Goal: Use online tool/utility: Utilize a website feature to perform a specific function

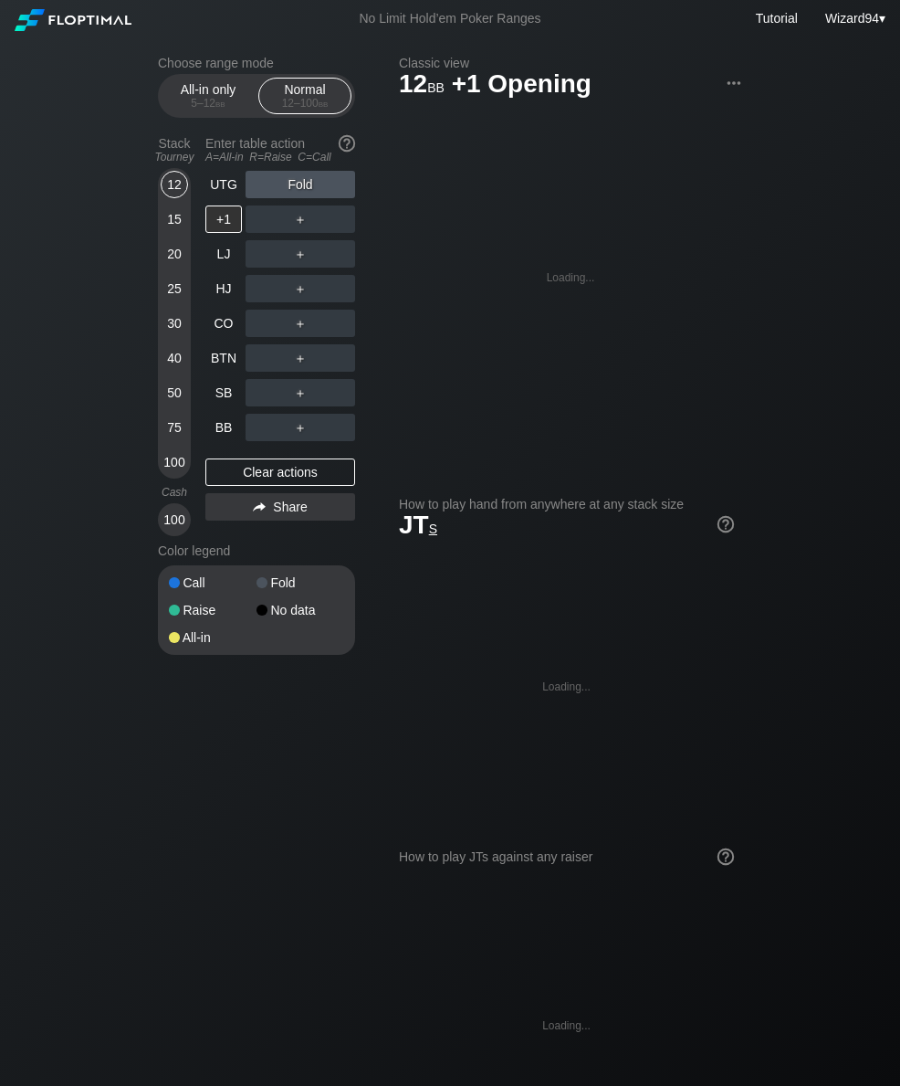
click at [179, 406] on div "50" at bounding box center [174, 392] width 27 height 27
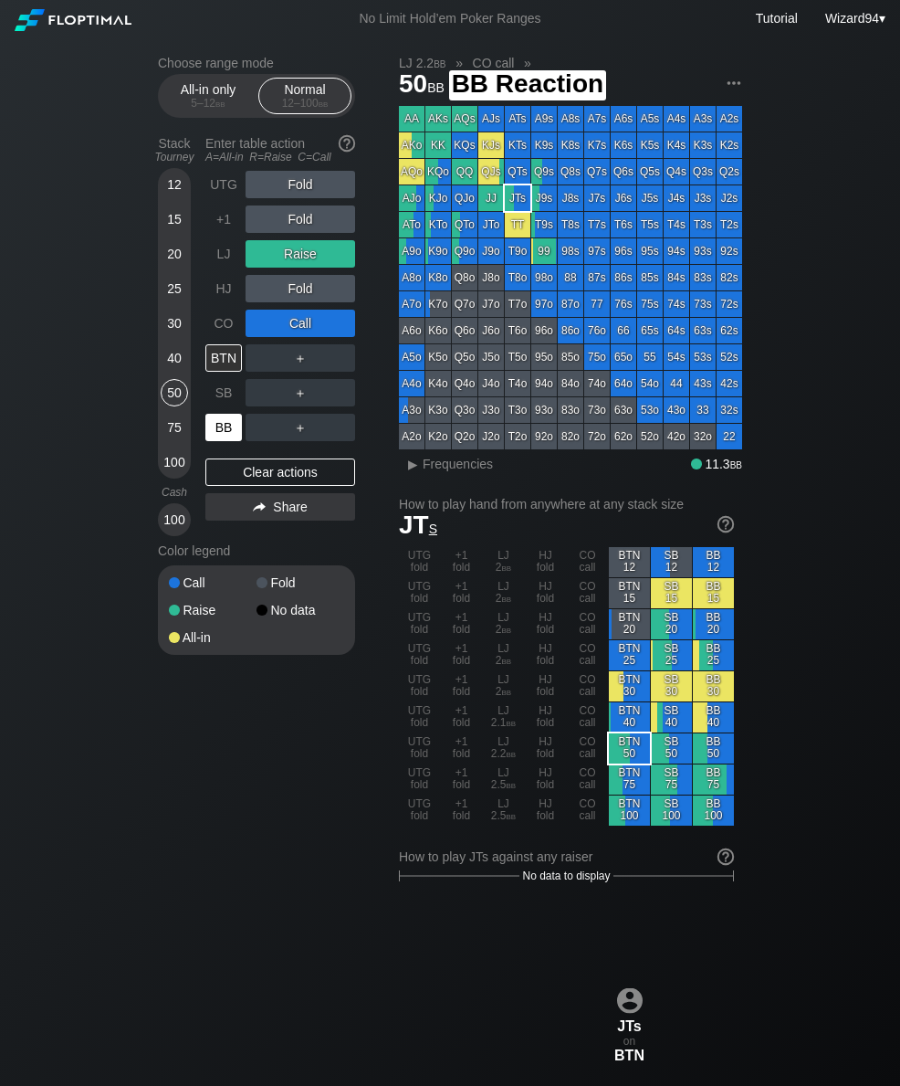
click at [224, 432] on div "BB" at bounding box center [223, 427] width 37 height 27
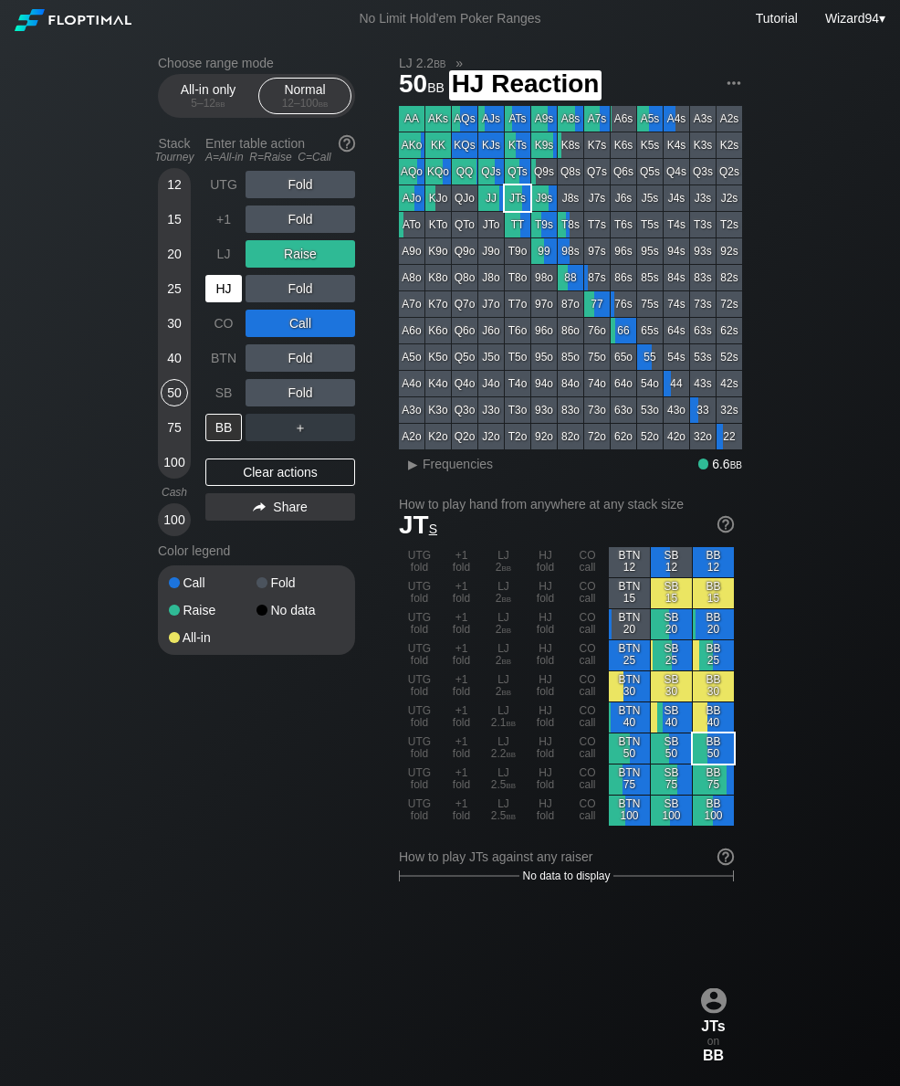
click at [235, 289] on div "HJ" at bounding box center [223, 288] width 37 height 27
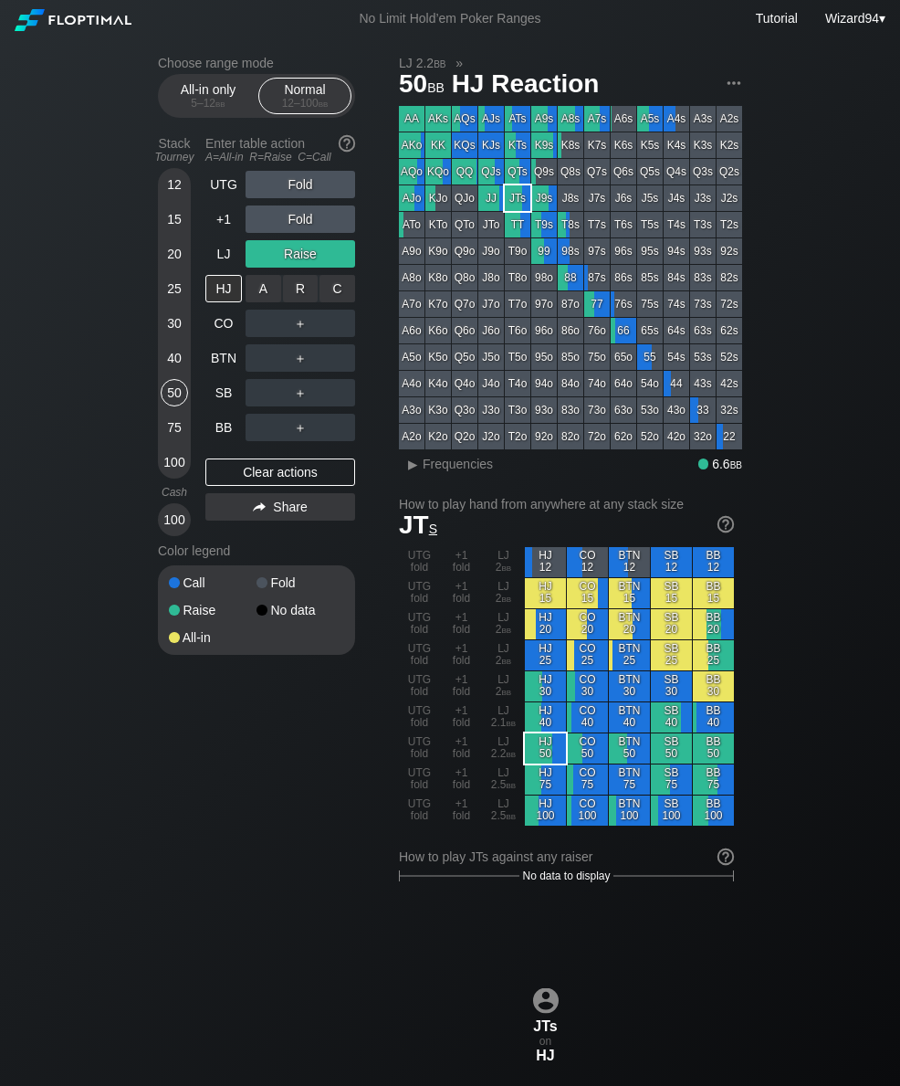
click at [301, 295] on div "R ✕" at bounding box center [301, 288] width 36 height 27
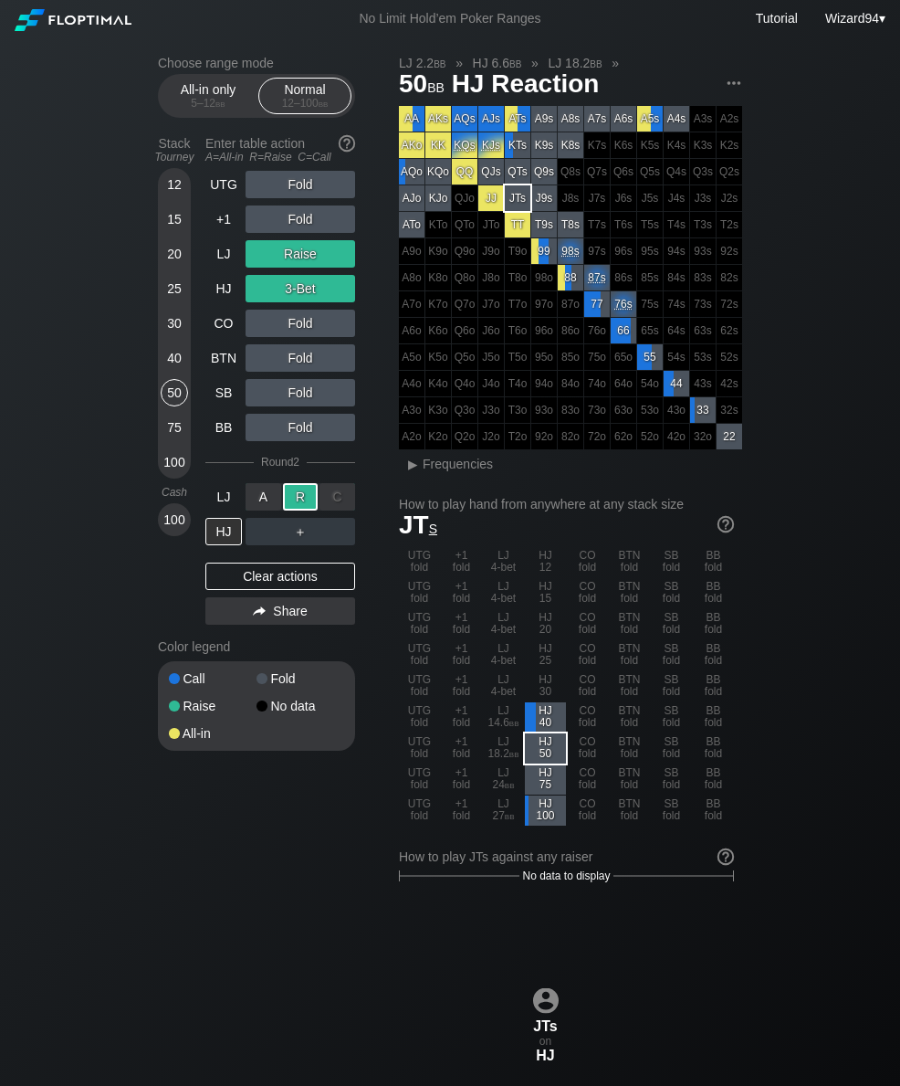
click at [219, 491] on div "LJ" at bounding box center [223, 496] width 37 height 27
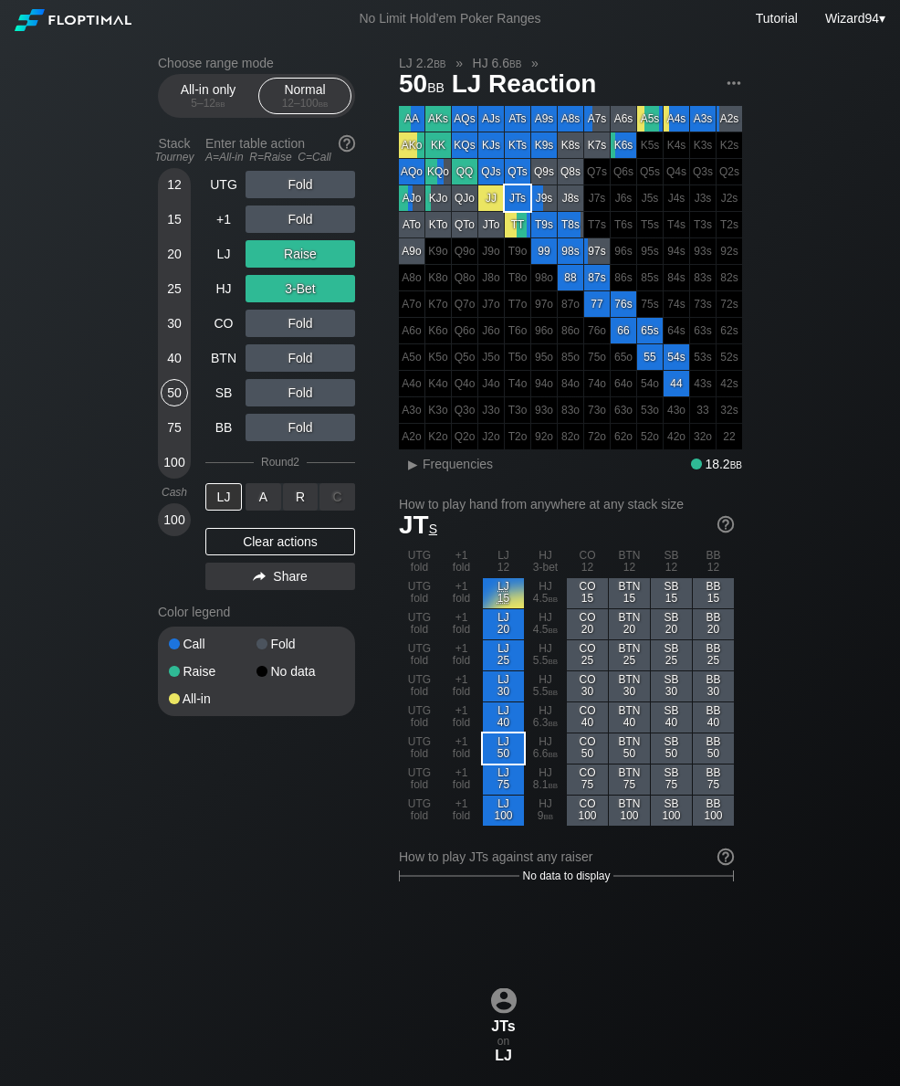
click at [255, 506] on div "A ✕" at bounding box center [264, 496] width 36 height 27
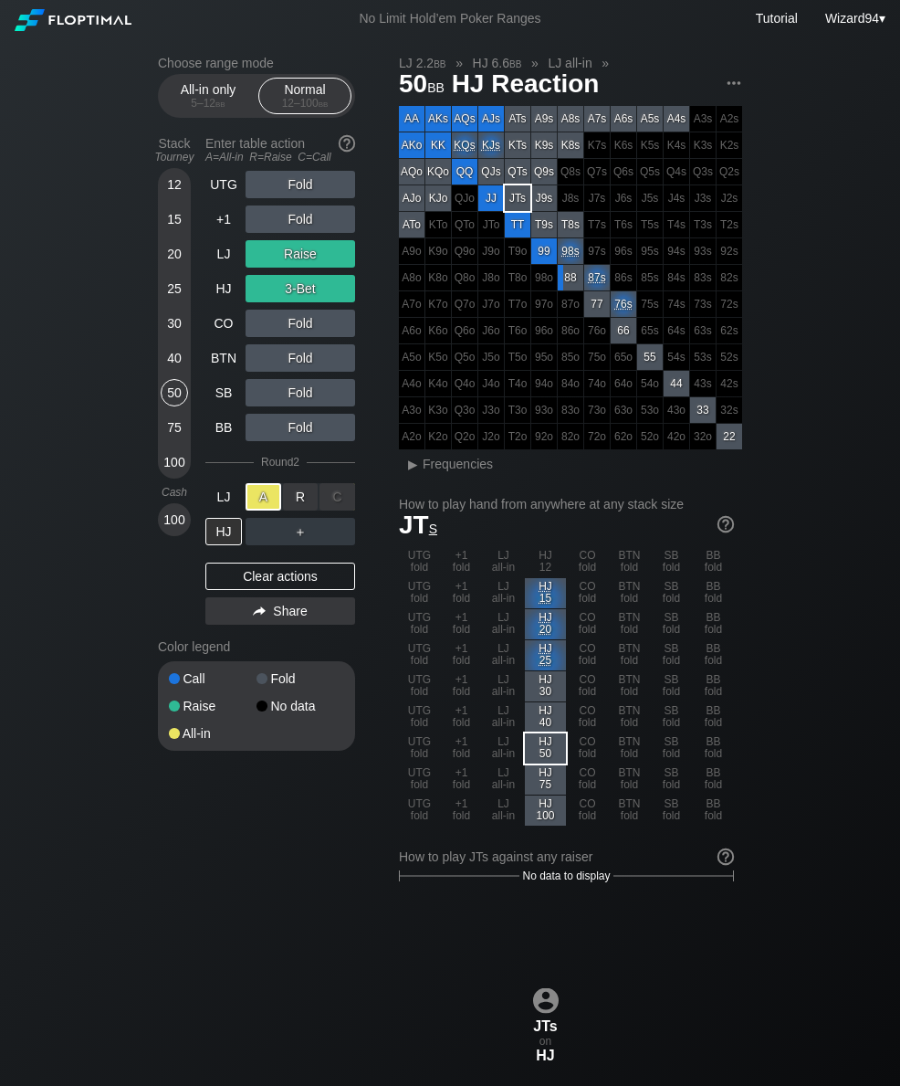
click at [218, 503] on div "LJ" at bounding box center [223, 496] width 37 height 27
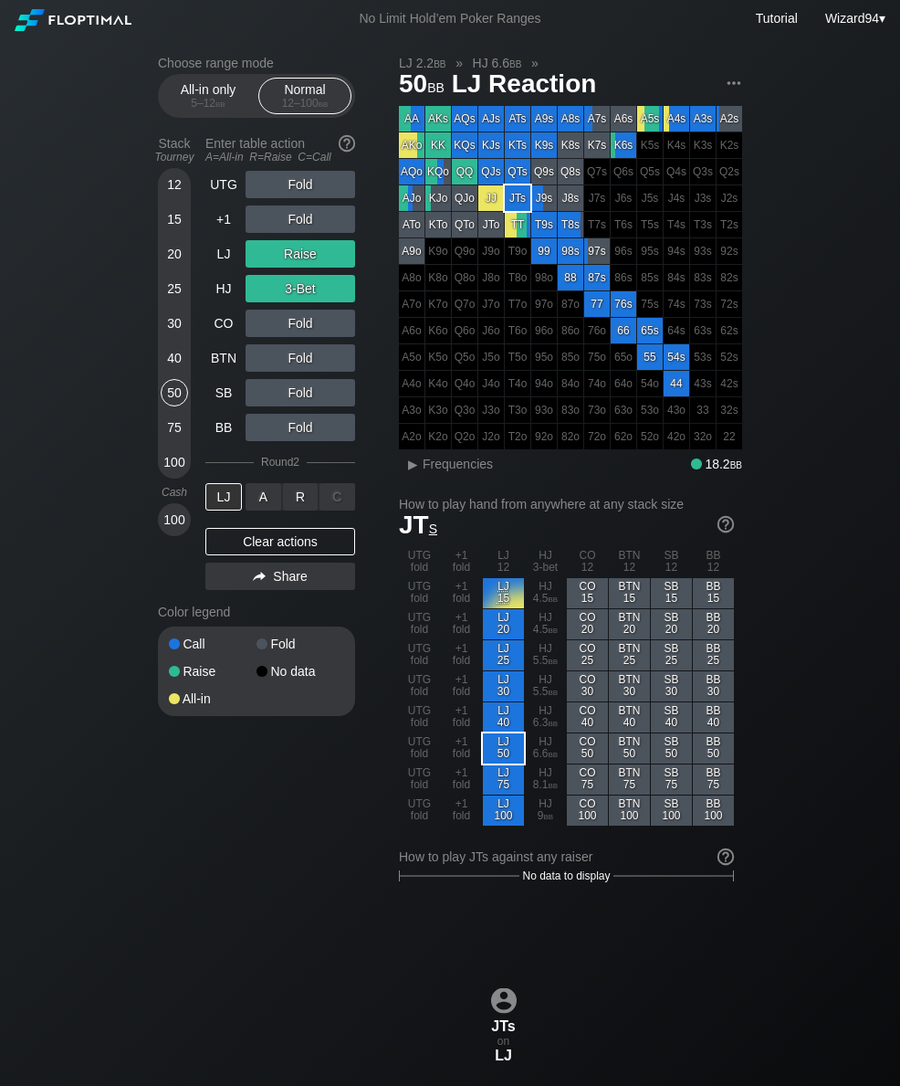
click at [304, 501] on div "R ✕" at bounding box center [301, 496] width 36 height 27
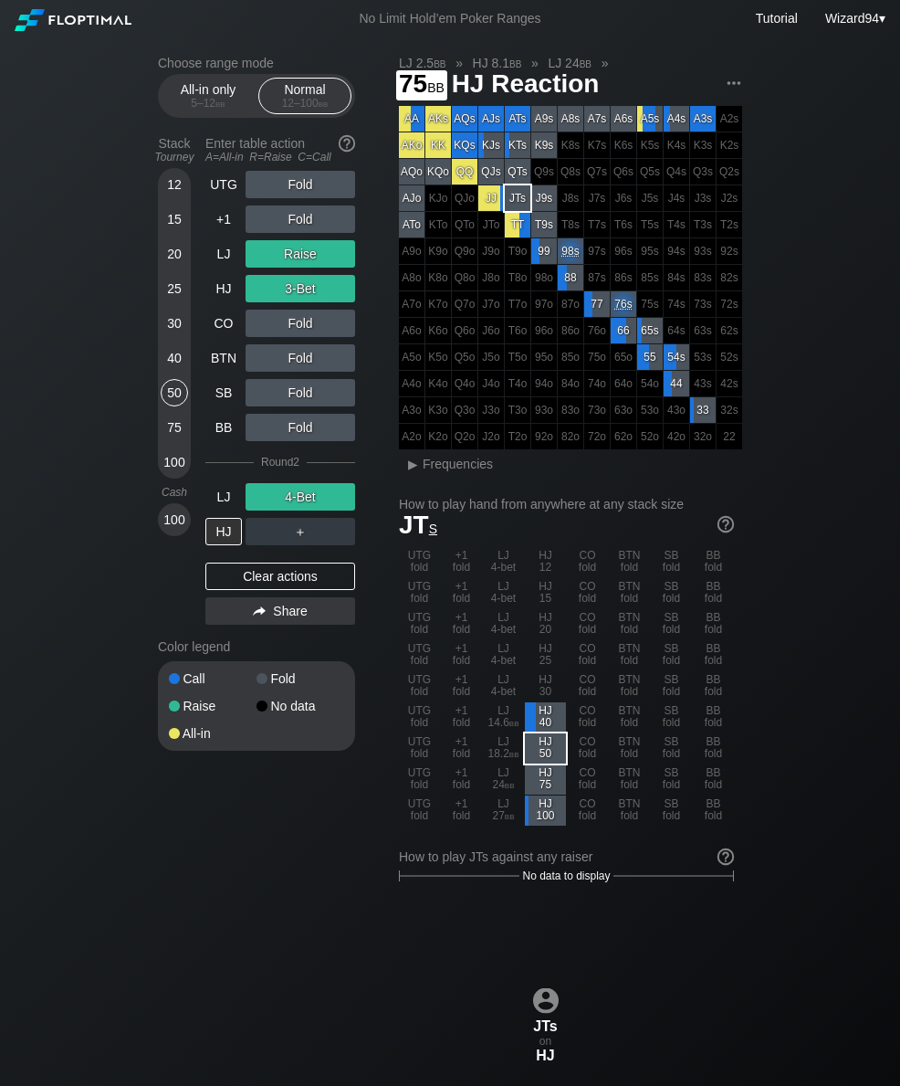
click at [174, 435] on div "75" at bounding box center [174, 427] width 27 height 27
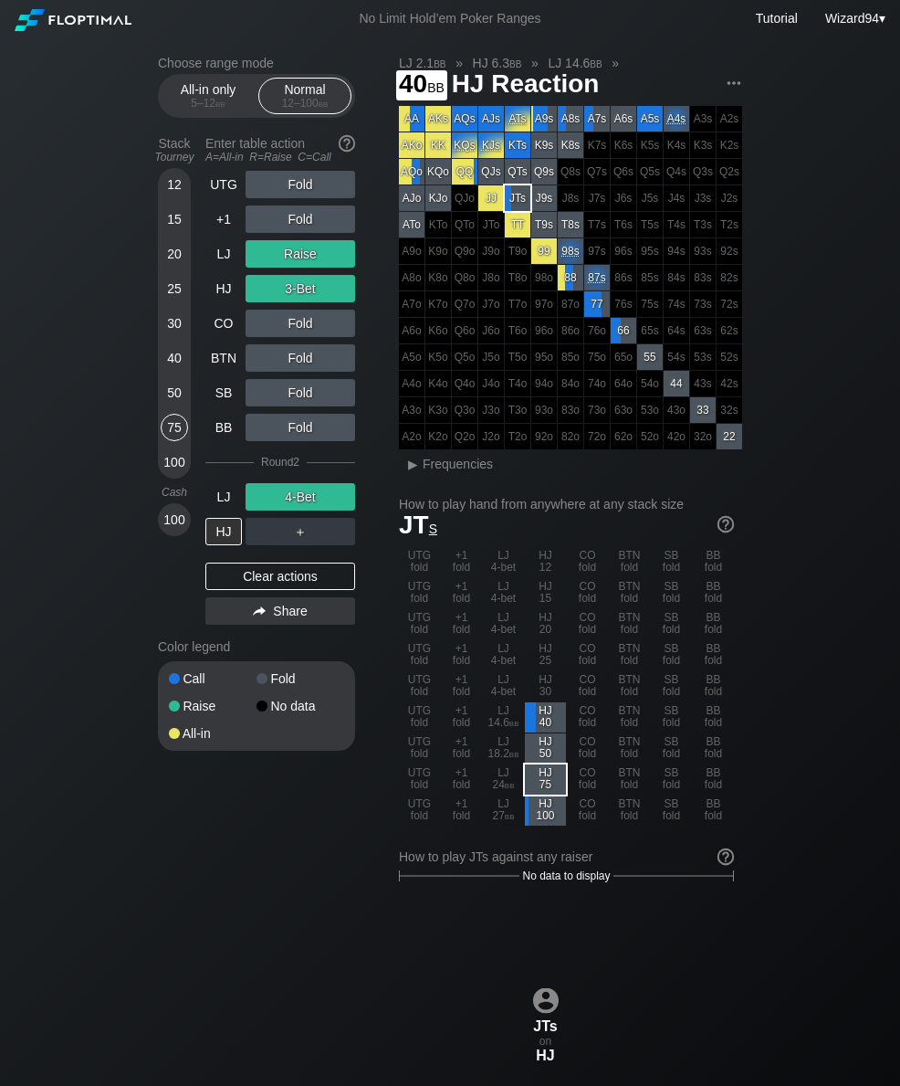
click at [177, 372] on div "40" at bounding box center [174, 357] width 27 height 27
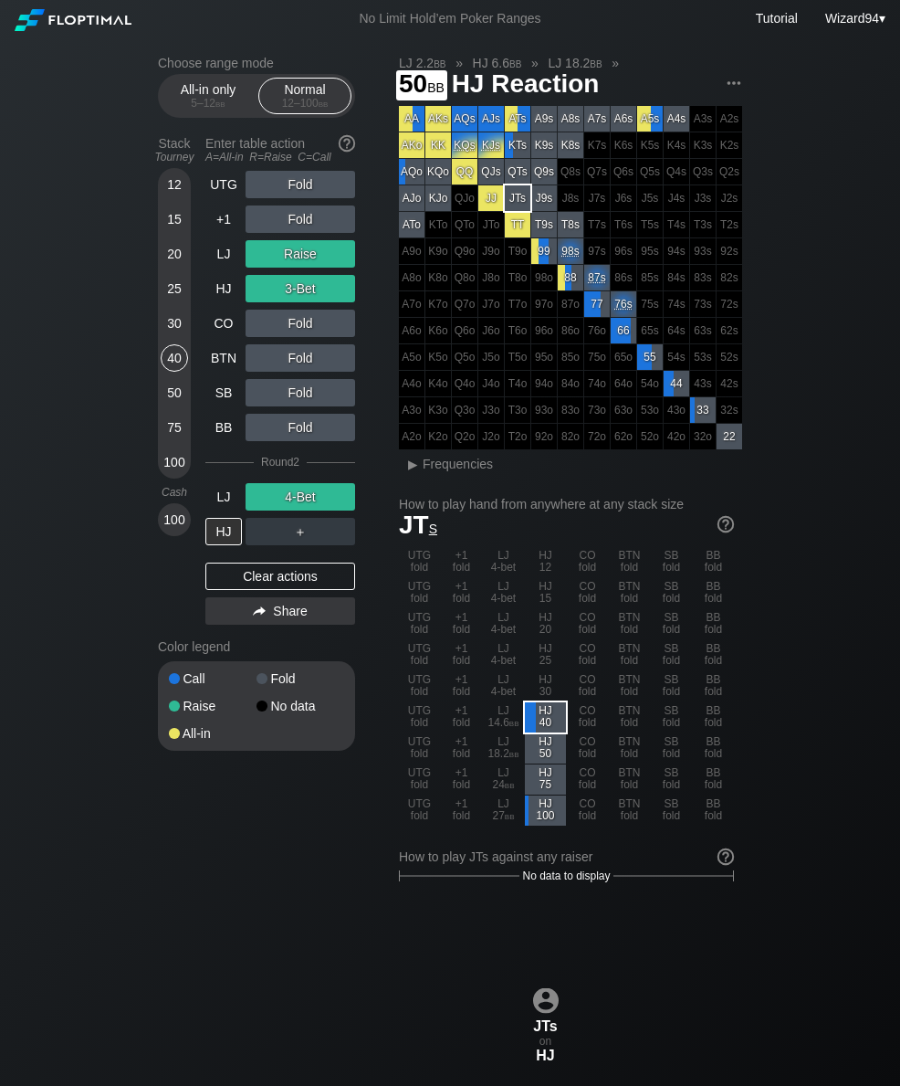
click at [171, 401] on div "50" at bounding box center [174, 392] width 27 height 27
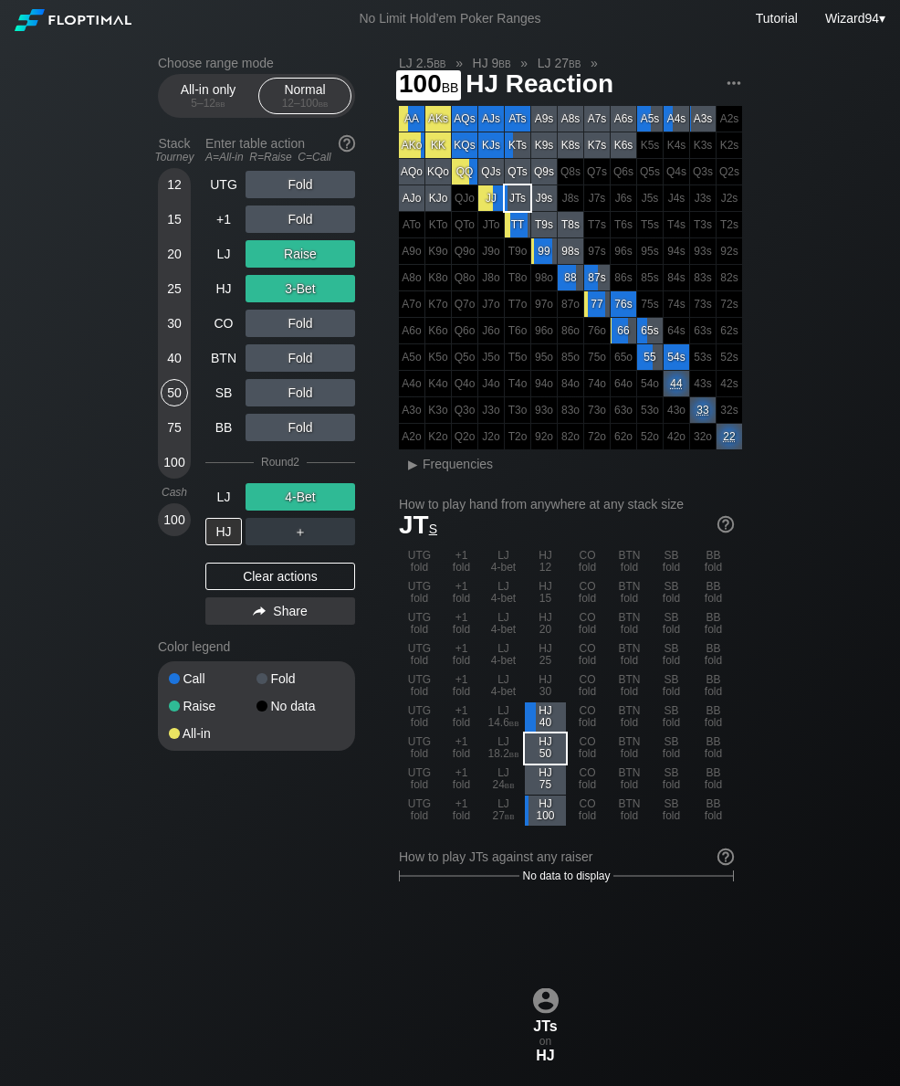
click at [181, 476] on div "100" at bounding box center [174, 461] width 27 height 27
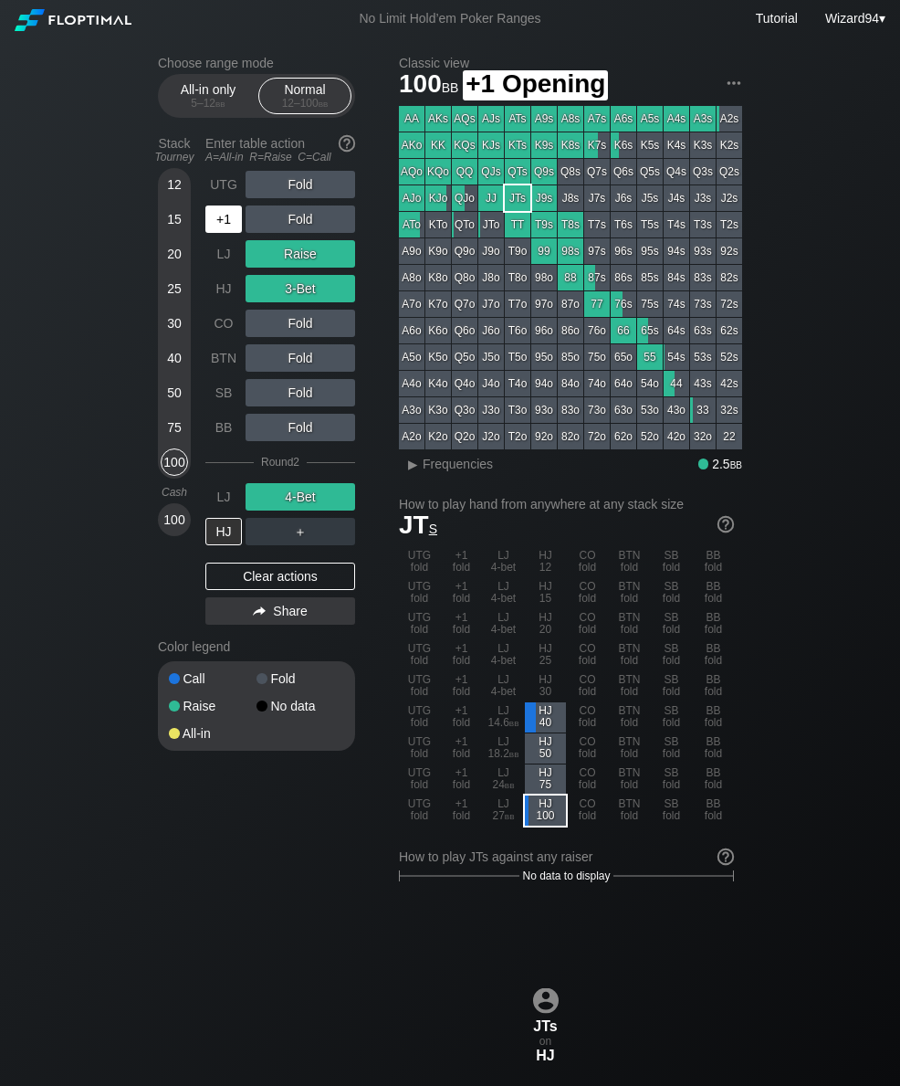
click at [219, 228] on div "+1" at bounding box center [223, 218] width 37 height 27
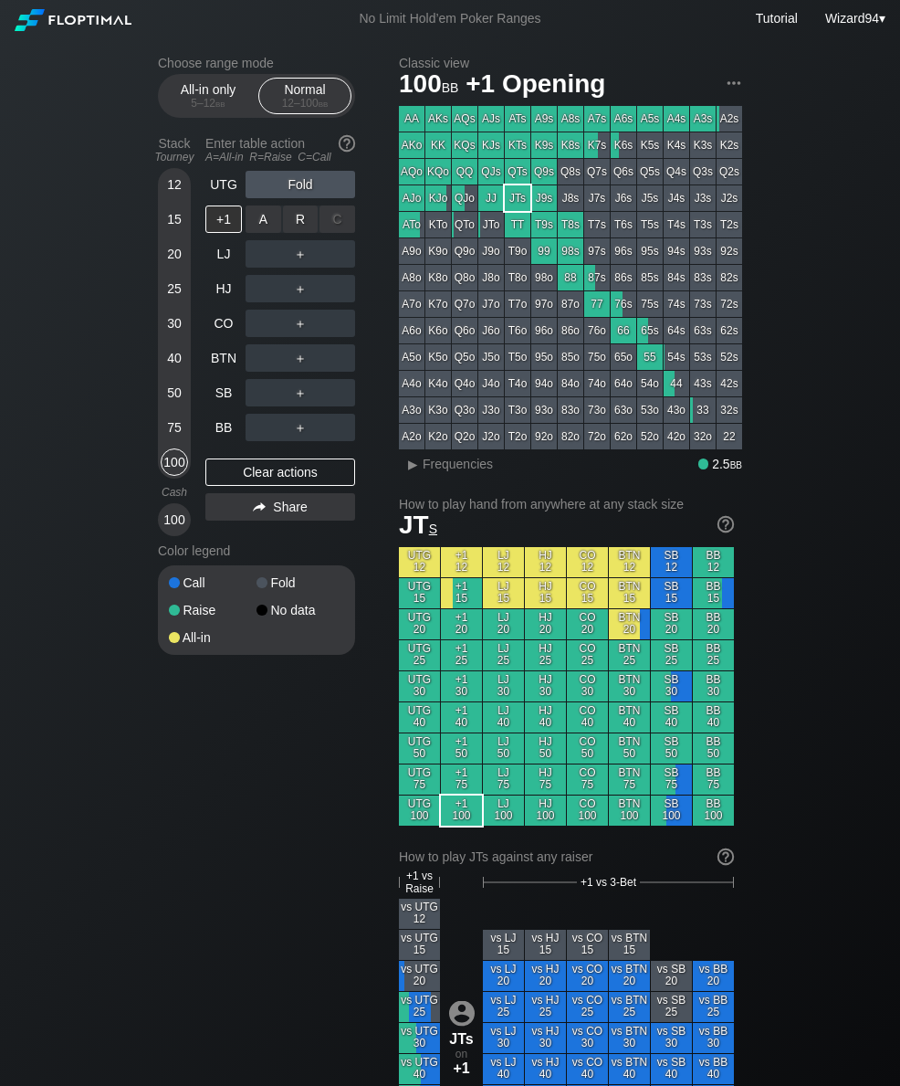
click at [300, 220] on div "R ✕" at bounding box center [301, 218] width 36 height 27
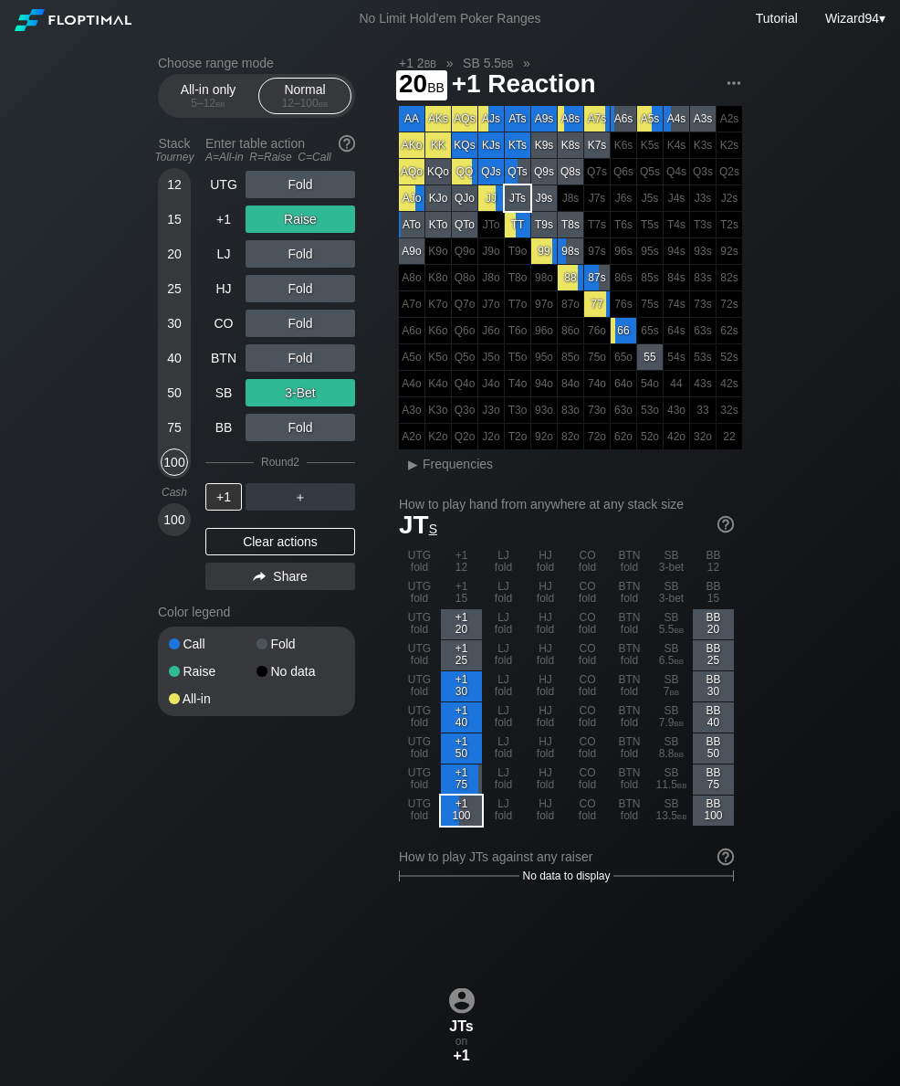
click at [174, 268] on div "20" at bounding box center [174, 253] width 27 height 27
click at [227, 233] on div "+1" at bounding box center [223, 218] width 37 height 27
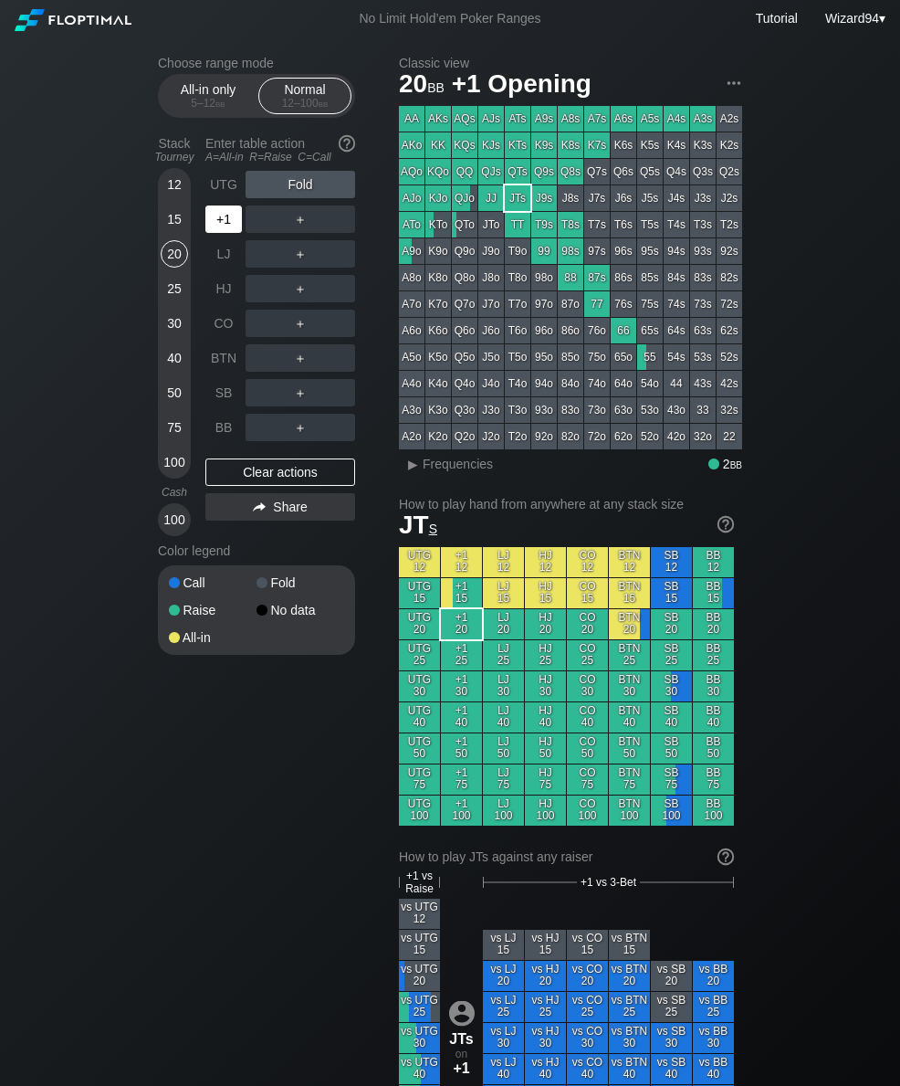
click at [209, 211] on div "+1" at bounding box center [225, 219] width 40 height 35
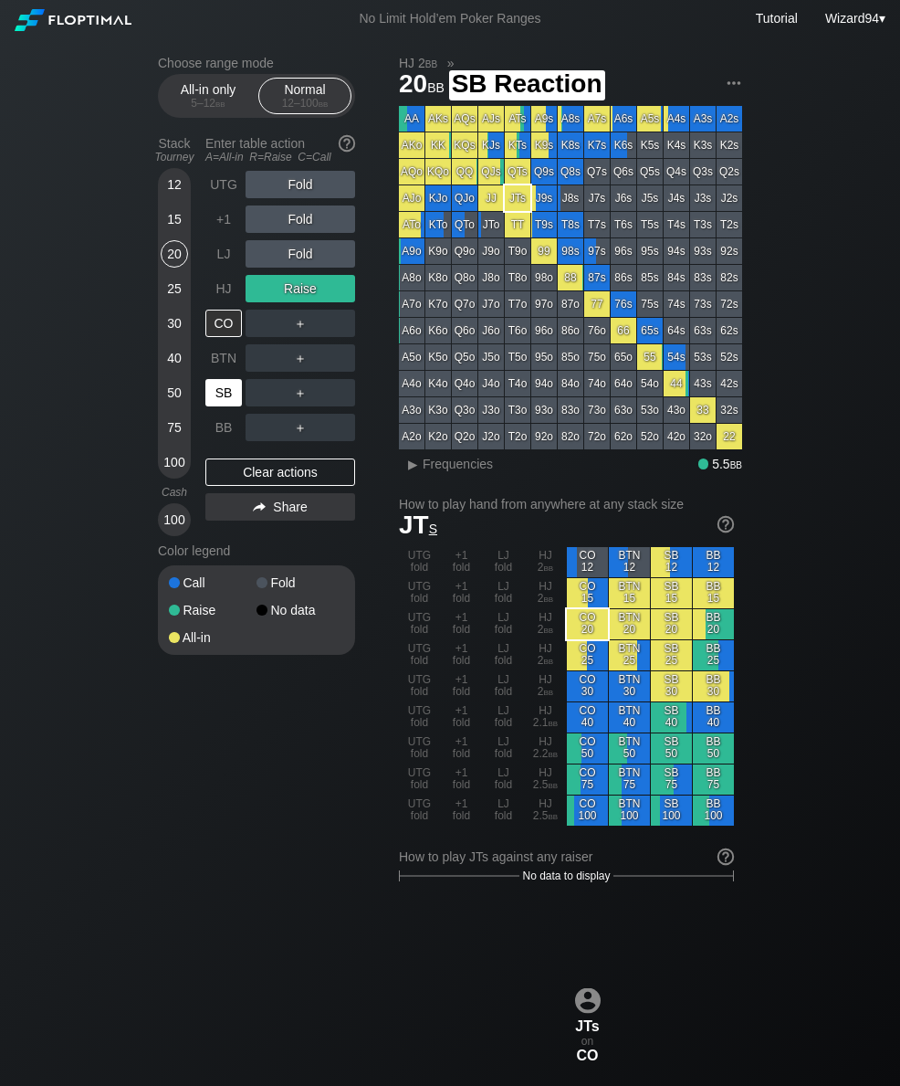
click at [225, 383] on div "SB" at bounding box center [225, 392] width 40 height 35
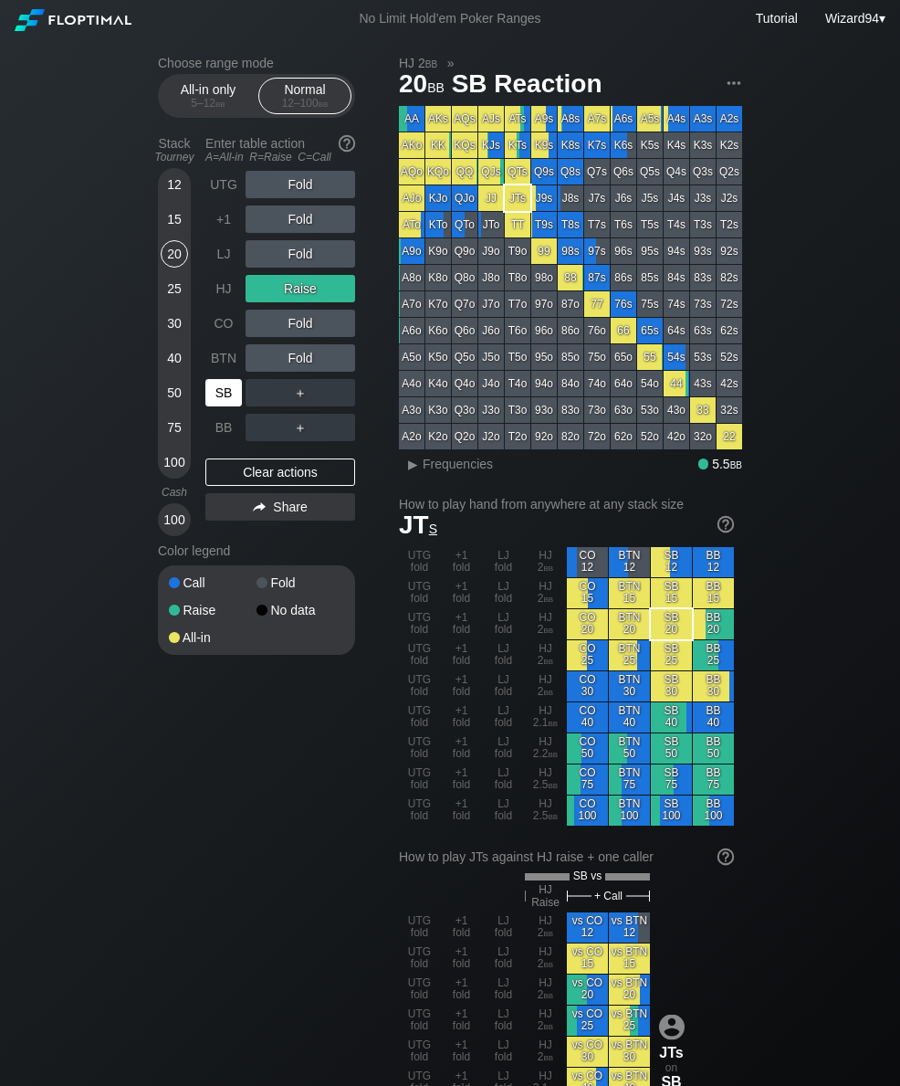
click at [224, 394] on div "SB" at bounding box center [223, 392] width 37 height 27
click at [221, 293] on div "HJ" at bounding box center [223, 288] width 37 height 27
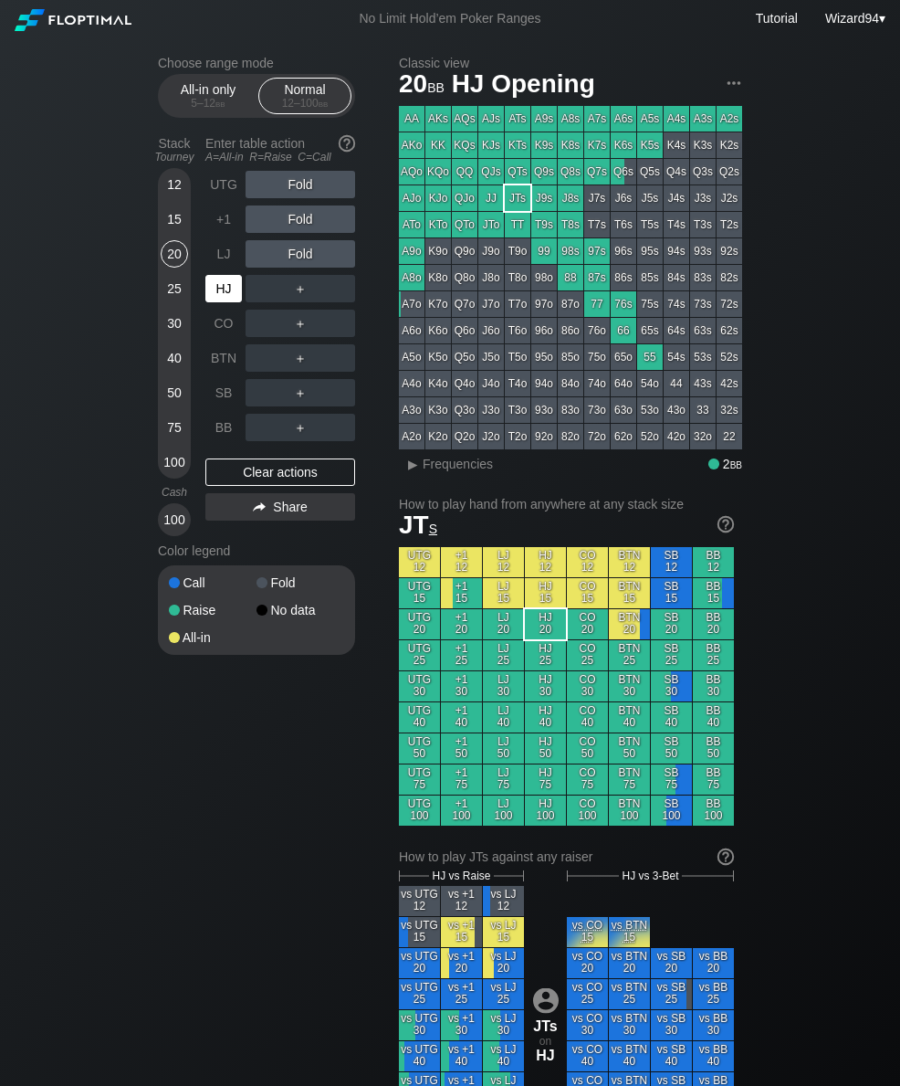
click at [216, 295] on div "HJ" at bounding box center [223, 288] width 37 height 27
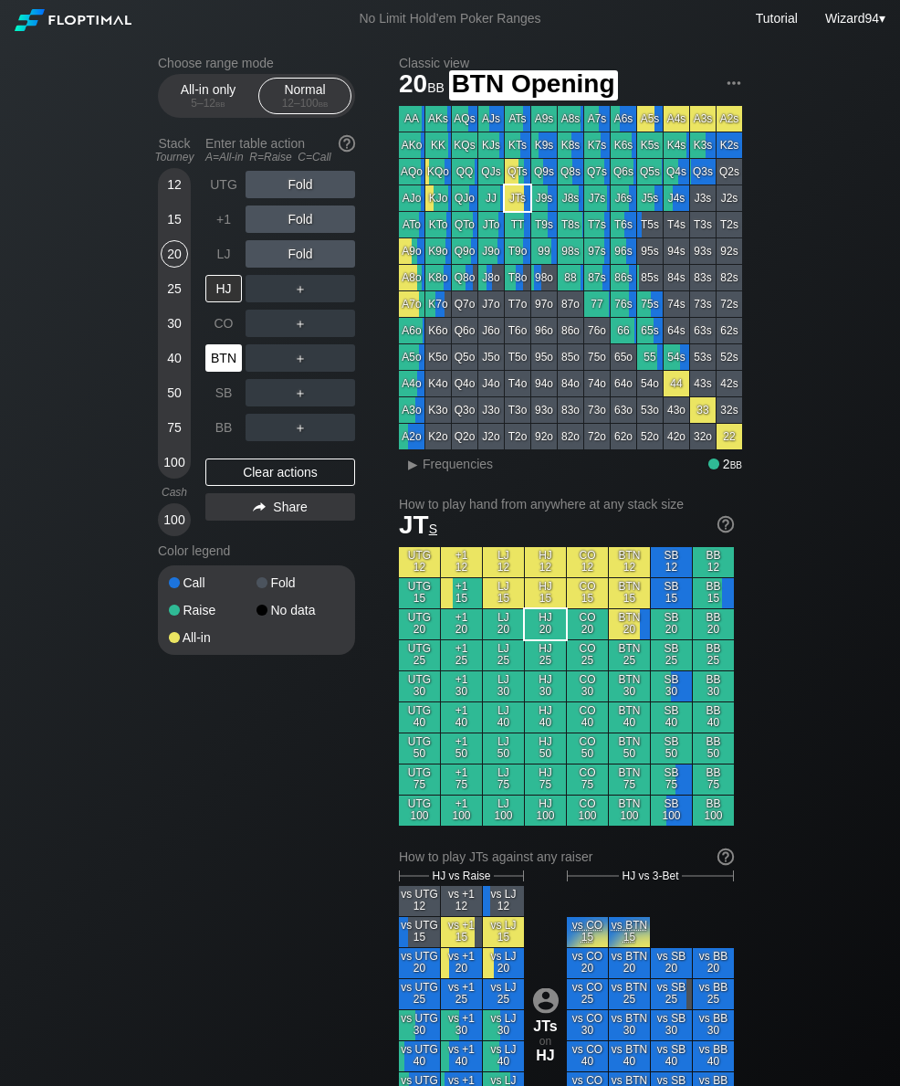
click at [224, 370] on div "BTN" at bounding box center [223, 357] width 37 height 27
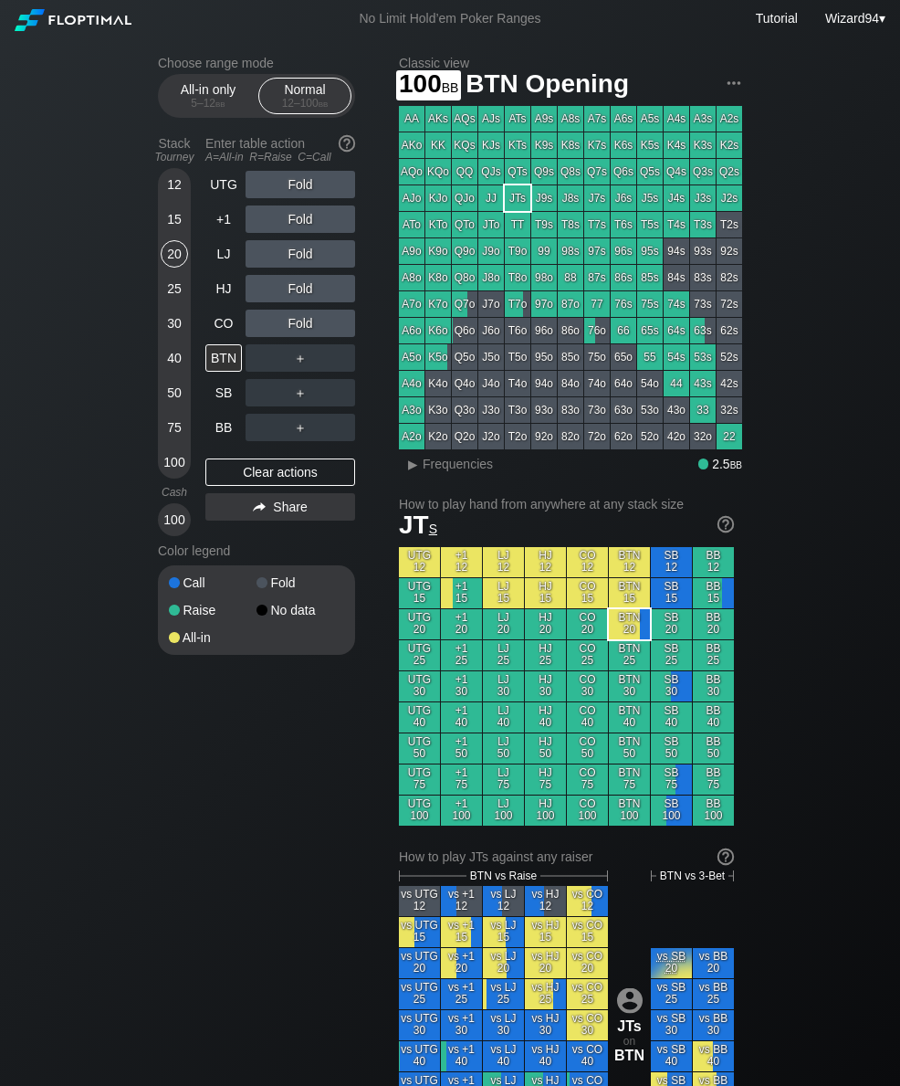
click at [178, 470] on div "100" at bounding box center [174, 461] width 27 height 27
click at [301, 334] on div "R ✕" at bounding box center [301, 323] width 36 height 27
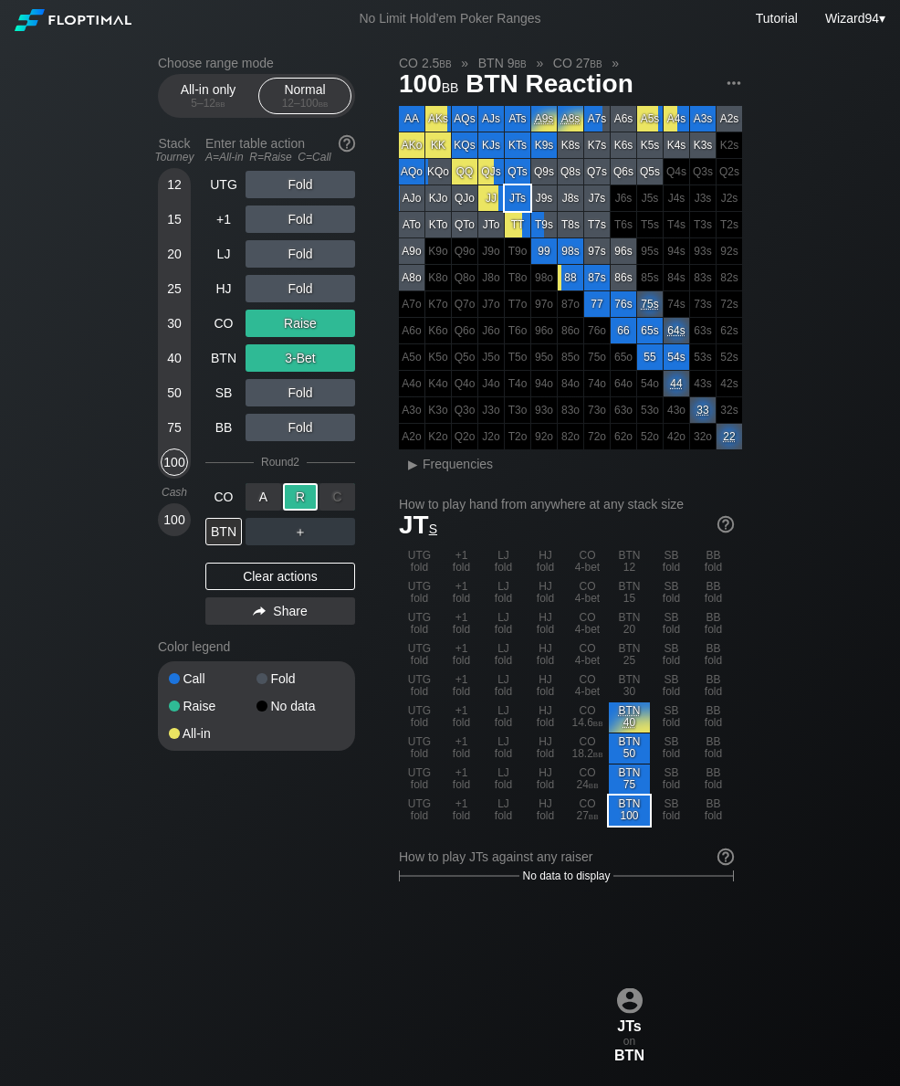
click at [174, 441] on div "75" at bounding box center [174, 427] width 27 height 27
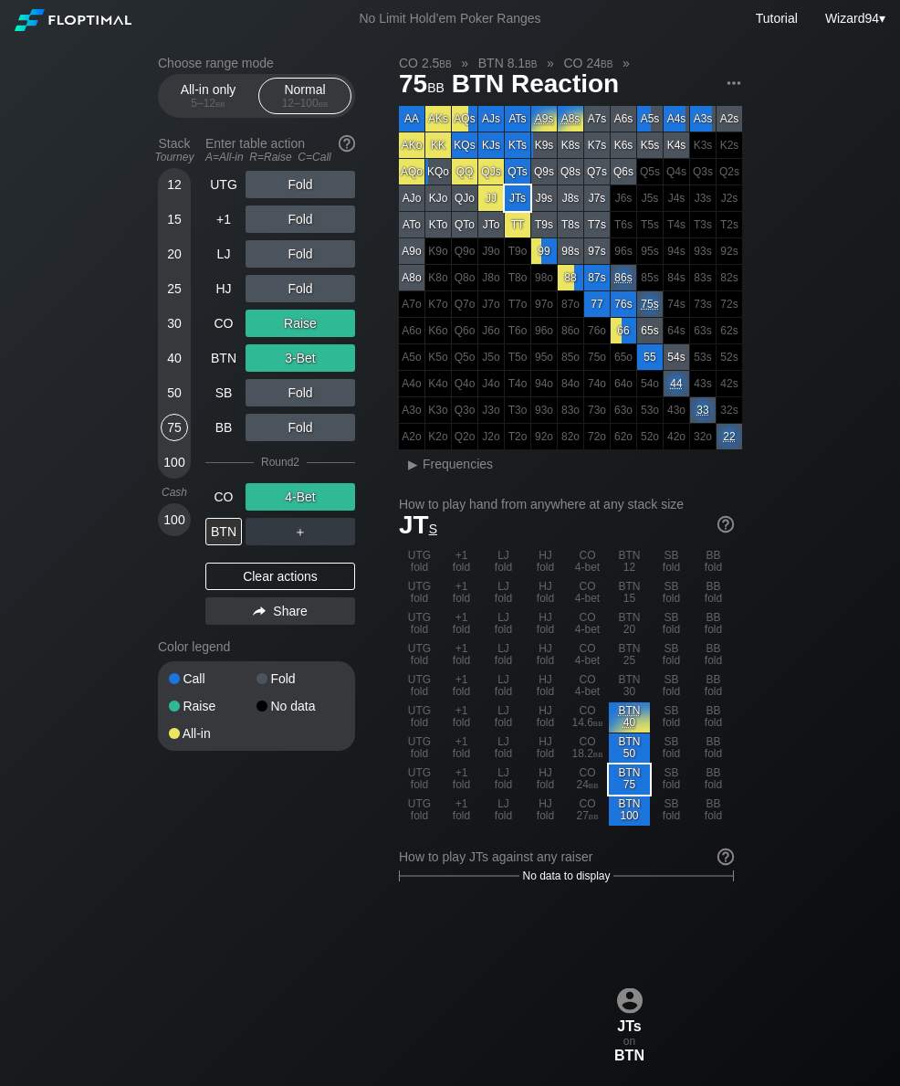
click at [235, 194] on div "UTG" at bounding box center [223, 184] width 37 height 27
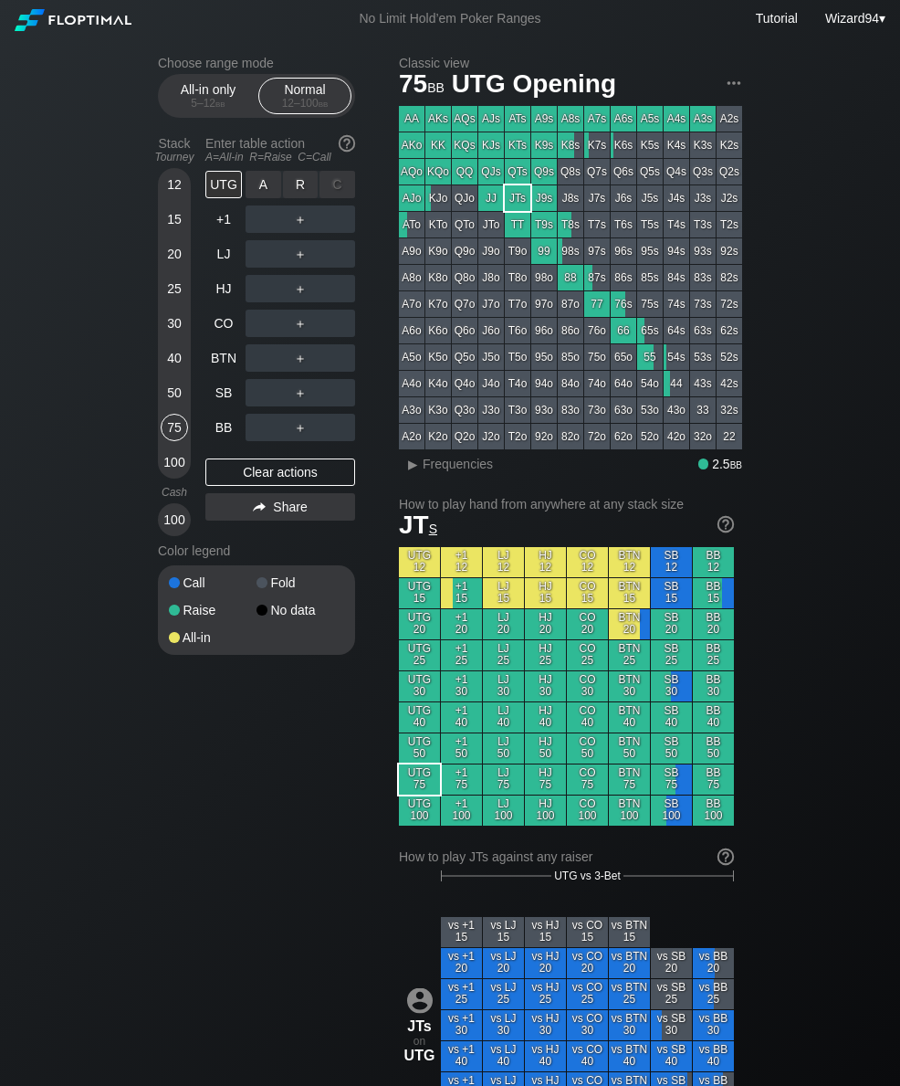
click at [298, 194] on div "R ✕" at bounding box center [301, 184] width 36 height 27
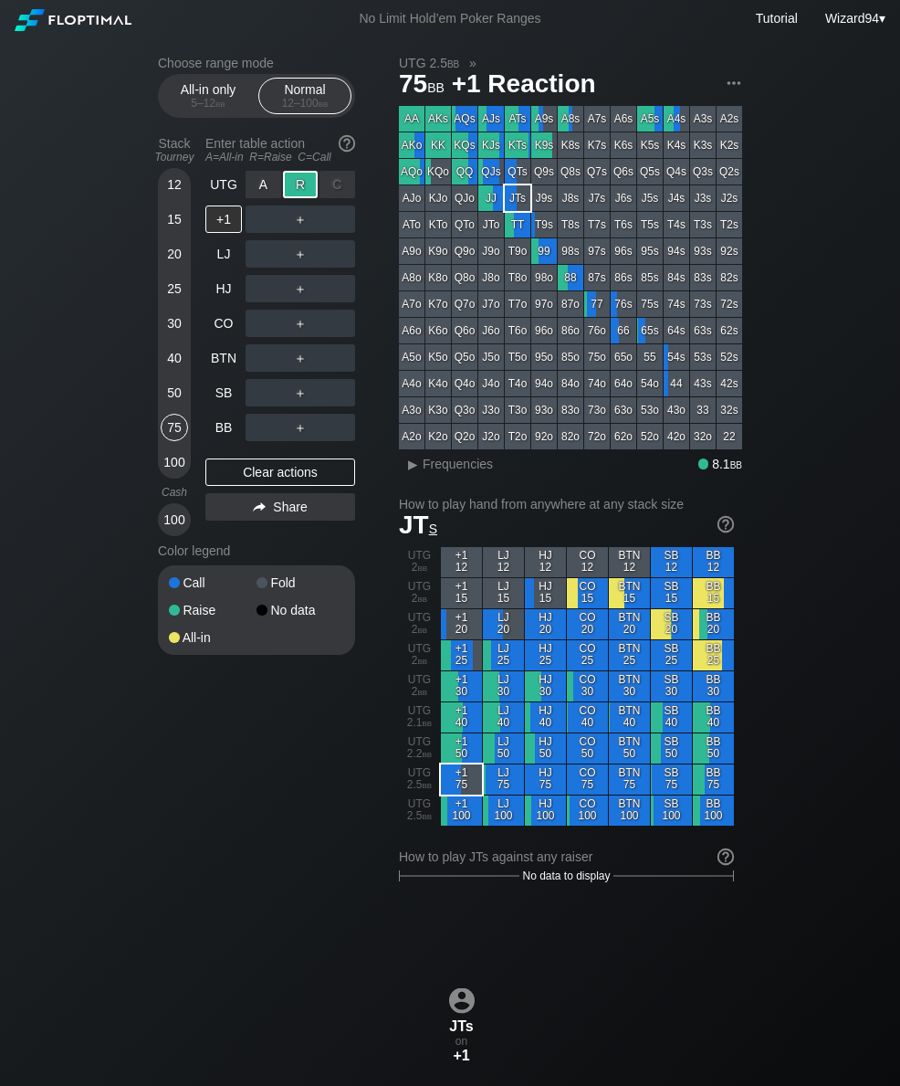
click at [208, 187] on div "UTG" at bounding box center [223, 184] width 37 height 27
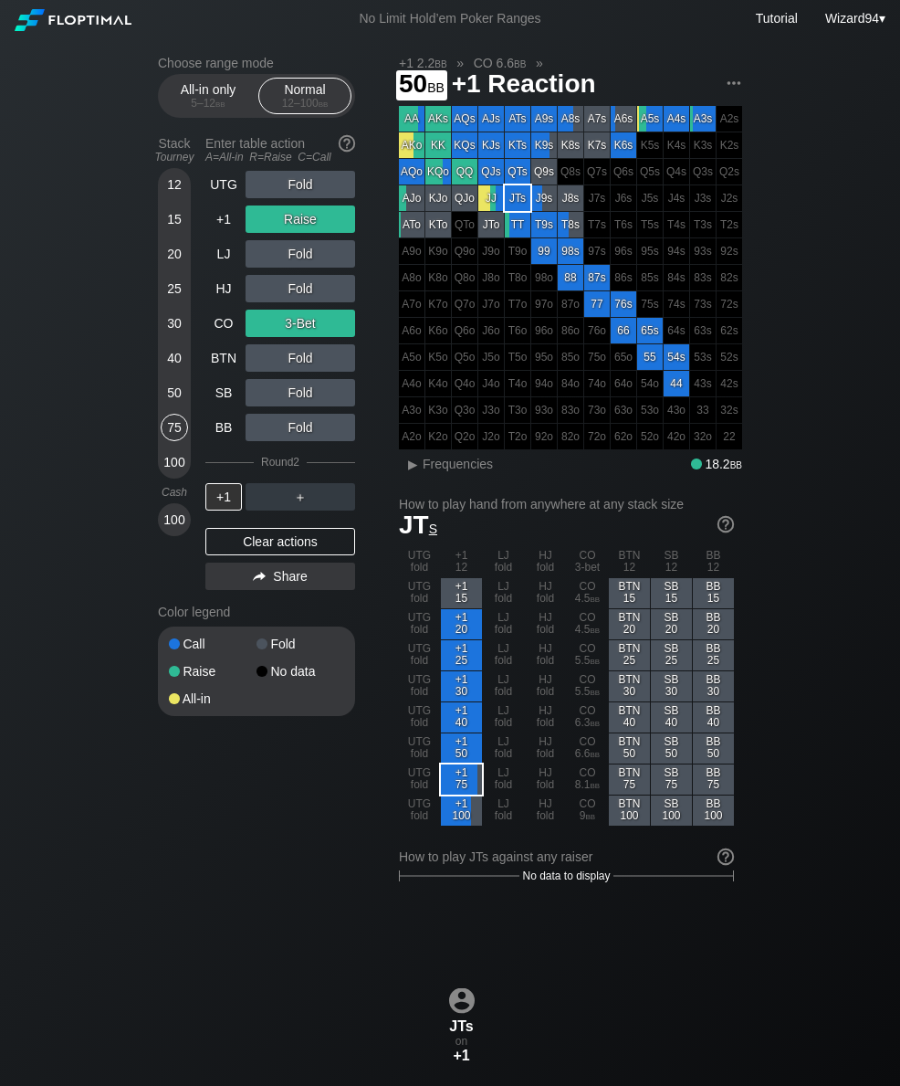
click at [171, 394] on div "50" at bounding box center [174, 392] width 27 height 27
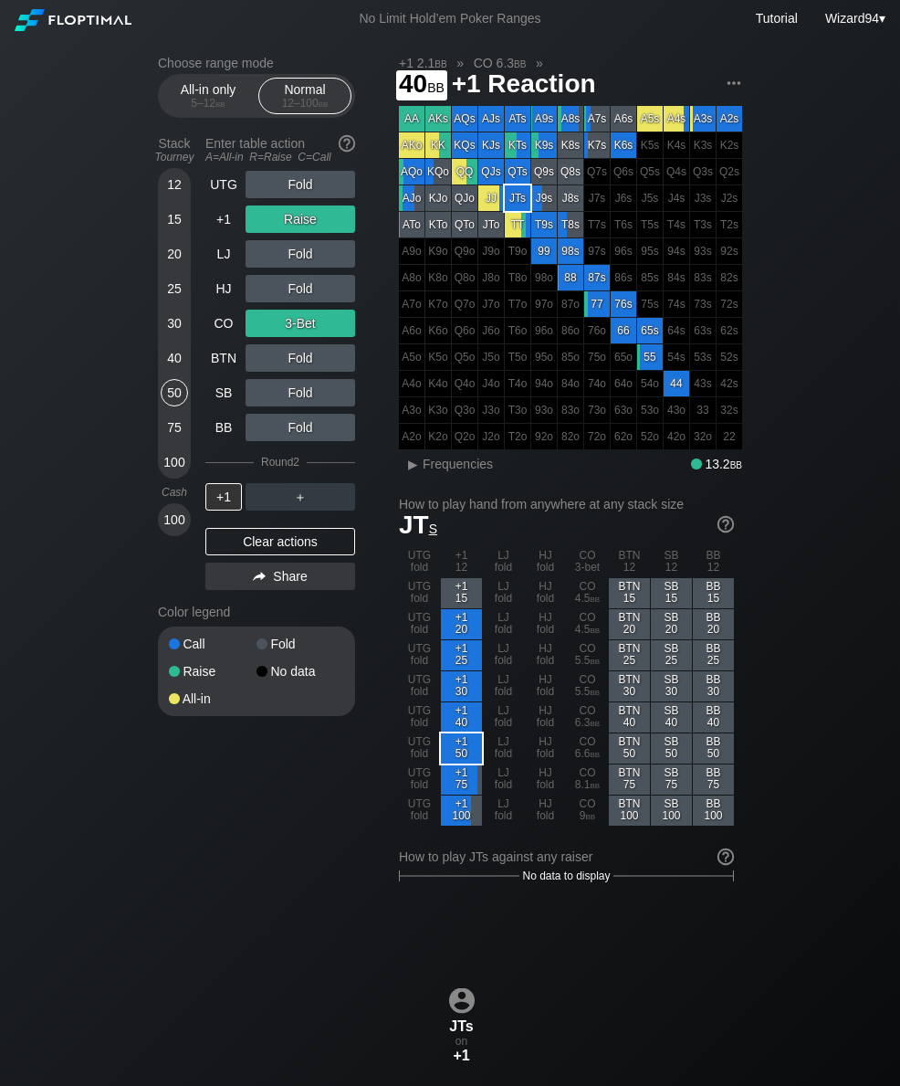
click at [173, 372] on div "40" at bounding box center [174, 357] width 27 height 27
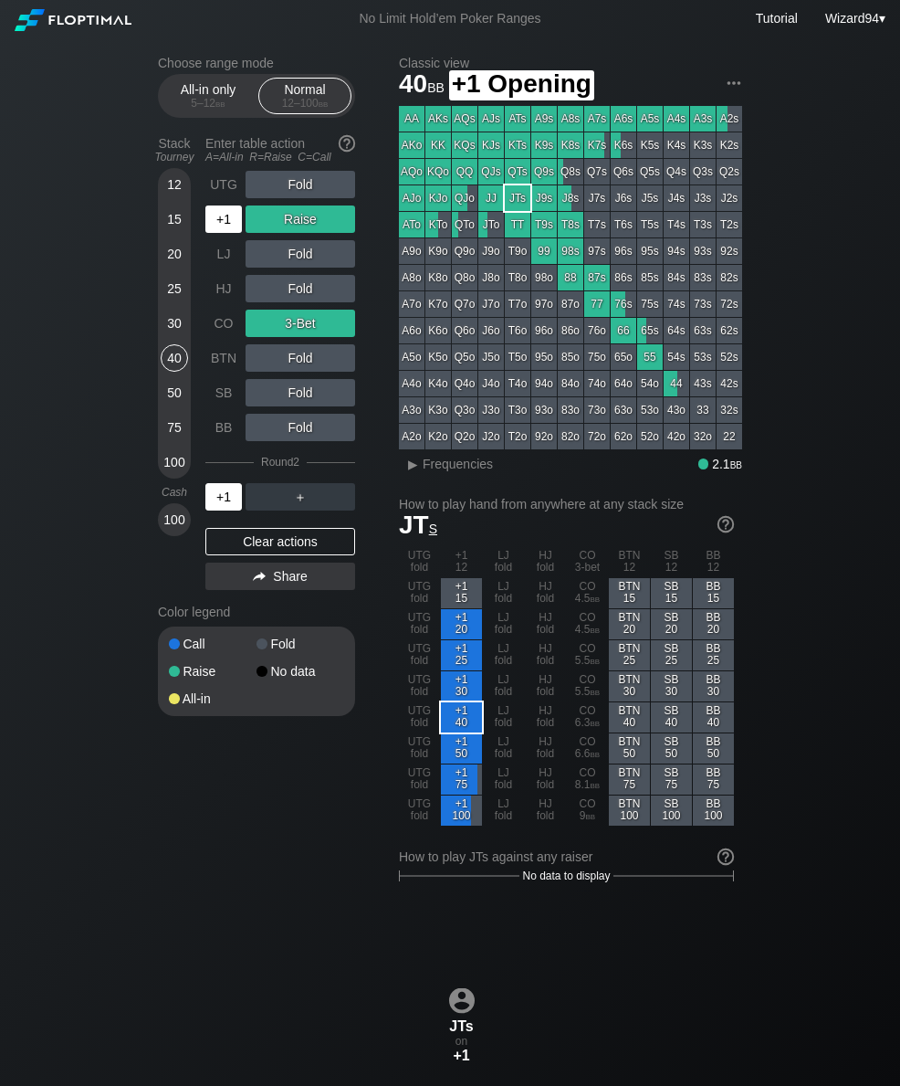
click at [238, 213] on div "+1" at bounding box center [223, 218] width 37 height 27
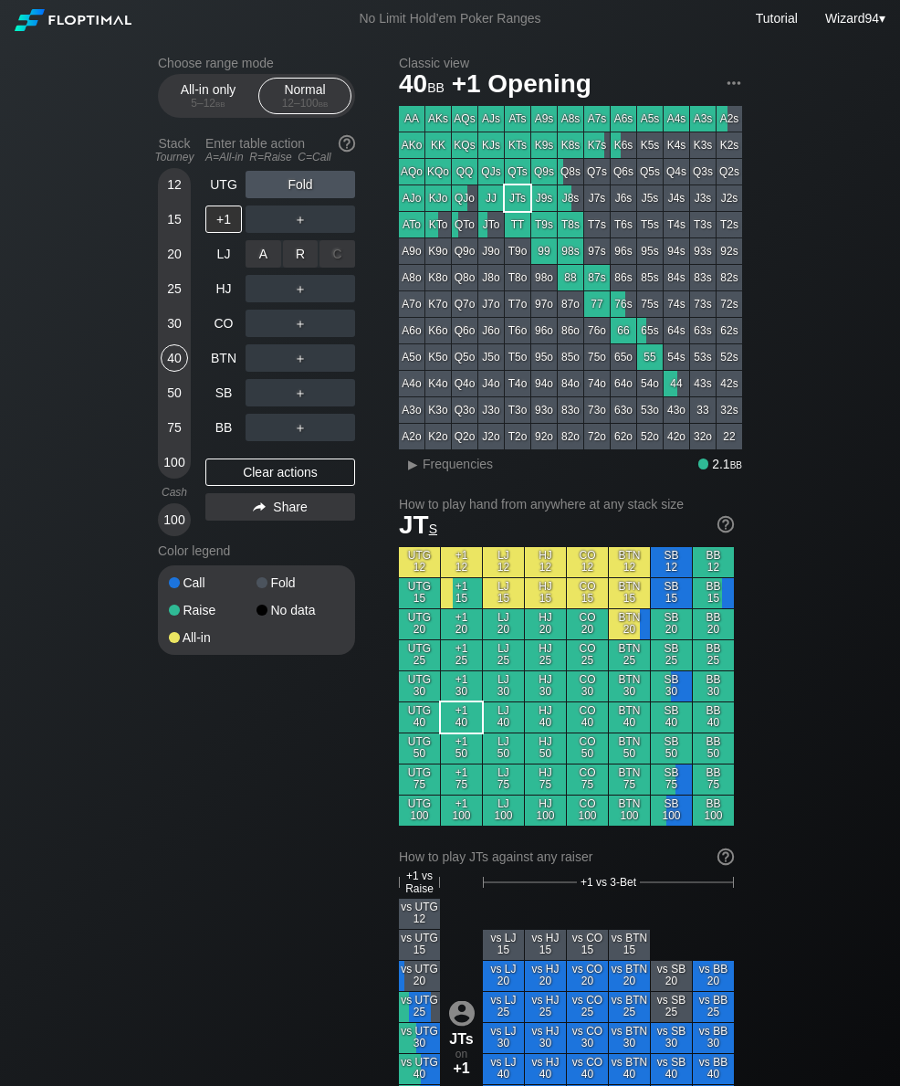
click at [309, 266] on div "R ✕" at bounding box center [301, 253] width 36 height 27
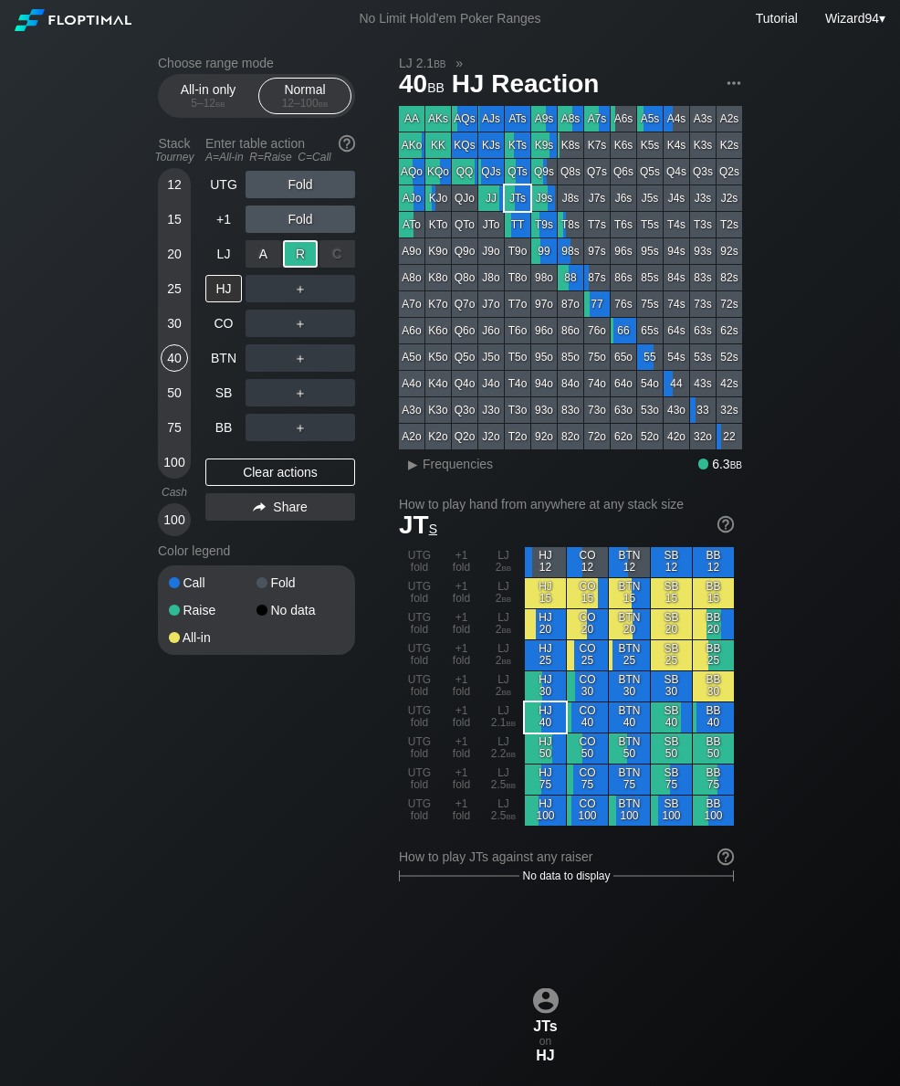
click at [221, 436] on div "BB" at bounding box center [223, 427] width 37 height 27
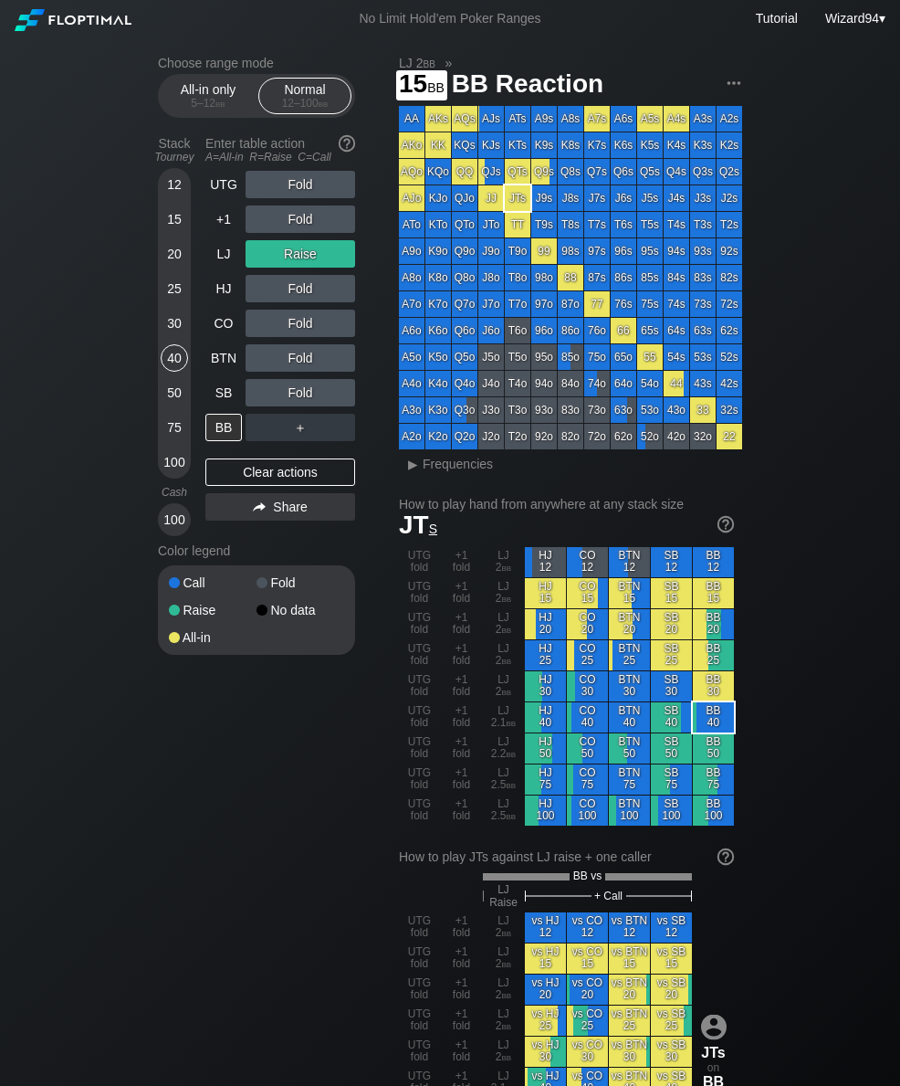
click at [171, 229] on div "15" at bounding box center [174, 218] width 27 height 27
click at [220, 262] on div "LJ" at bounding box center [223, 253] width 37 height 27
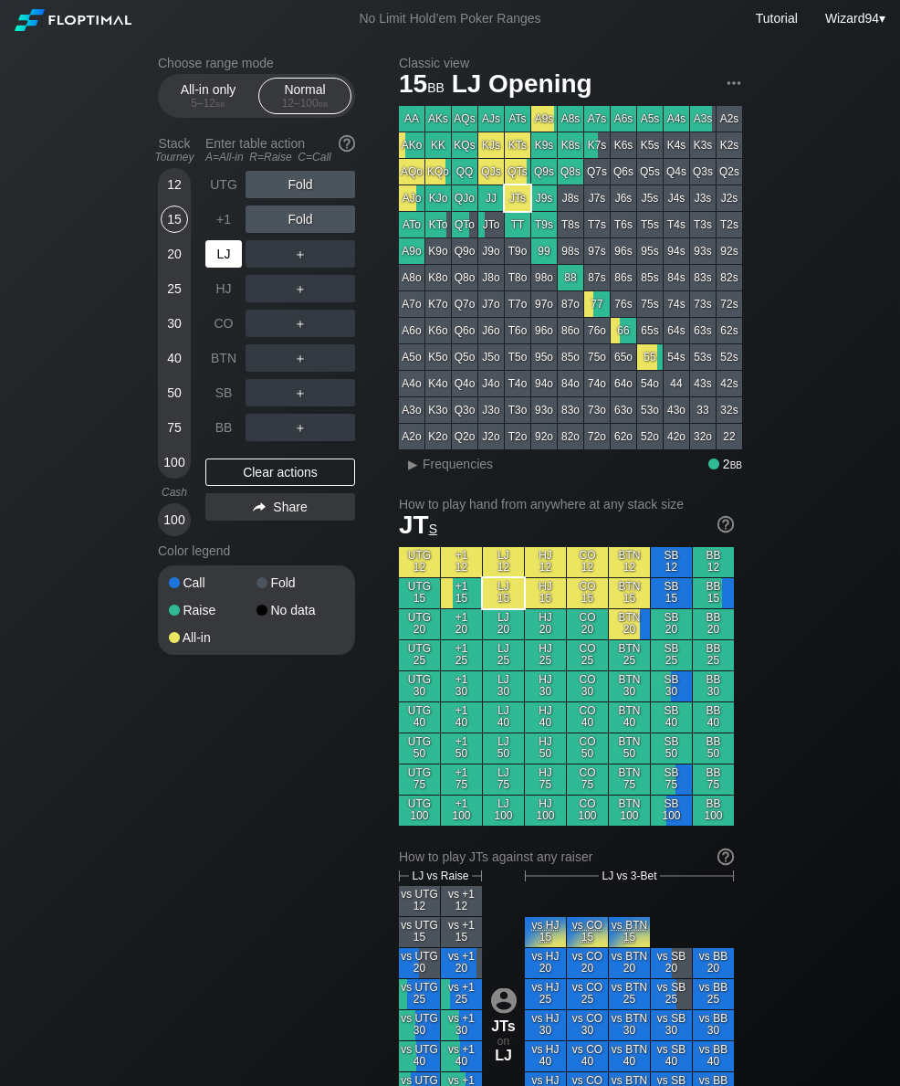
click at [231, 335] on div "CO" at bounding box center [223, 323] width 37 height 27
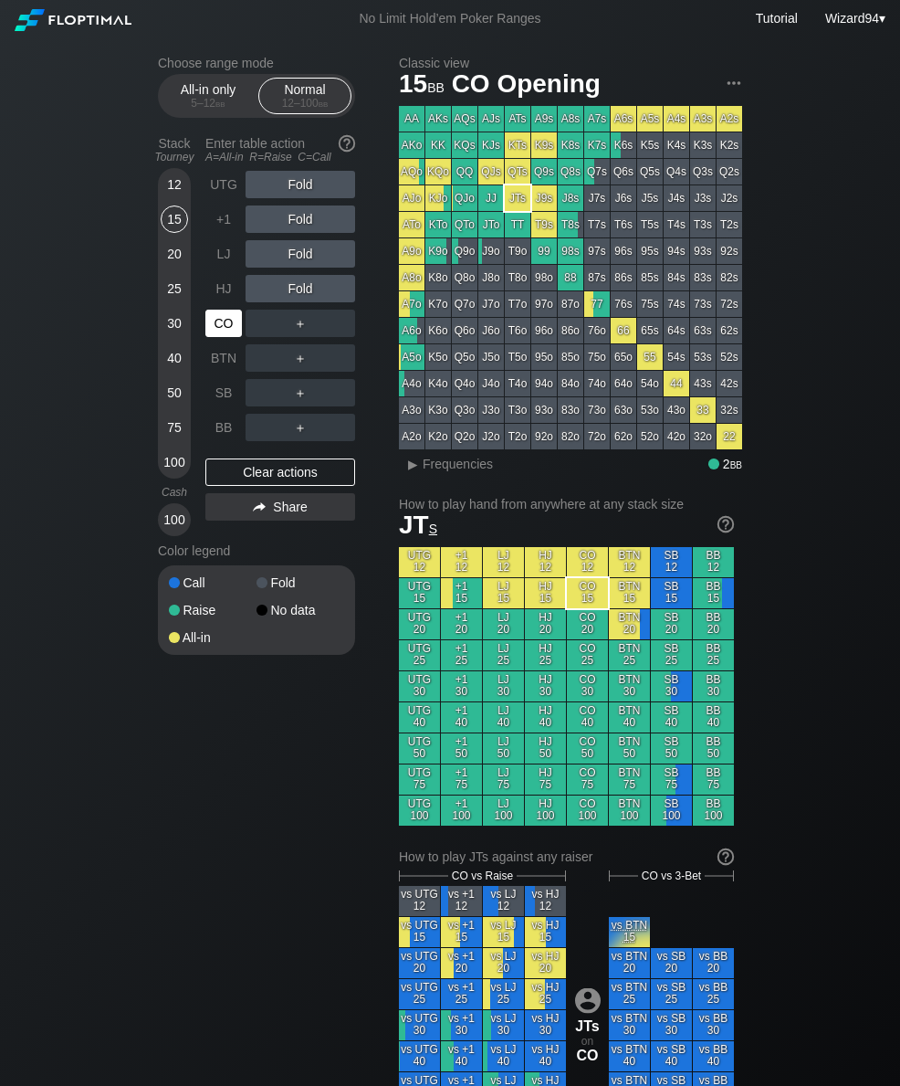
click at [231, 335] on div "CO" at bounding box center [223, 323] width 37 height 27
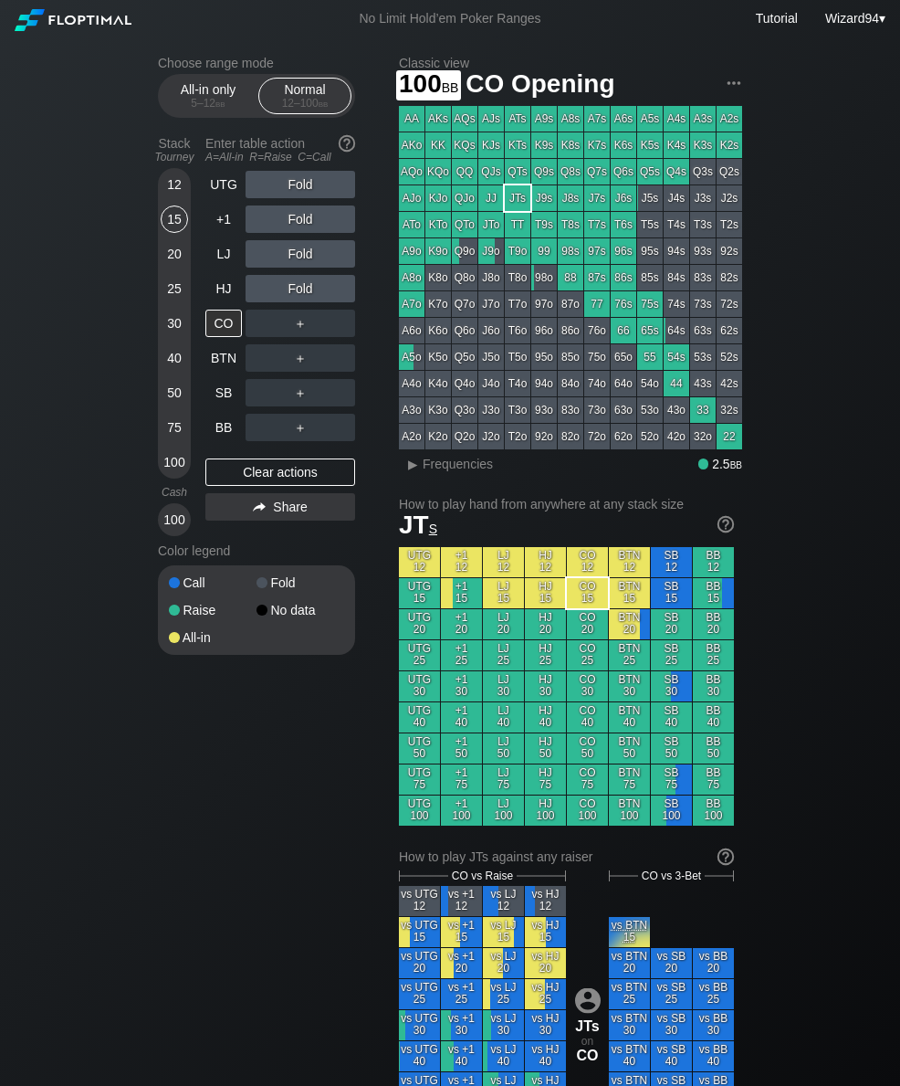
click at [174, 467] on div "100" at bounding box center [174, 461] width 27 height 27
click at [296, 361] on div "R ✕" at bounding box center [301, 357] width 36 height 27
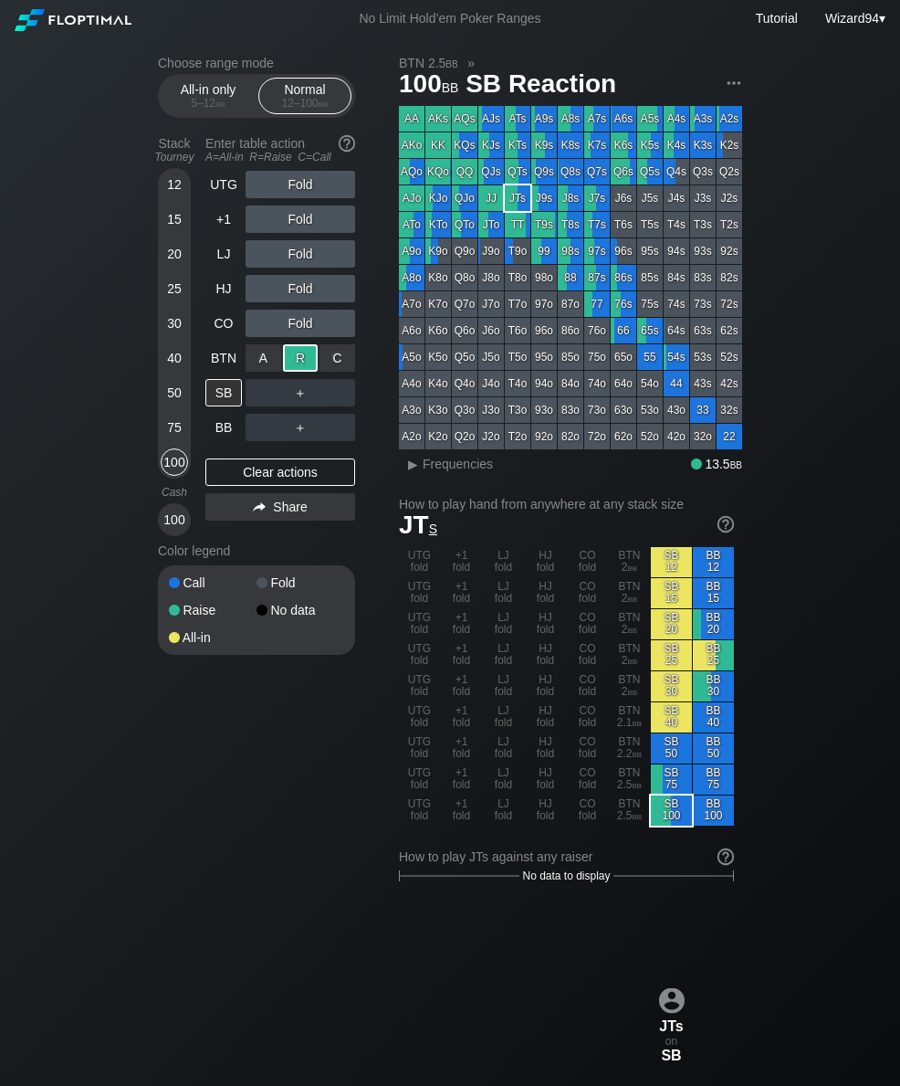
click at [224, 441] on div "BB" at bounding box center [223, 427] width 37 height 27
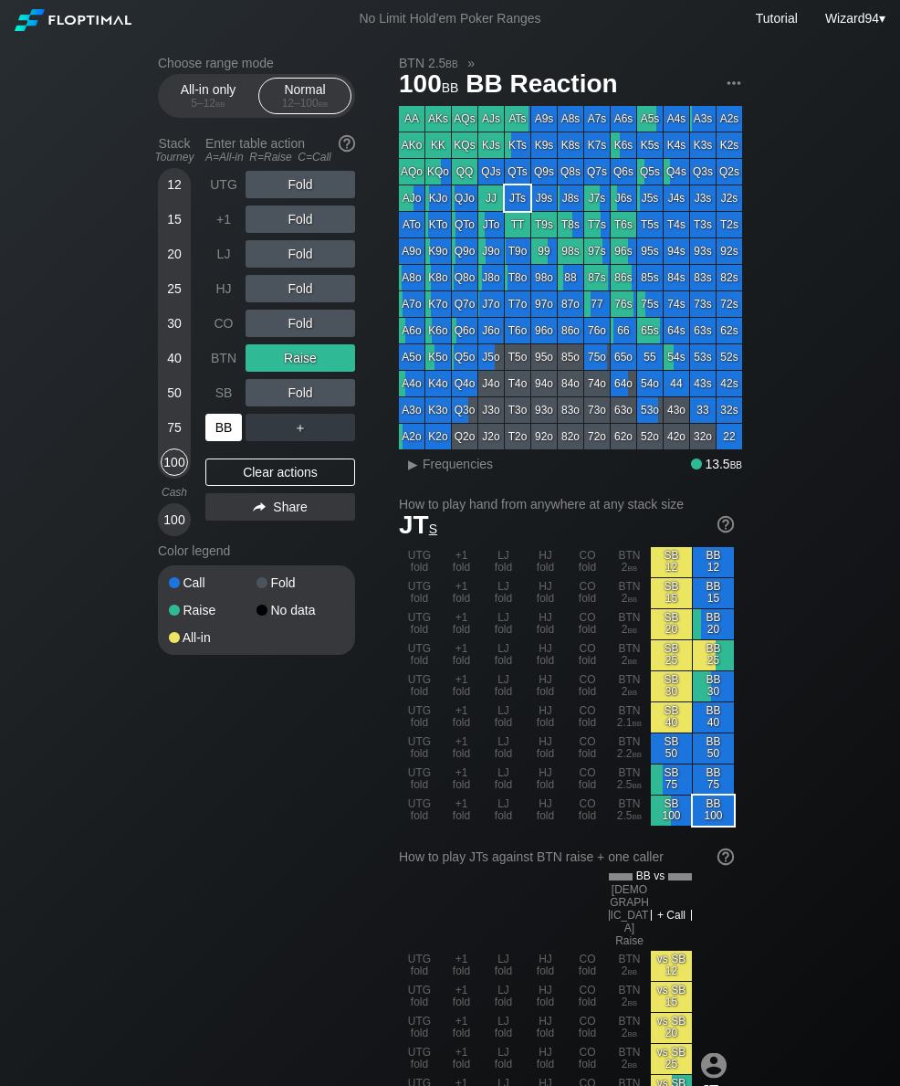
click at [164, 302] on div "25" at bounding box center [174, 288] width 27 height 27
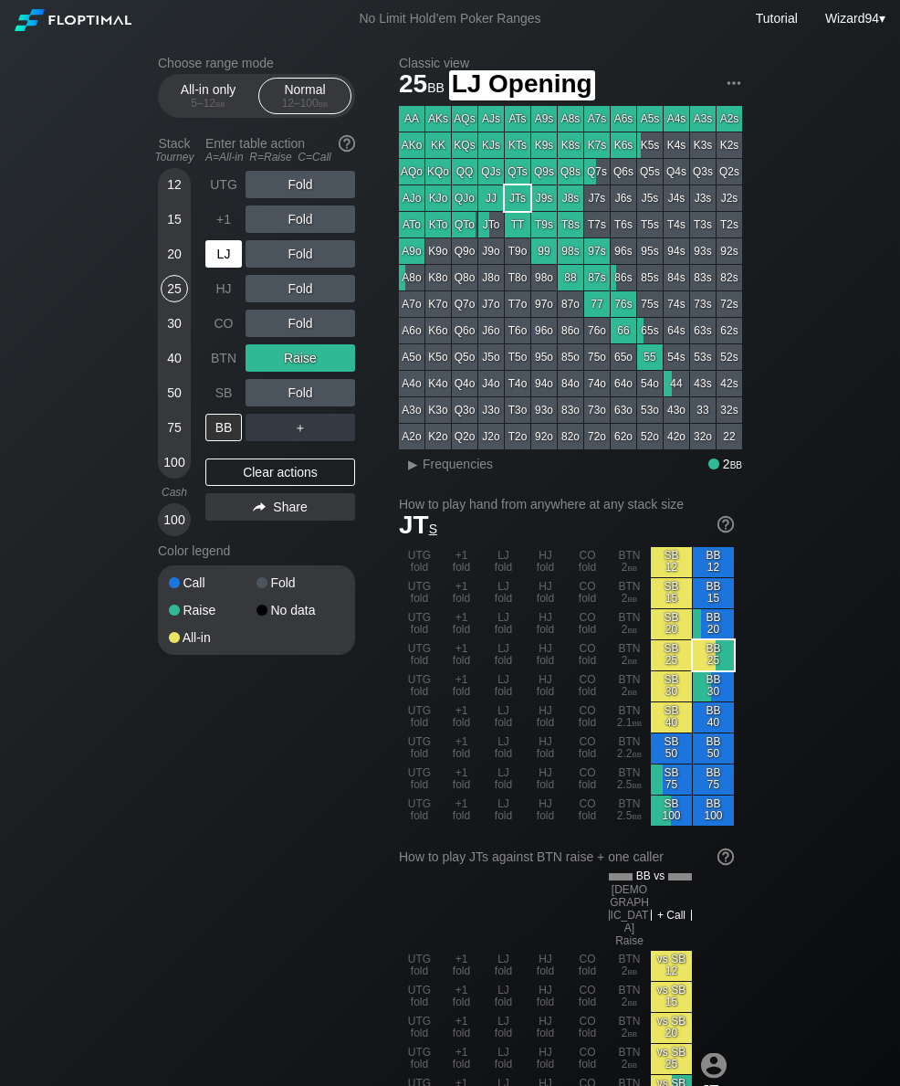
click at [217, 268] on div "LJ" at bounding box center [223, 253] width 37 height 27
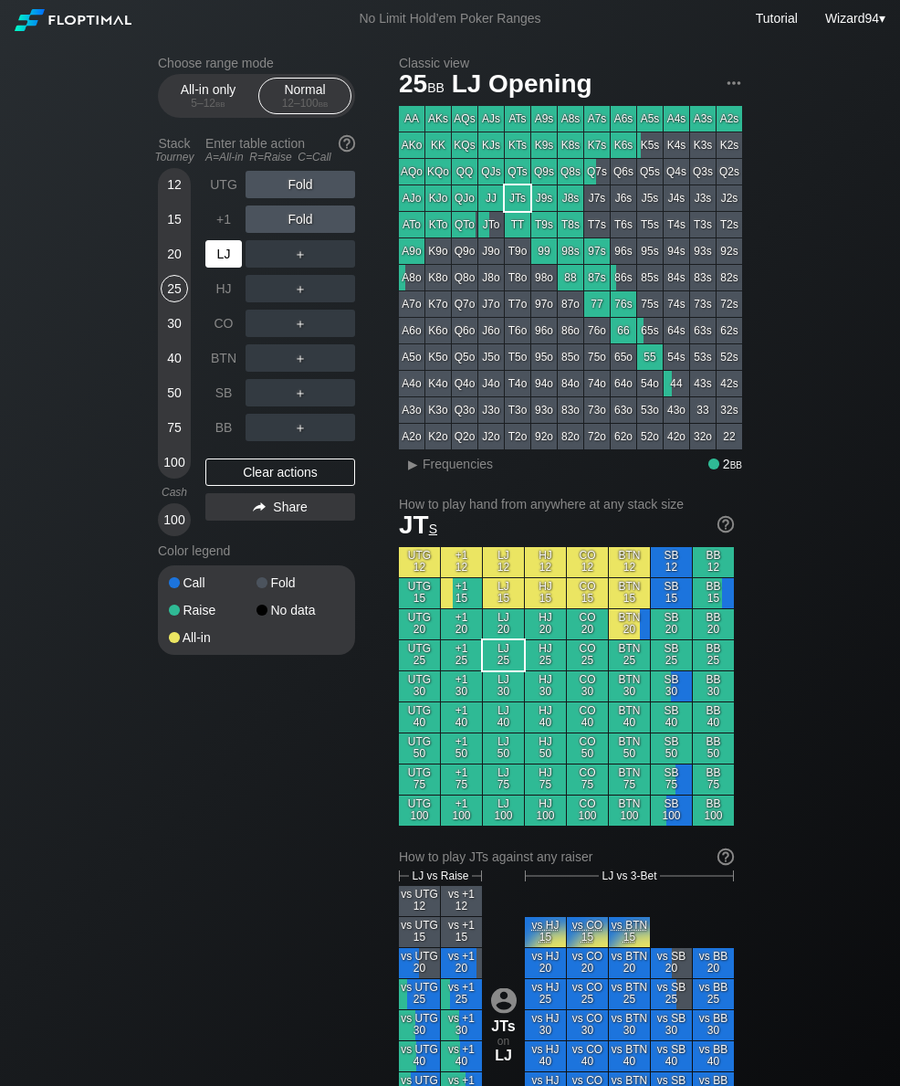
click at [214, 251] on div "LJ" at bounding box center [223, 253] width 37 height 27
click at [296, 259] on div "R ✕" at bounding box center [301, 253] width 36 height 27
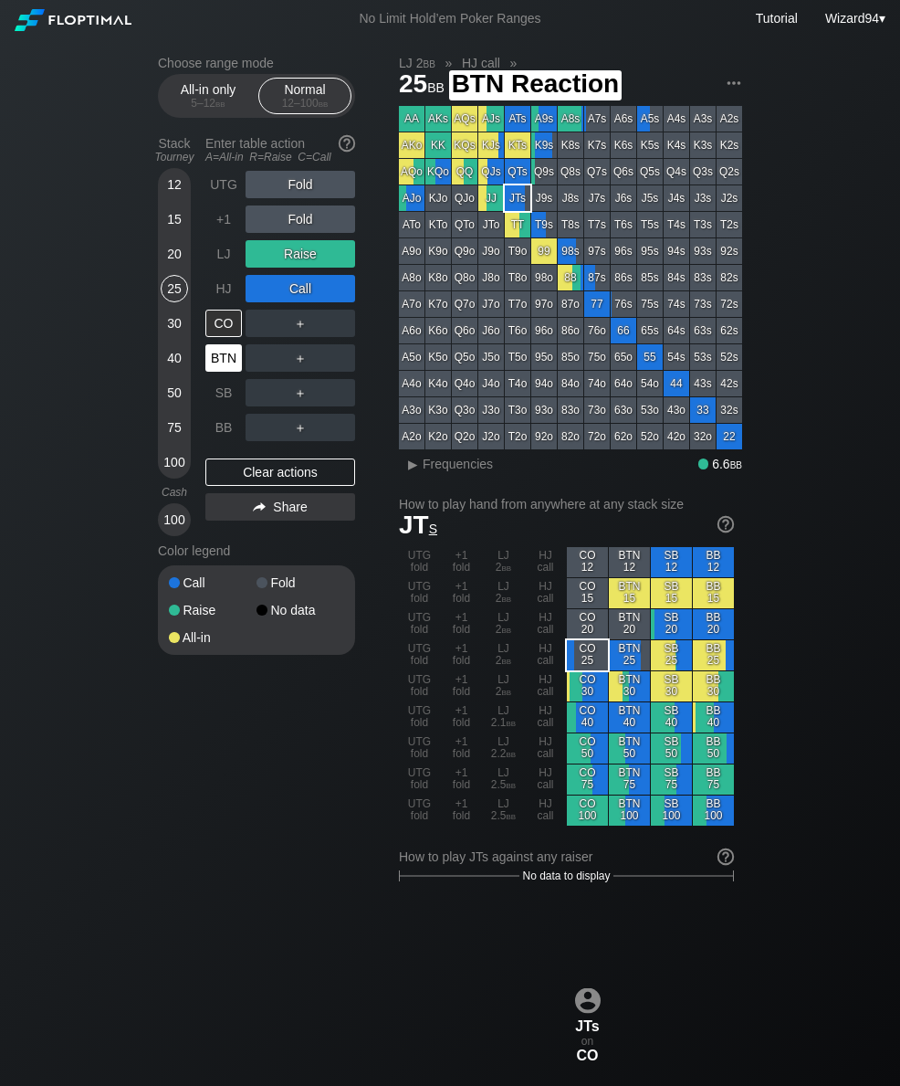
click at [236, 355] on div "BTN" at bounding box center [223, 357] width 37 height 27
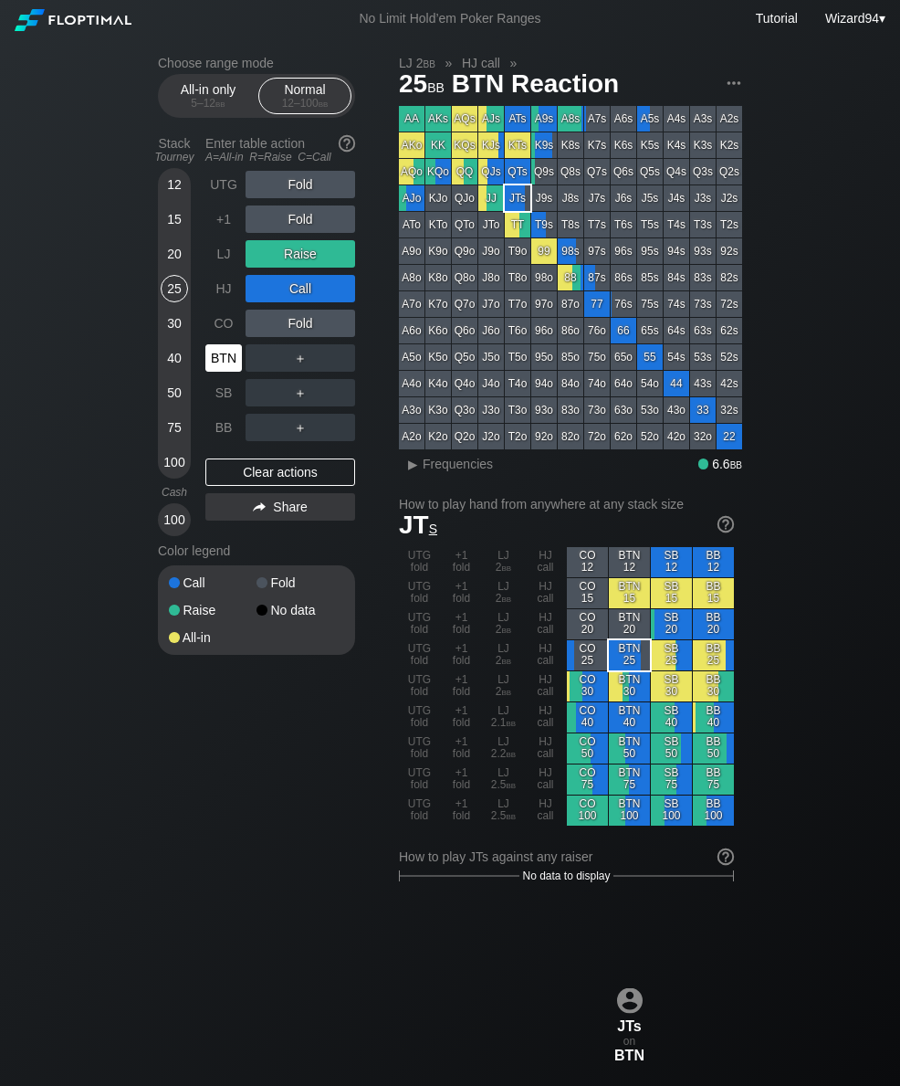
click at [173, 193] on div "12" at bounding box center [174, 184] width 27 height 27
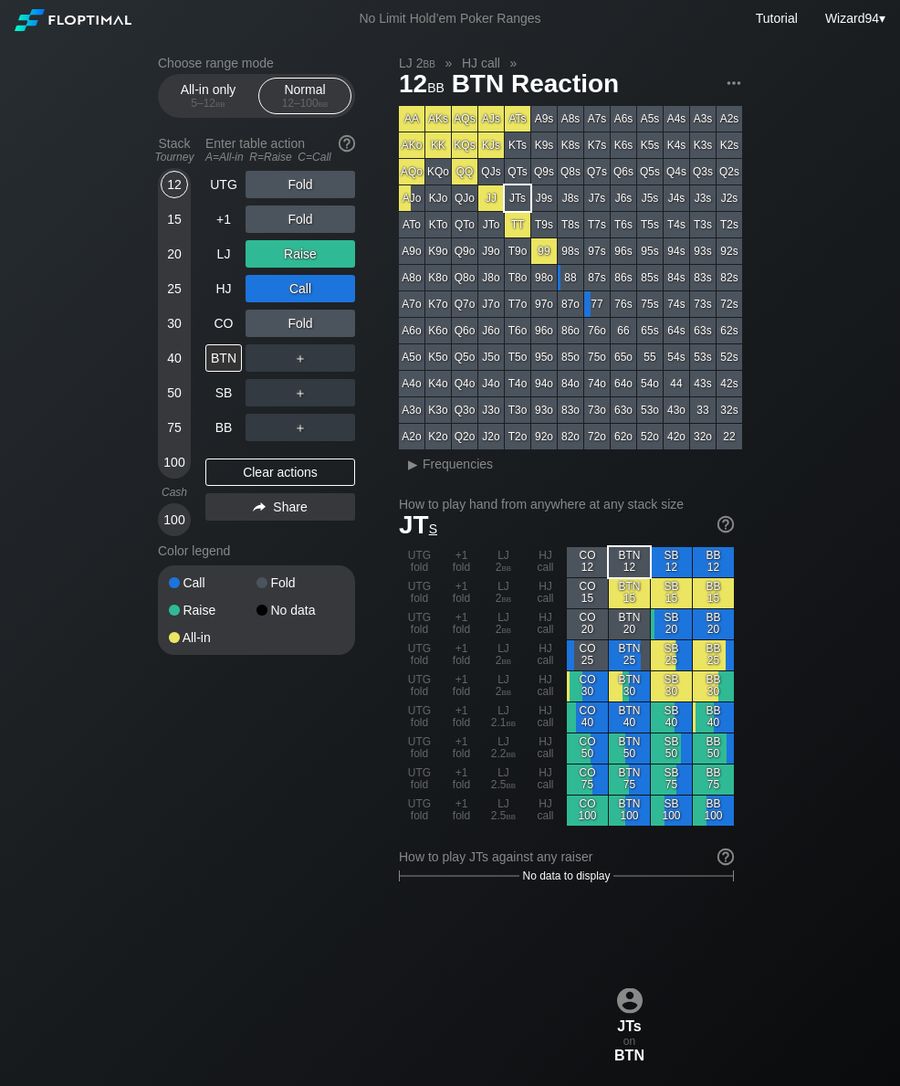
click at [222, 263] on div "LJ" at bounding box center [223, 253] width 37 height 27
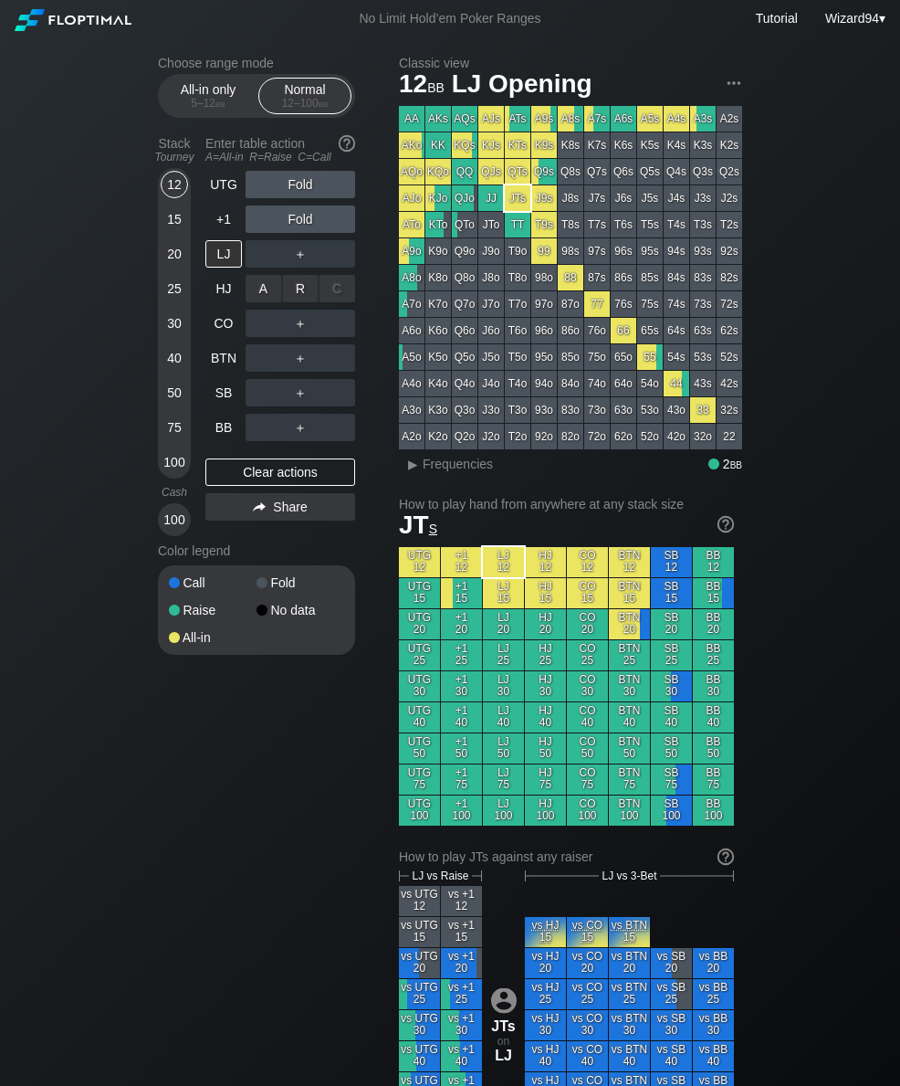
click at [296, 287] on div "R ✕" at bounding box center [301, 288] width 36 height 27
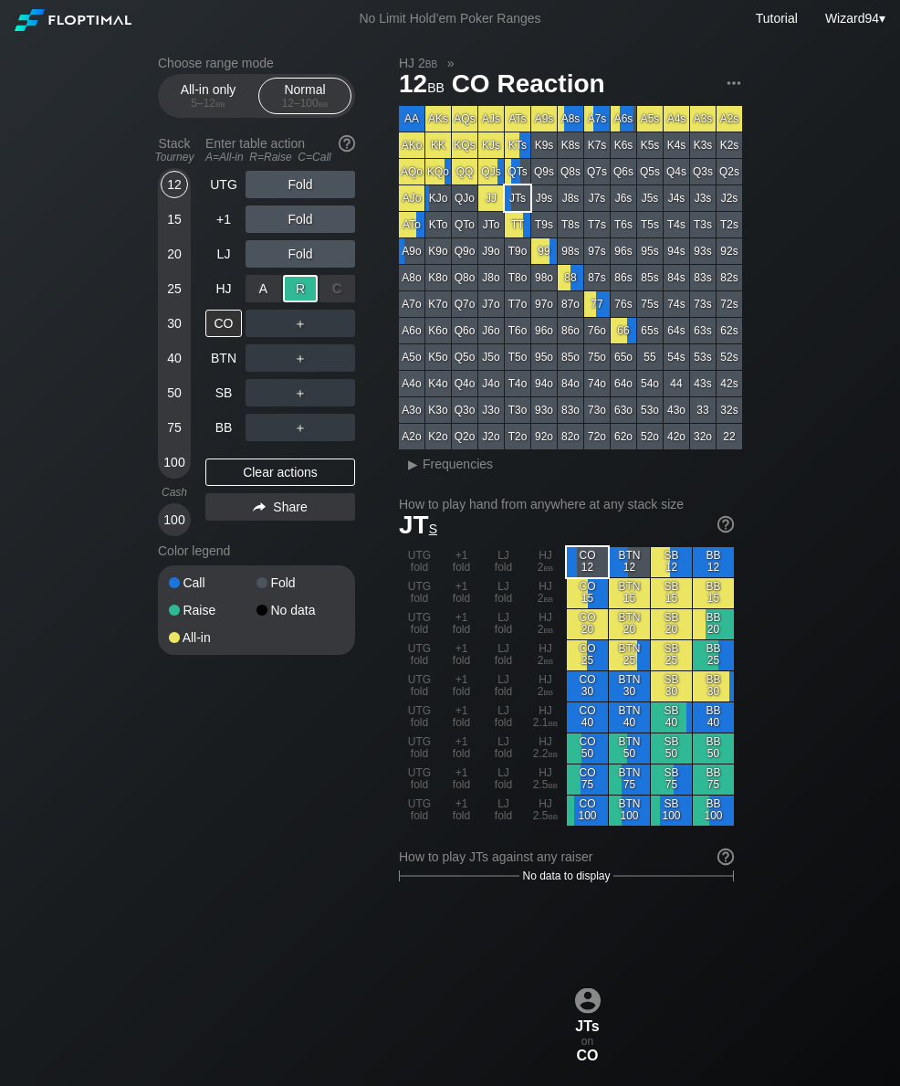
click at [174, 233] on div "15" at bounding box center [174, 218] width 27 height 27
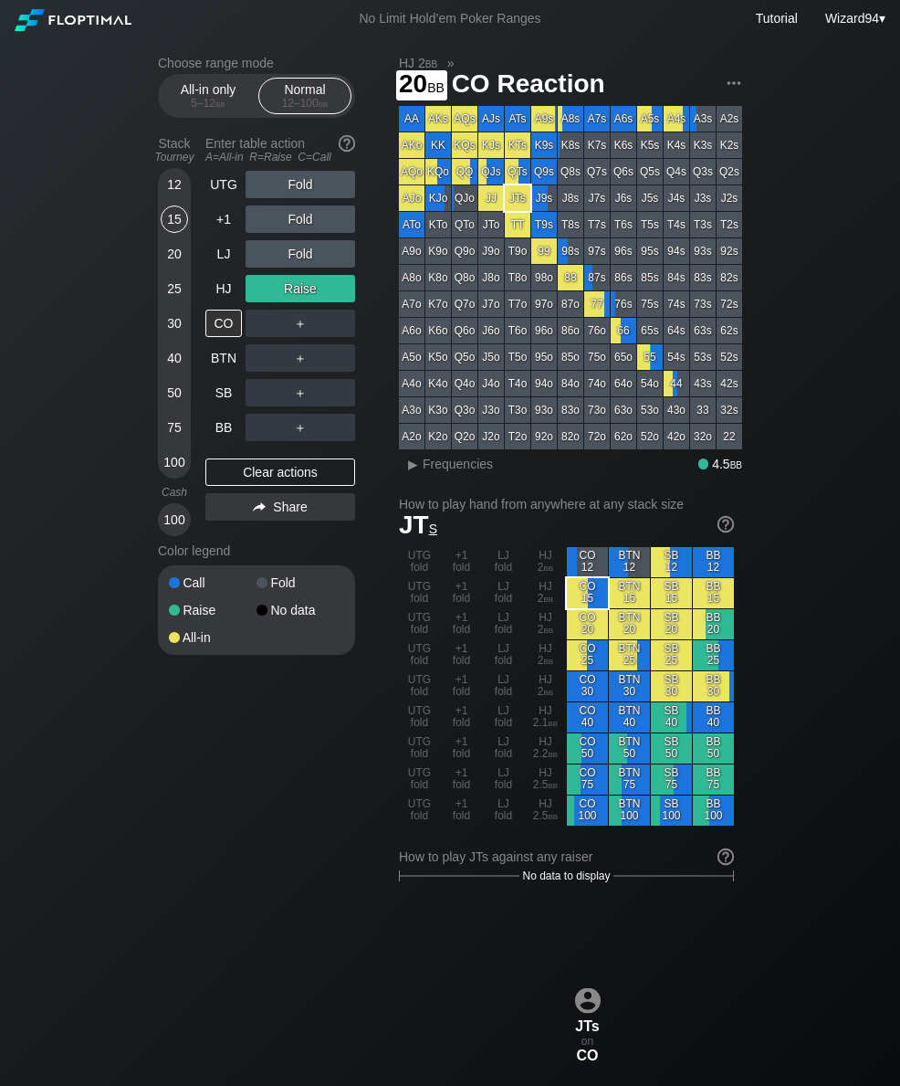
click at [167, 262] on div "20" at bounding box center [174, 253] width 27 height 27
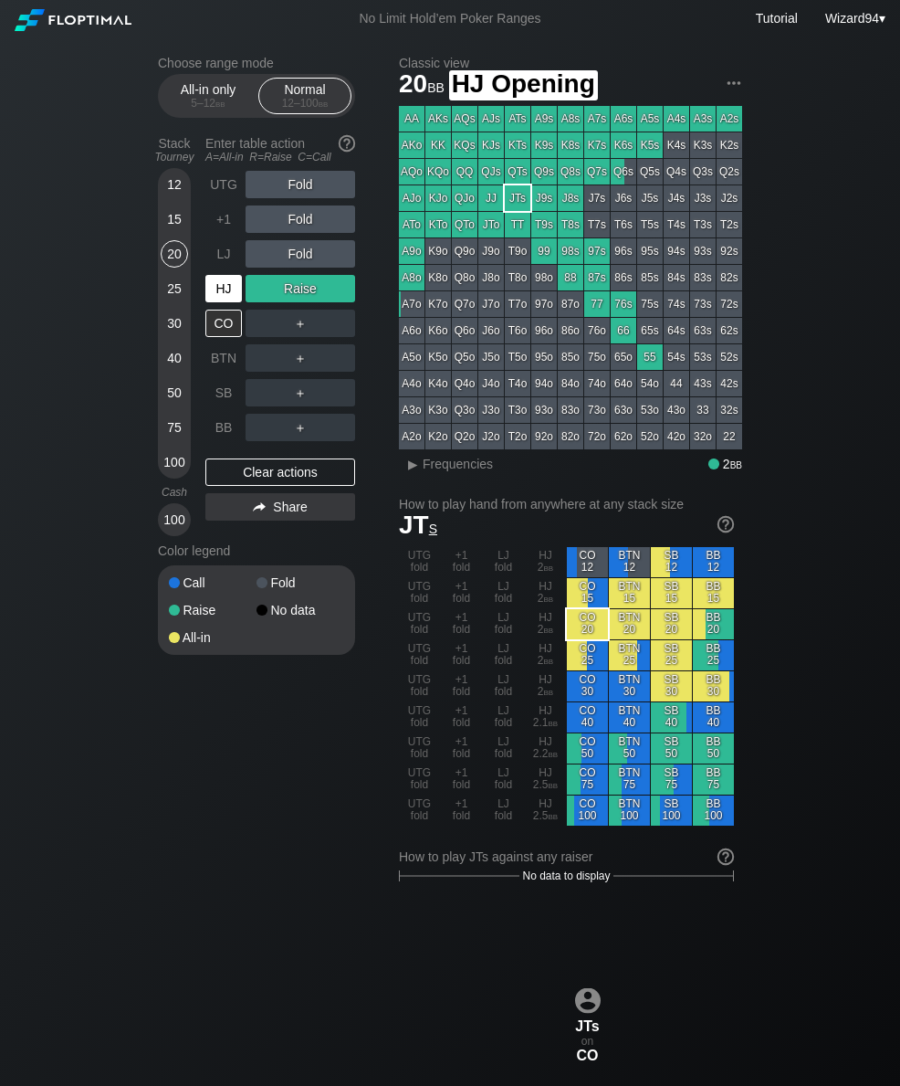
click at [228, 289] on div "HJ" at bounding box center [223, 288] width 37 height 27
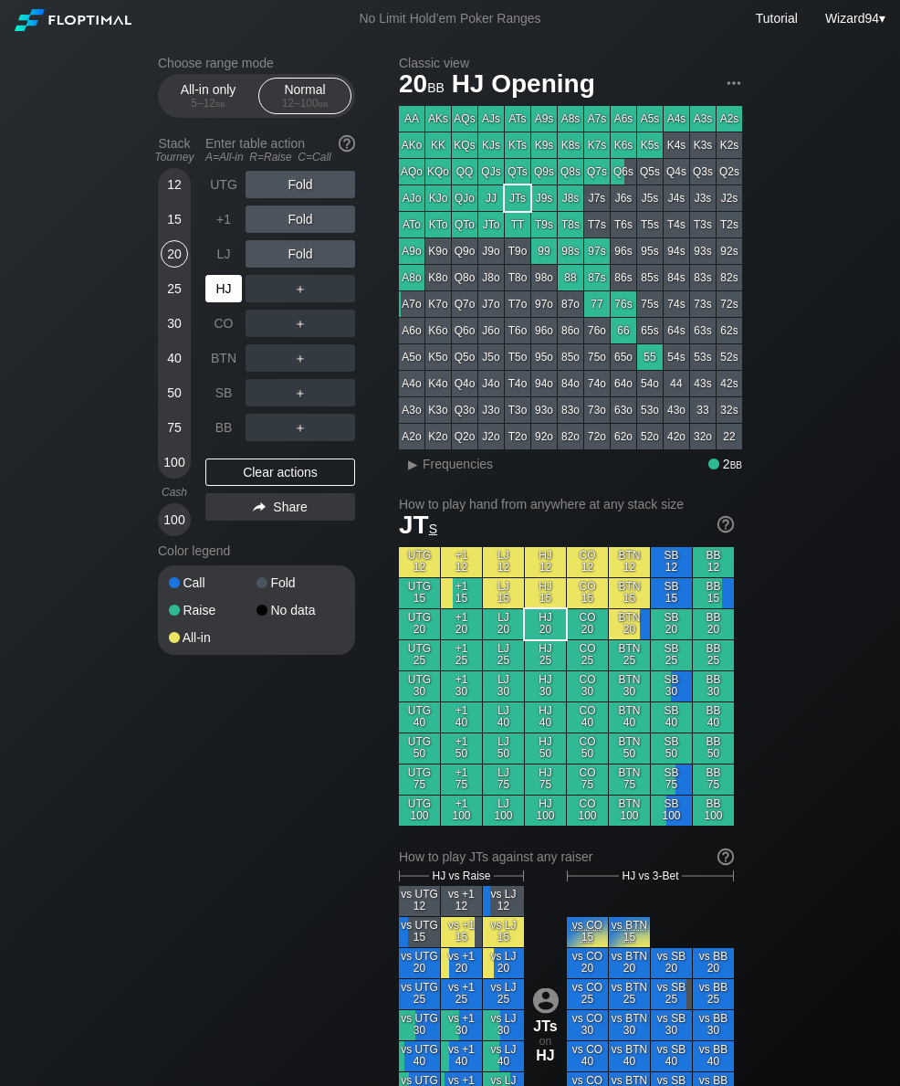
click at [225, 400] on div "SB" at bounding box center [223, 392] width 37 height 27
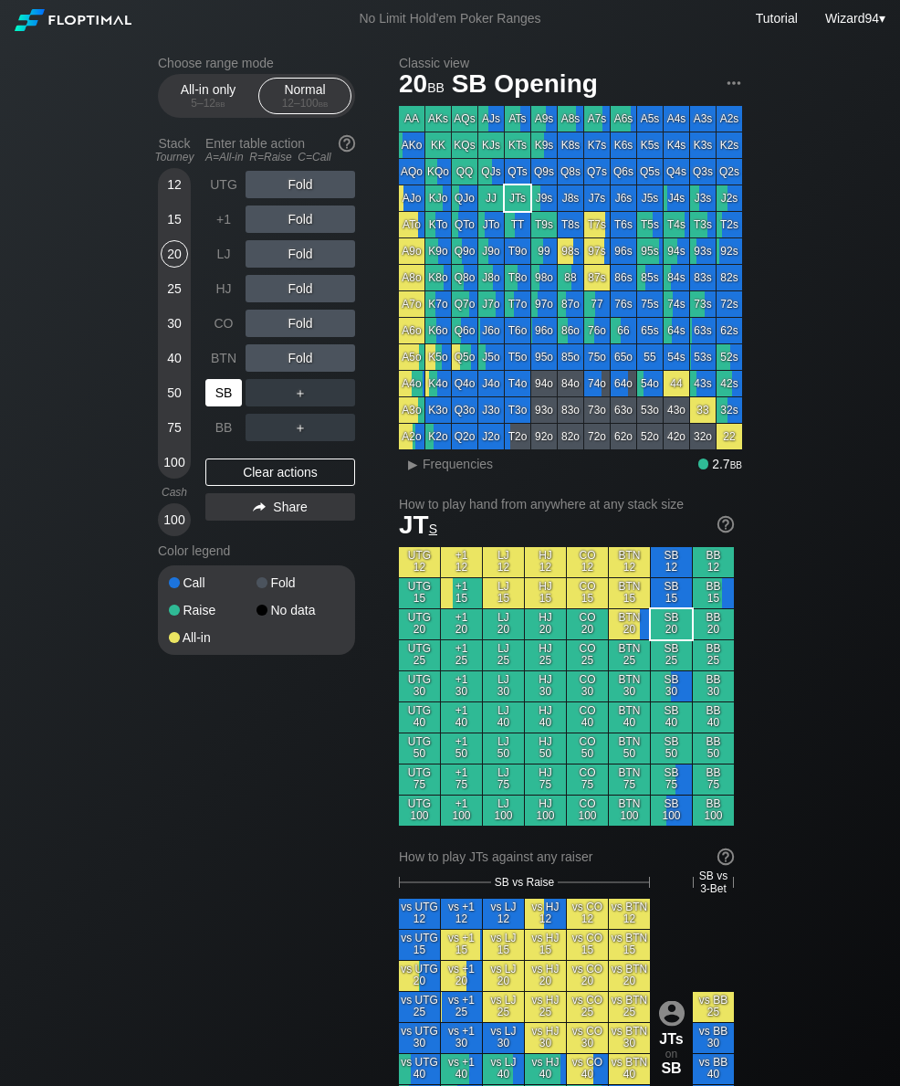
click at [170, 275] on div "20" at bounding box center [174, 257] width 27 height 35
click at [172, 297] on div "25" at bounding box center [174, 288] width 27 height 27
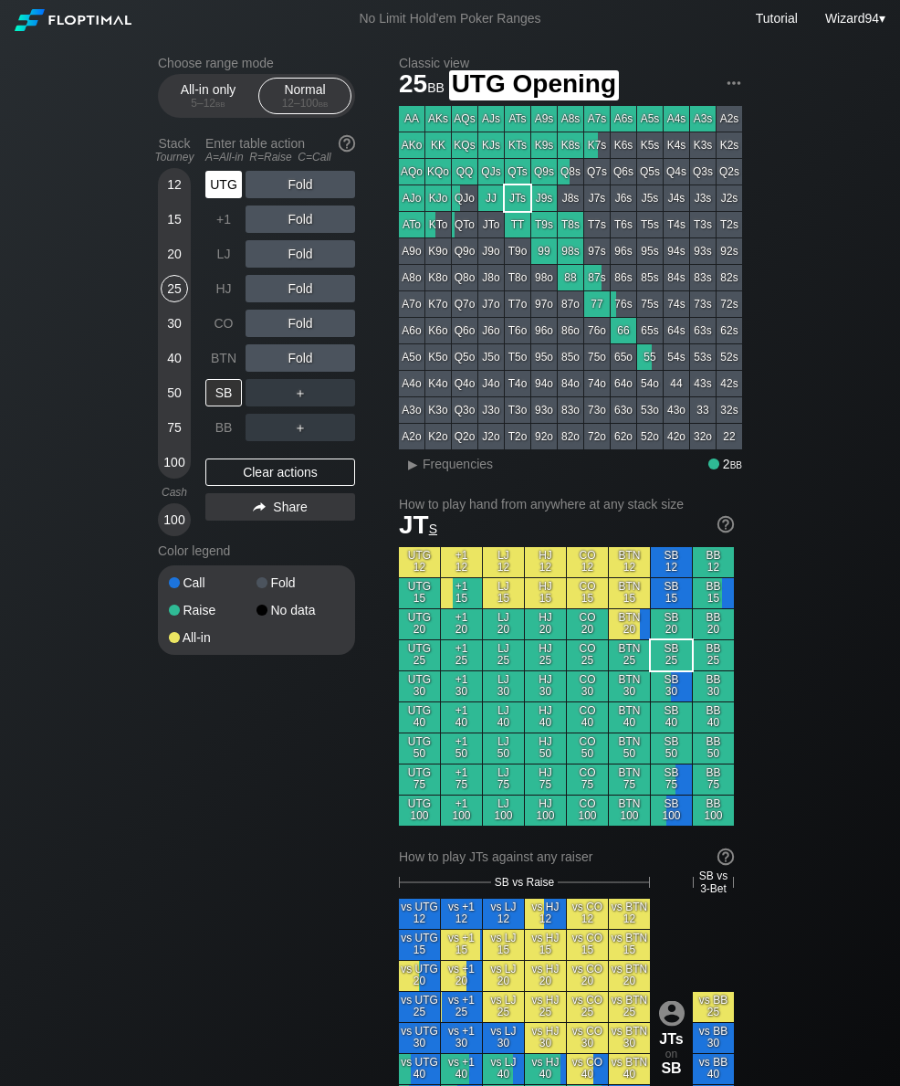
click at [220, 196] on div "UTG" at bounding box center [223, 184] width 37 height 27
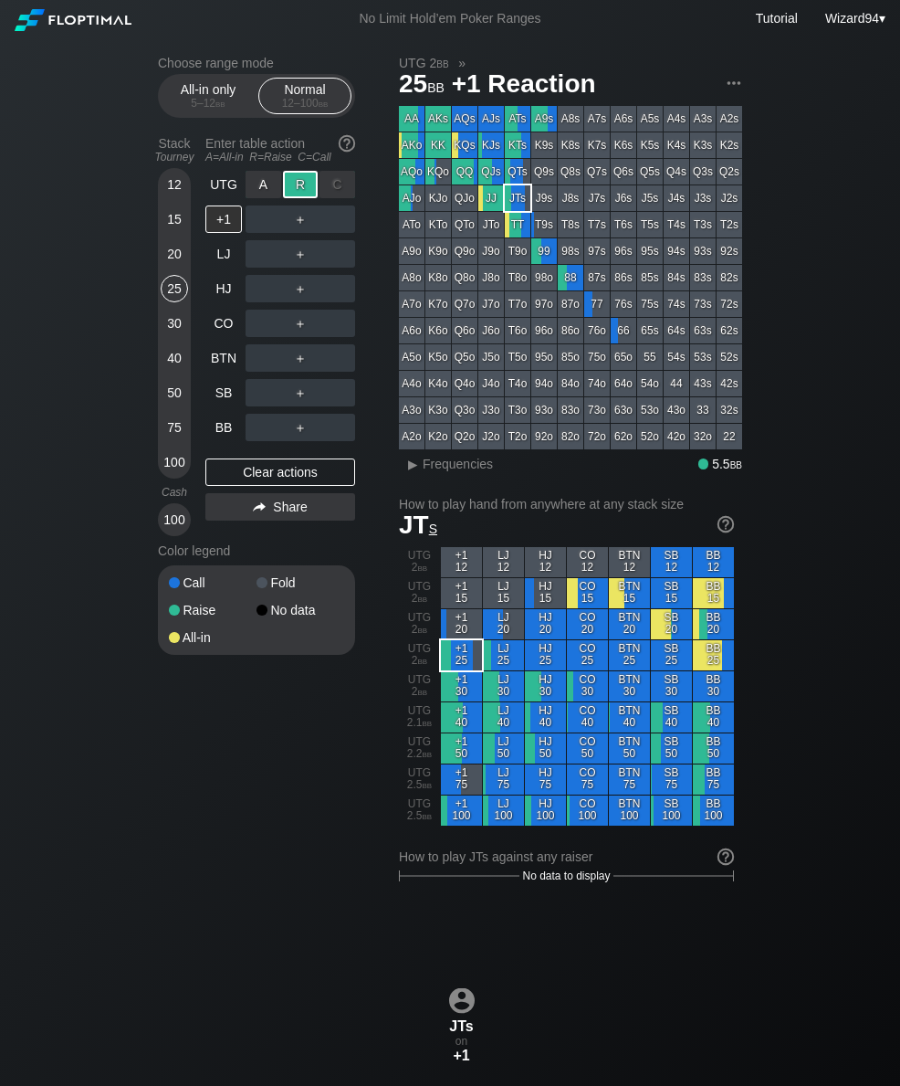
click at [219, 324] on div "CO" at bounding box center [223, 323] width 37 height 27
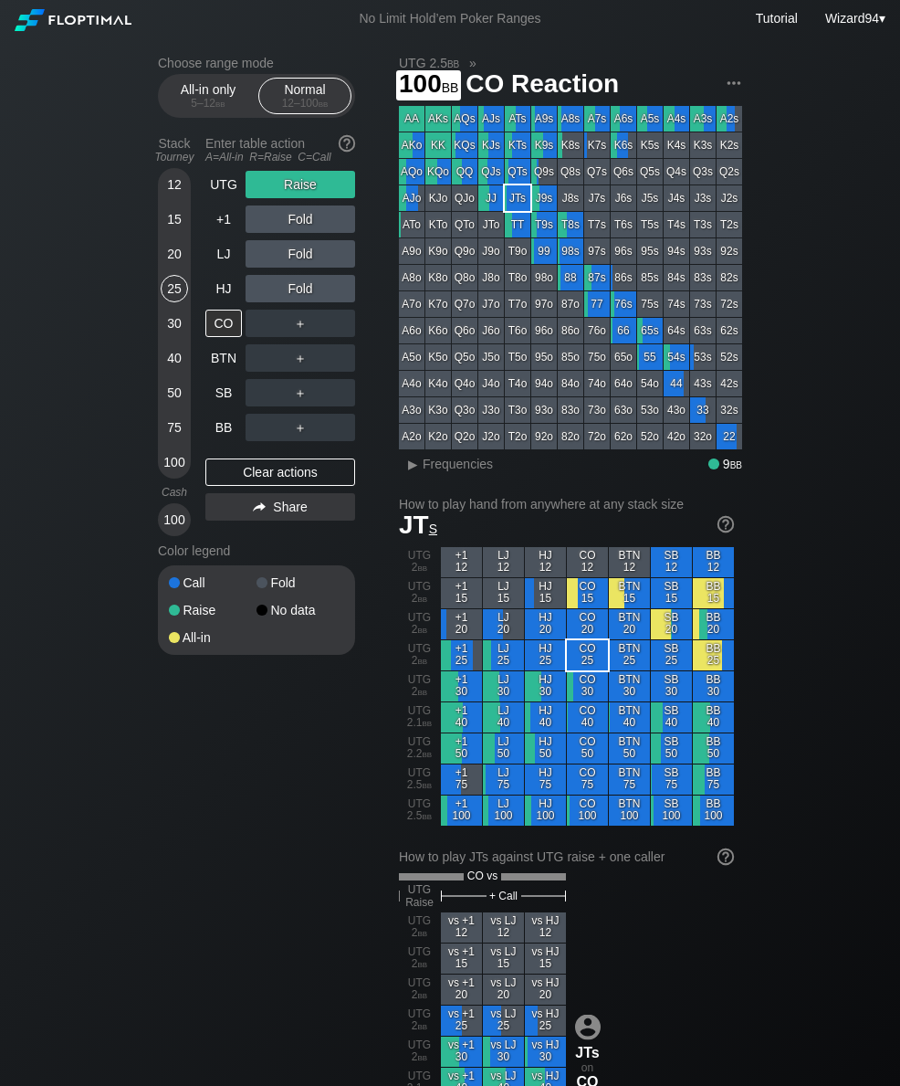
click at [175, 476] on div "100" at bounding box center [174, 461] width 27 height 27
click at [215, 171] on div "Enter table action A=All-in R=Raise C=Call" at bounding box center [280, 150] width 150 height 42
click at [214, 198] on div "UTG" at bounding box center [223, 184] width 37 height 27
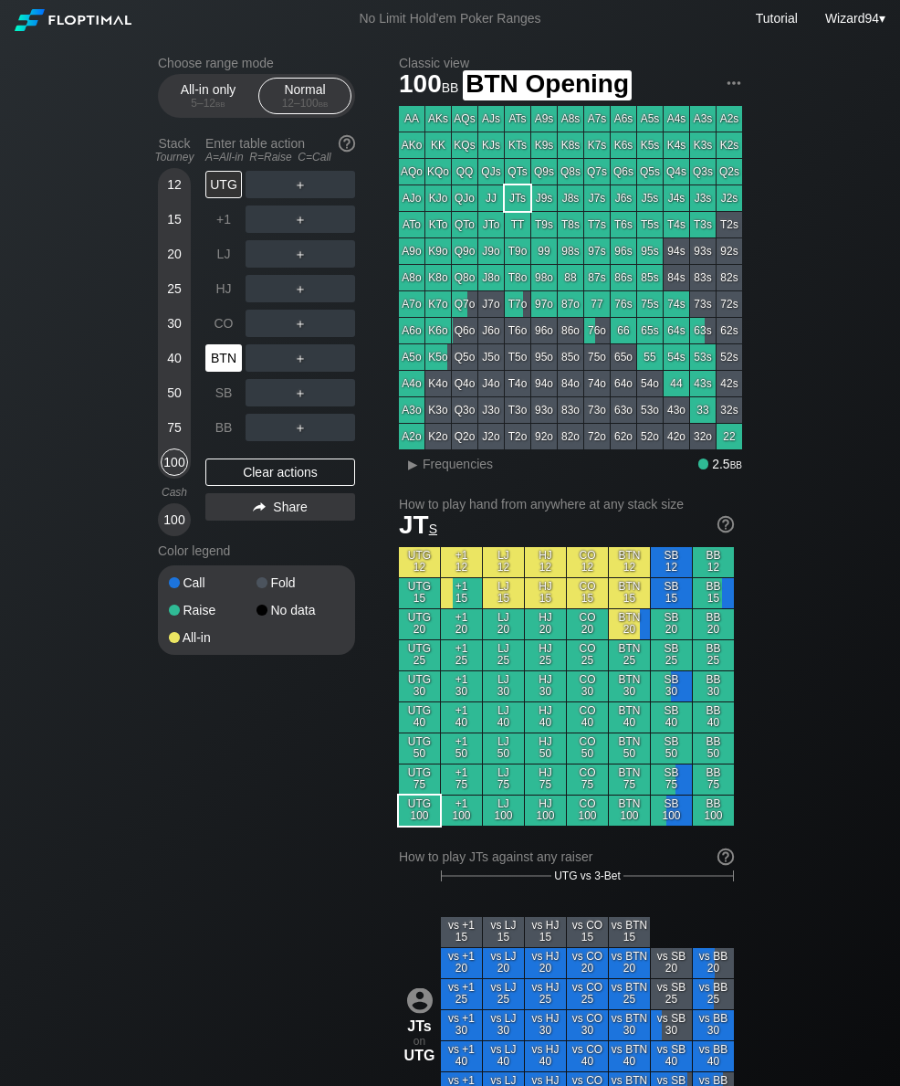
click at [217, 360] on div "BTN" at bounding box center [223, 357] width 37 height 27
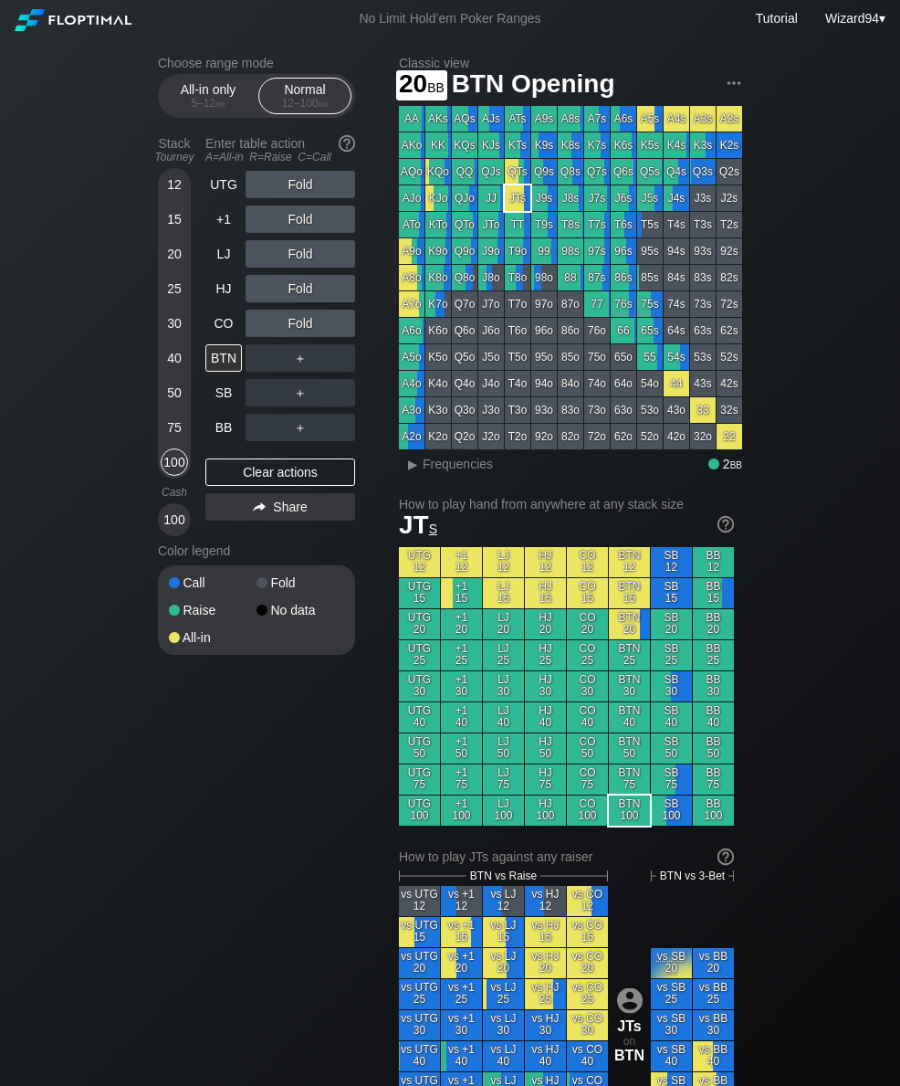
click at [176, 259] on div "20" at bounding box center [174, 253] width 27 height 27
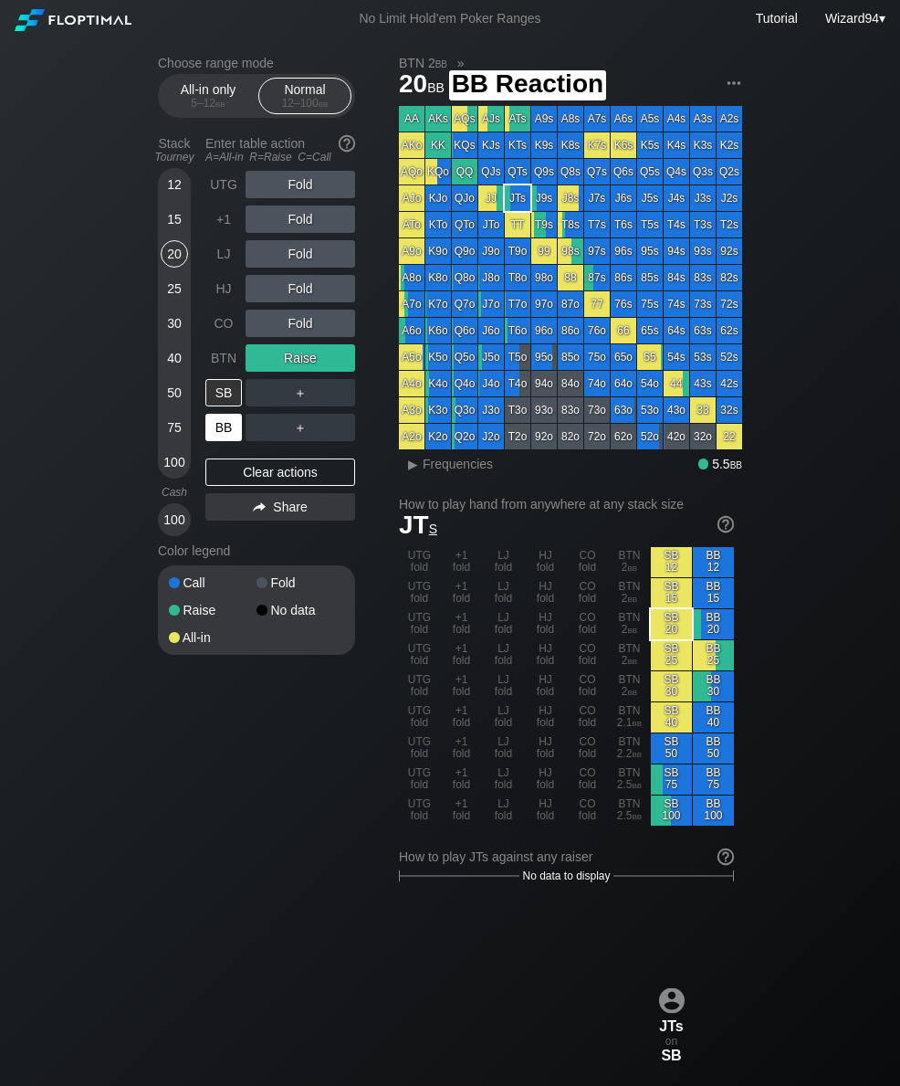
click at [217, 427] on div "BB" at bounding box center [223, 427] width 37 height 27
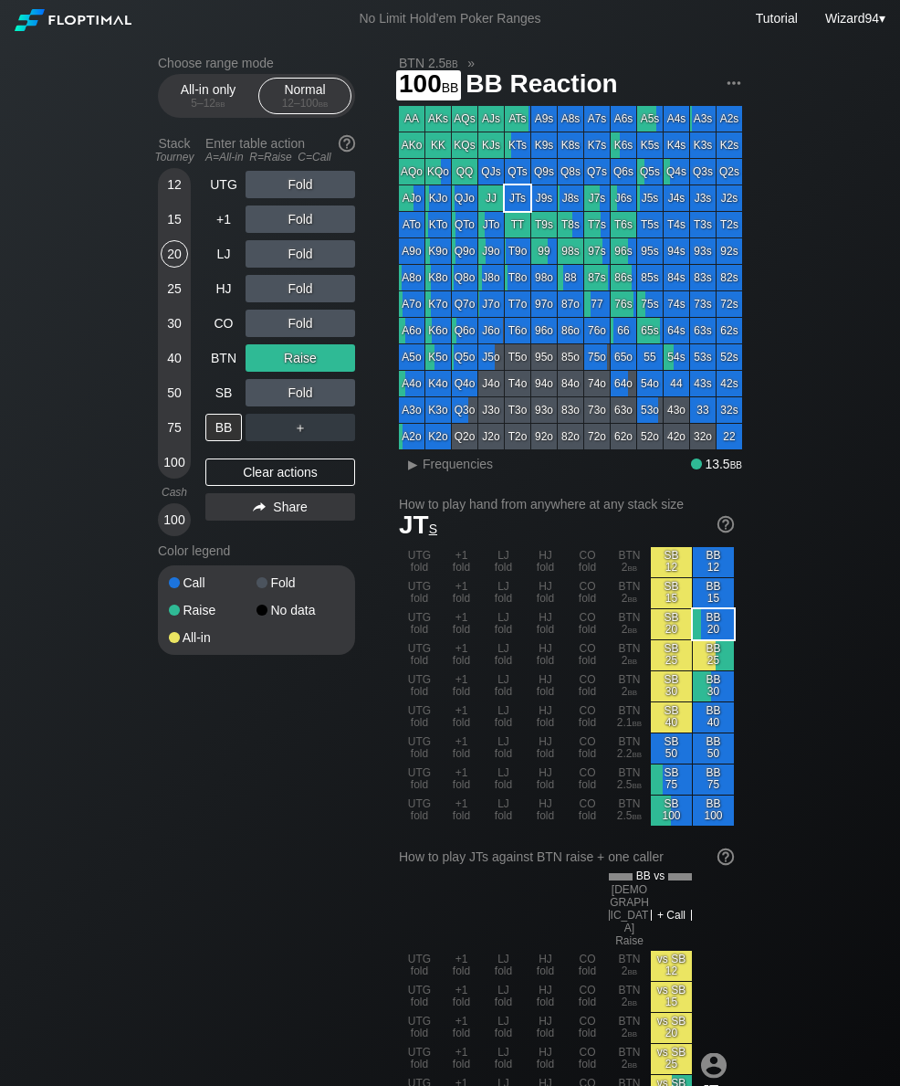
click at [179, 469] on div "100" at bounding box center [174, 461] width 27 height 27
click at [216, 185] on div "UTG" at bounding box center [223, 184] width 37 height 27
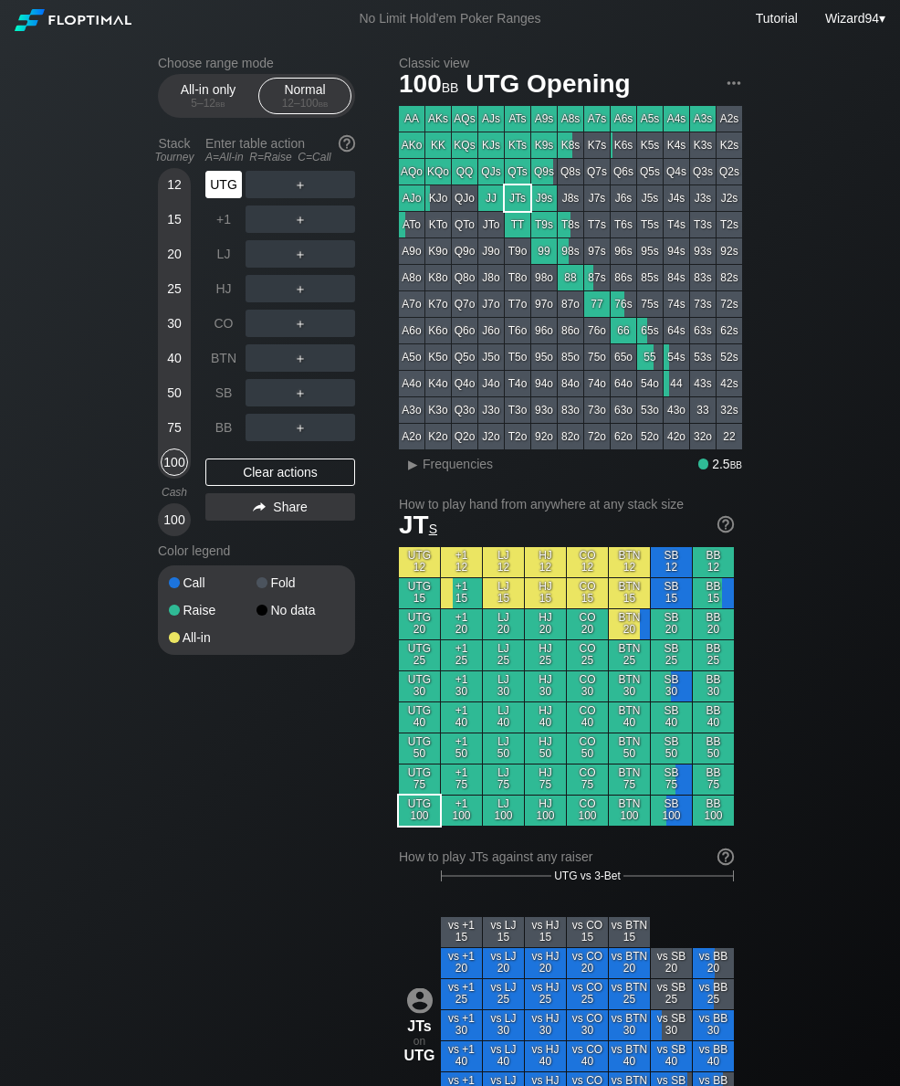
click at [188, 395] on div "12 15 20 25 30 40 50 75 100" at bounding box center [174, 323] width 33 height 310
click at [306, 193] on div "R ✕" at bounding box center [301, 184] width 36 height 27
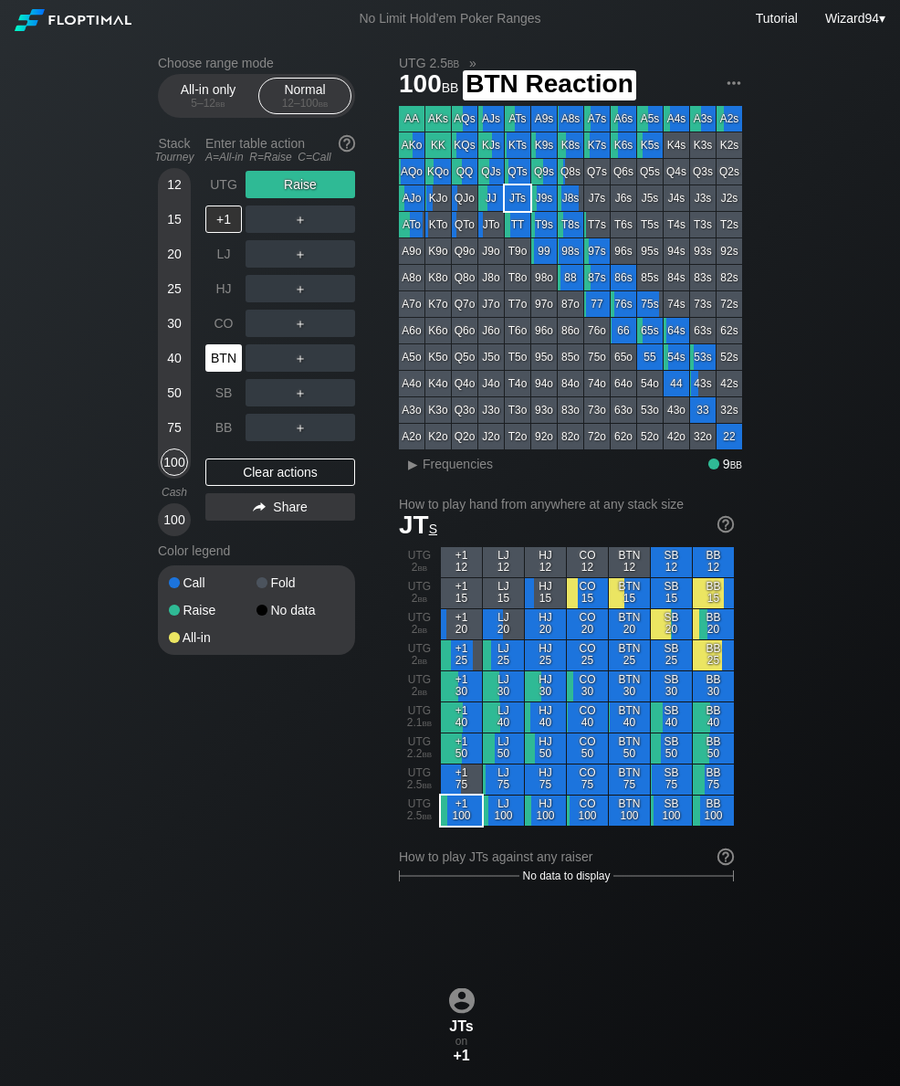
click at [224, 367] on div "BTN" at bounding box center [223, 357] width 37 height 27
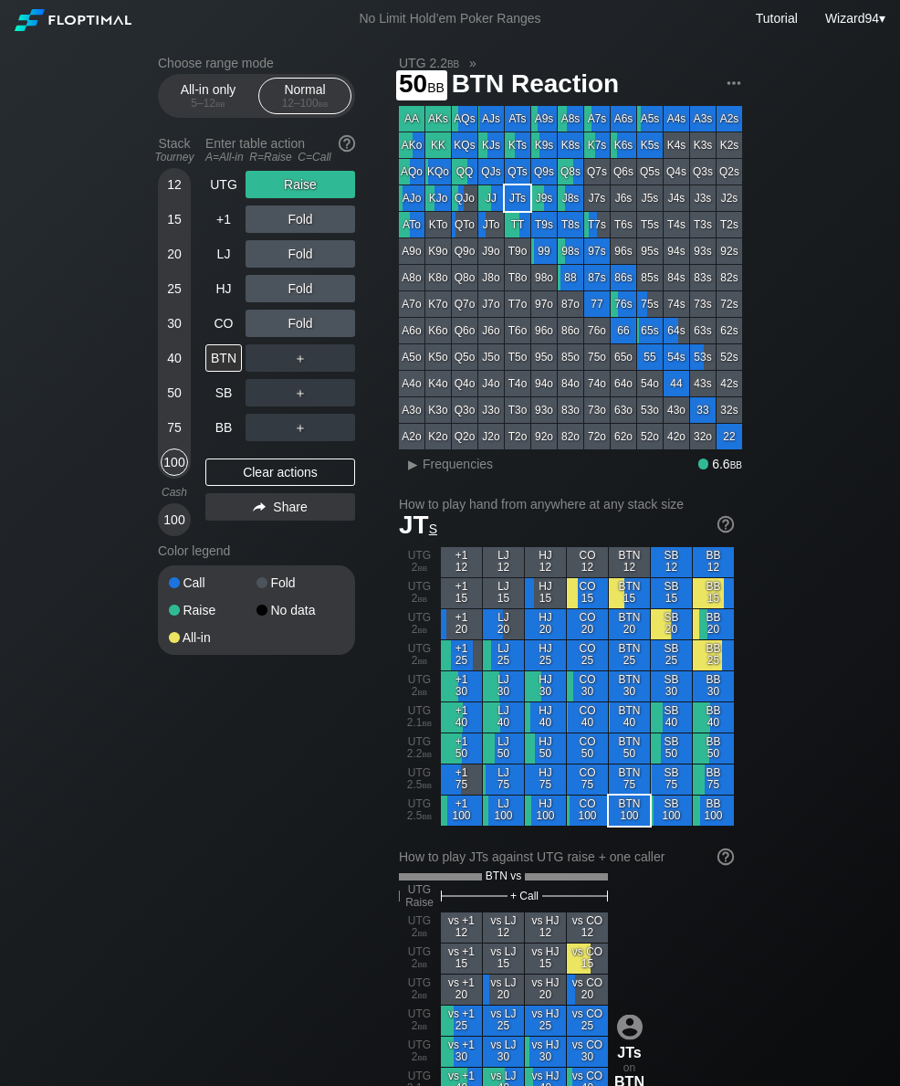
click at [172, 399] on div "50" at bounding box center [174, 392] width 27 height 27
click at [222, 397] on div "SB" at bounding box center [223, 392] width 37 height 27
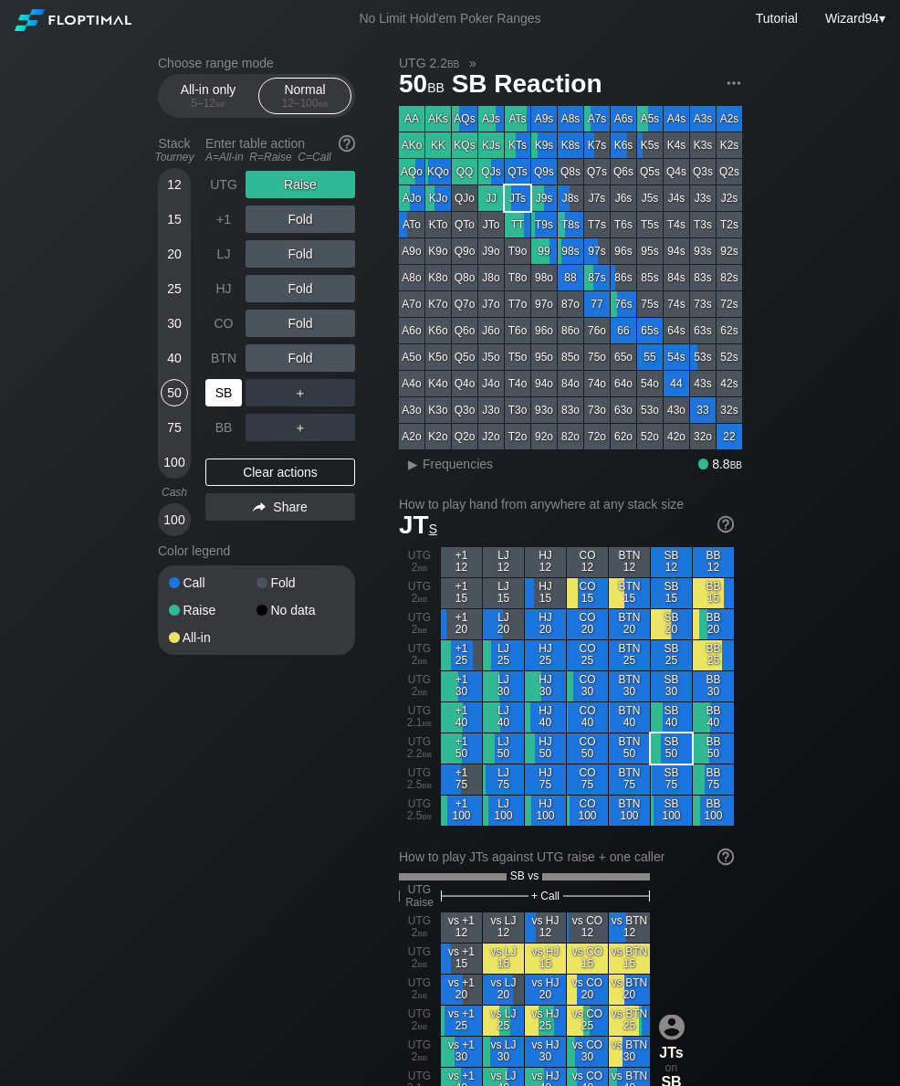
click at [171, 475] on div "100" at bounding box center [174, 461] width 27 height 27
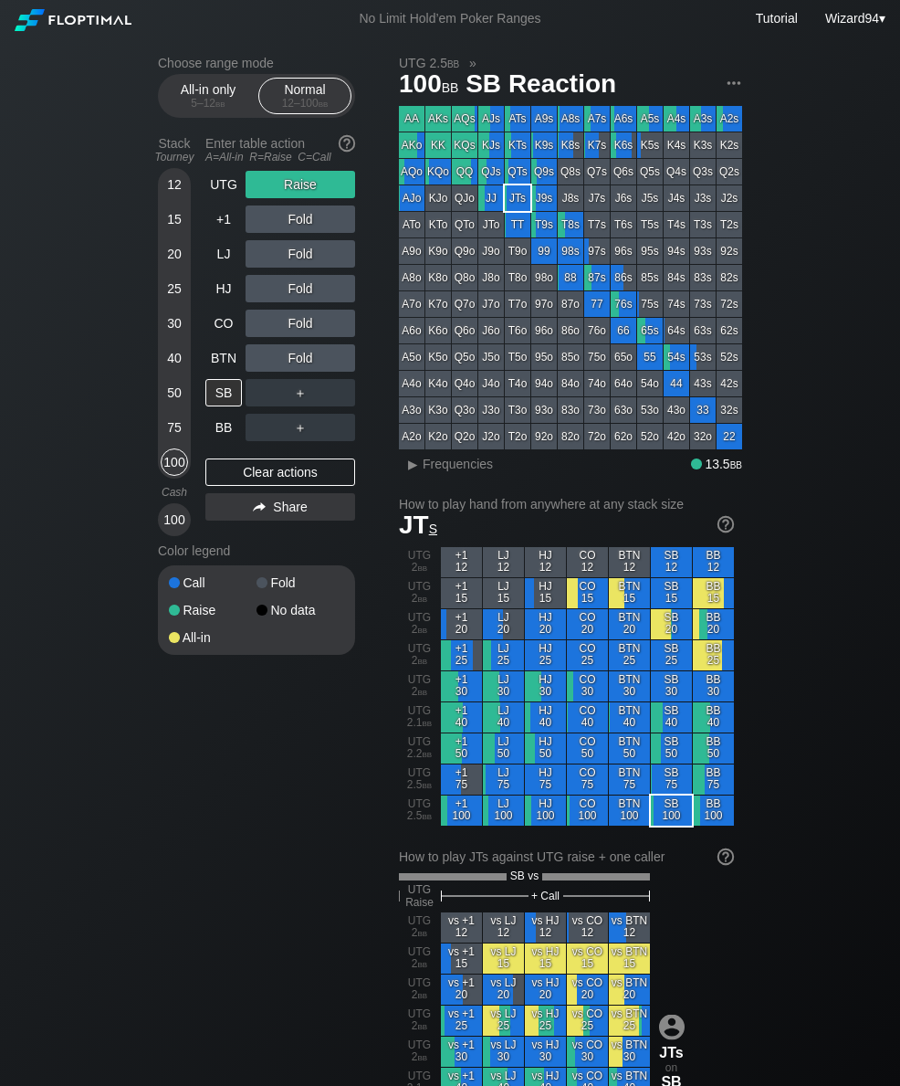
click at [228, 194] on div "UTG" at bounding box center [223, 184] width 37 height 27
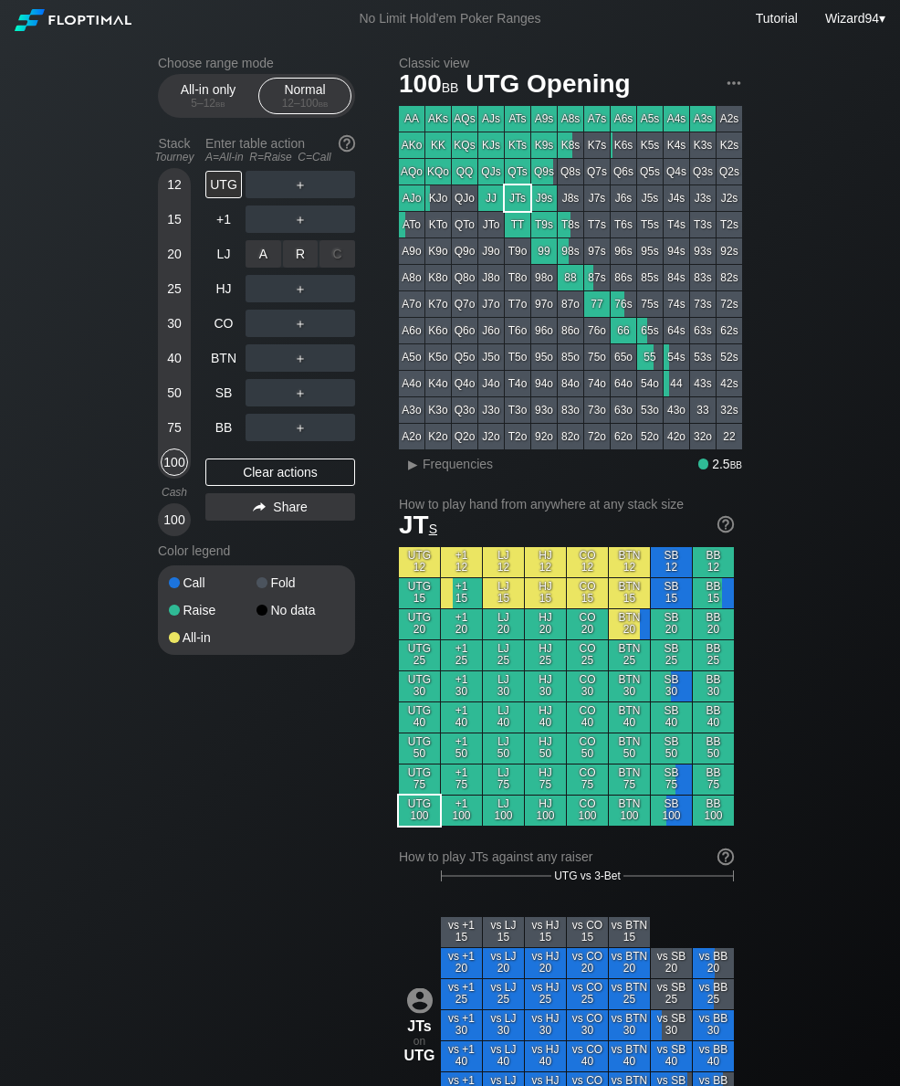
click at [300, 267] on div "R ✕" at bounding box center [301, 253] width 36 height 27
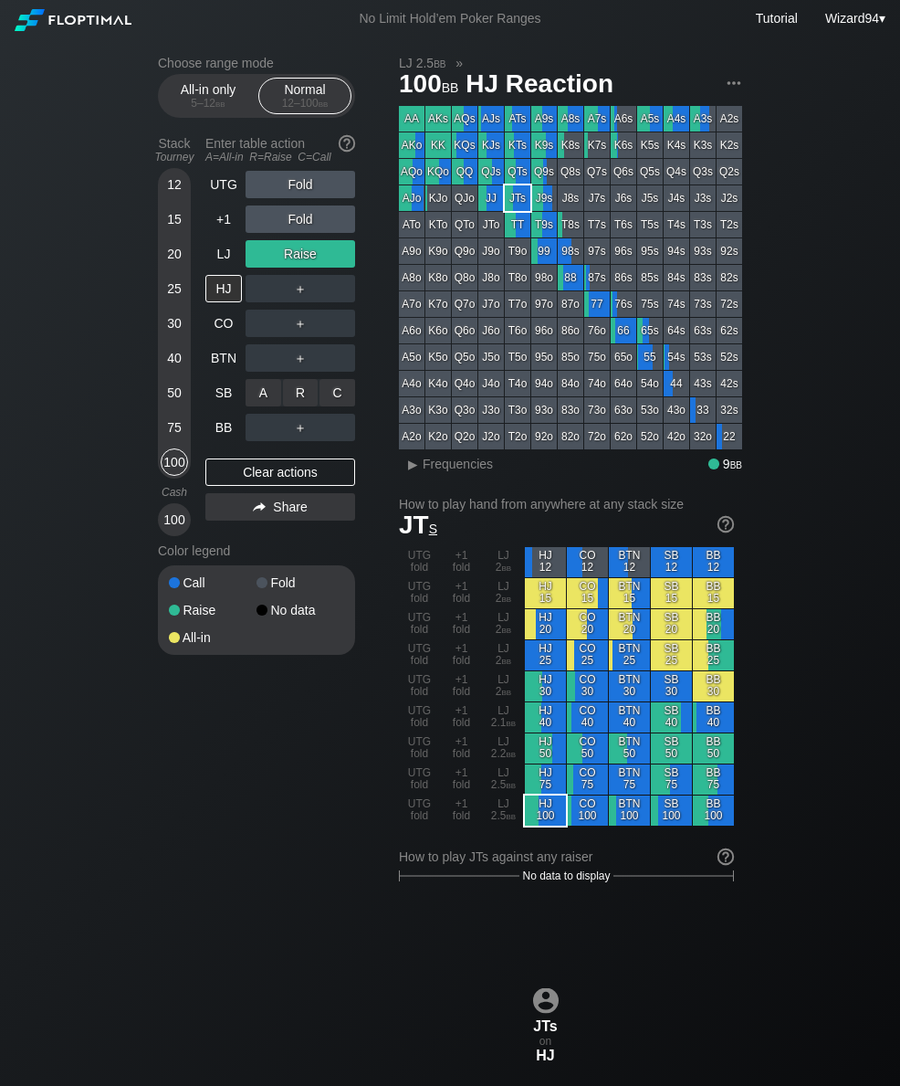
click at [304, 406] on div "R ✕" at bounding box center [301, 392] width 36 height 27
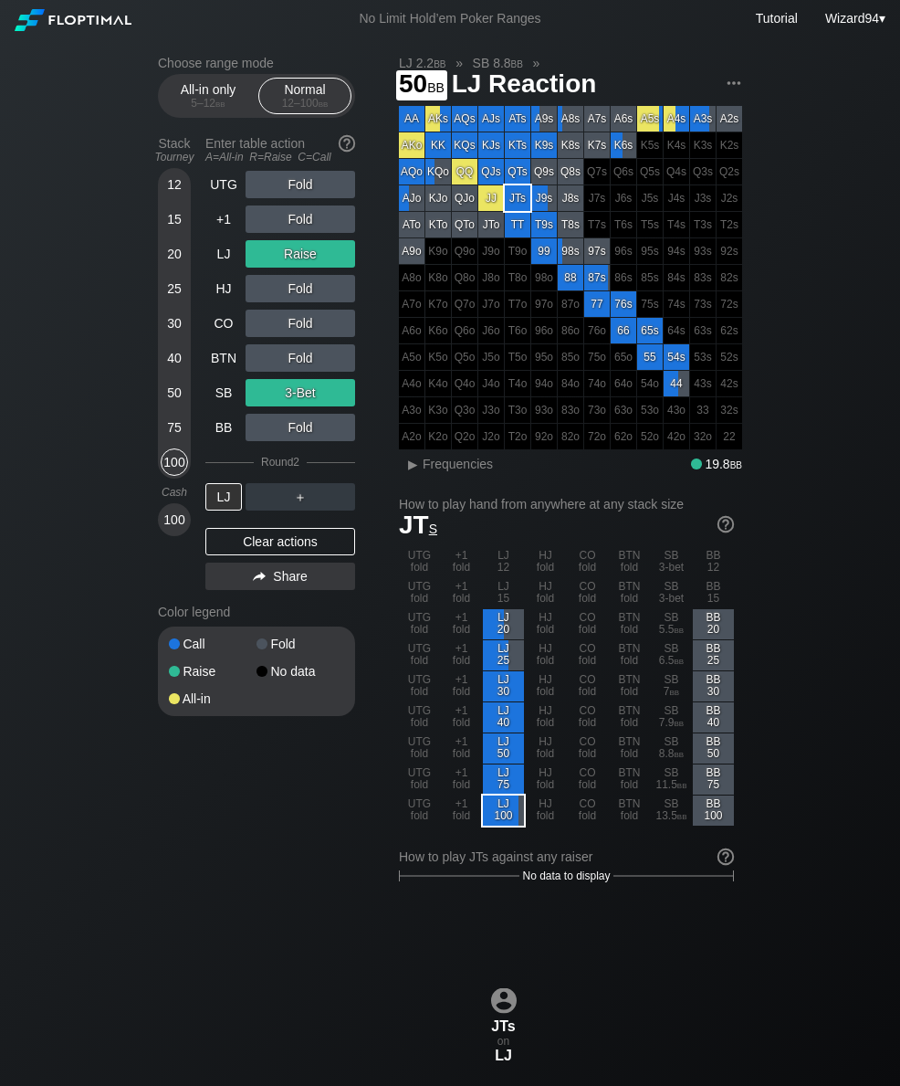
click at [173, 406] on div "50" at bounding box center [174, 392] width 27 height 27
click at [221, 258] on div "LJ" at bounding box center [223, 253] width 37 height 27
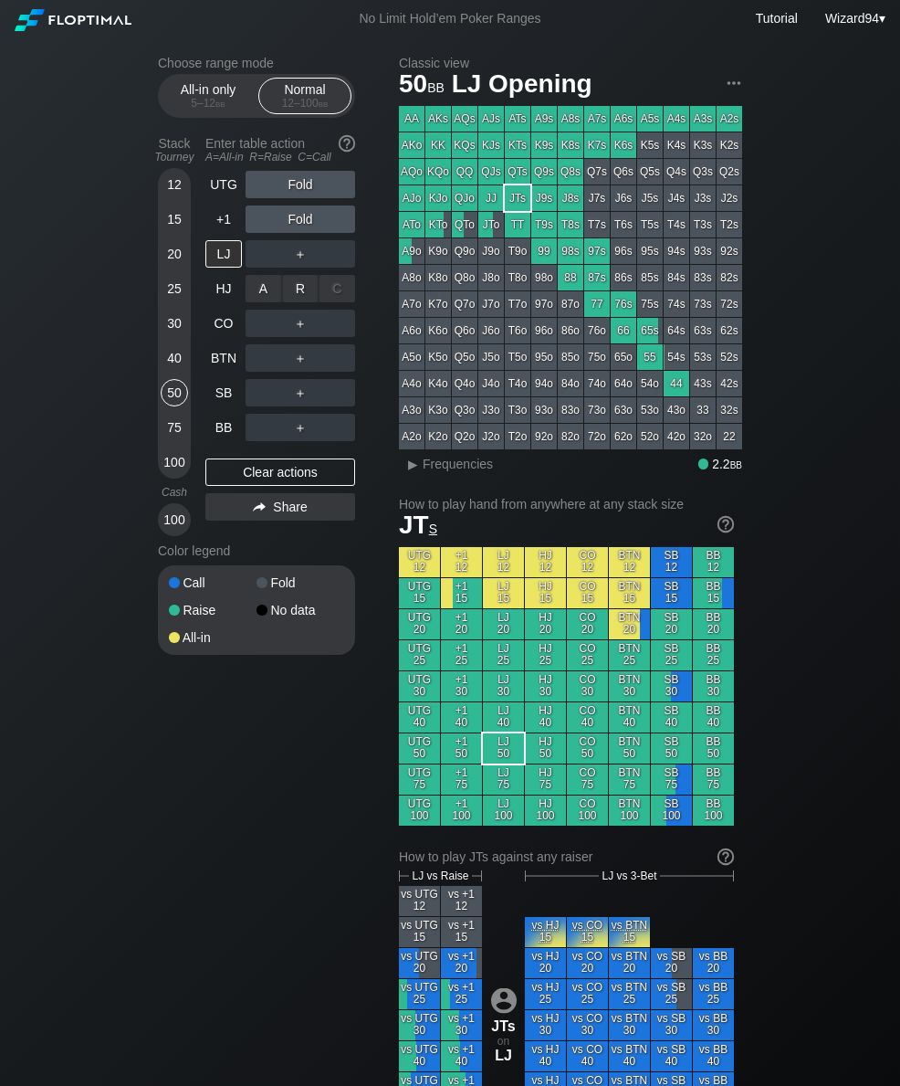
click at [291, 281] on div "A ✕ R ✕ C ✕ ＋" at bounding box center [301, 289] width 110 height 42
click at [289, 302] on div "R ✕" at bounding box center [301, 288] width 36 height 27
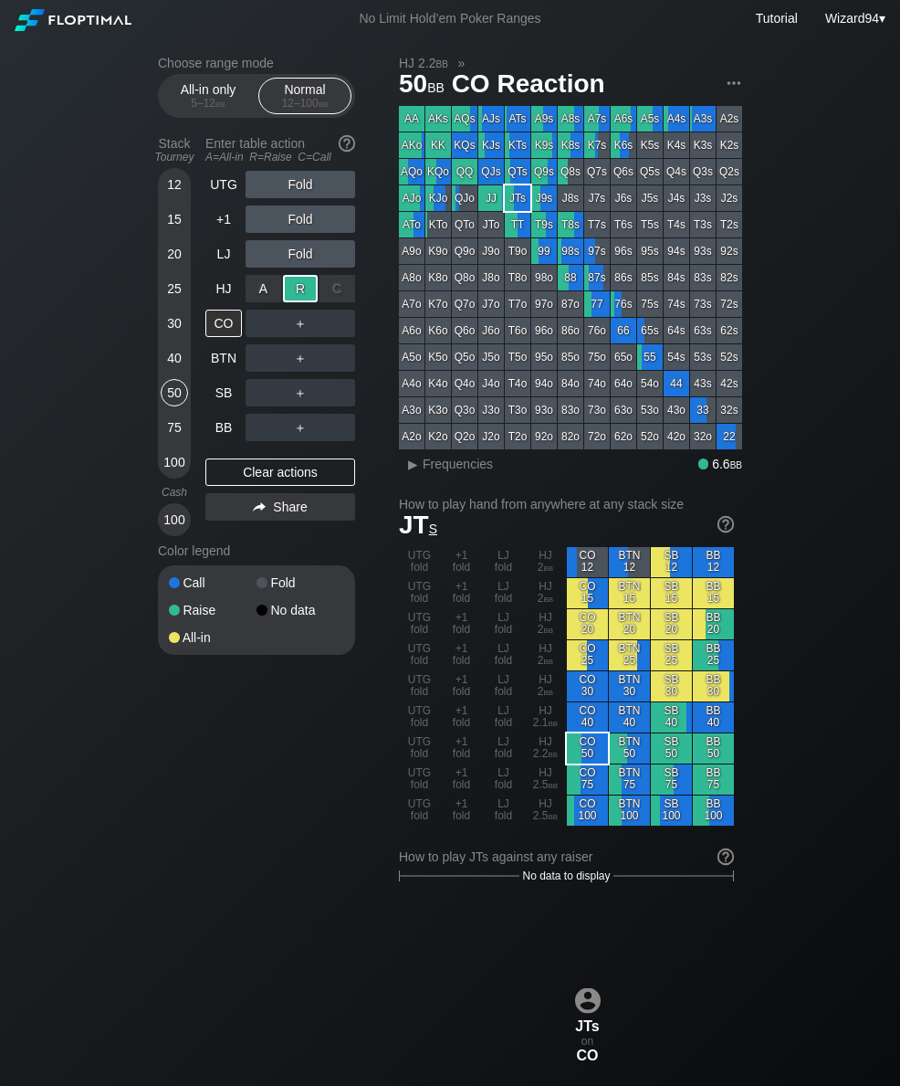
click at [342, 383] on div "＋" at bounding box center [301, 393] width 110 height 42
click at [348, 363] on div "C ✕" at bounding box center [338, 357] width 36 height 27
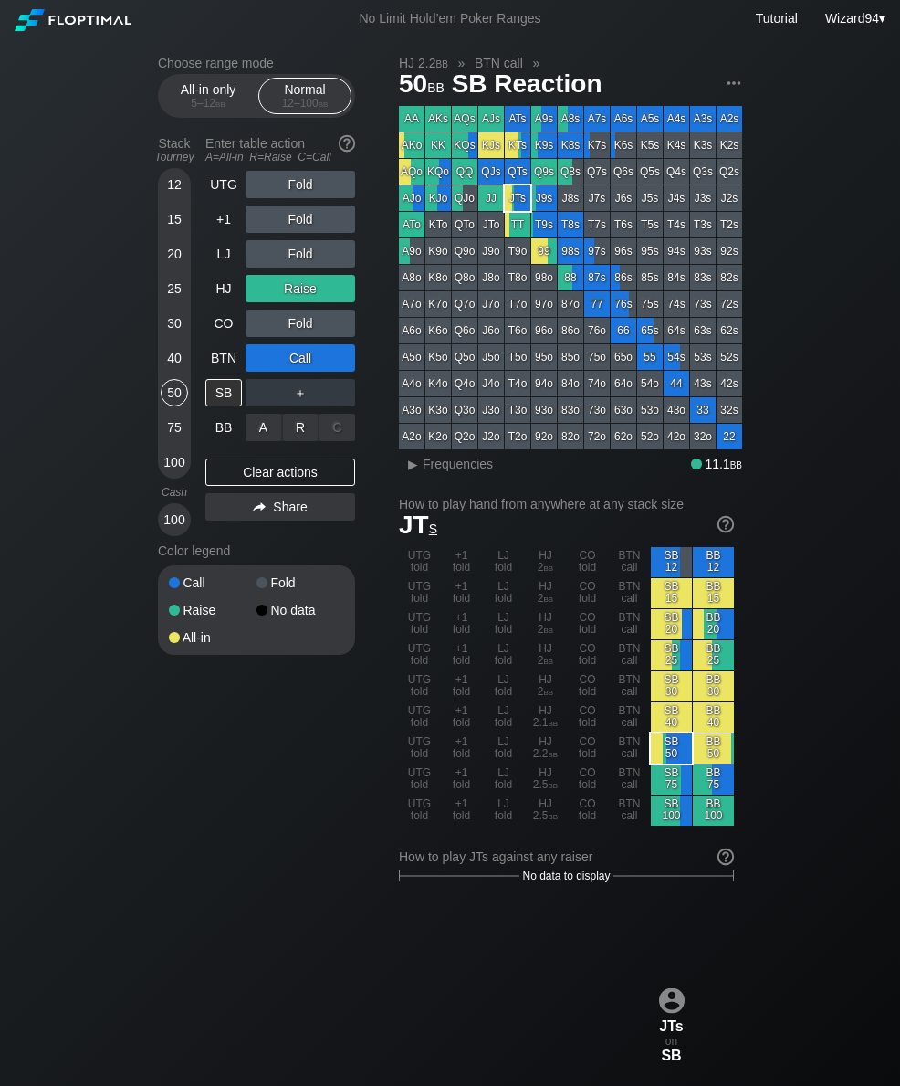
click at [299, 433] on div "R ✕" at bounding box center [301, 427] width 36 height 27
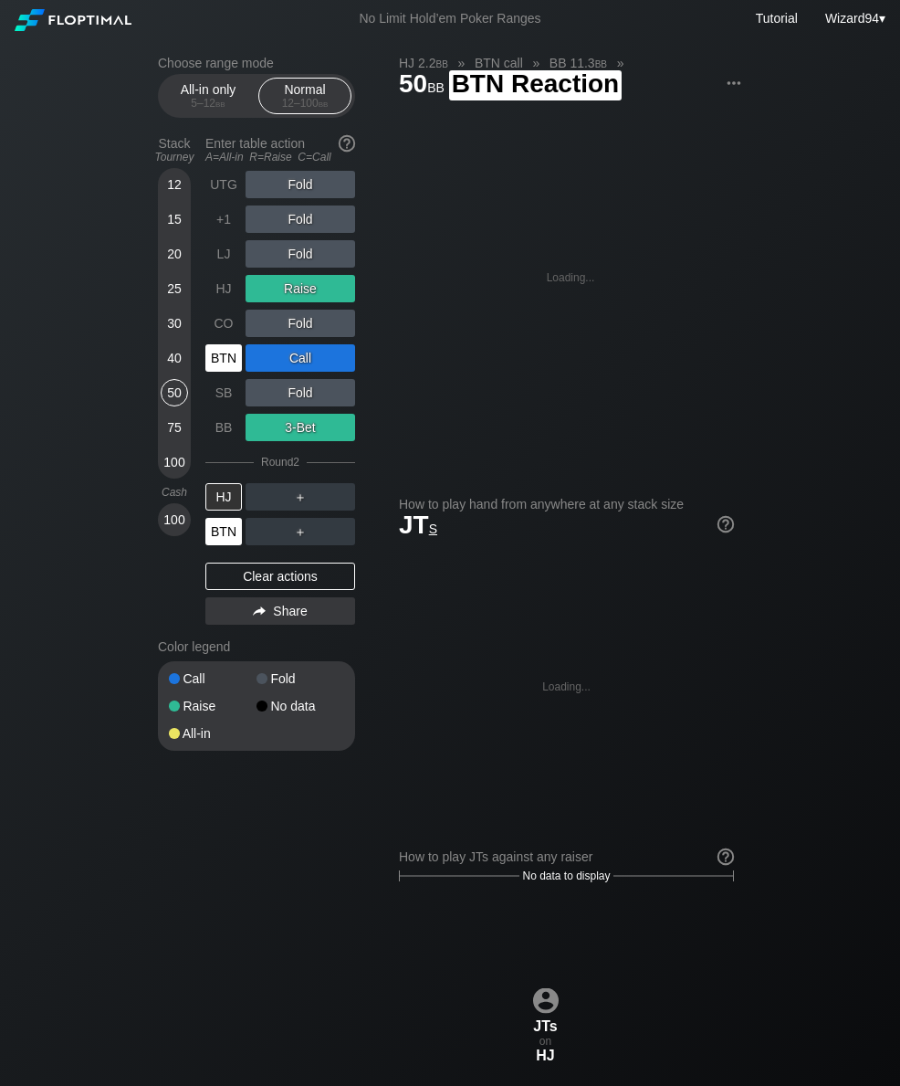
click at [226, 545] on div "BTN" at bounding box center [223, 531] width 37 height 27
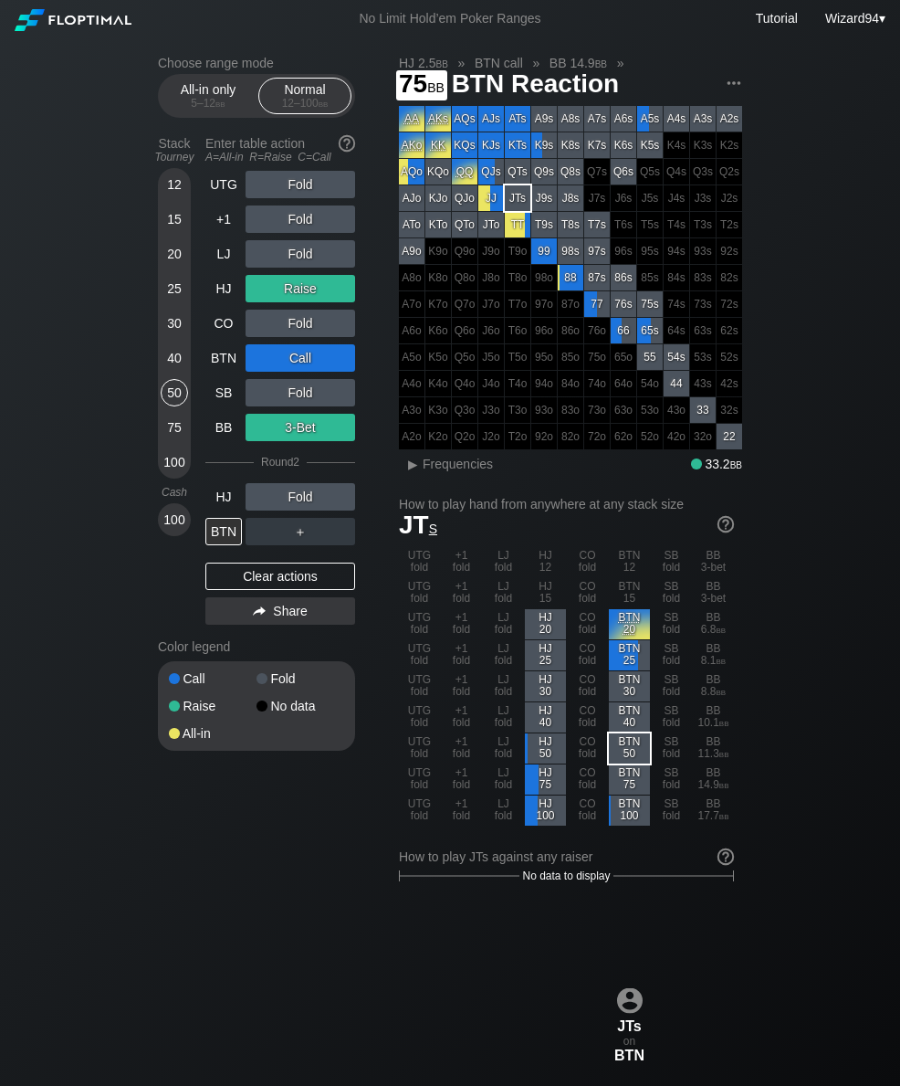
click at [169, 448] on div "75" at bounding box center [174, 431] width 27 height 35
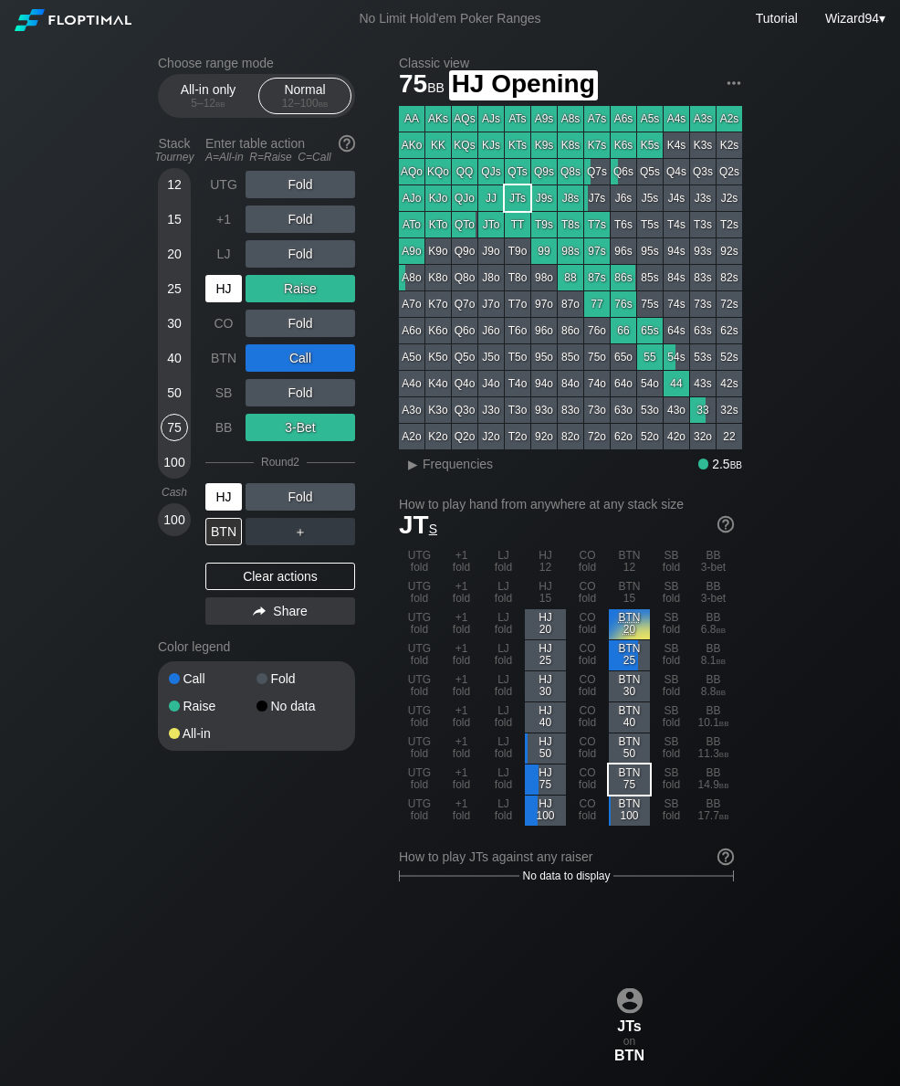
click at [231, 290] on div "HJ" at bounding box center [223, 288] width 37 height 27
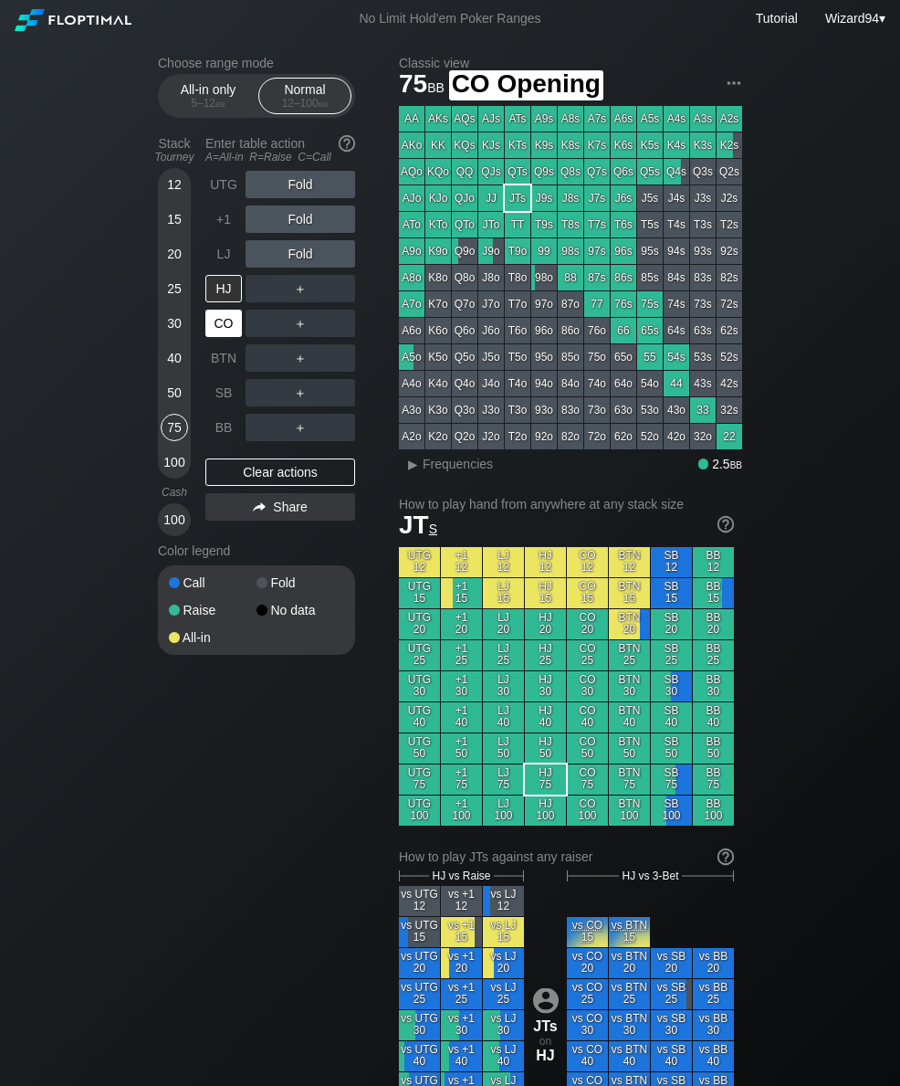
click at [225, 329] on div "CO" at bounding box center [223, 323] width 37 height 27
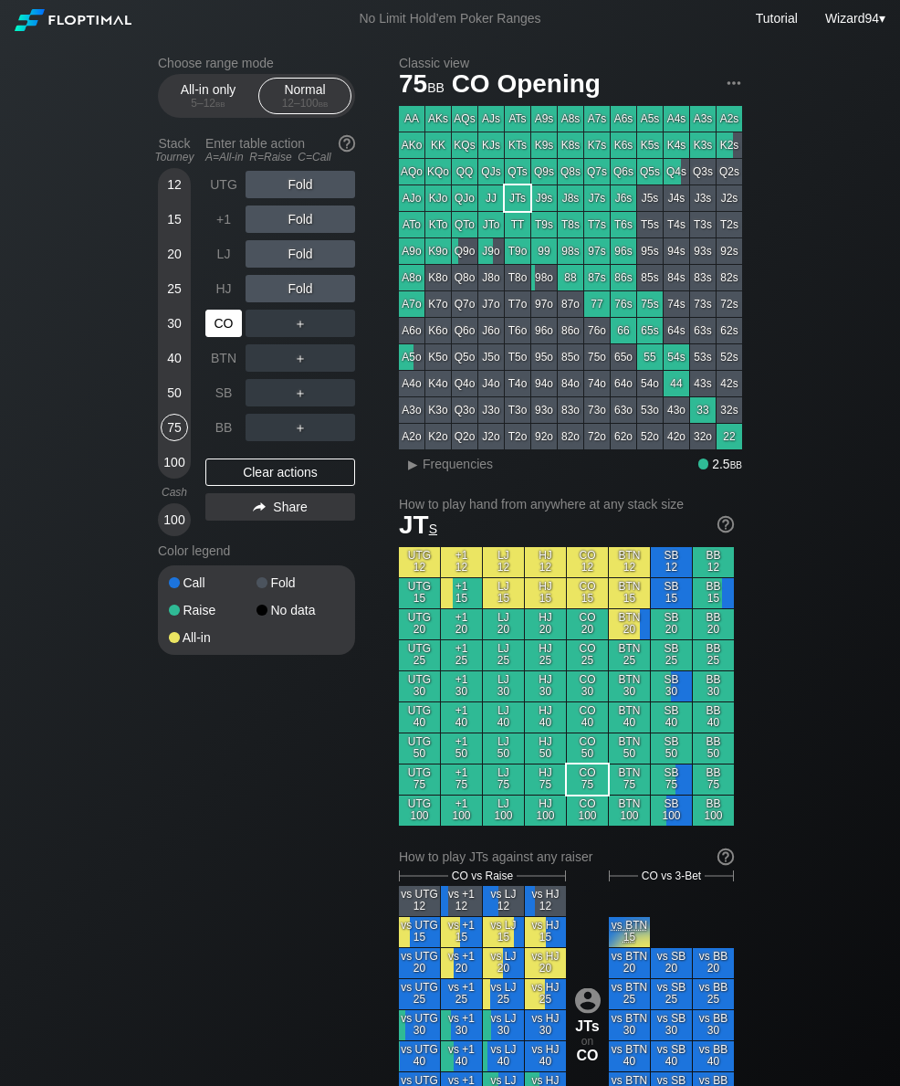
click at [173, 229] on div "15" at bounding box center [174, 218] width 27 height 27
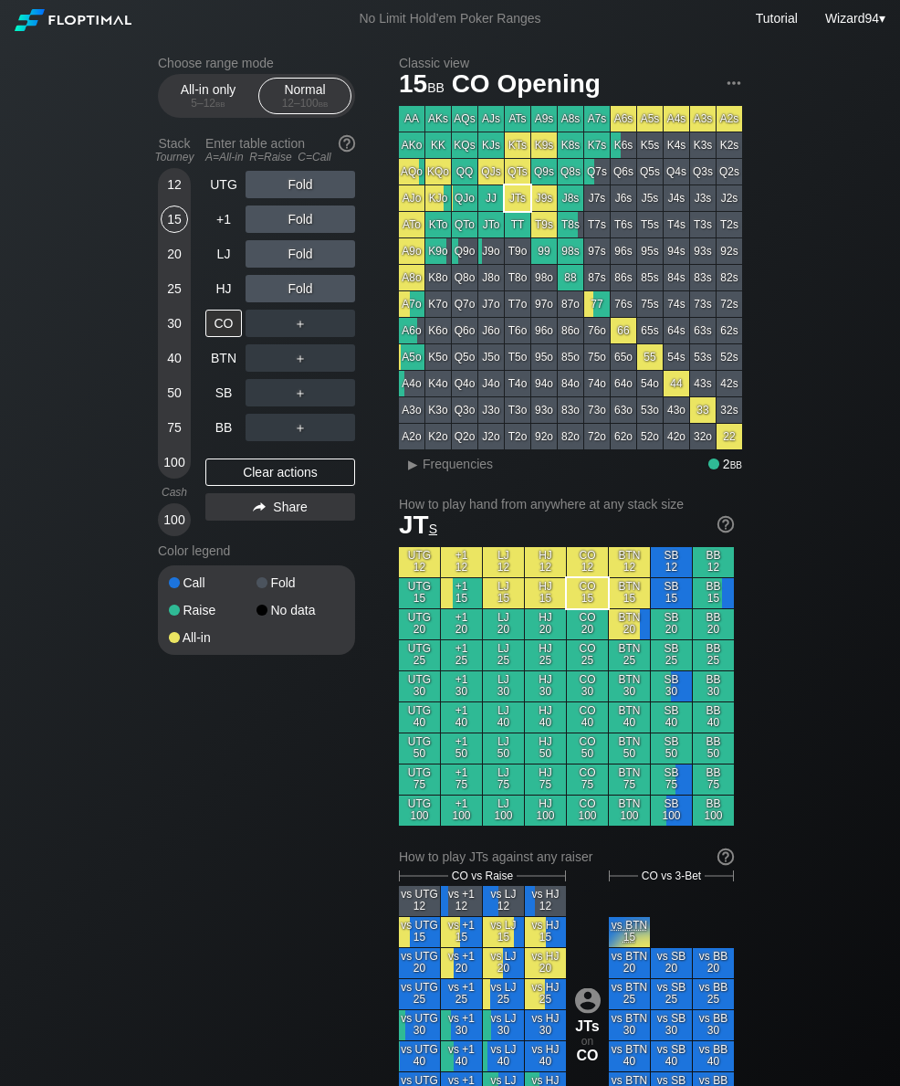
click at [169, 367] on div "40" at bounding box center [174, 357] width 27 height 27
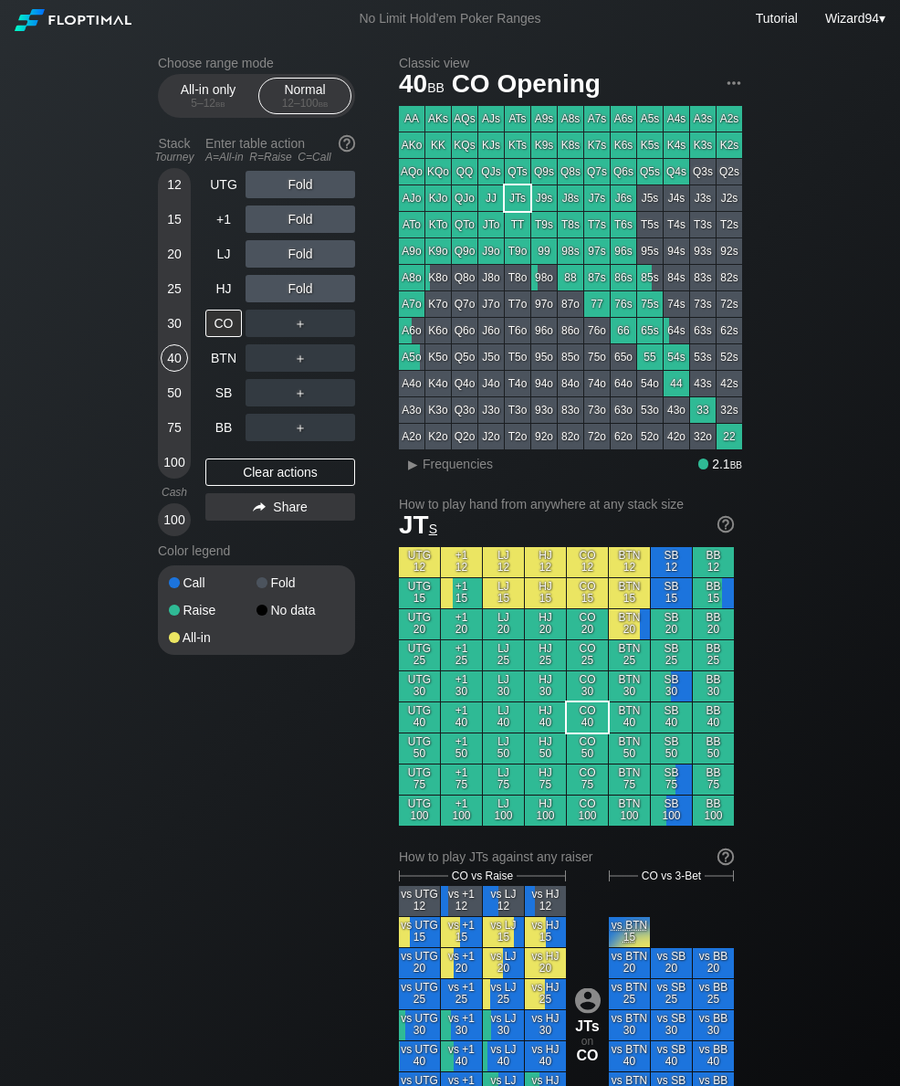
click at [173, 401] on div "50" at bounding box center [174, 392] width 27 height 27
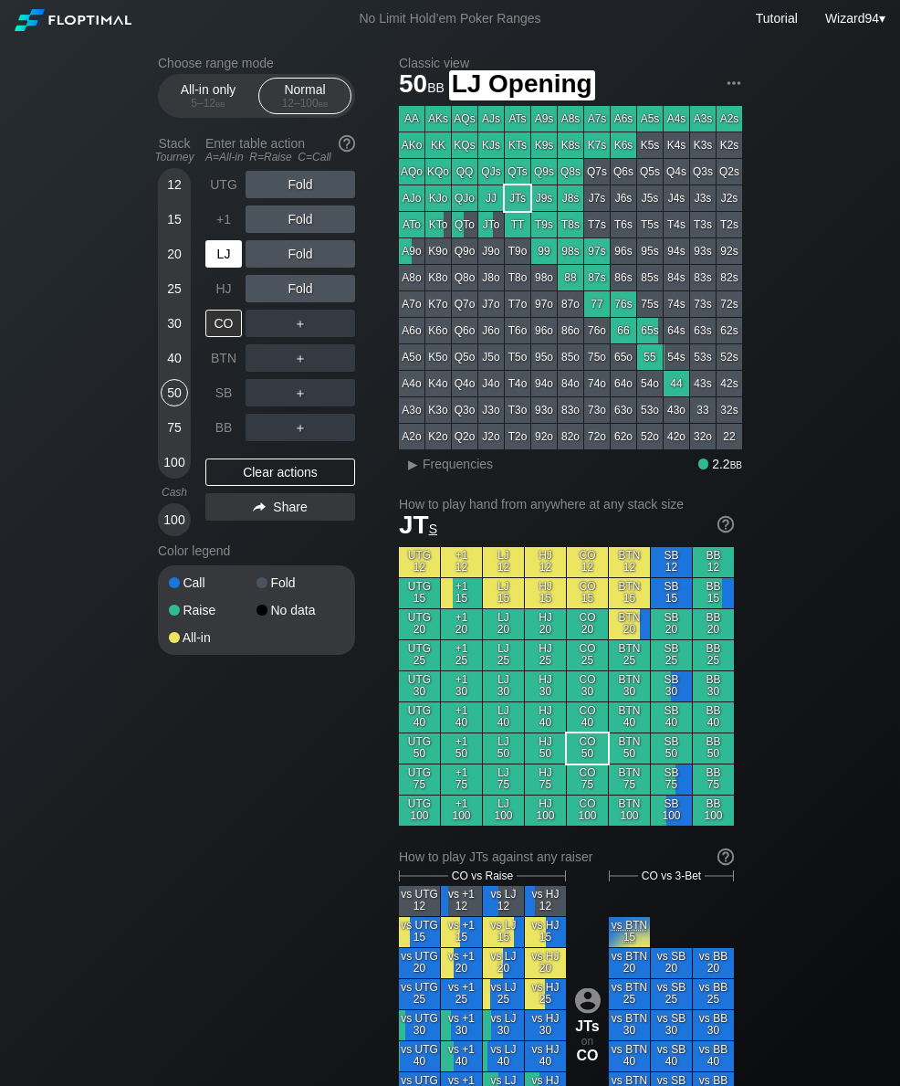
click at [215, 263] on div "LJ" at bounding box center [223, 253] width 37 height 27
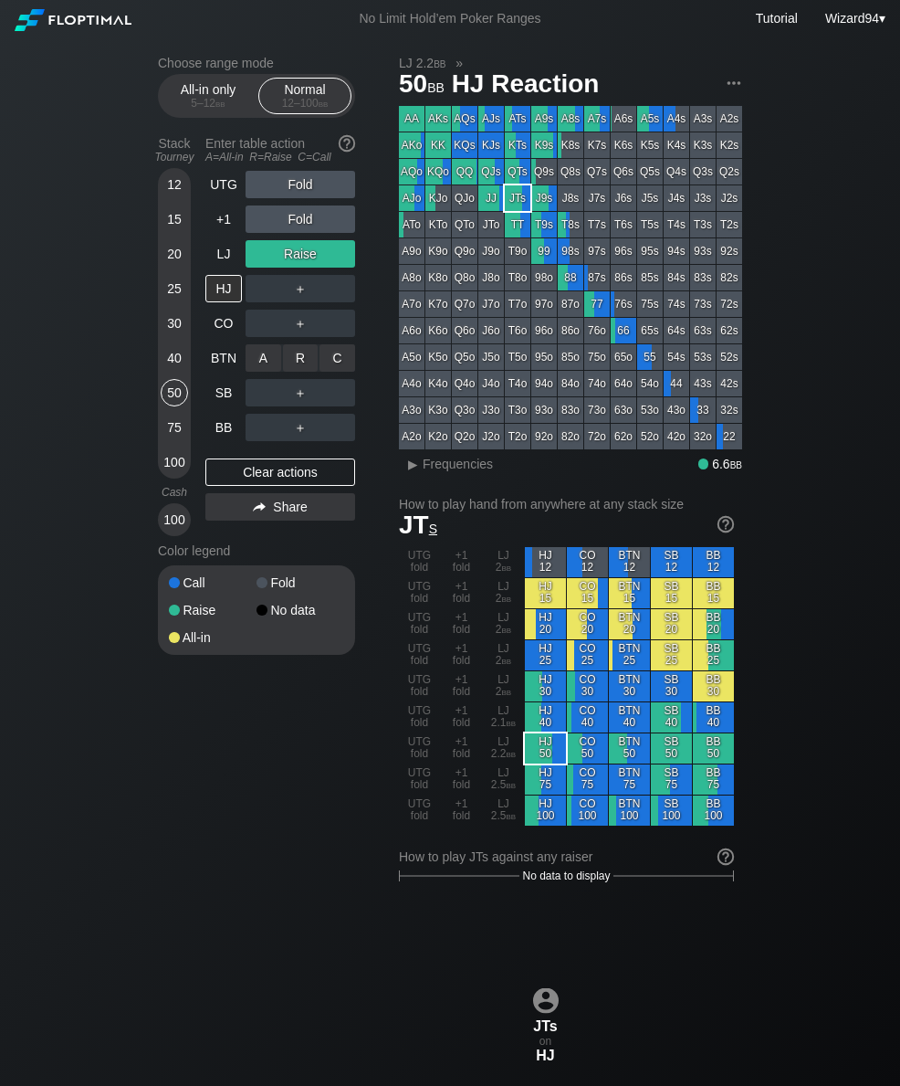
click at [290, 357] on div "R ✕" at bounding box center [301, 357] width 36 height 27
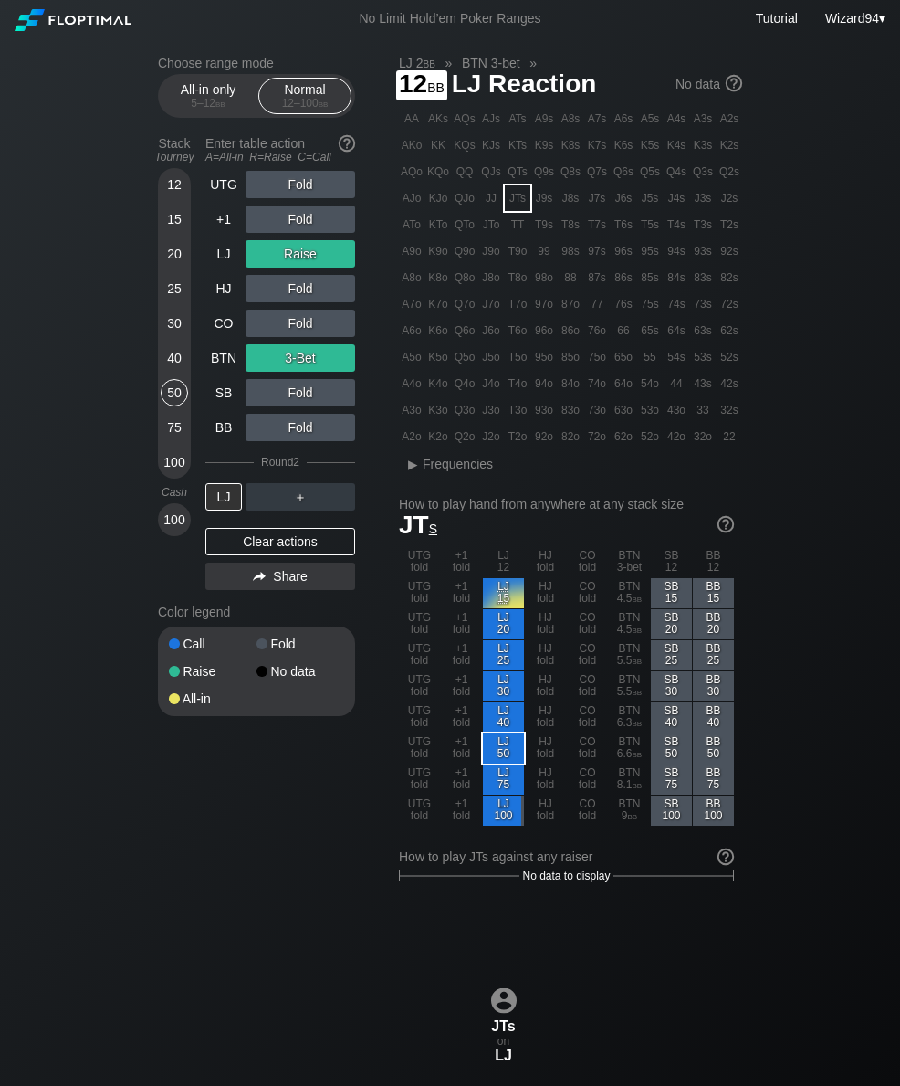
click at [223, 254] on div "LJ" at bounding box center [223, 253] width 37 height 27
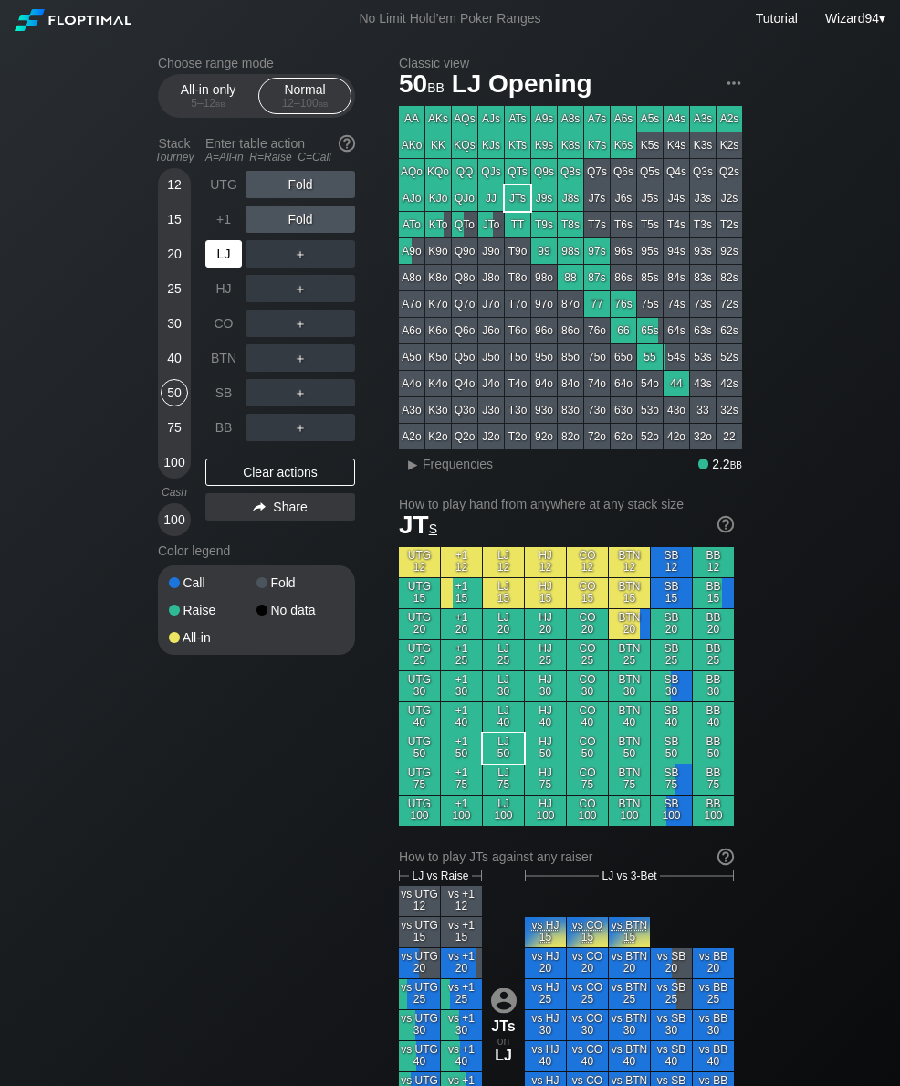
click at [238, 406] on div "SB" at bounding box center [223, 392] width 37 height 27
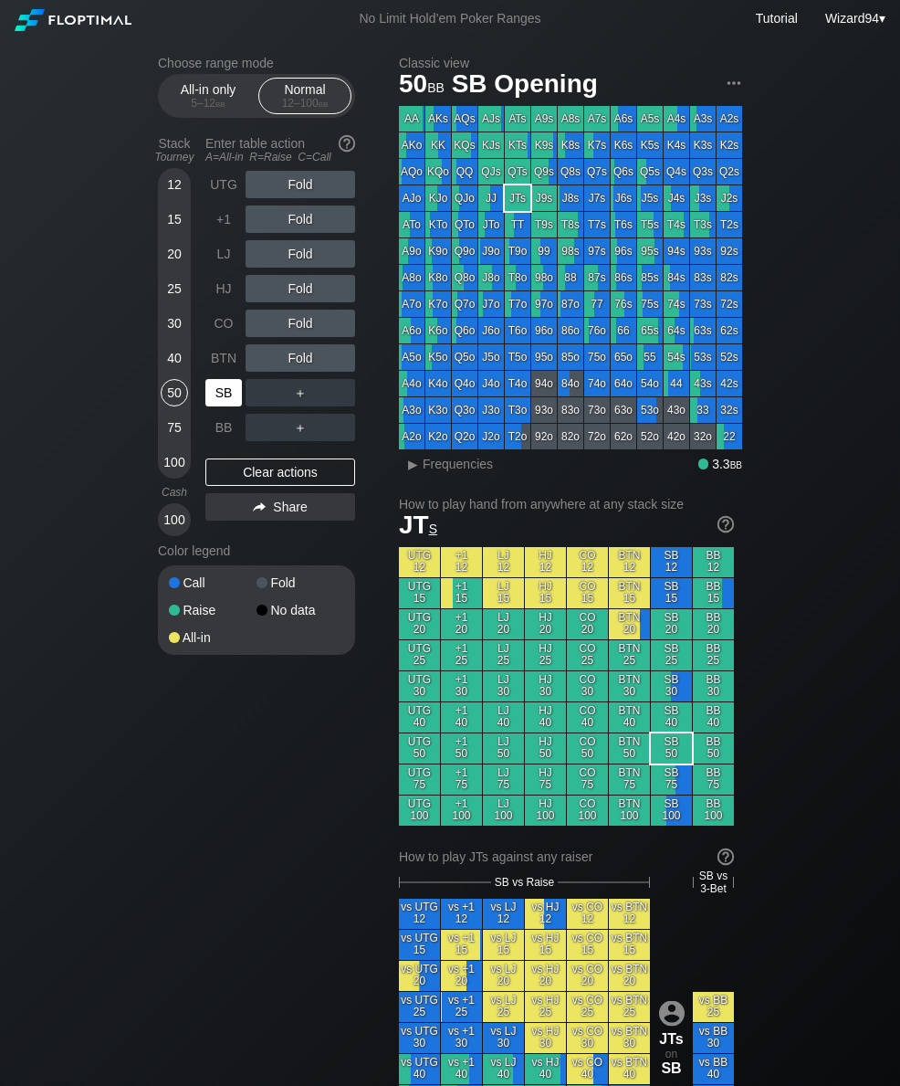
click at [169, 195] on div "12" at bounding box center [174, 184] width 27 height 27
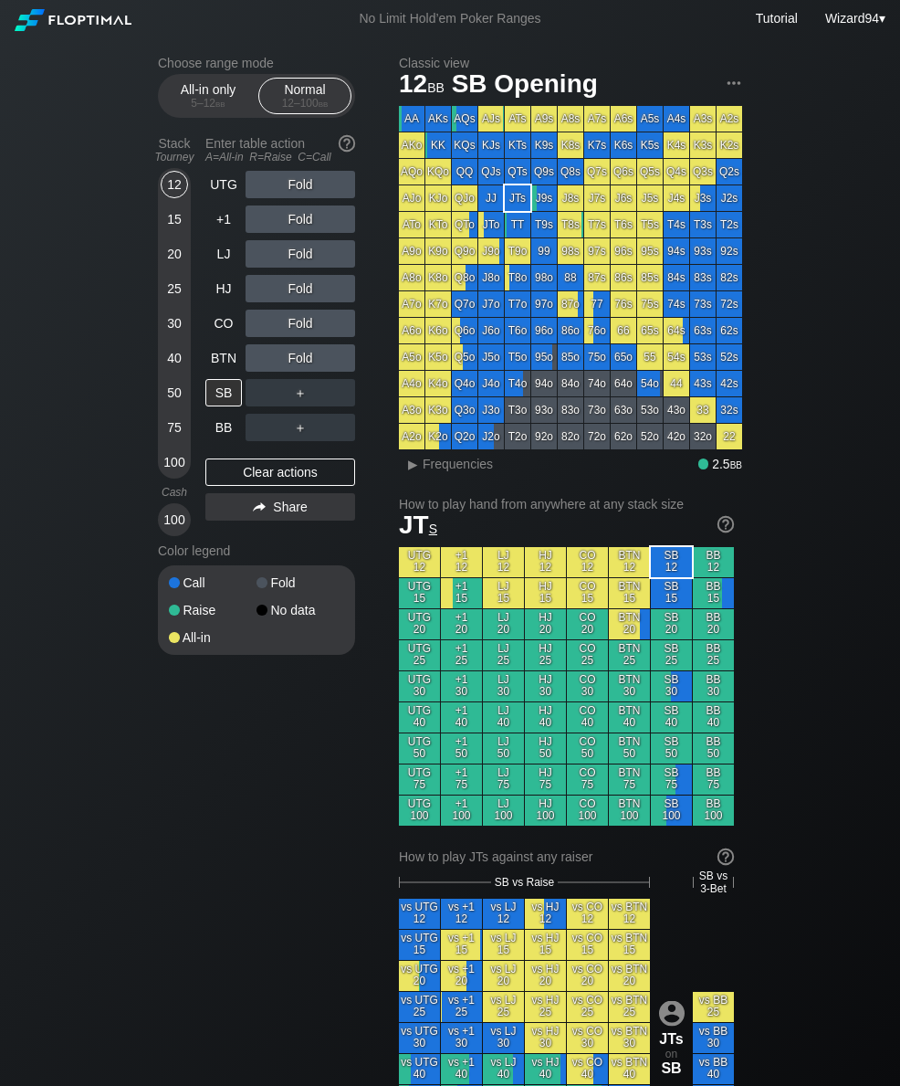
click at [200, 94] on div "All-in only 5 – 12 bb" at bounding box center [208, 96] width 84 height 35
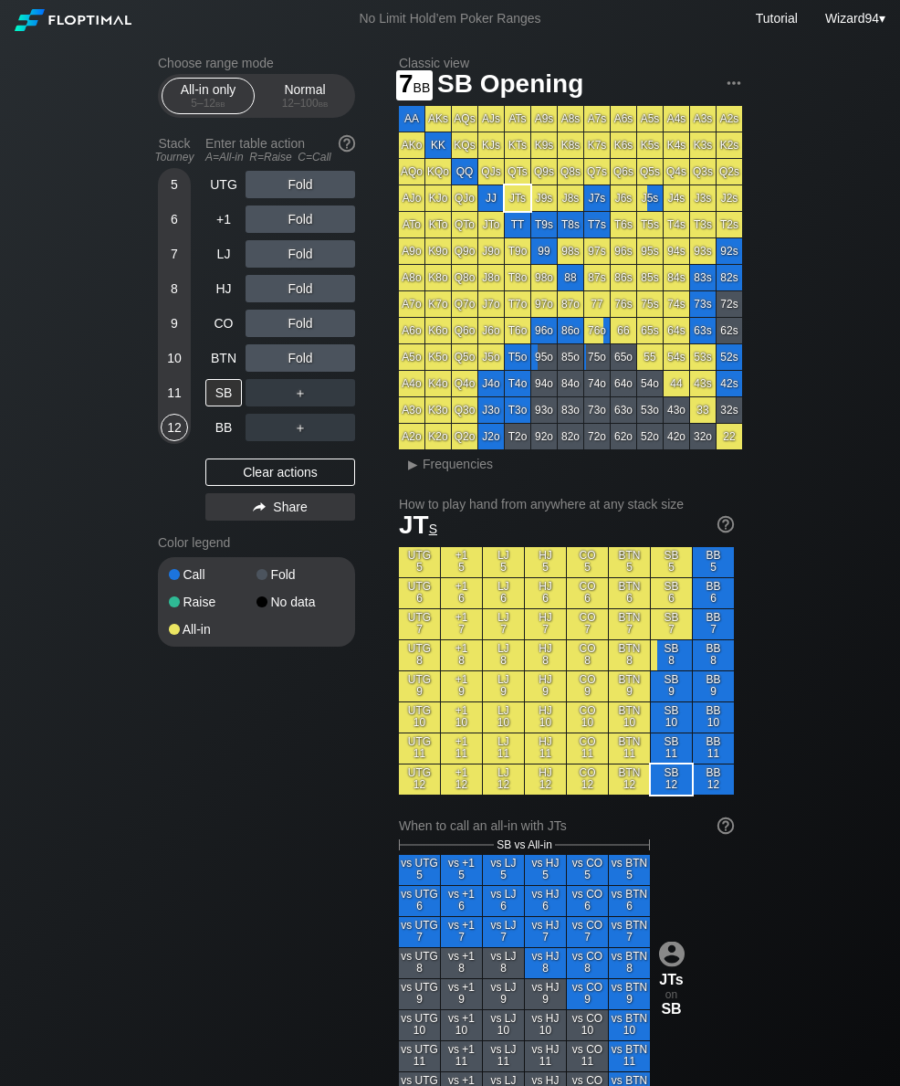
click at [175, 257] on div "7" at bounding box center [174, 253] width 27 height 27
click at [229, 399] on div "SB" at bounding box center [223, 392] width 37 height 27
click at [219, 401] on div "SB" at bounding box center [223, 392] width 37 height 27
click at [300, 89] on div "Normal 12 – 100 bb" at bounding box center [305, 96] width 84 height 35
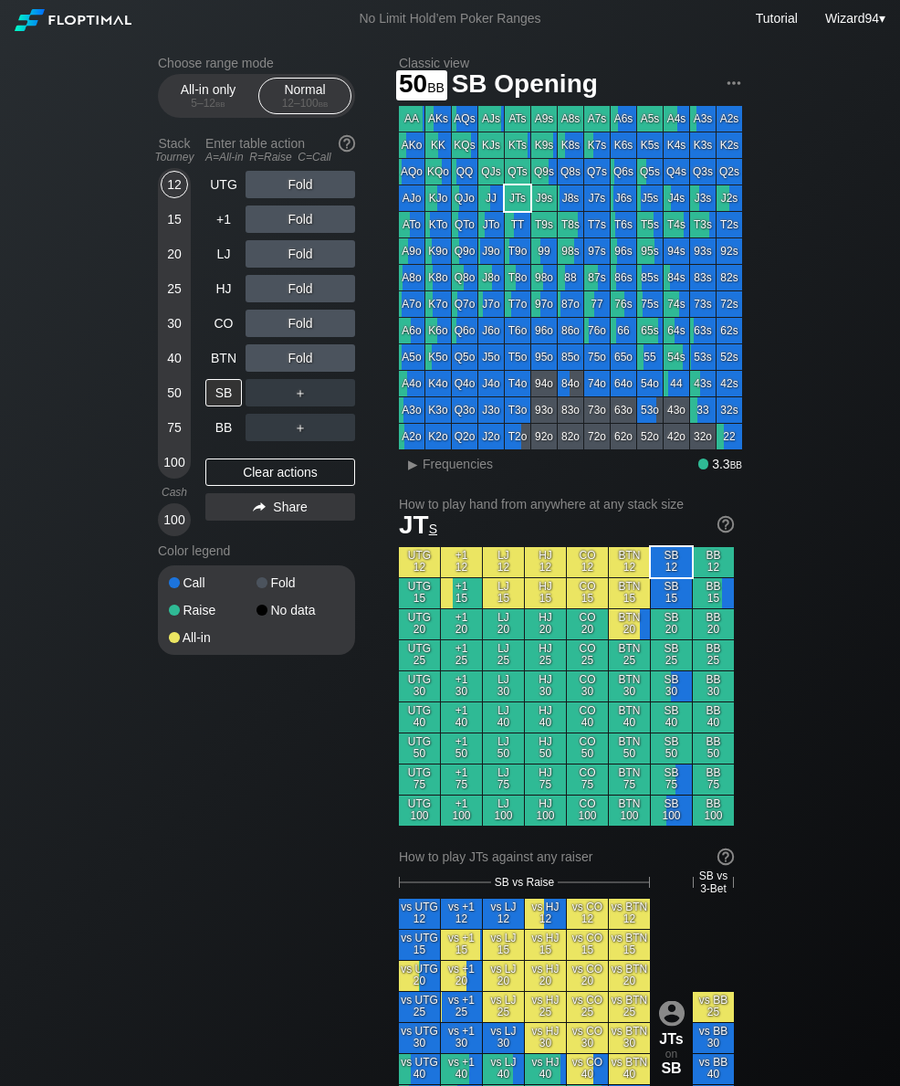
click at [170, 393] on div "50" at bounding box center [174, 392] width 27 height 27
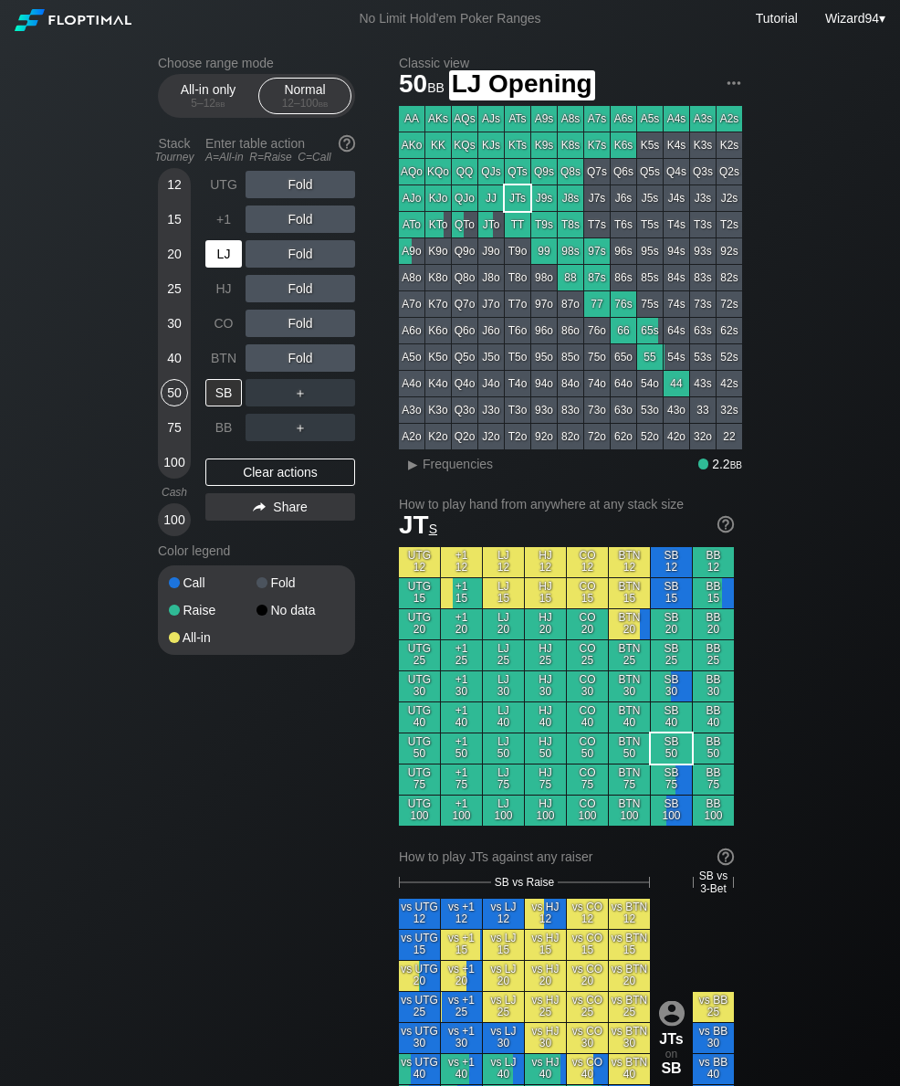
click at [226, 255] on div "LJ" at bounding box center [223, 253] width 37 height 27
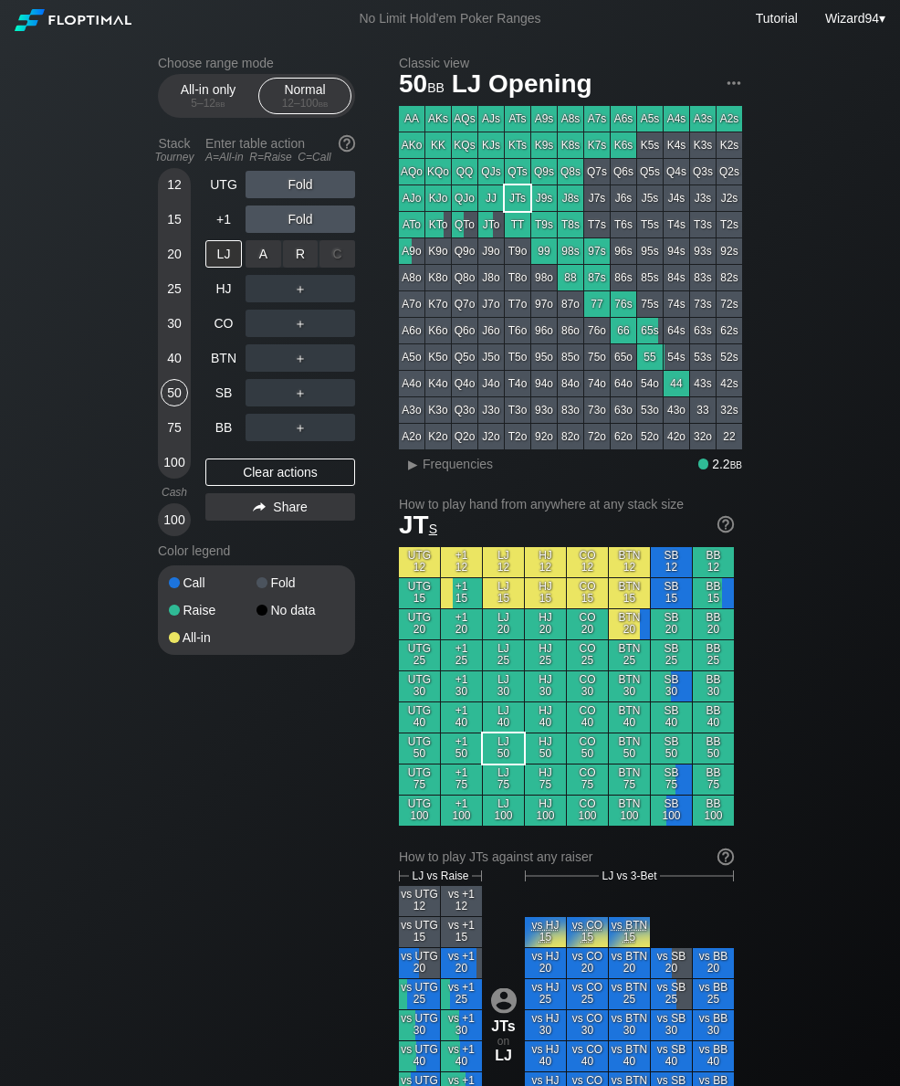
click at [301, 257] on div "R ✕" at bounding box center [301, 253] width 36 height 27
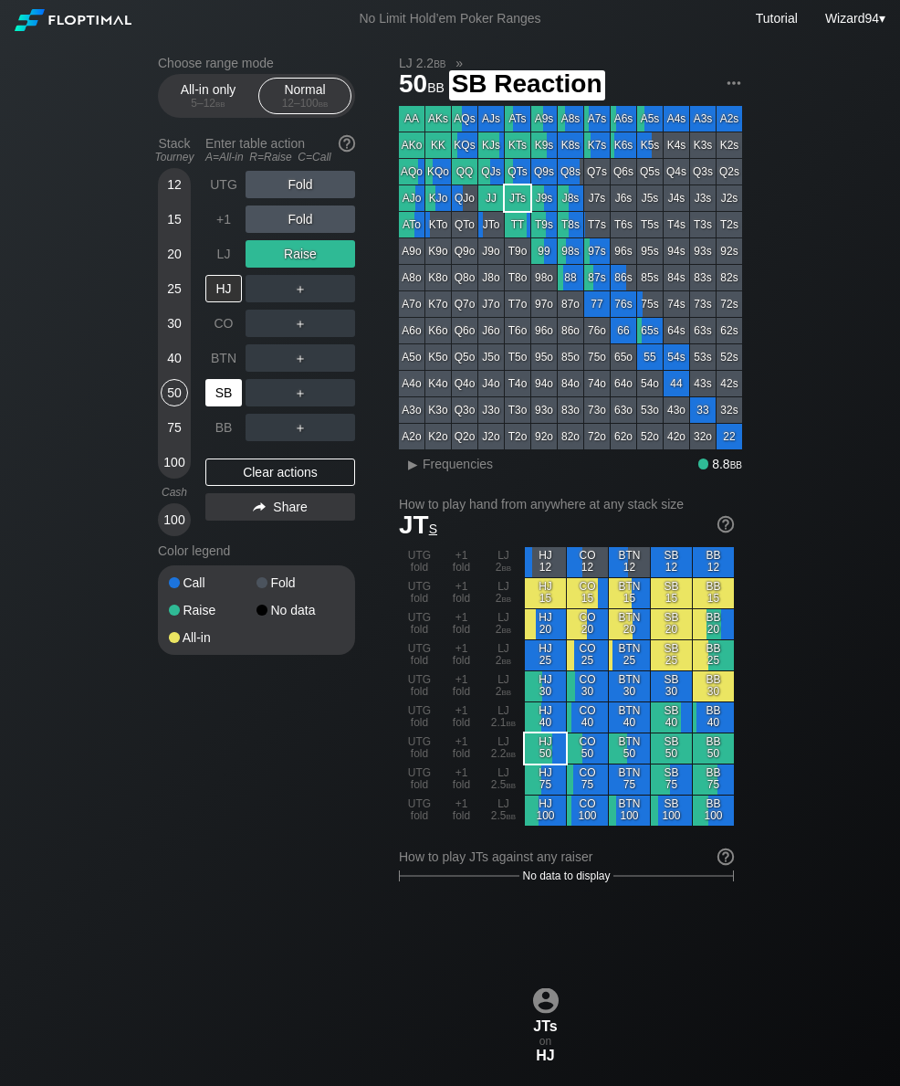
click at [232, 394] on div "SB" at bounding box center [223, 392] width 37 height 27
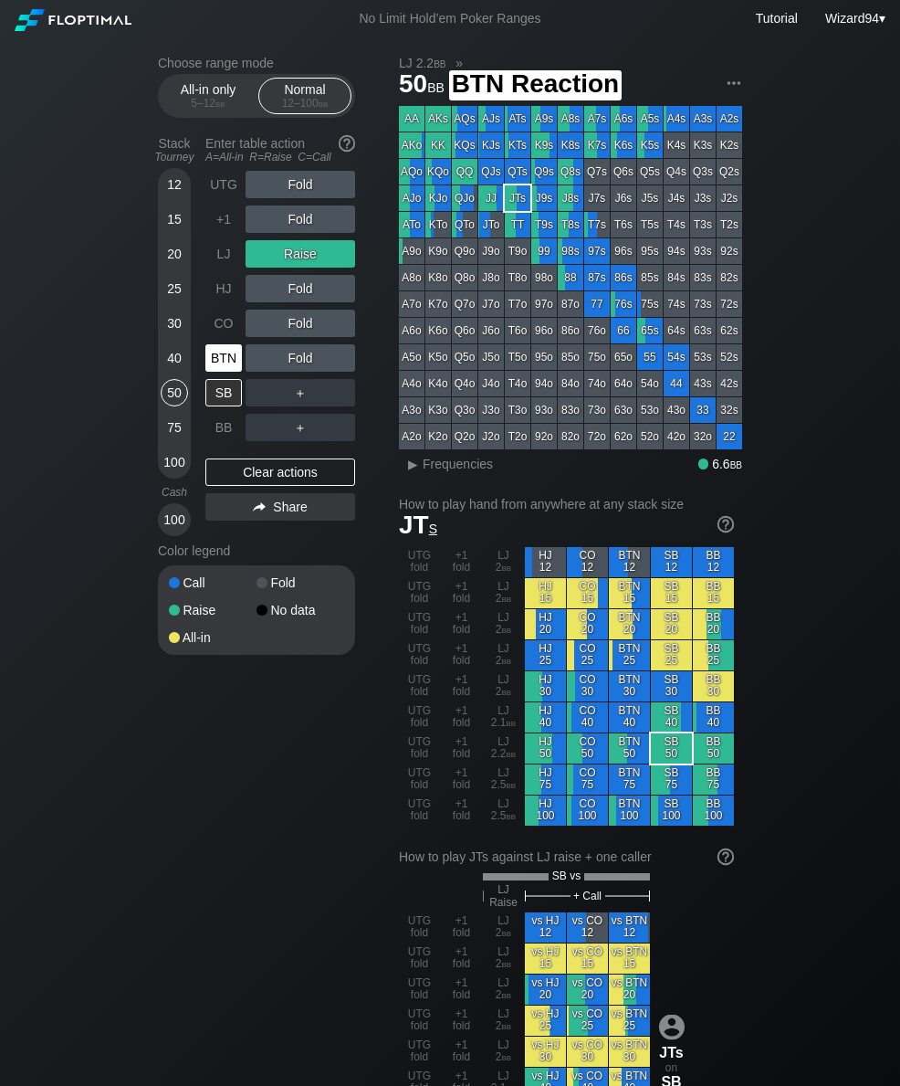
click at [229, 361] on div "BTN" at bounding box center [223, 357] width 37 height 27
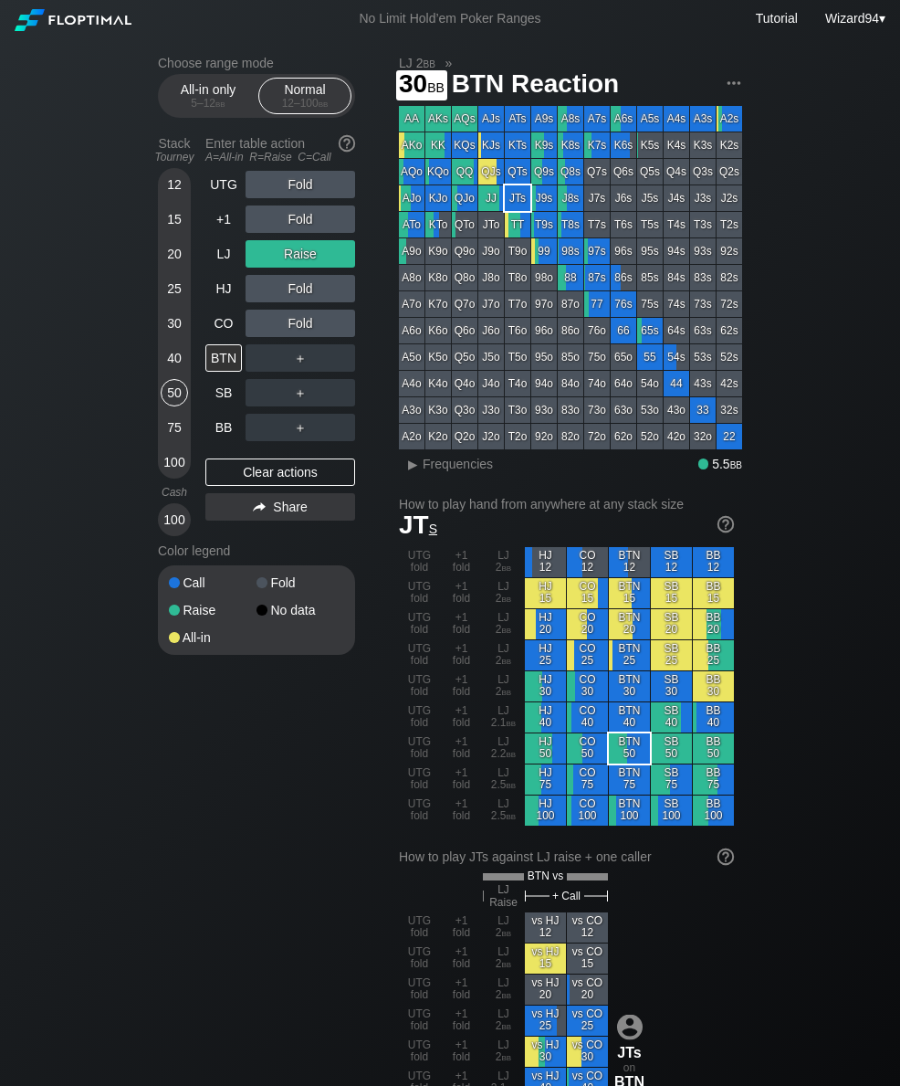
click at [178, 327] on div "30" at bounding box center [174, 323] width 27 height 27
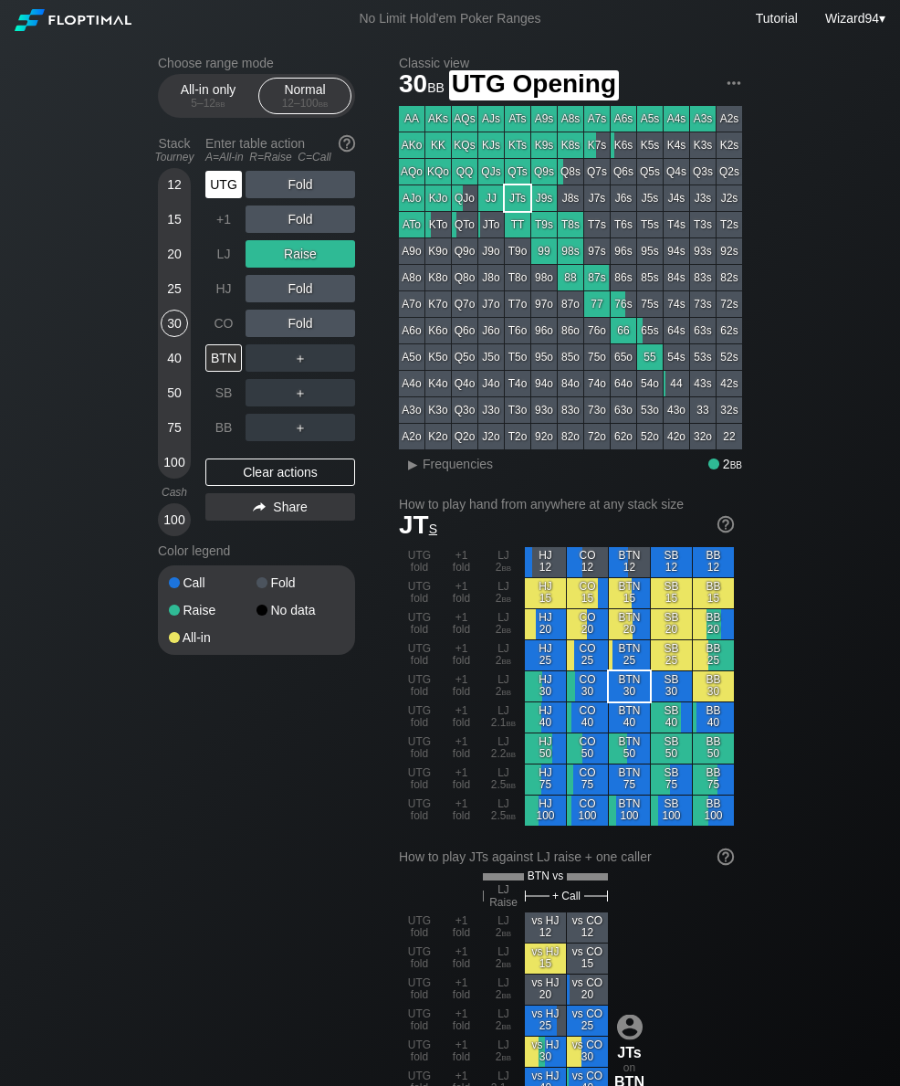
click at [228, 195] on div "UTG" at bounding box center [223, 184] width 37 height 27
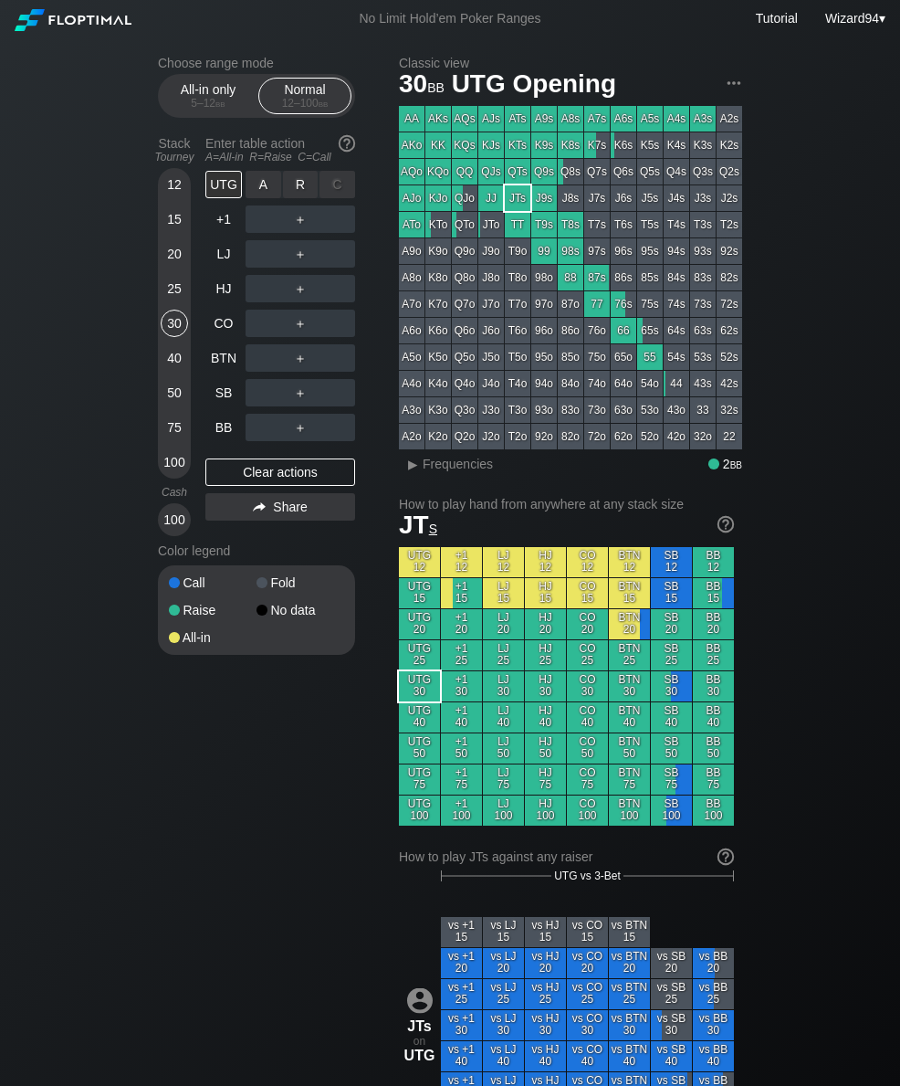
click at [303, 186] on div "R ✕" at bounding box center [301, 184] width 36 height 27
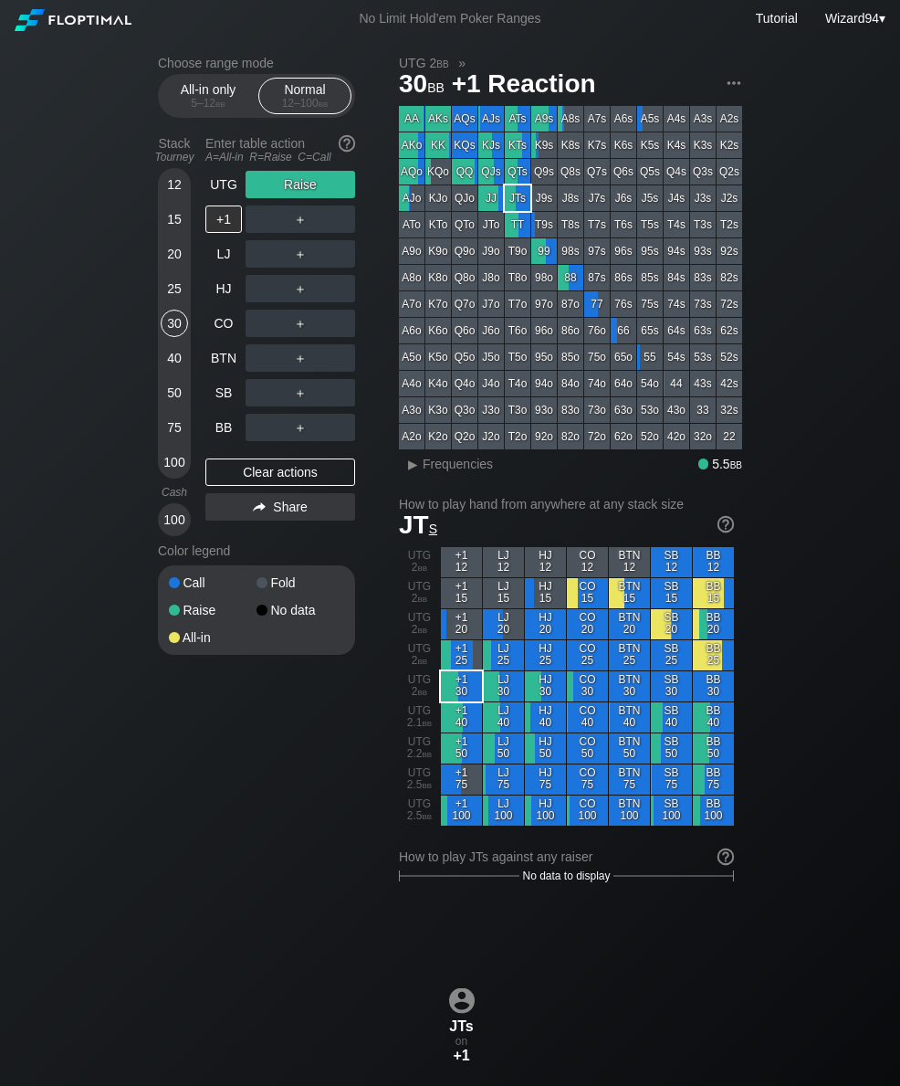
click at [198, 85] on div "All-in only 5 – 12 bb" at bounding box center [208, 96] width 84 height 35
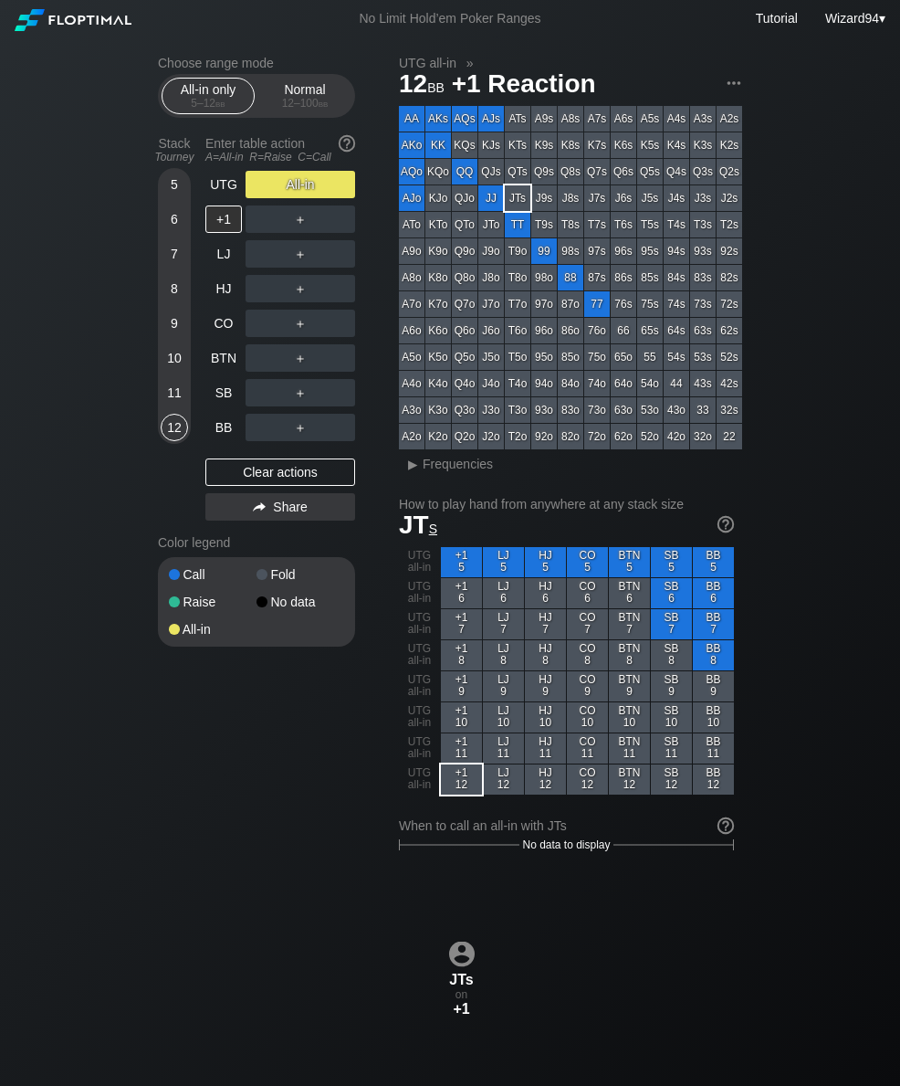
click at [172, 268] on div "7" at bounding box center [174, 253] width 27 height 27
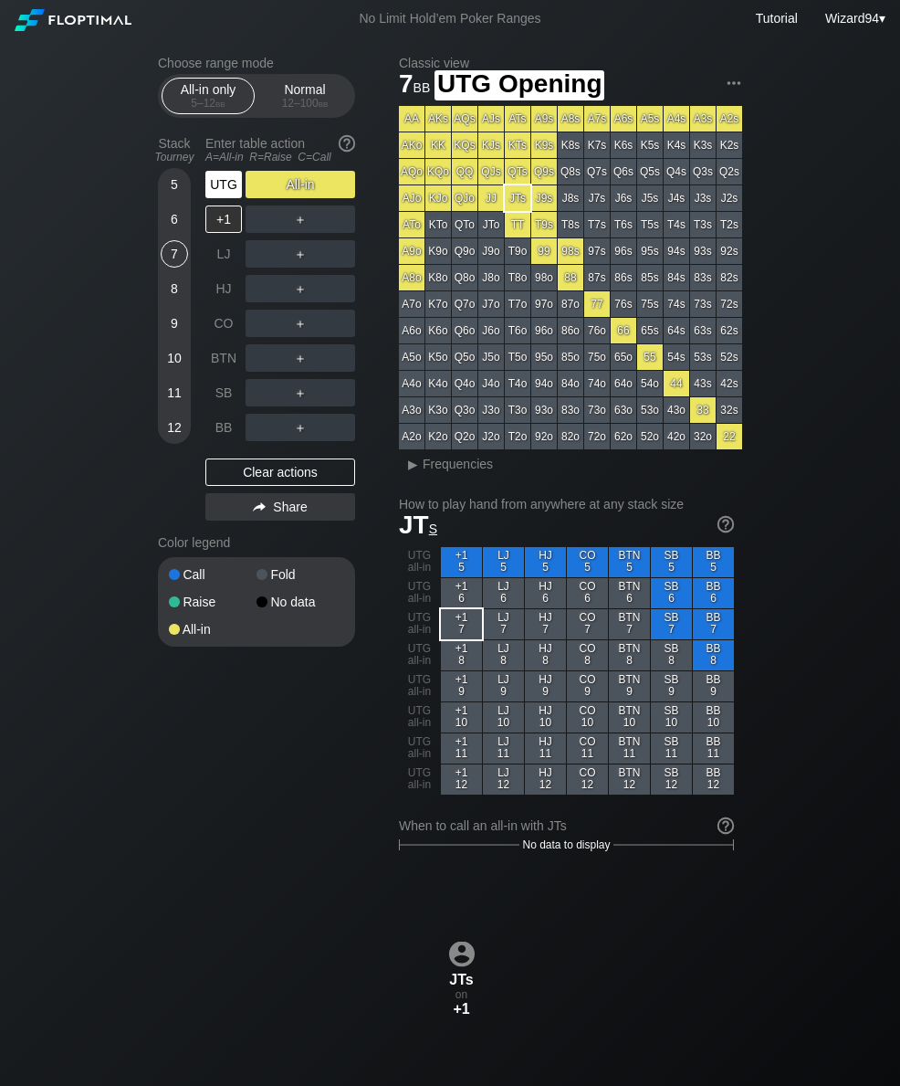
click at [219, 188] on div "UTG" at bounding box center [223, 184] width 37 height 27
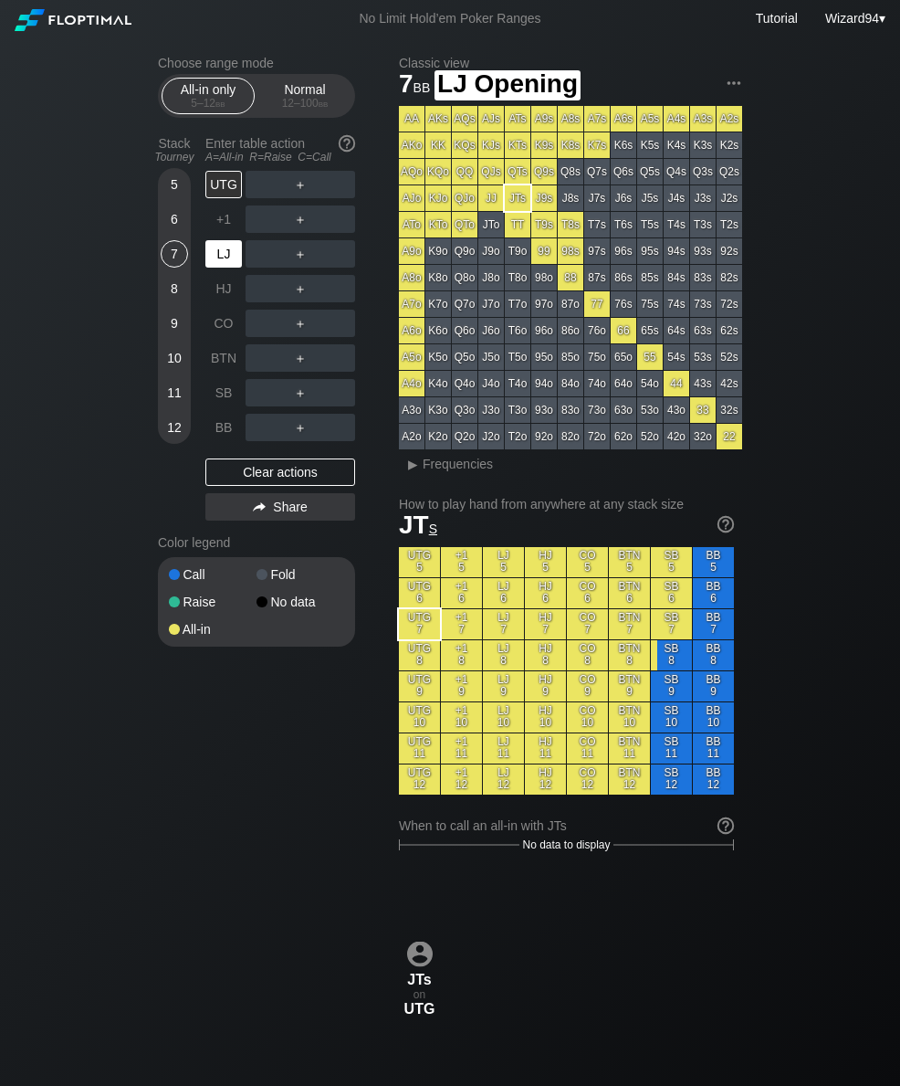
click at [226, 259] on div "LJ" at bounding box center [223, 253] width 37 height 27
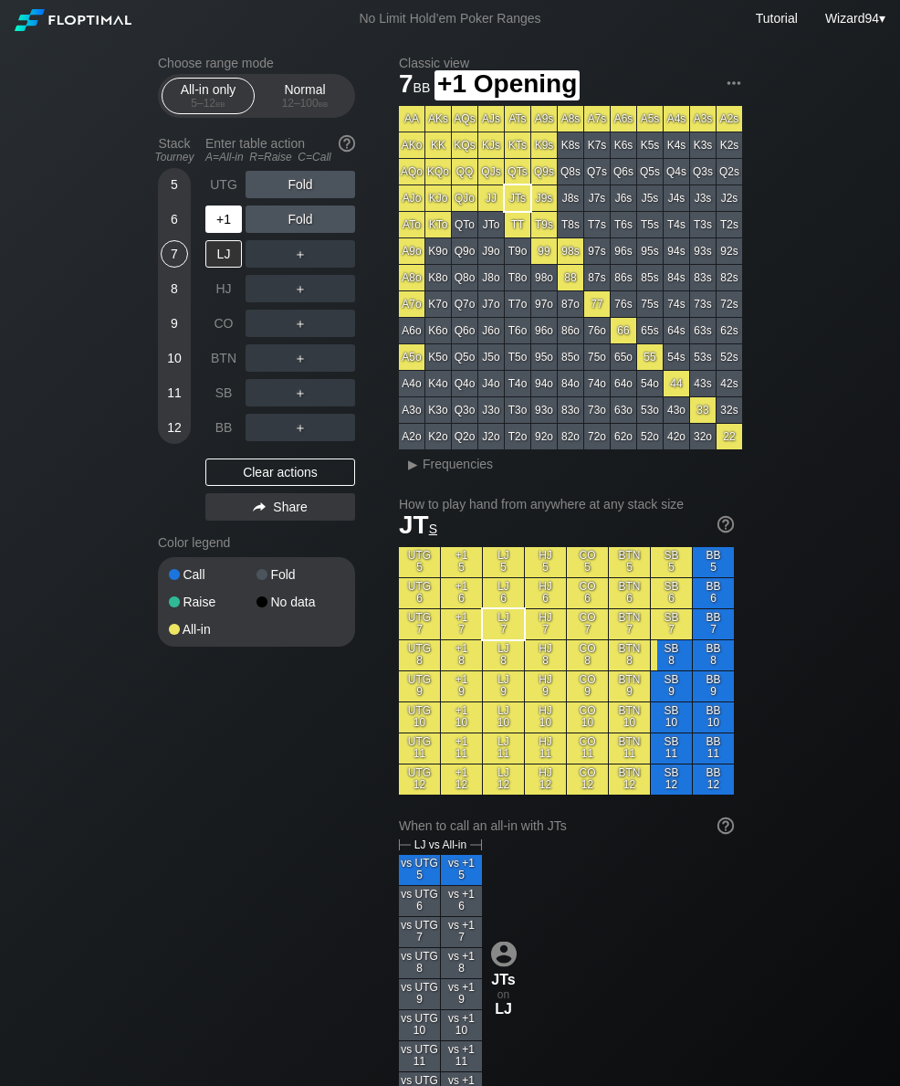
click at [221, 233] on div "+1" at bounding box center [223, 218] width 37 height 27
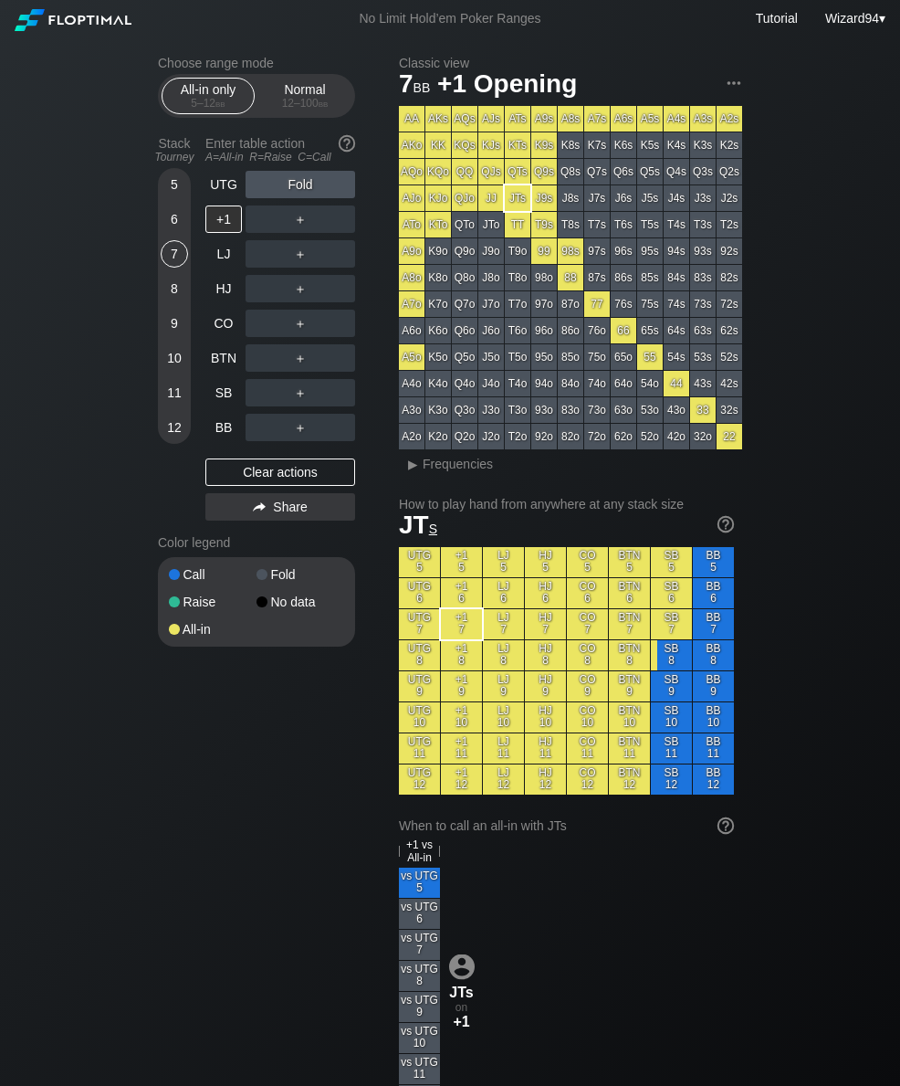
click at [303, 93] on div "Normal 12 – 100 bb" at bounding box center [305, 96] width 84 height 35
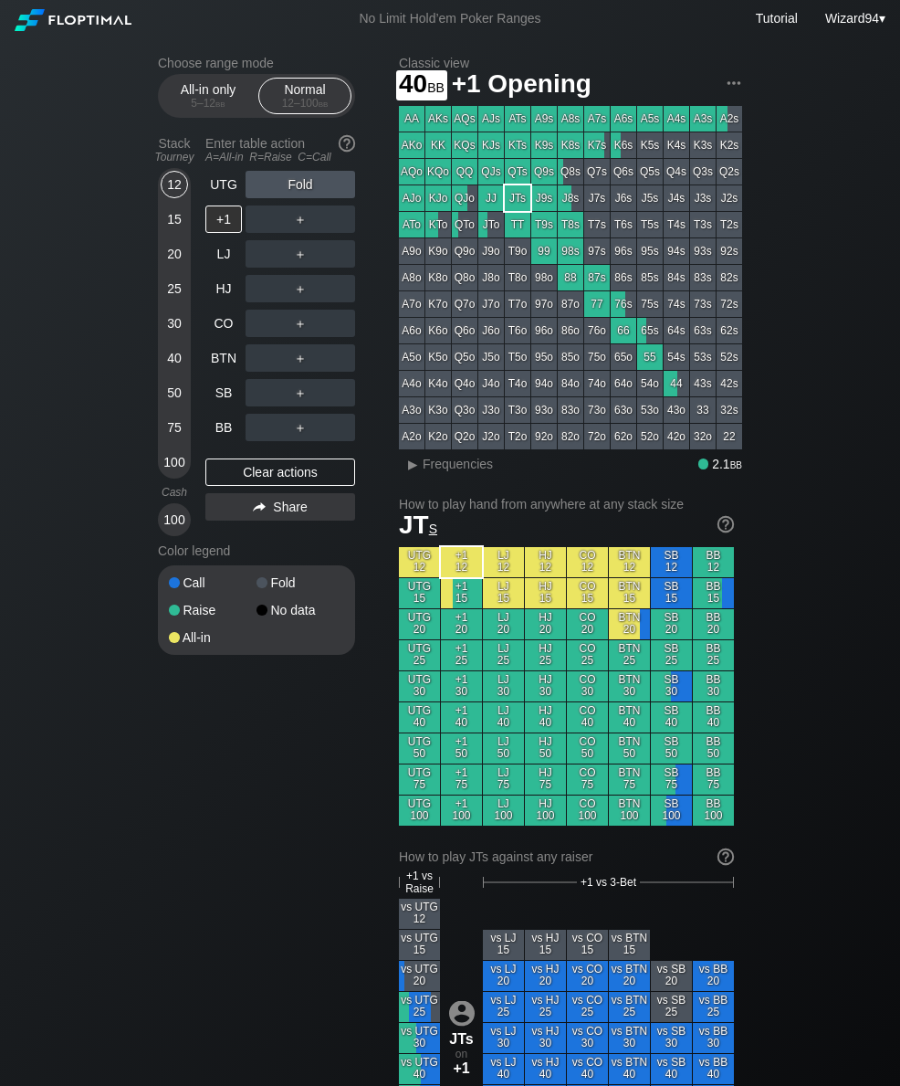
click at [174, 360] on div "40" at bounding box center [174, 357] width 27 height 27
click at [340, 389] on div "C ✕" at bounding box center [338, 392] width 36 height 27
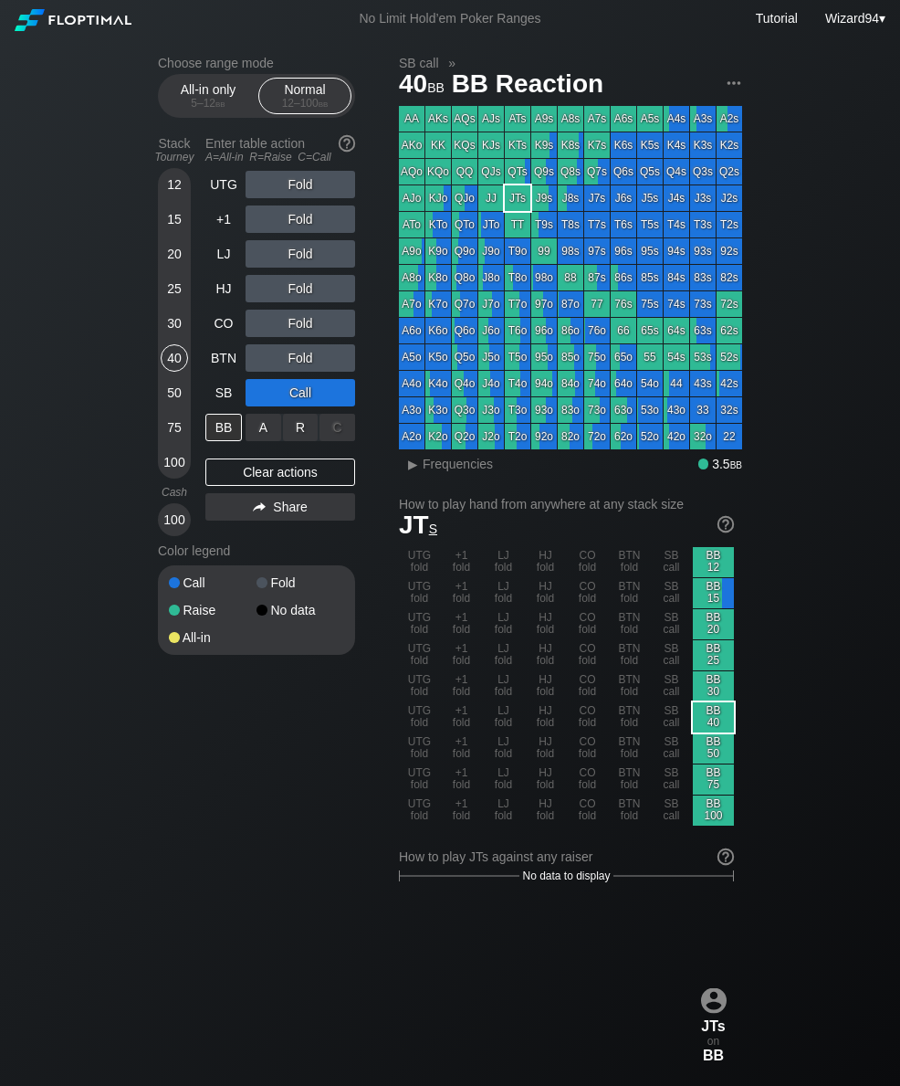
click at [303, 433] on div "R ✕" at bounding box center [301, 427] width 36 height 27
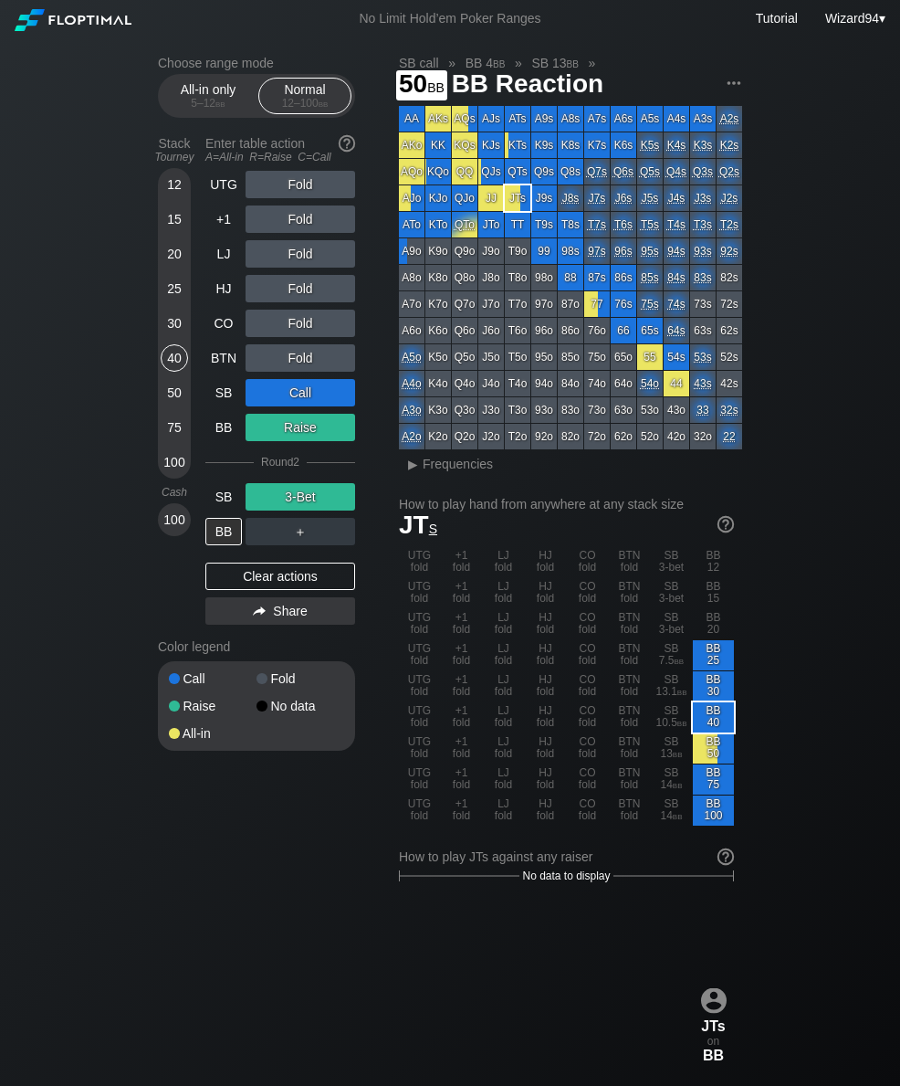
click at [168, 399] on div "50" at bounding box center [174, 392] width 27 height 27
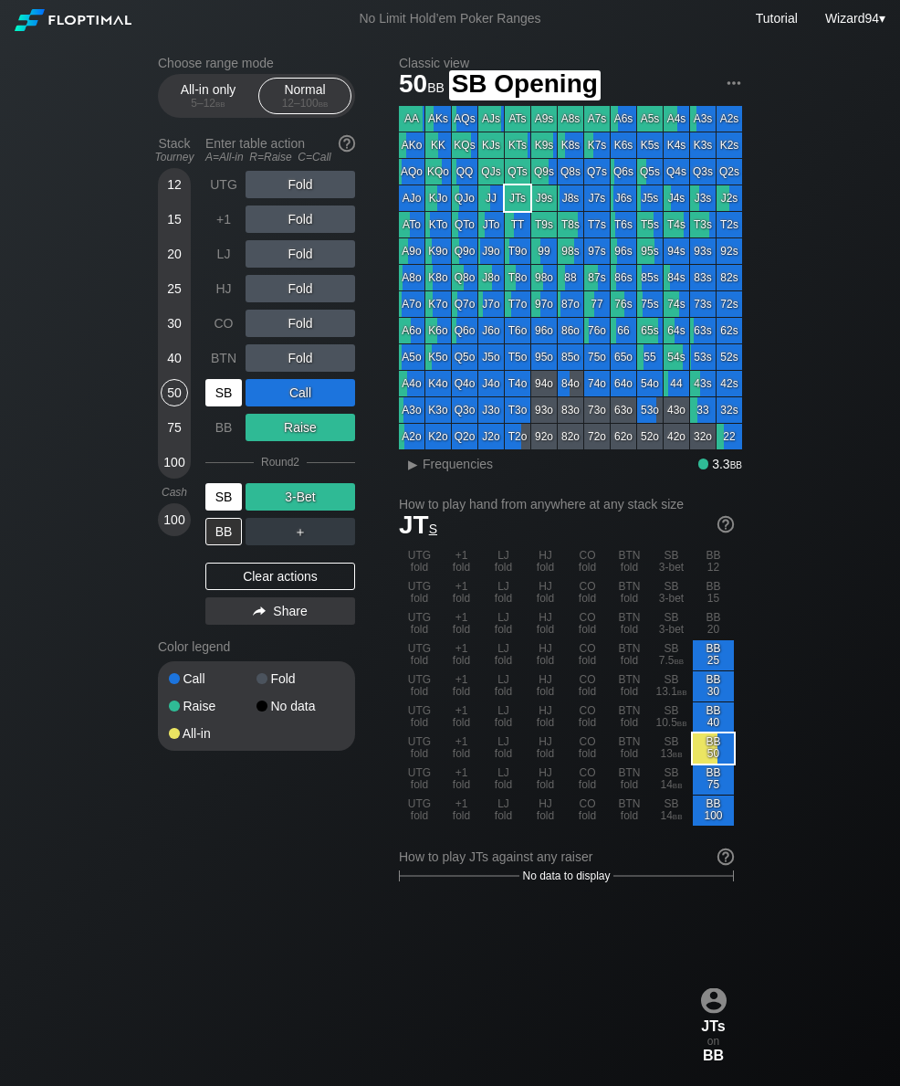
click at [224, 394] on div "SB" at bounding box center [223, 392] width 37 height 27
click at [223, 394] on div "SB" at bounding box center [223, 392] width 37 height 27
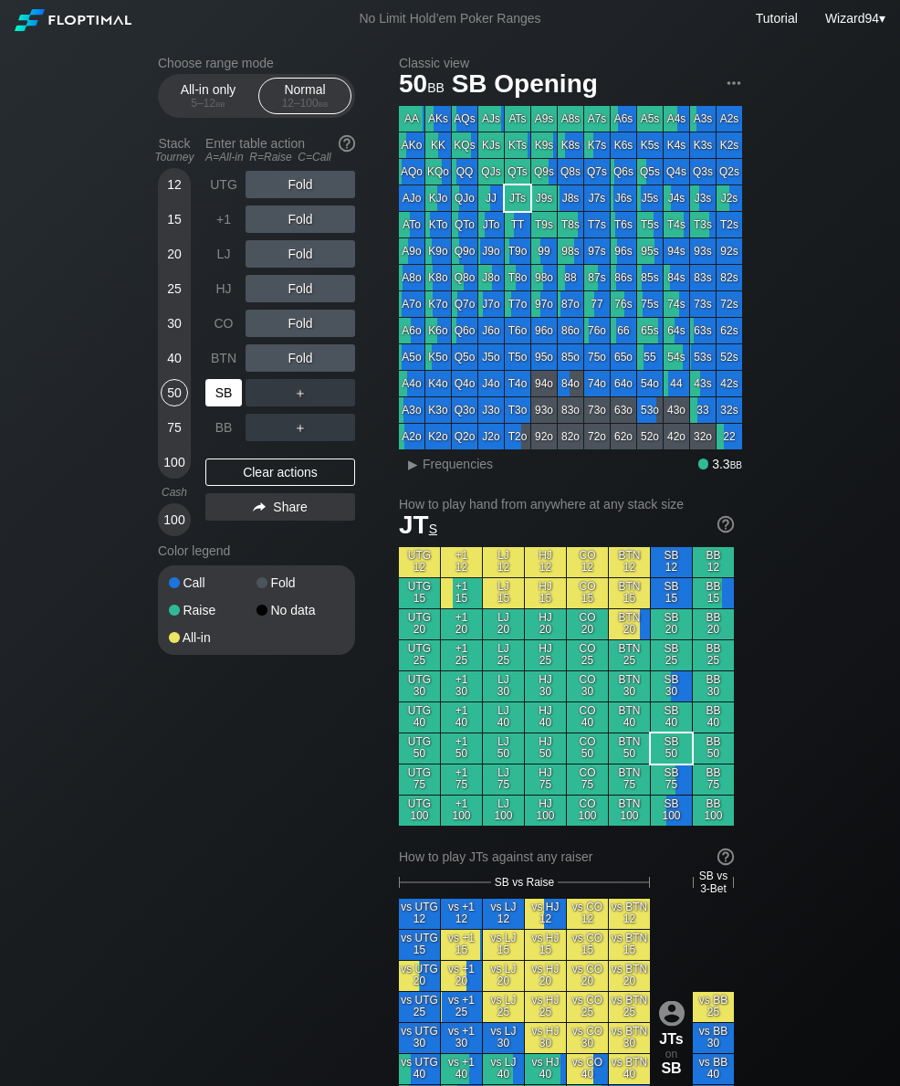
click at [226, 401] on div "SB" at bounding box center [223, 392] width 37 height 27
click at [213, 401] on div "SB" at bounding box center [223, 392] width 37 height 27
click at [225, 354] on div "BTN" at bounding box center [223, 357] width 37 height 27
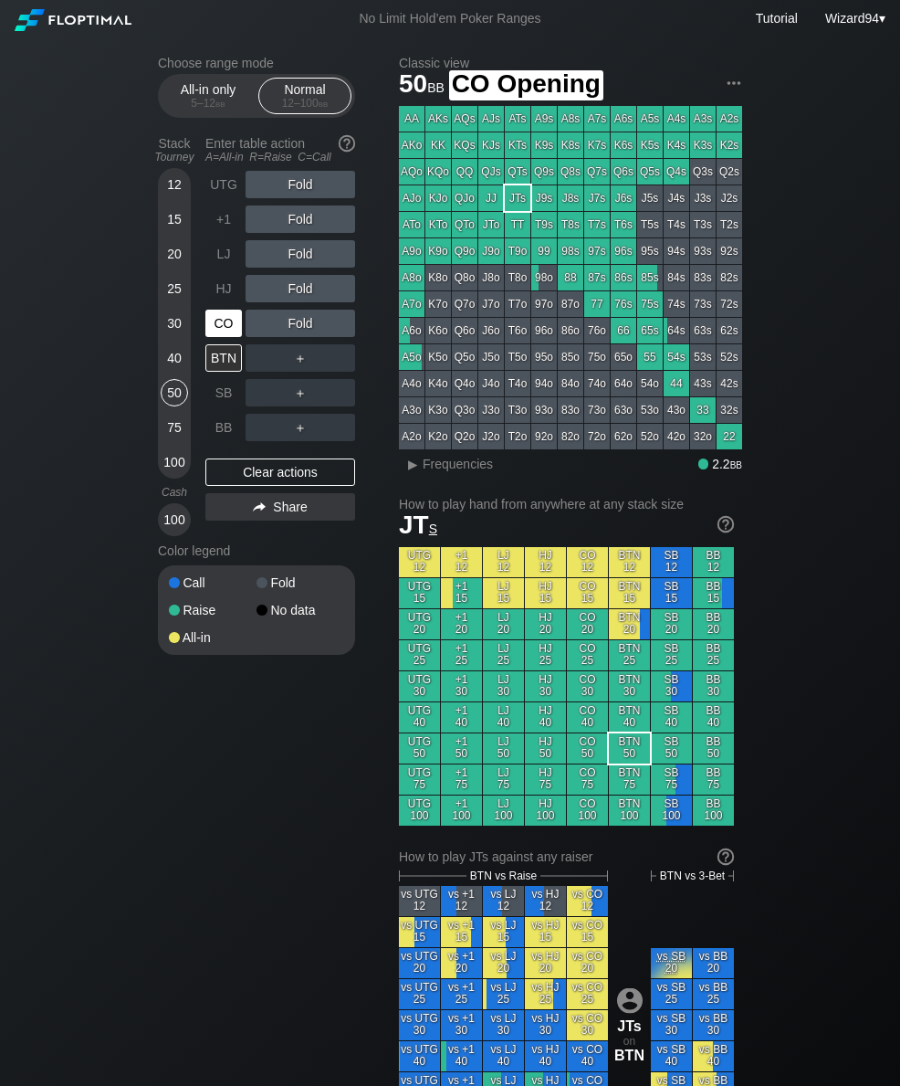
click at [224, 334] on div "CO" at bounding box center [223, 323] width 37 height 27
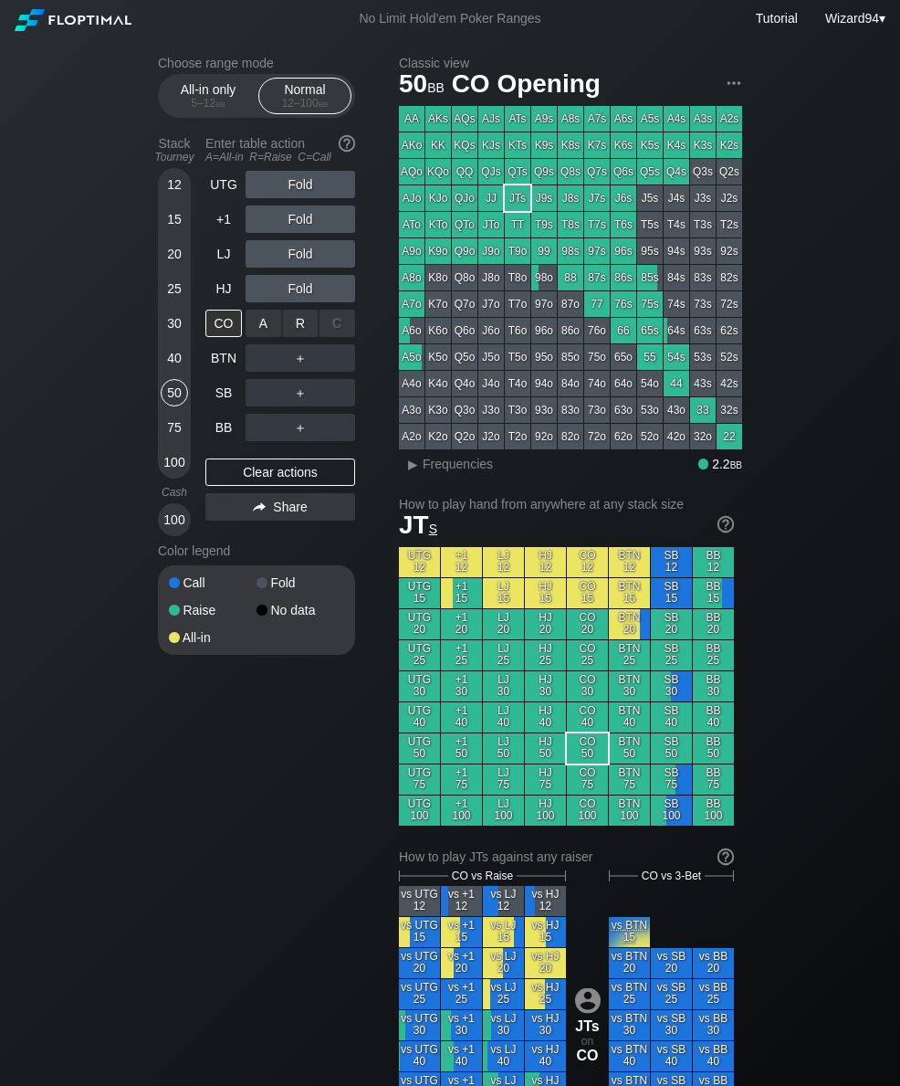
click at [301, 328] on div "R ✕" at bounding box center [301, 323] width 36 height 27
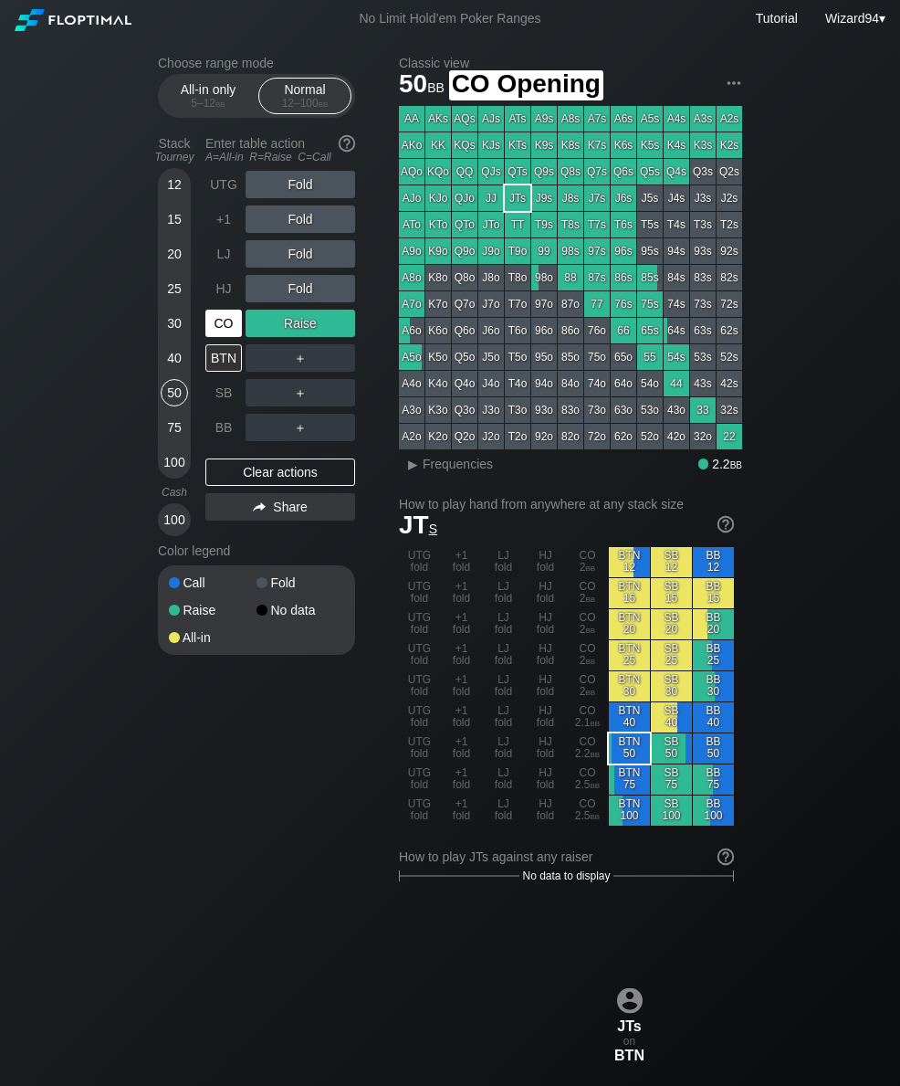
click at [237, 331] on div "CO" at bounding box center [223, 323] width 37 height 27
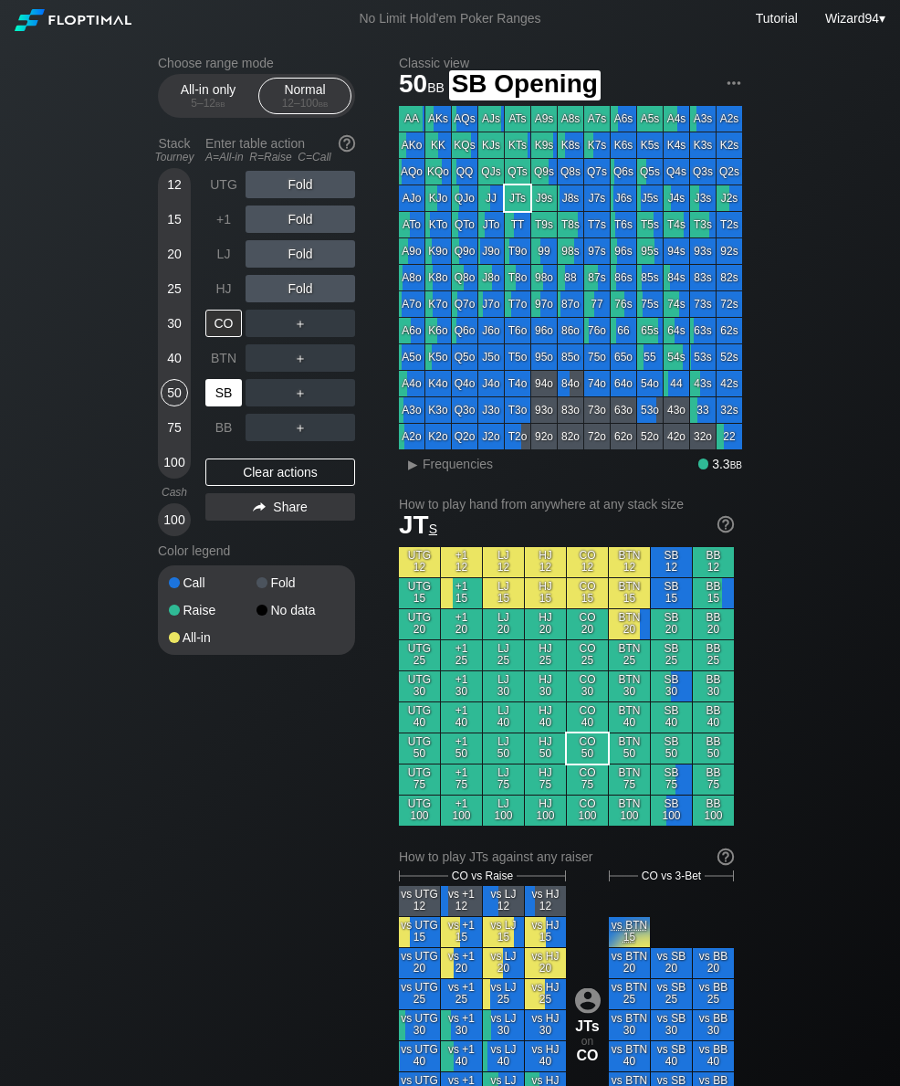
click at [224, 401] on div "SB" at bounding box center [223, 392] width 37 height 27
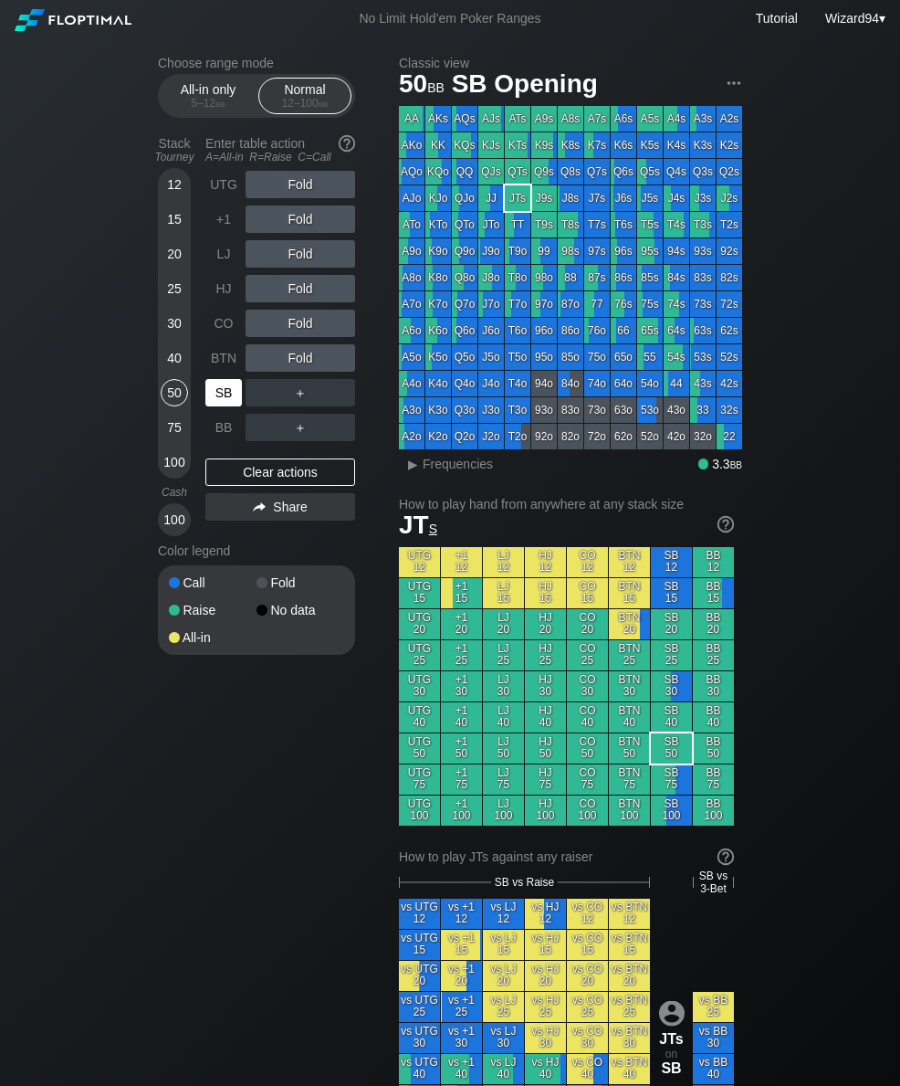
click at [169, 362] on div "40" at bounding box center [174, 357] width 27 height 27
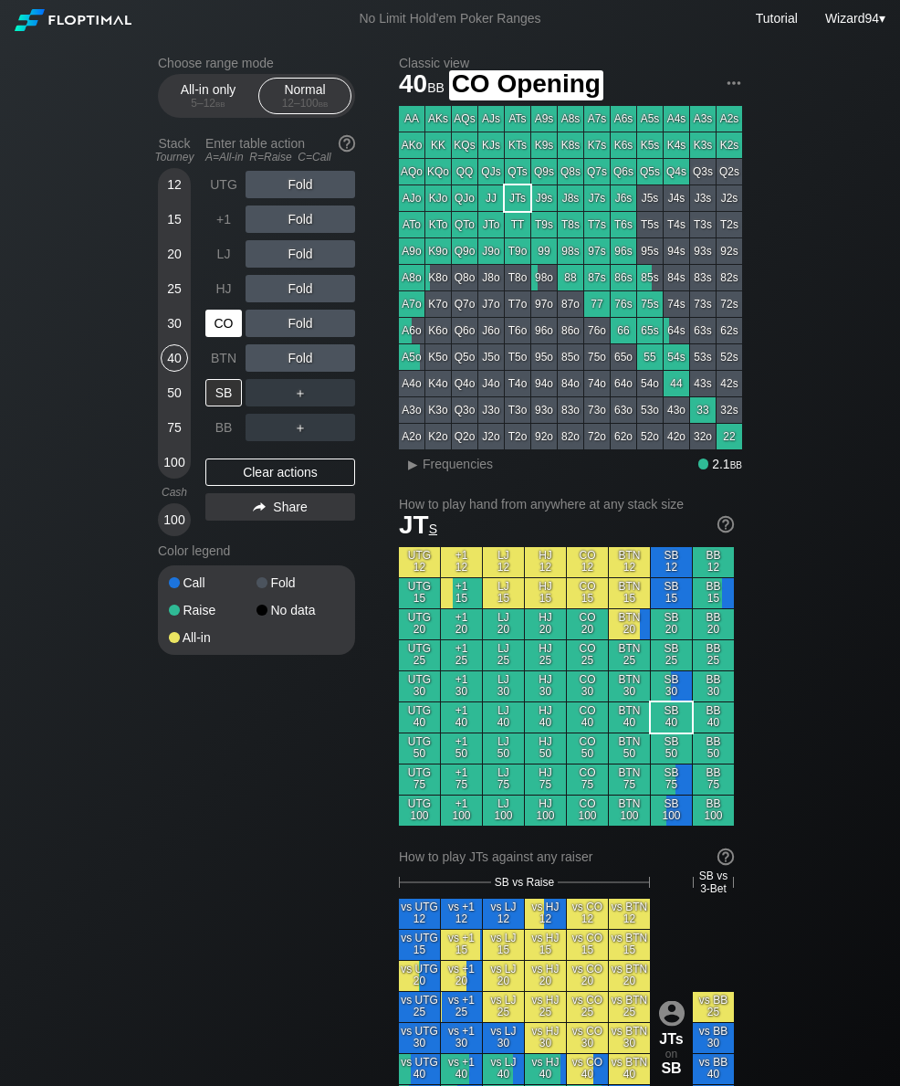
click at [224, 330] on div "CO" at bounding box center [223, 323] width 37 height 27
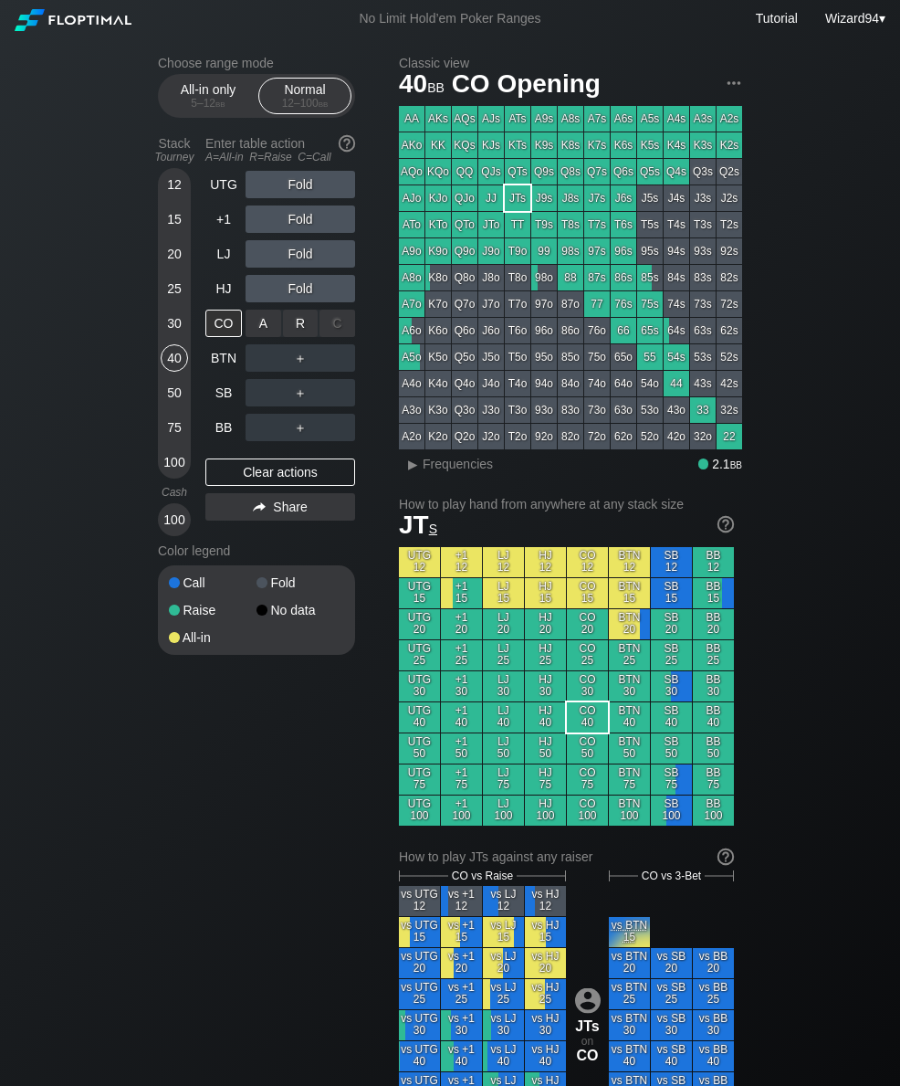
click at [283, 330] on div "R ✕" at bounding box center [301, 323] width 36 height 27
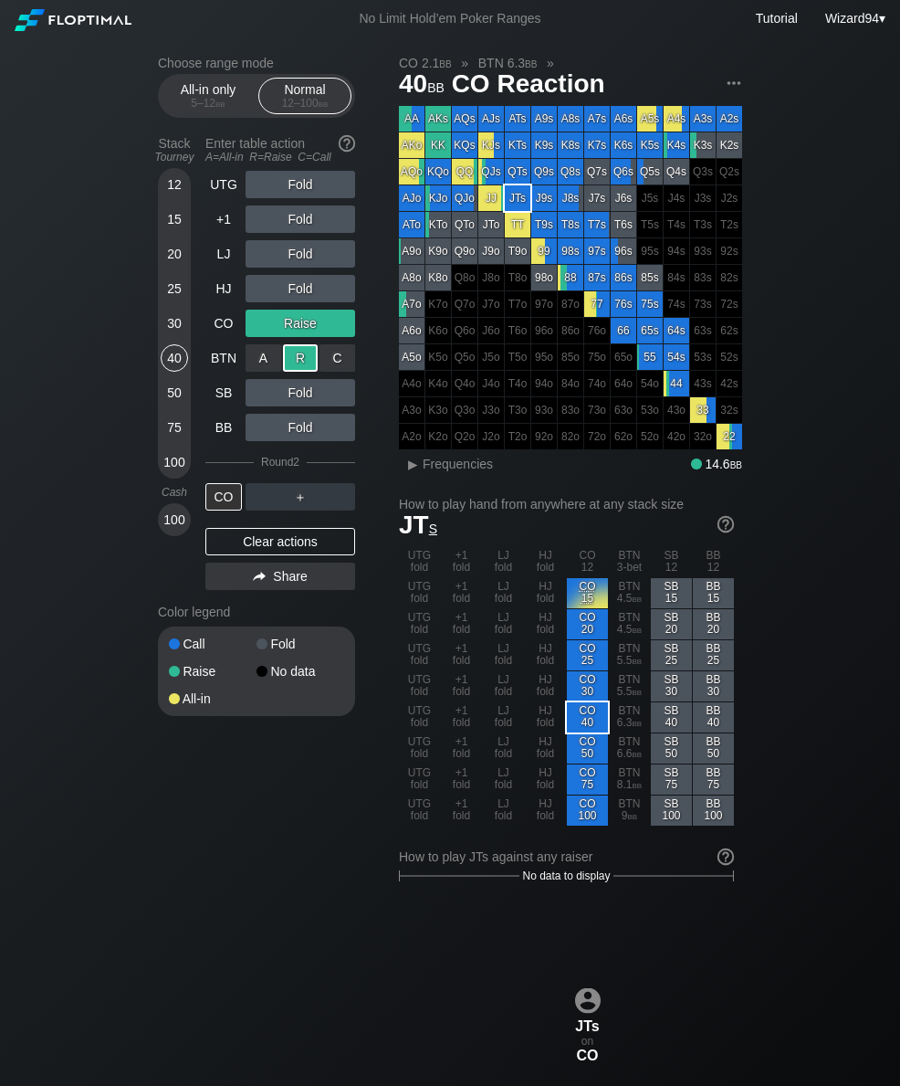
click at [171, 335] on div "30" at bounding box center [174, 323] width 27 height 27
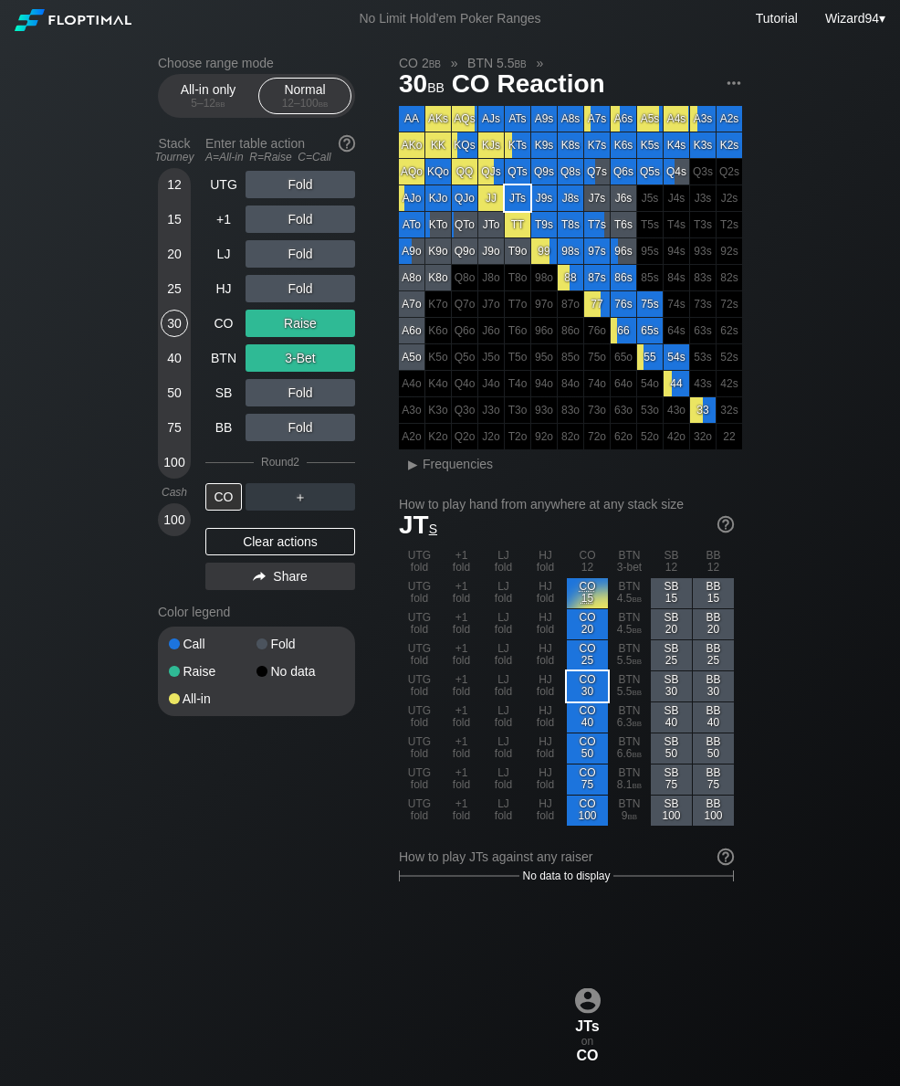
click at [173, 399] on div "50" at bounding box center [174, 392] width 27 height 27
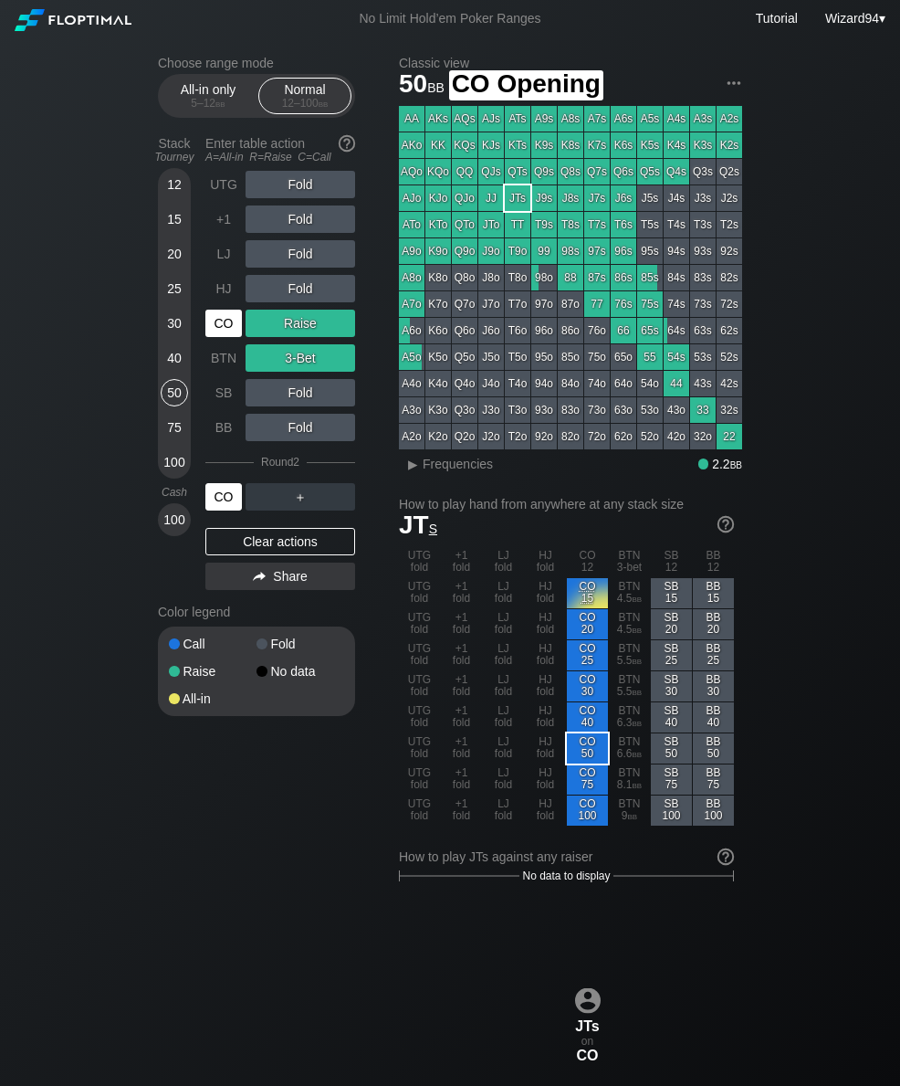
click at [220, 326] on div "CO" at bounding box center [223, 323] width 37 height 27
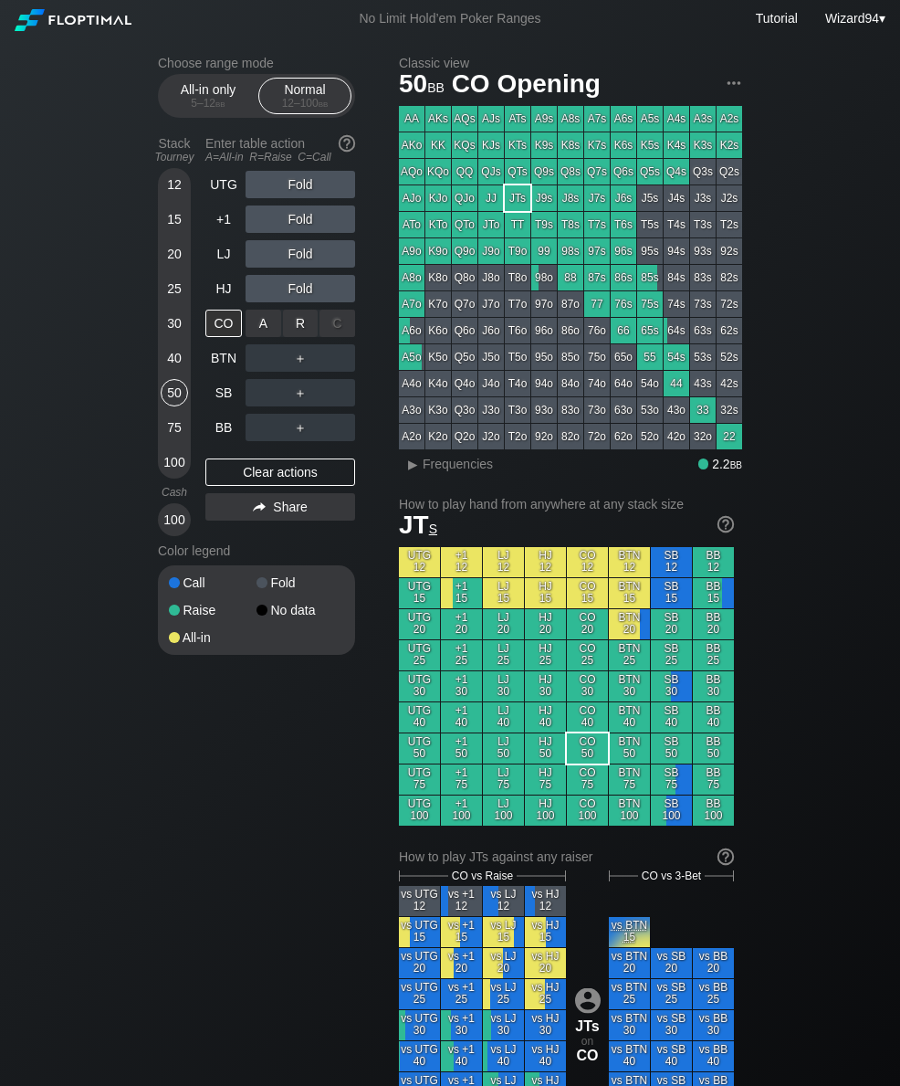
click at [299, 322] on div "R ✕" at bounding box center [301, 323] width 36 height 27
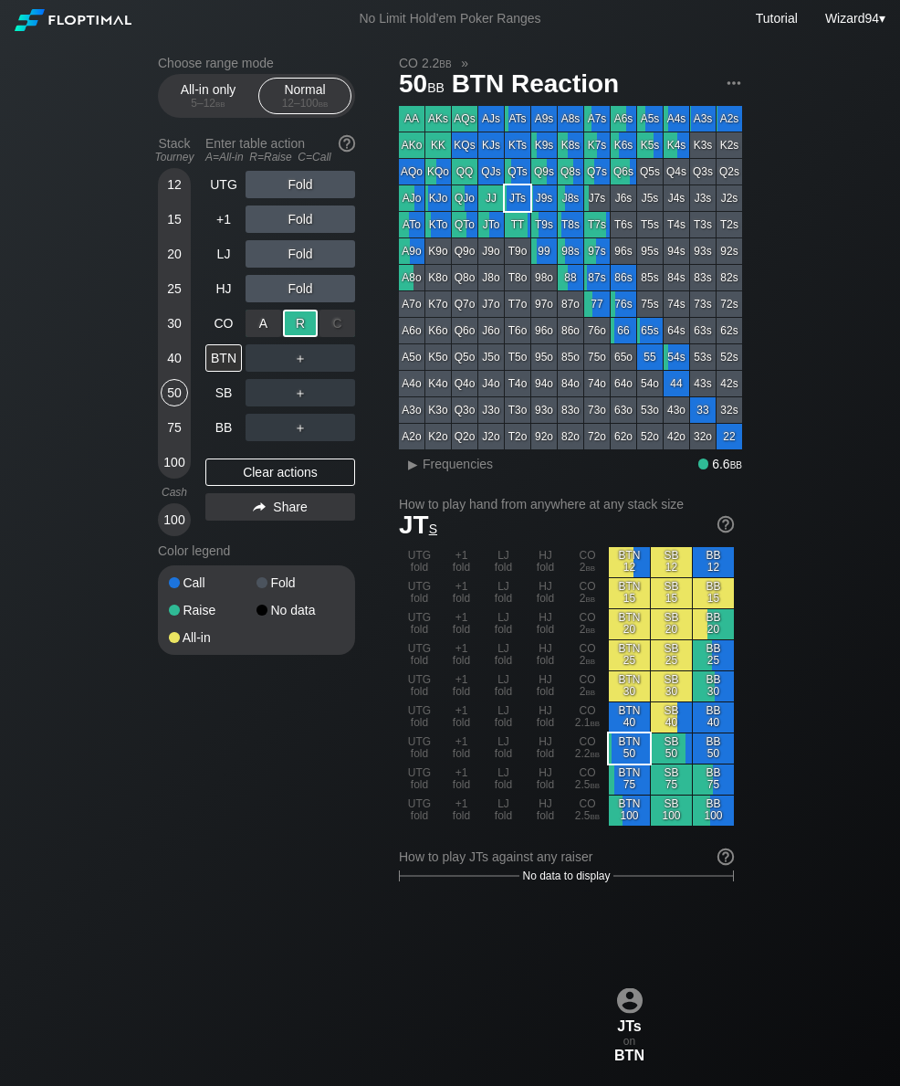
click at [217, 430] on div "BB" at bounding box center [223, 427] width 37 height 27
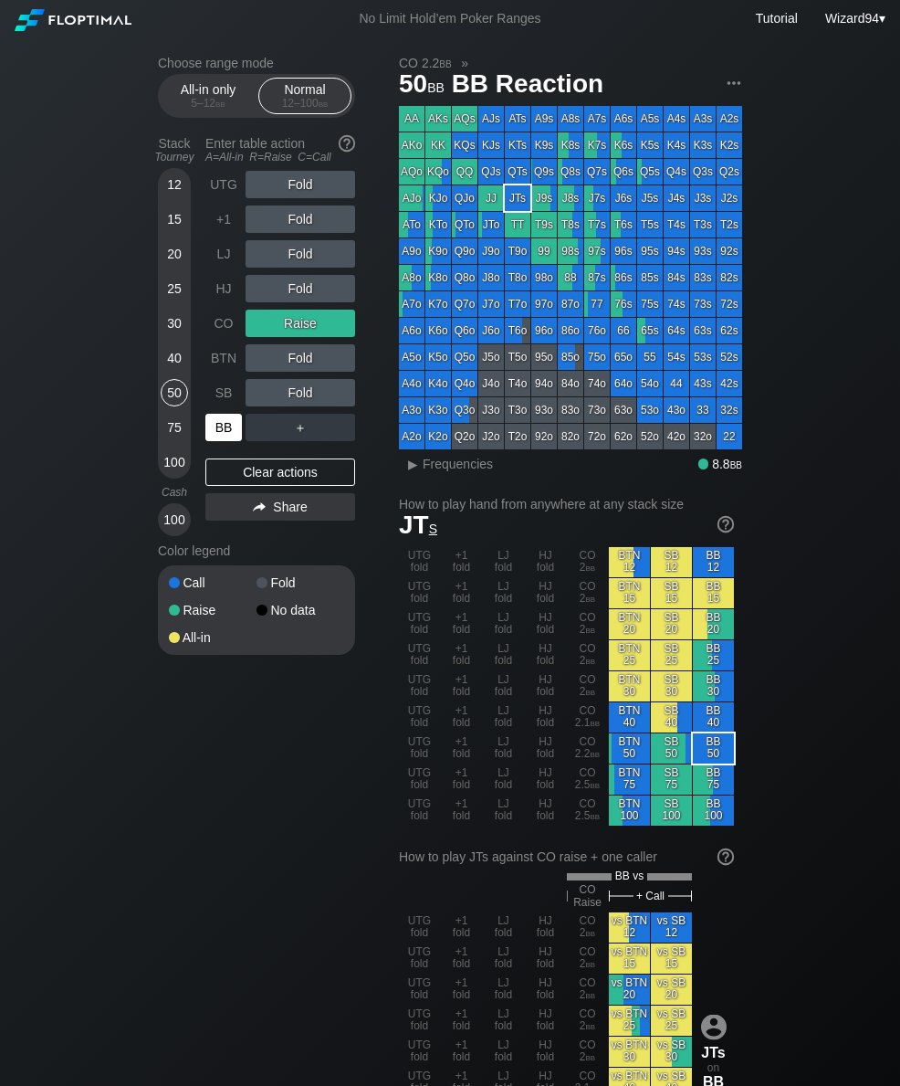
click at [175, 330] on div "30" at bounding box center [174, 323] width 27 height 27
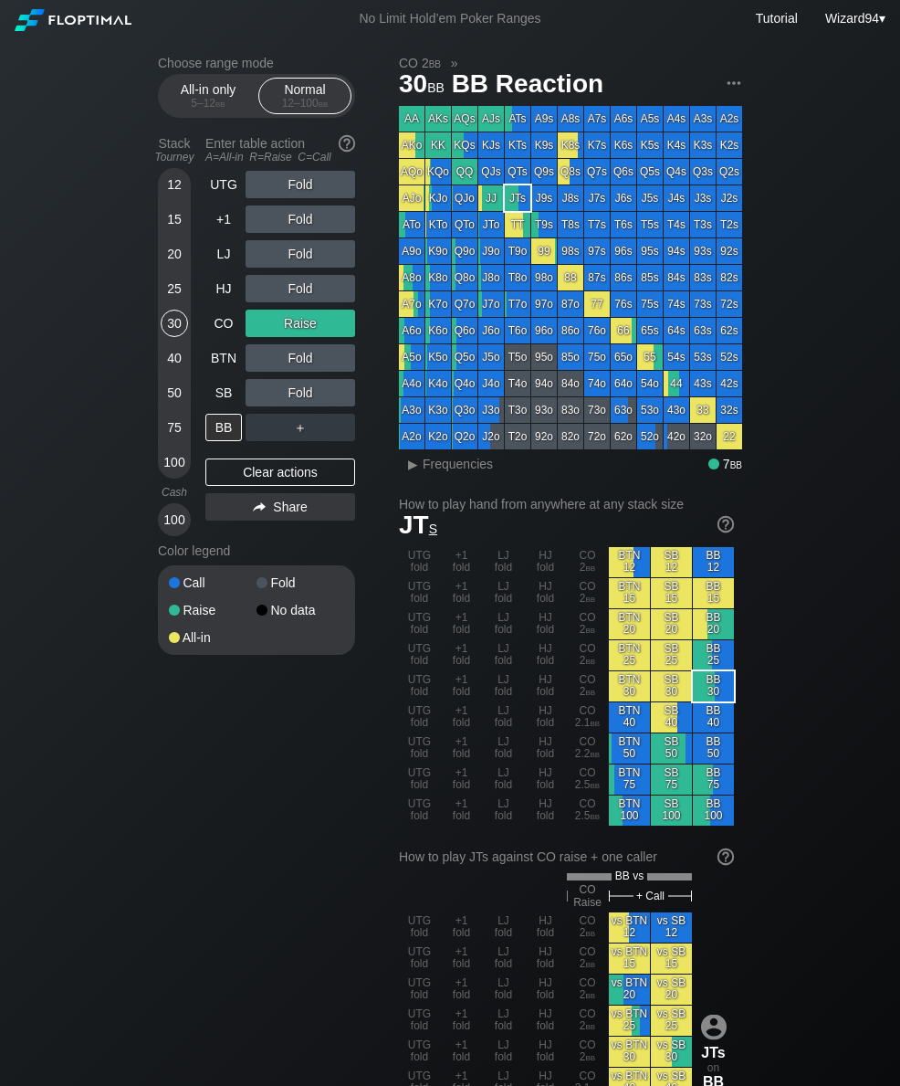
click at [218, 250] on div "LJ" at bounding box center [223, 253] width 37 height 27
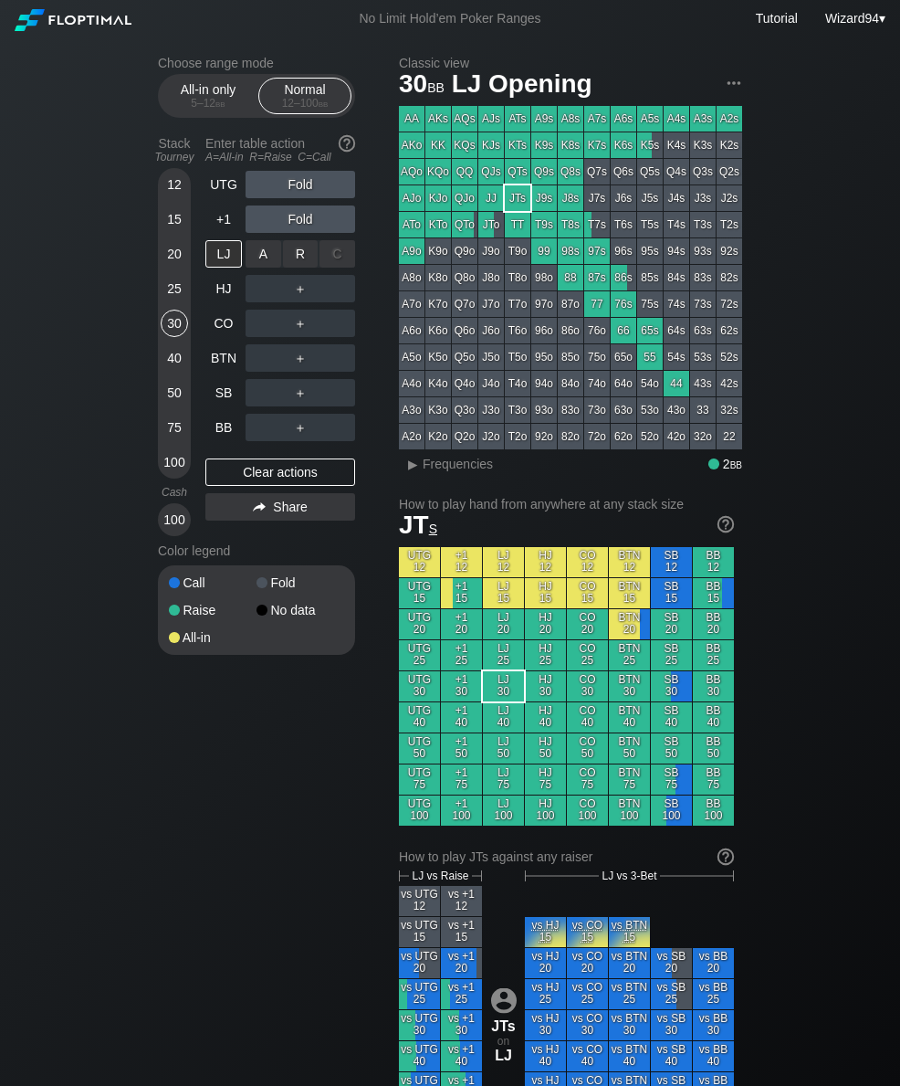
click at [303, 262] on div "R ✕" at bounding box center [301, 253] width 36 height 27
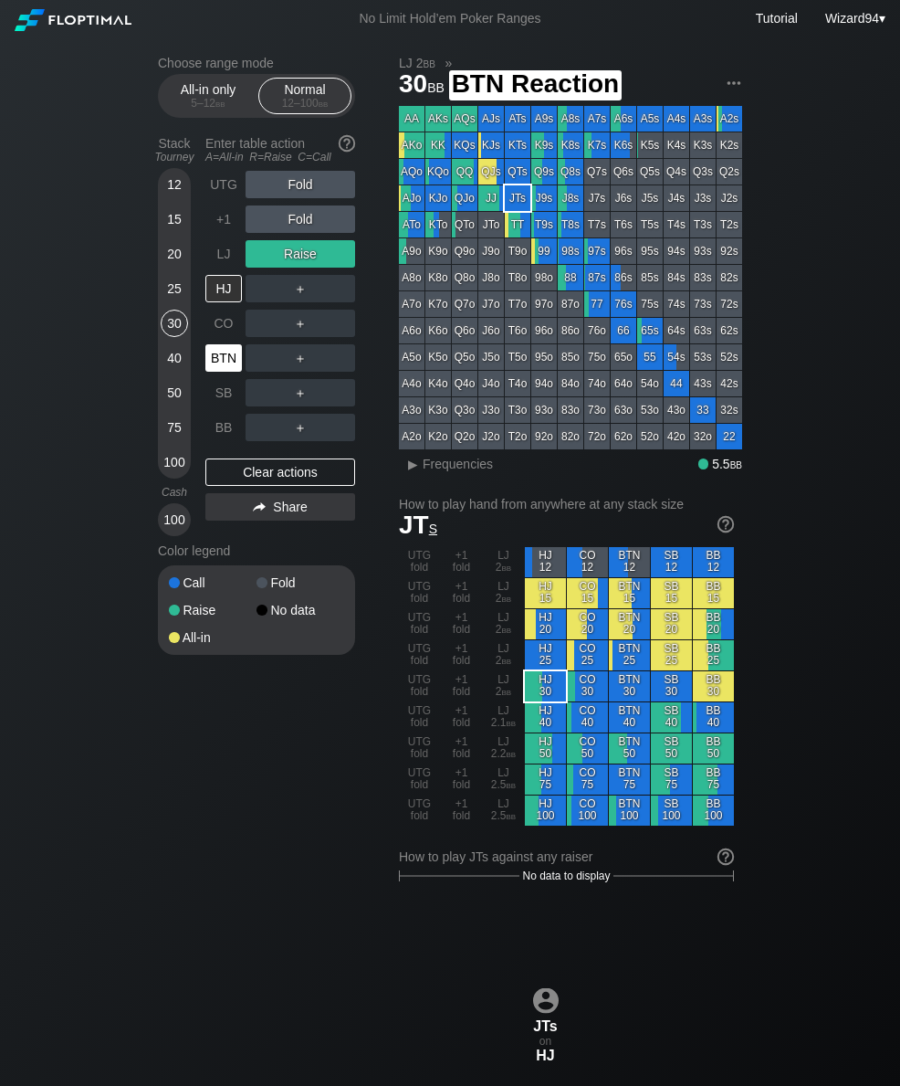
click at [217, 349] on div "BTN" at bounding box center [225, 358] width 40 height 35
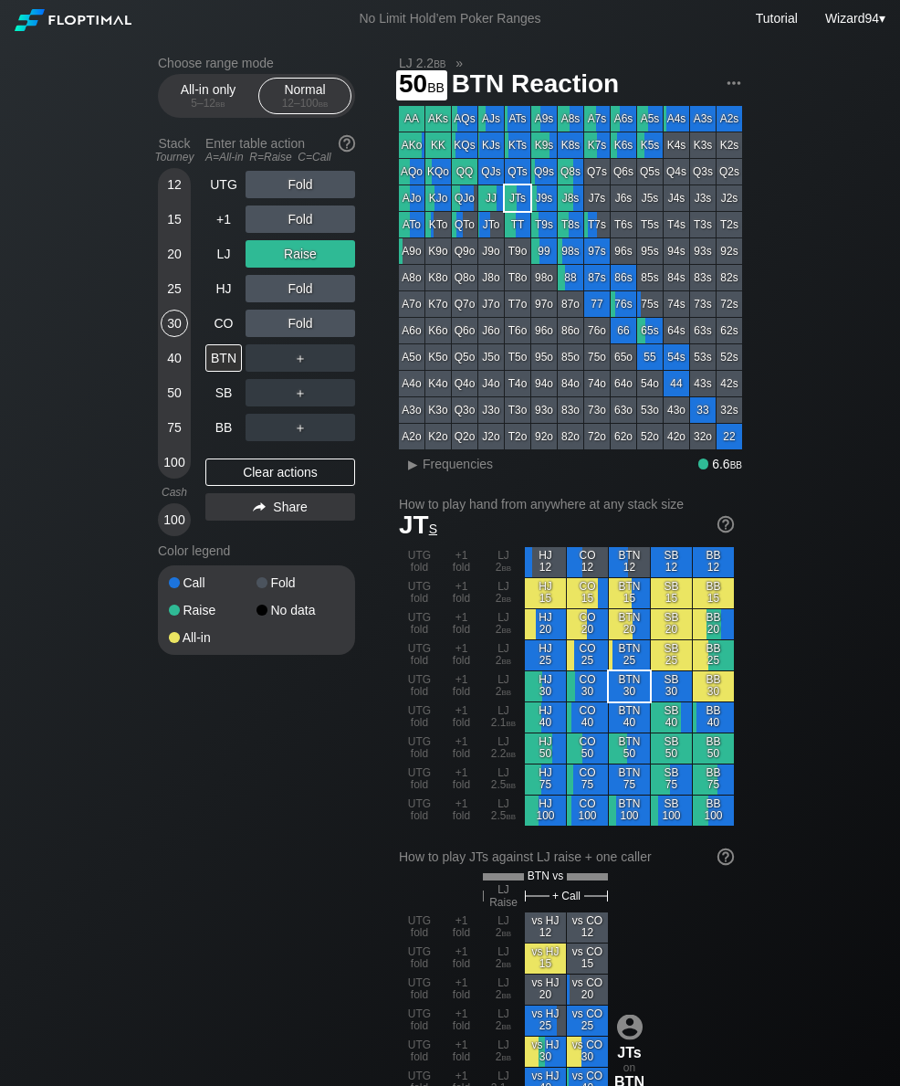
click at [168, 387] on div "50" at bounding box center [174, 392] width 27 height 27
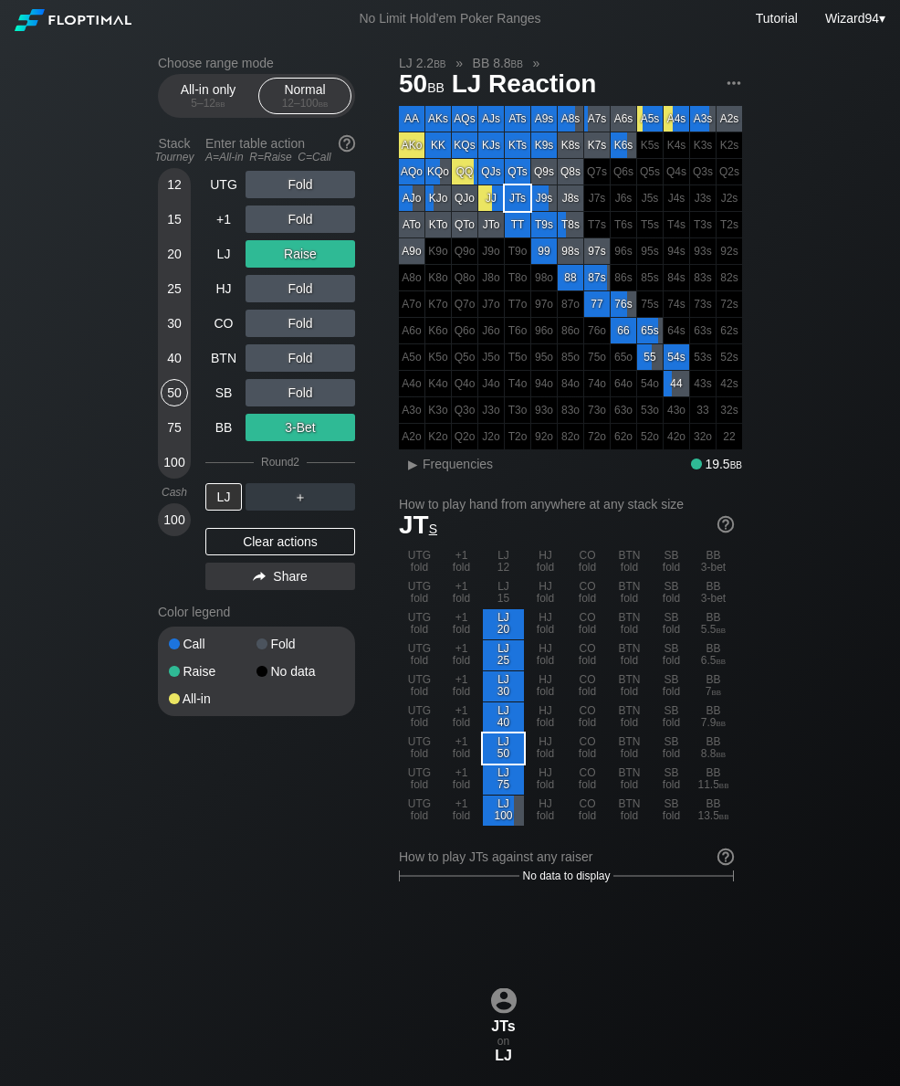
click at [160, 432] on div "12 15 20 25 30 40 50 75 100" at bounding box center [174, 323] width 33 height 310
click at [167, 431] on div "75" at bounding box center [174, 427] width 27 height 27
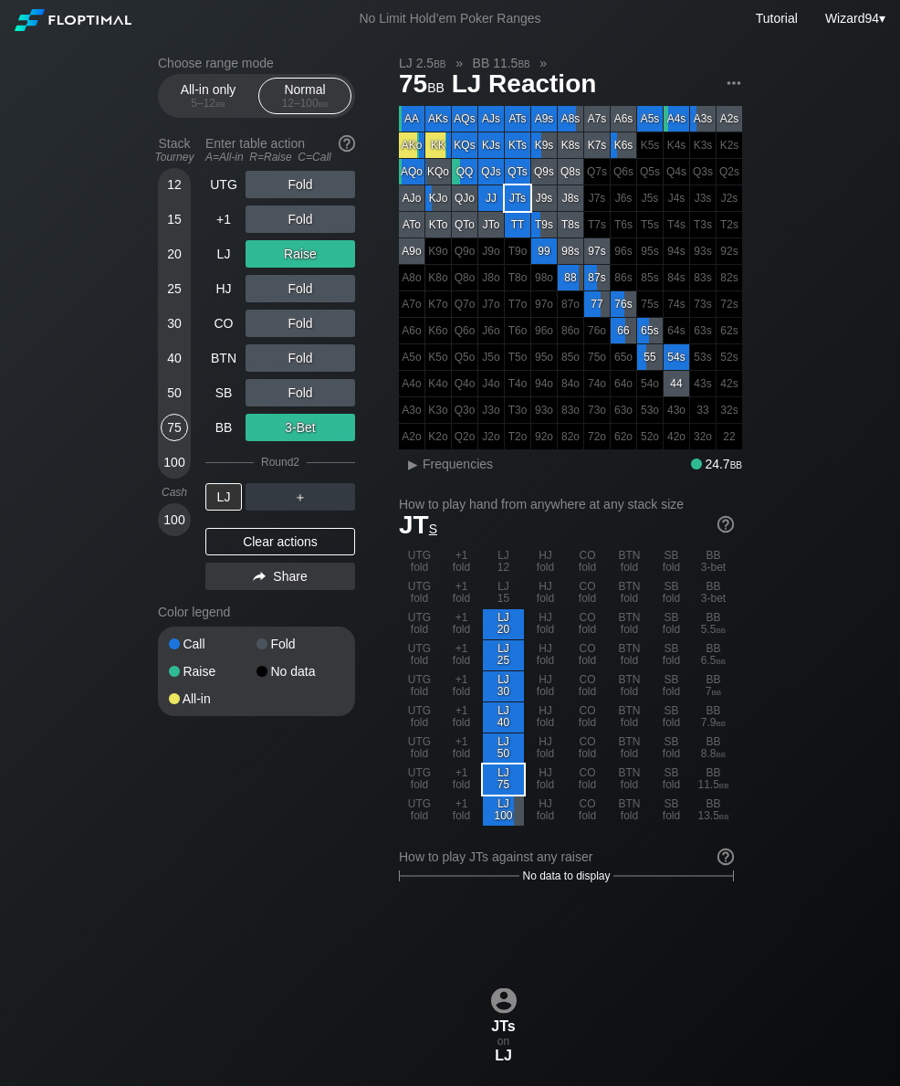
click at [213, 268] on div "LJ" at bounding box center [223, 253] width 37 height 27
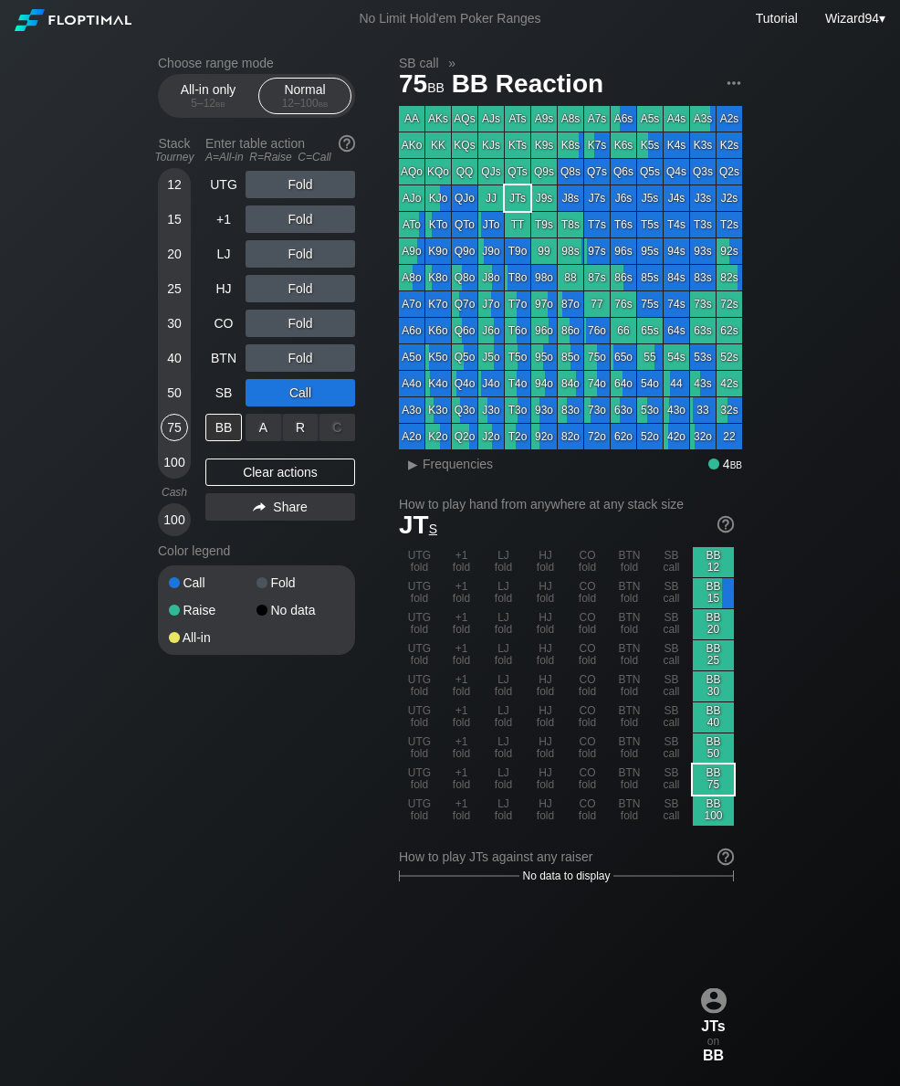
click at [299, 441] on div "R ✕" at bounding box center [301, 427] width 36 height 27
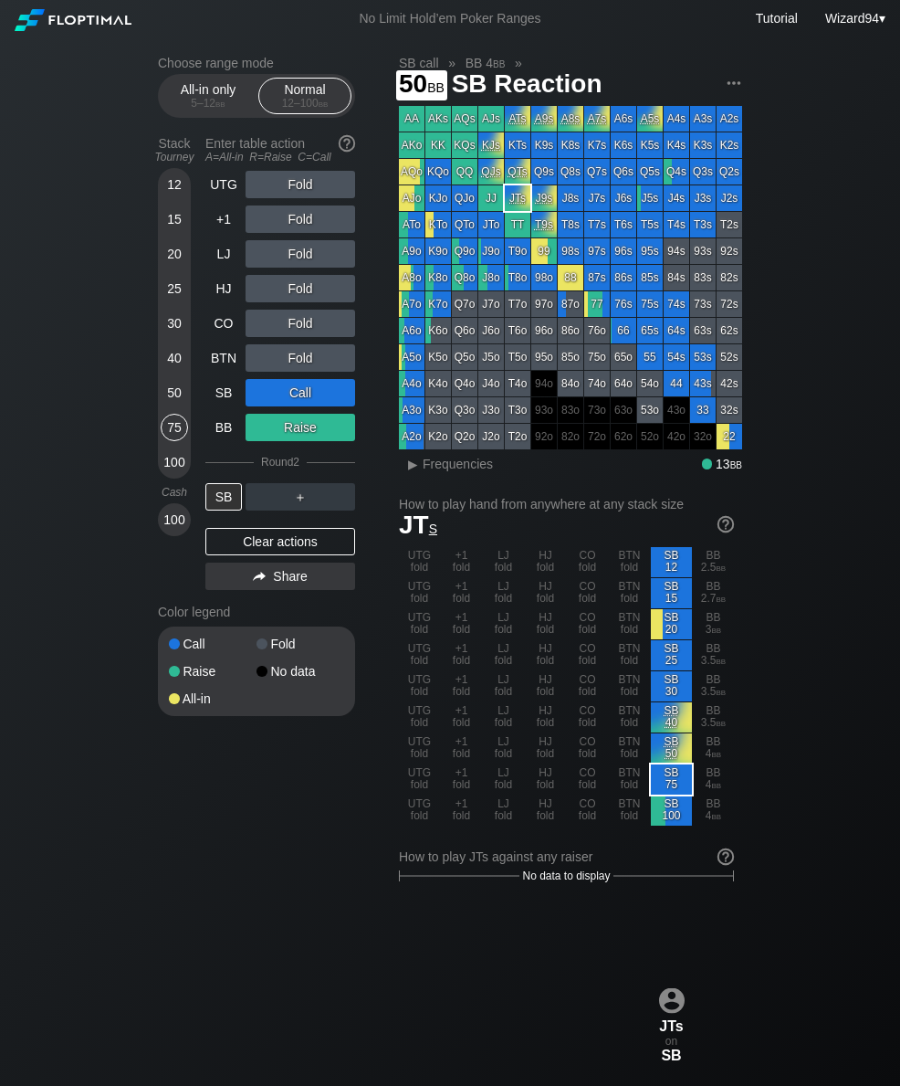
click at [180, 402] on div "50" at bounding box center [174, 392] width 27 height 27
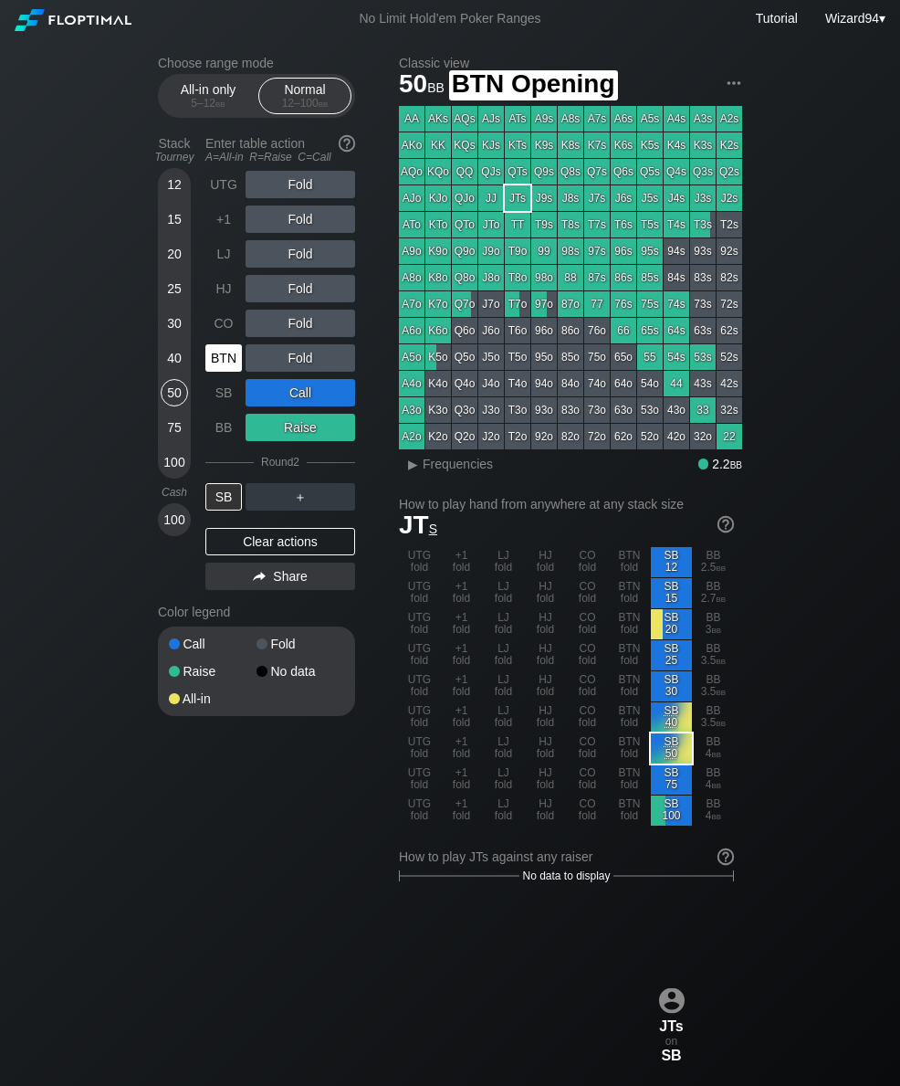
click at [218, 364] on div "BTN" at bounding box center [223, 357] width 37 height 27
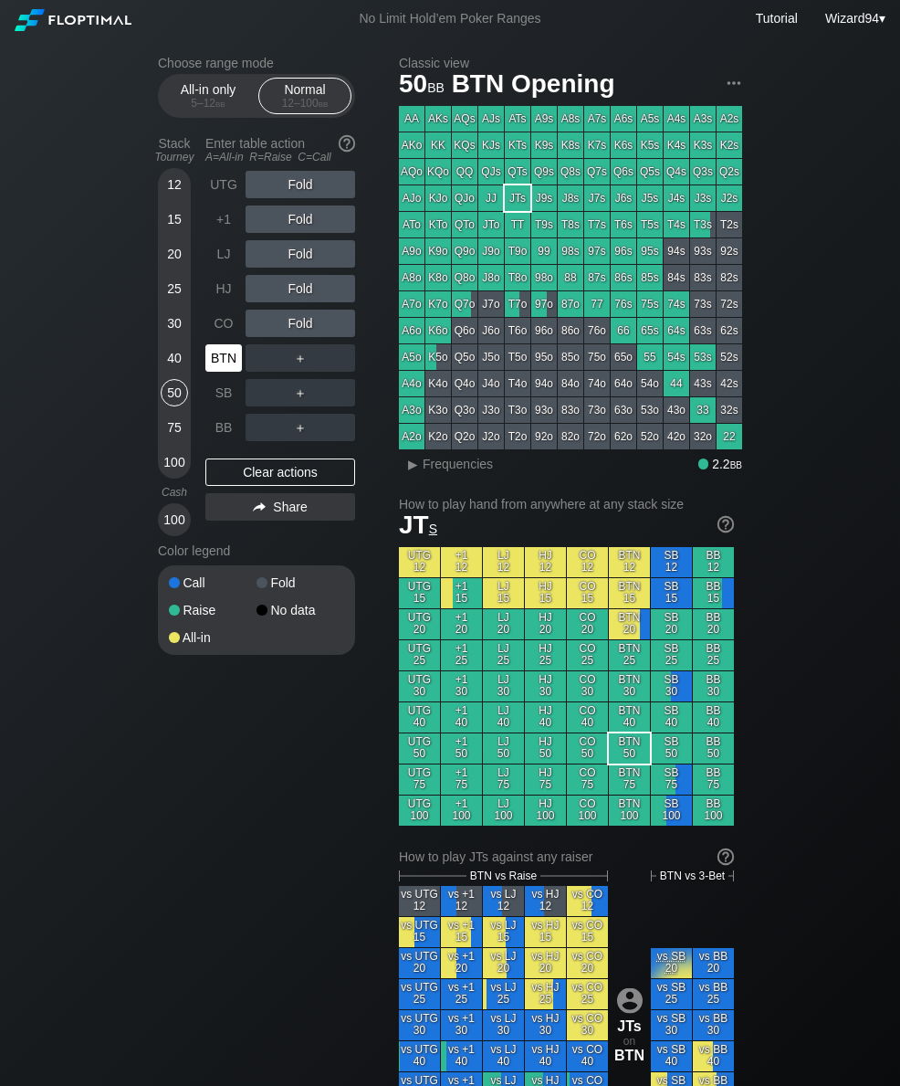
click at [215, 361] on div "BTN" at bounding box center [223, 357] width 37 height 27
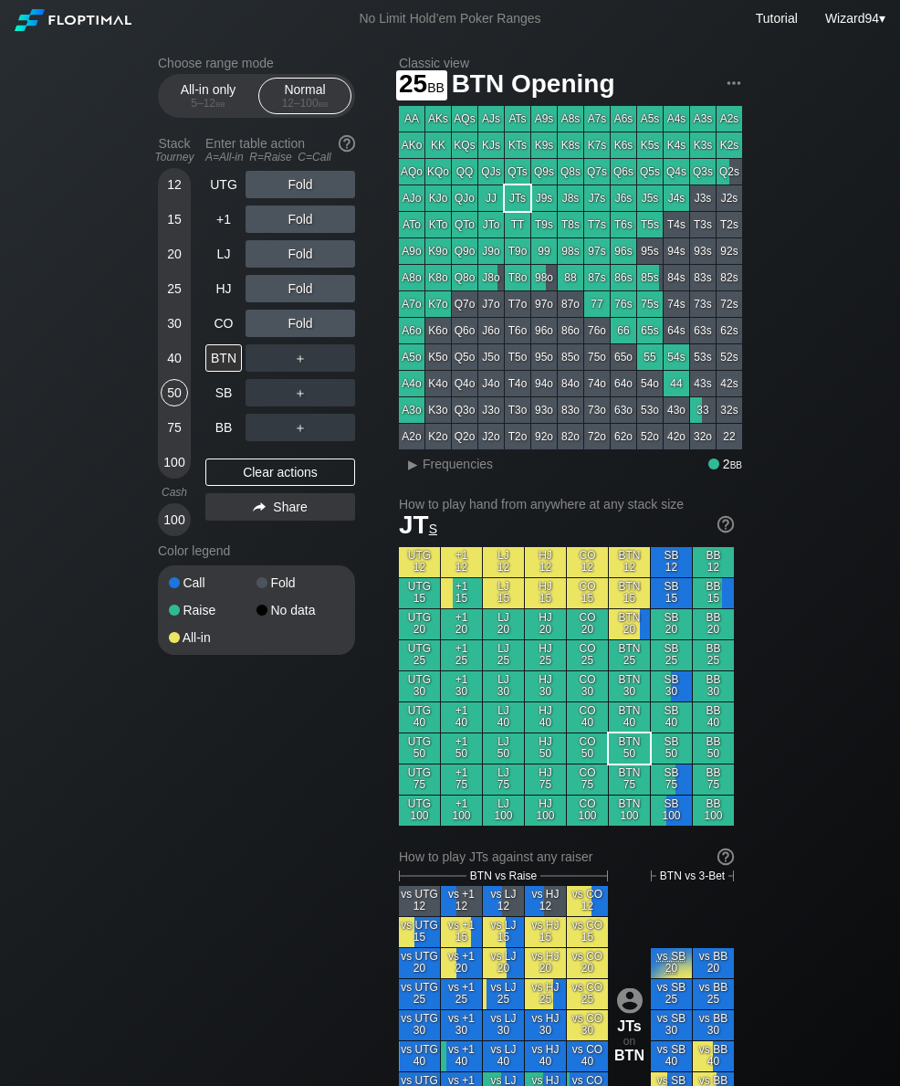
click at [175, 295] on div "25" at bounding box center [174, 288] width 27 height 27
click at [304, 405] on div "R ✕" at bounding box center [301, 392] width 36 height 27
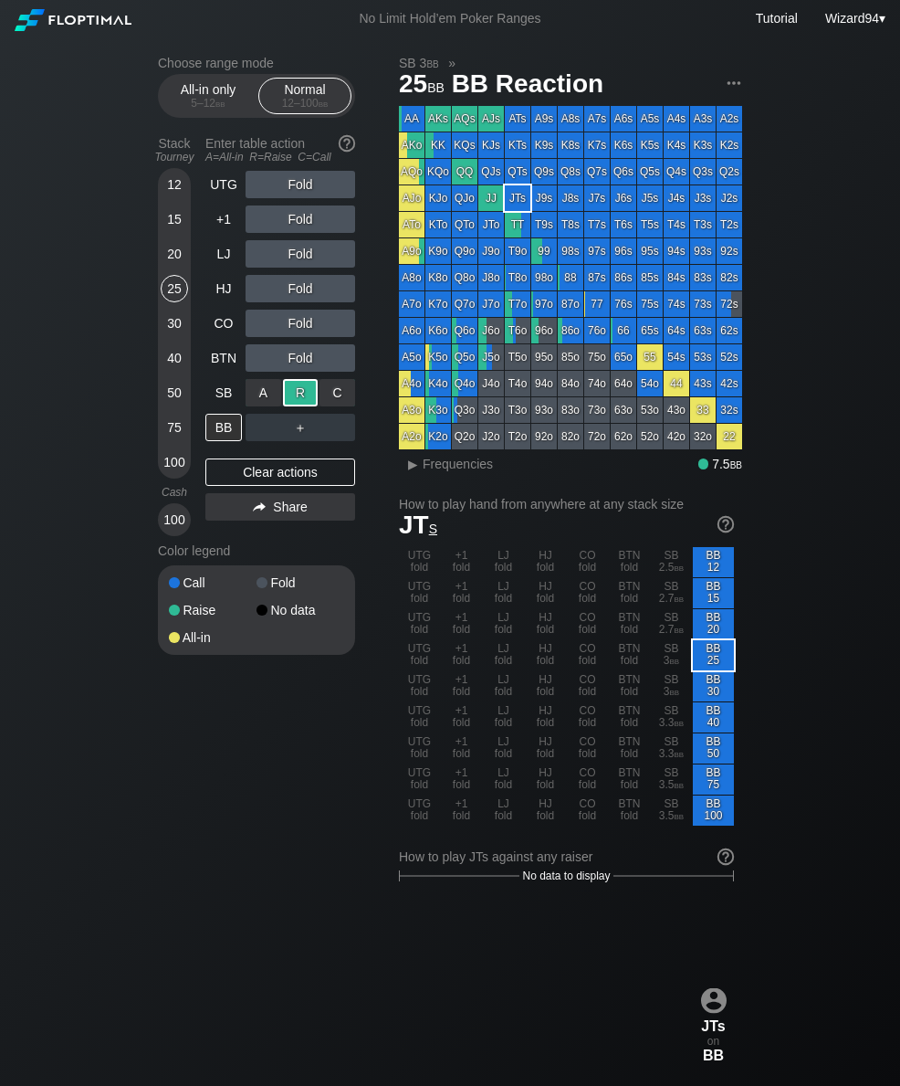
click at [165, 405] on div "50" at bounding box center [174, 392] width 27 height 27
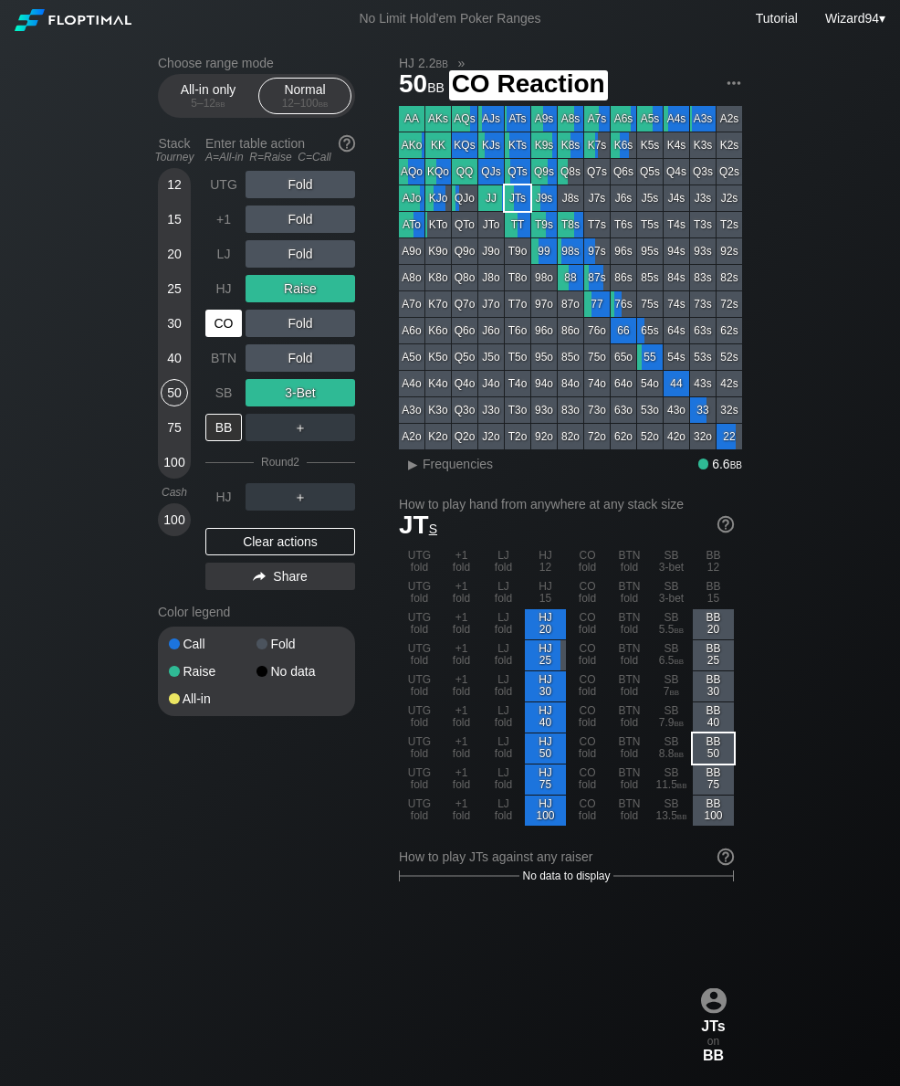
click at [215, 335] on div "CO" at bounding box center [223, 323] width 37 height 27
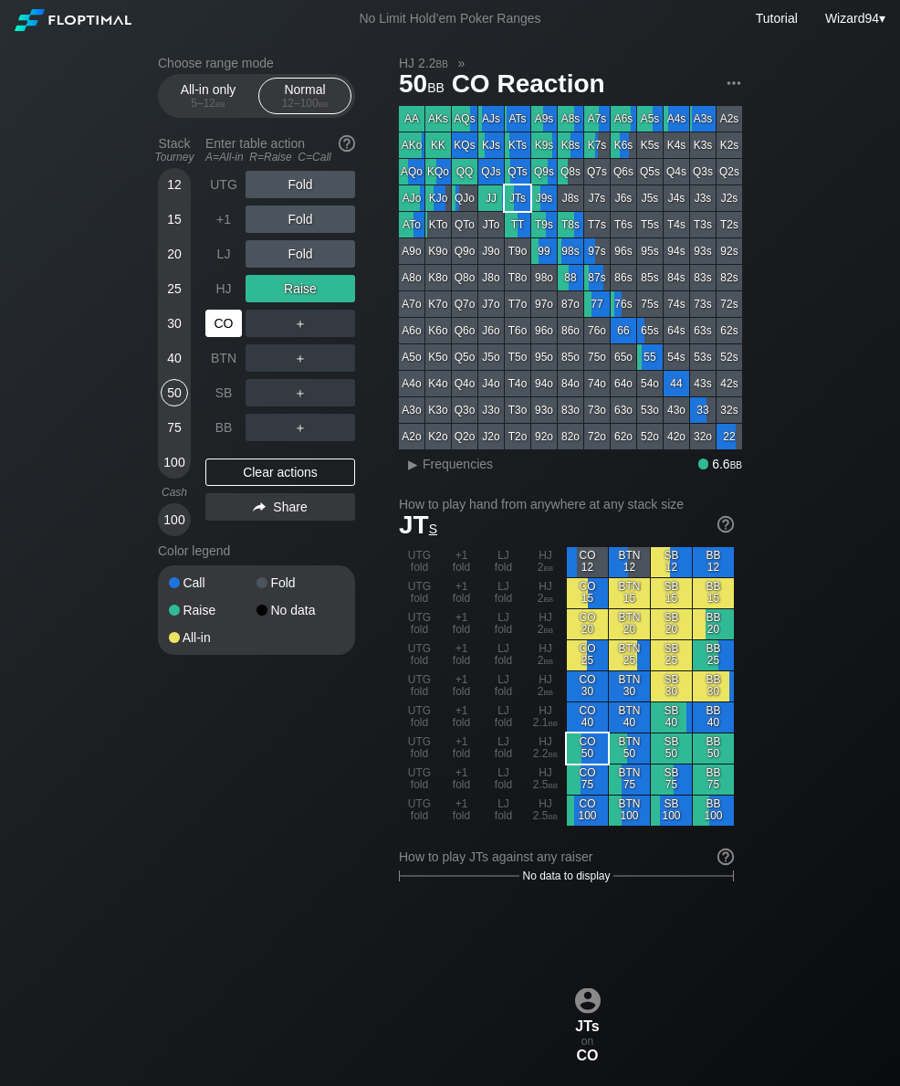
click at [214, 334] on div "CO" at bounding box center [223, 323] width 37 height 27
click at [213, 333] on div "CO" at bounding box center [223, 323] width 37 height 27
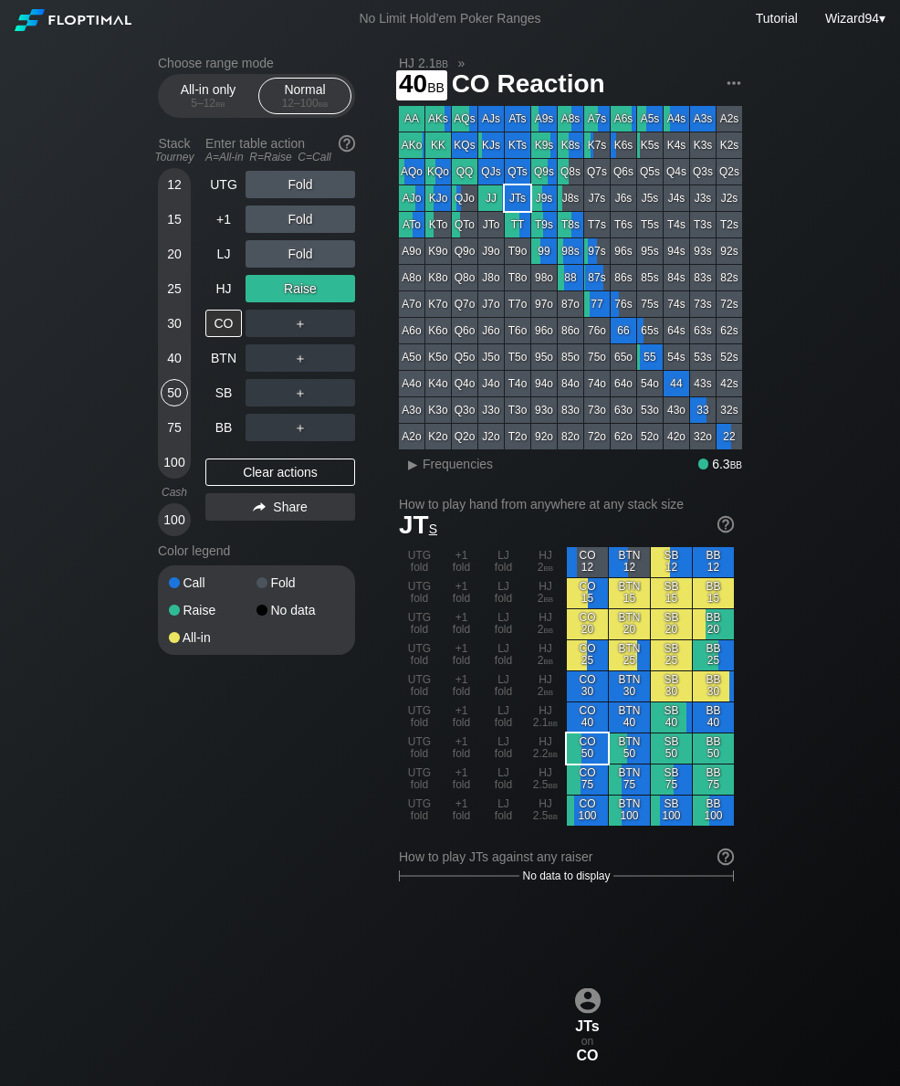
click at [172, 372] on div "40" at bounding box center [174, 357] width 27 height 27
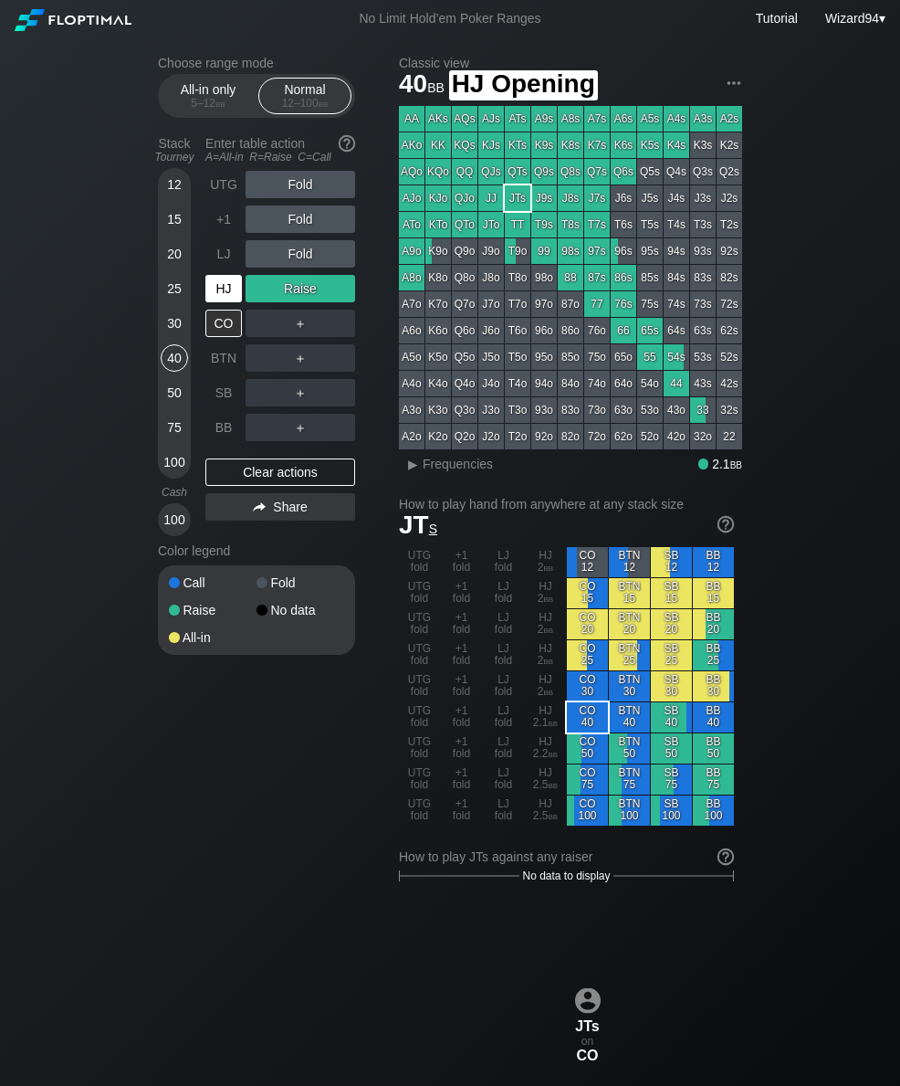
click at [217, 293] on div "HJ" at bounding box center [223, 288] width 37 height 27
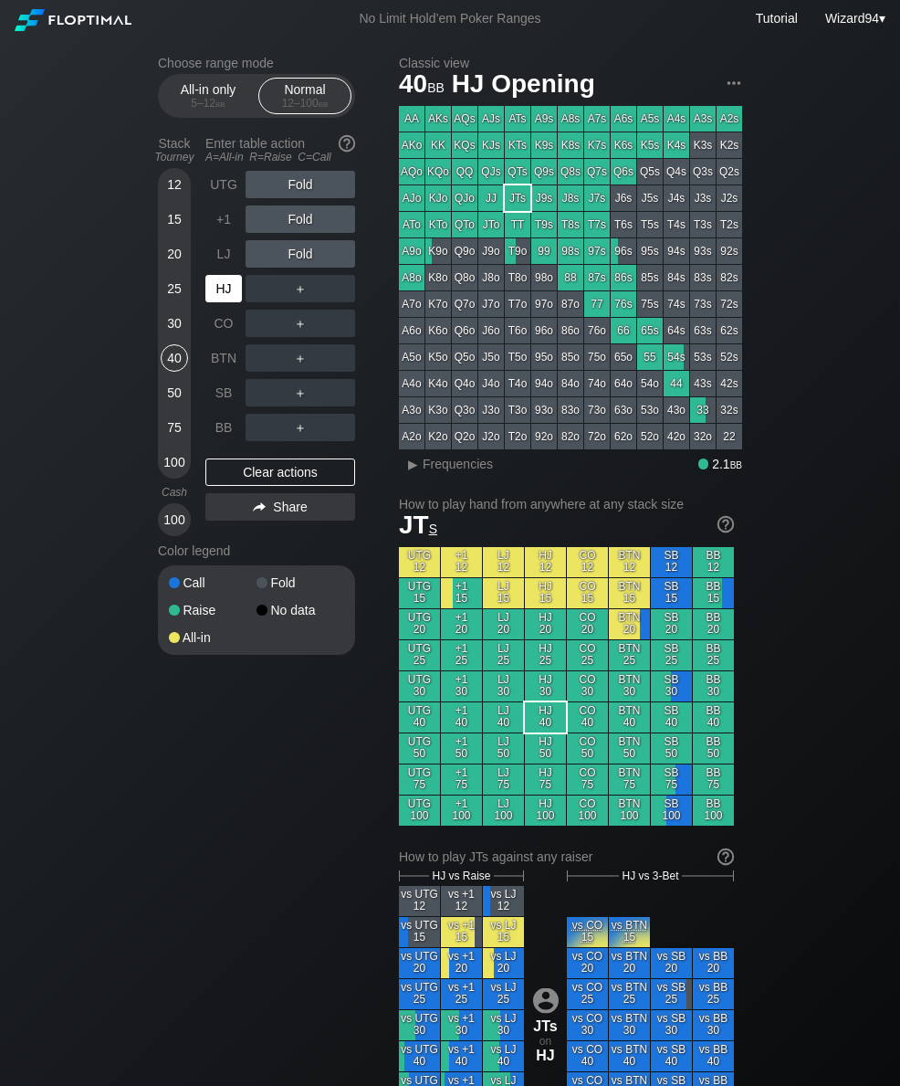
click at [217, 292] on div "HJ" at bounding box center [223, 288] width 37 height 27
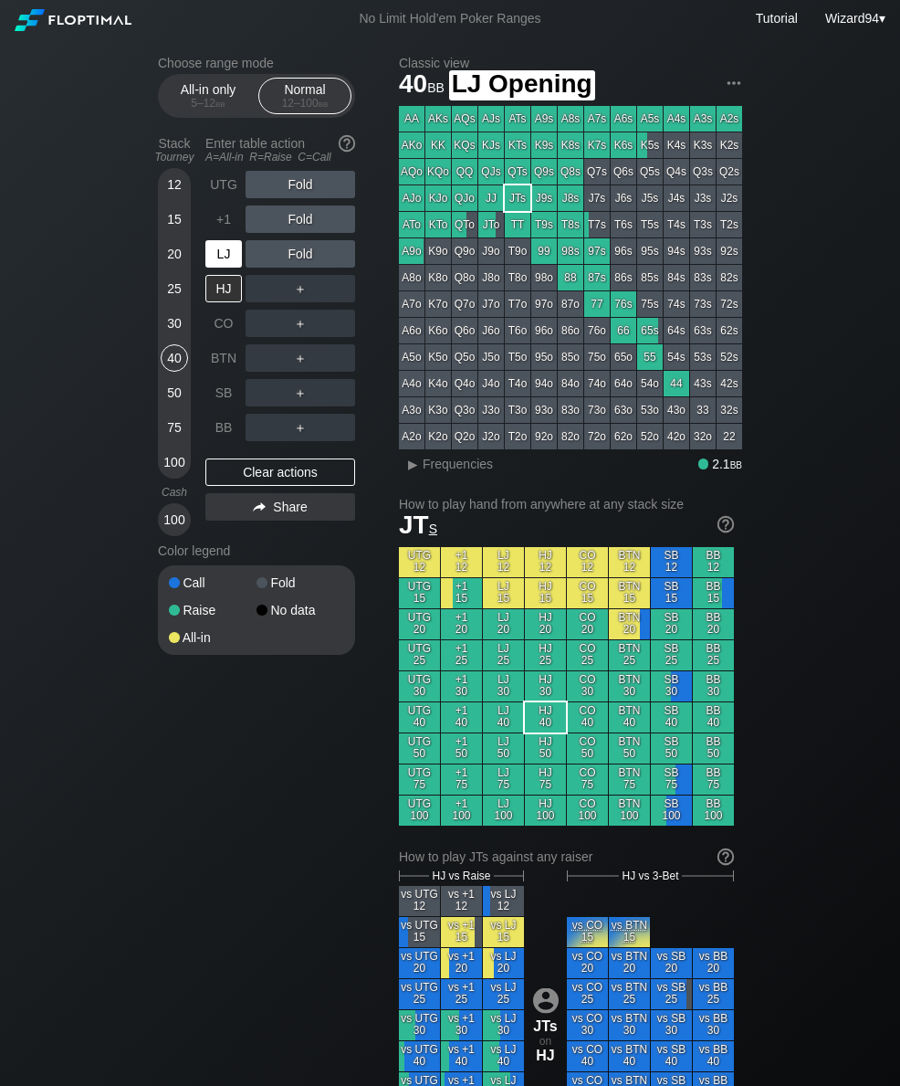
click at [221, 266] on div "LJ" at bounding box center [223, 253] width 37 height 27
click at [220, 265] on div "LJ" at bounding box center [223, 253] width 37 height 27
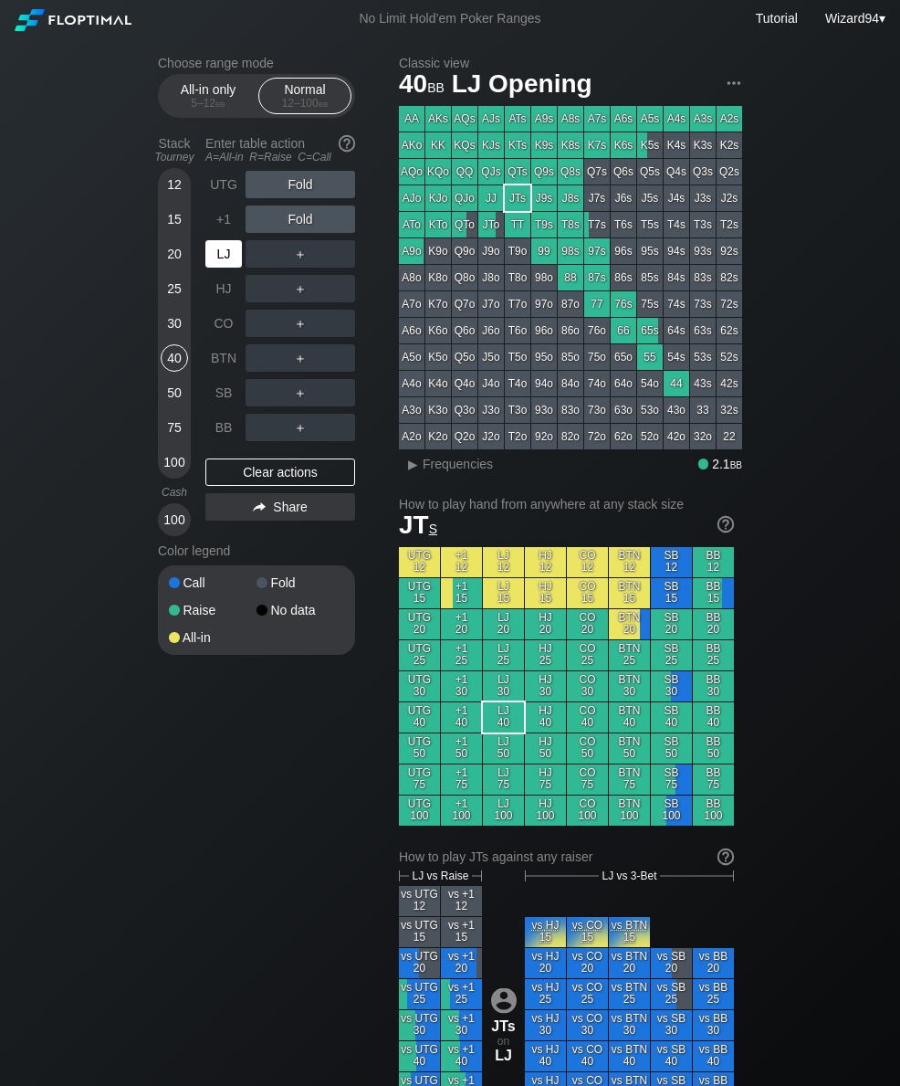
click at [228, 268] on div "LJ" at bounding box center [223, 253] width 37 height 27
click at [228, 271] on div "LJ" at bounding box center [225, 253] width 40 height 35
click at [166, 295] on div "25" at bounding box center [174, 288] width 27 height 27
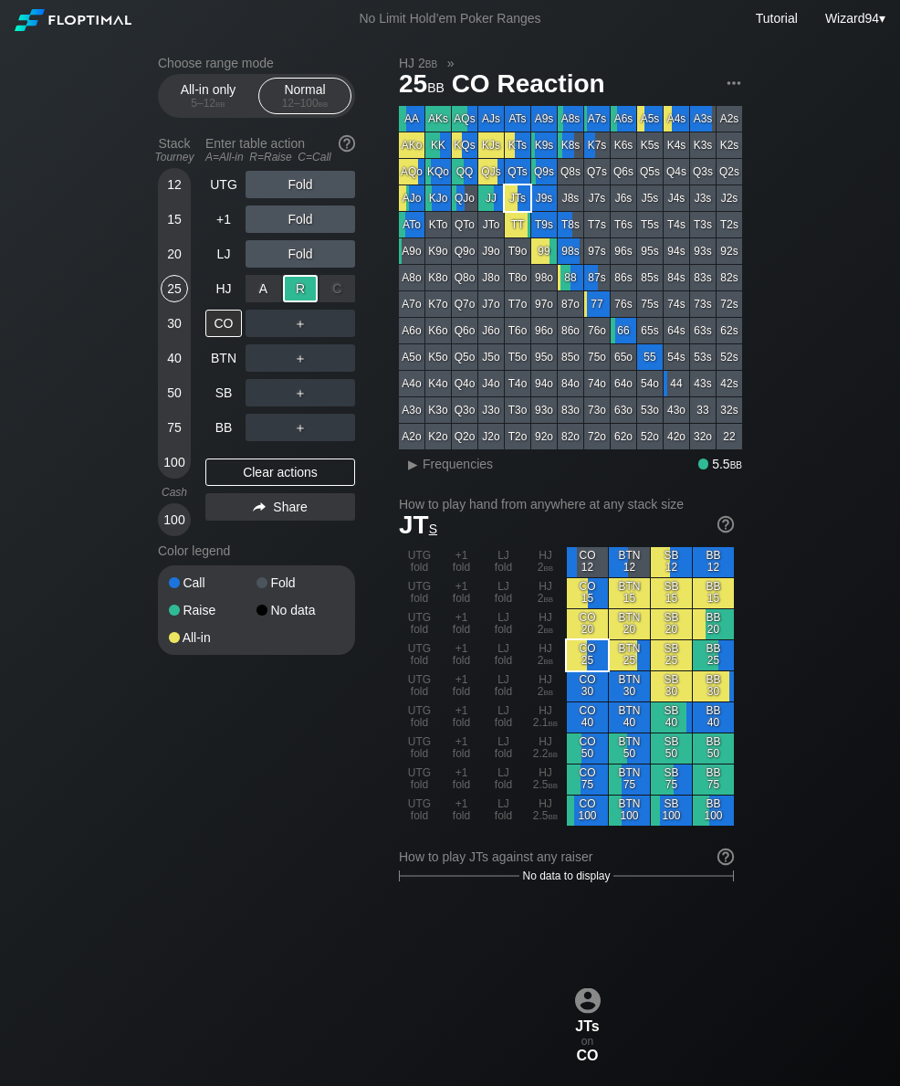
click at [212, 437] on div "BB" at bounding box center [223, 427] width 37 height 27
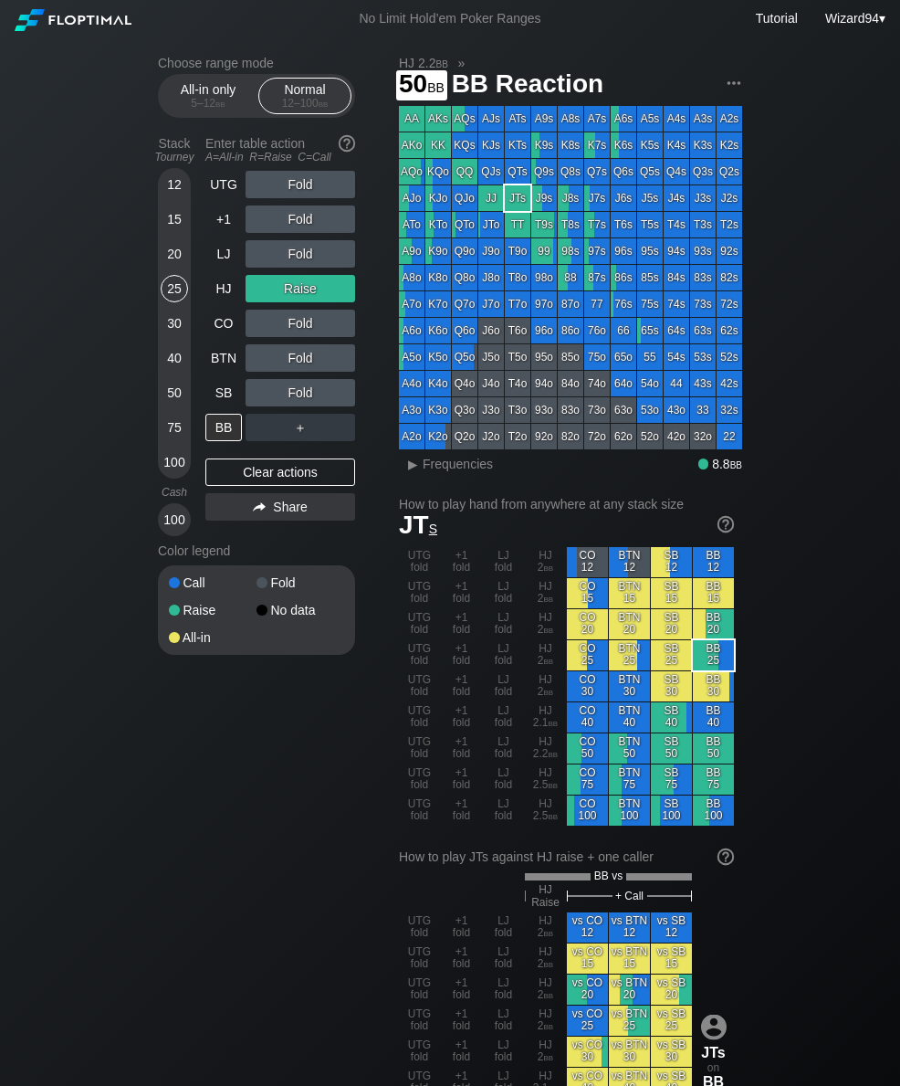
click at [174, 395] on div "50" at bounding box center [174, 392] width 27 height 27
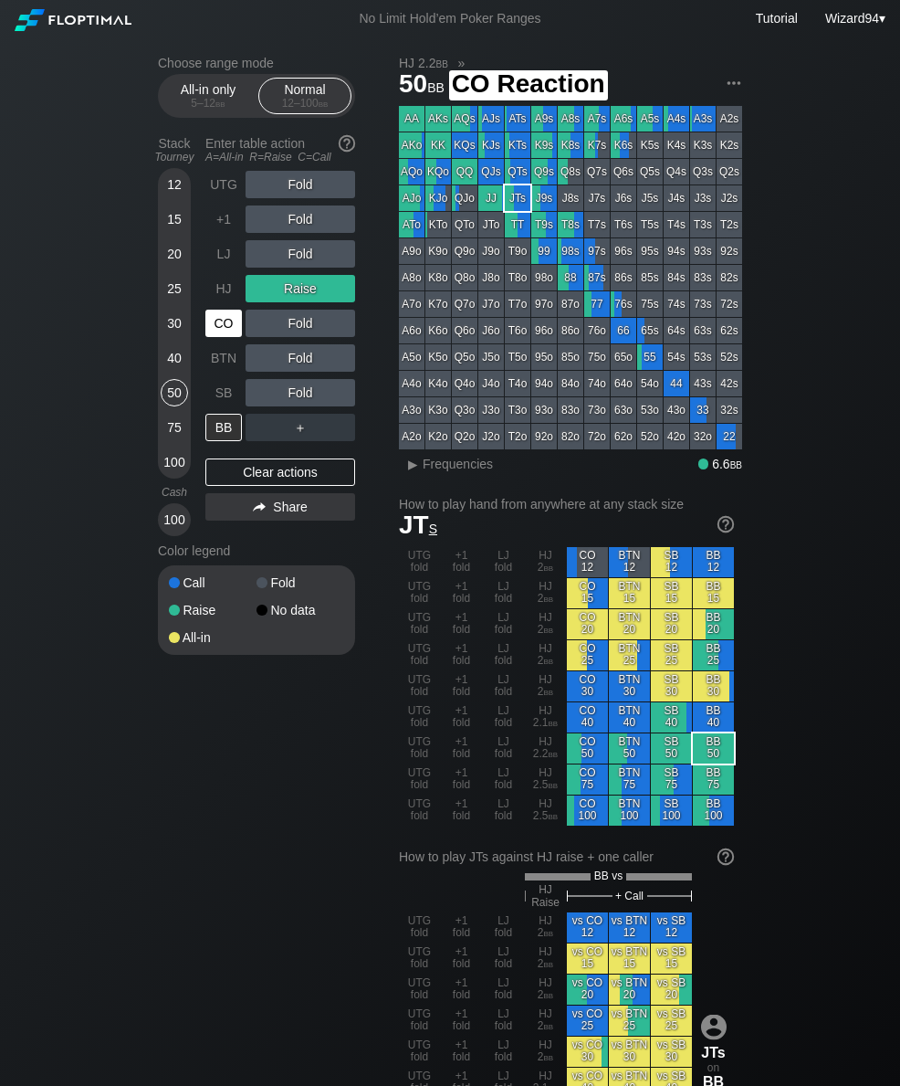
click at [212, 322] on div "CO" at bounding box center [223, 323] width 37 height 27
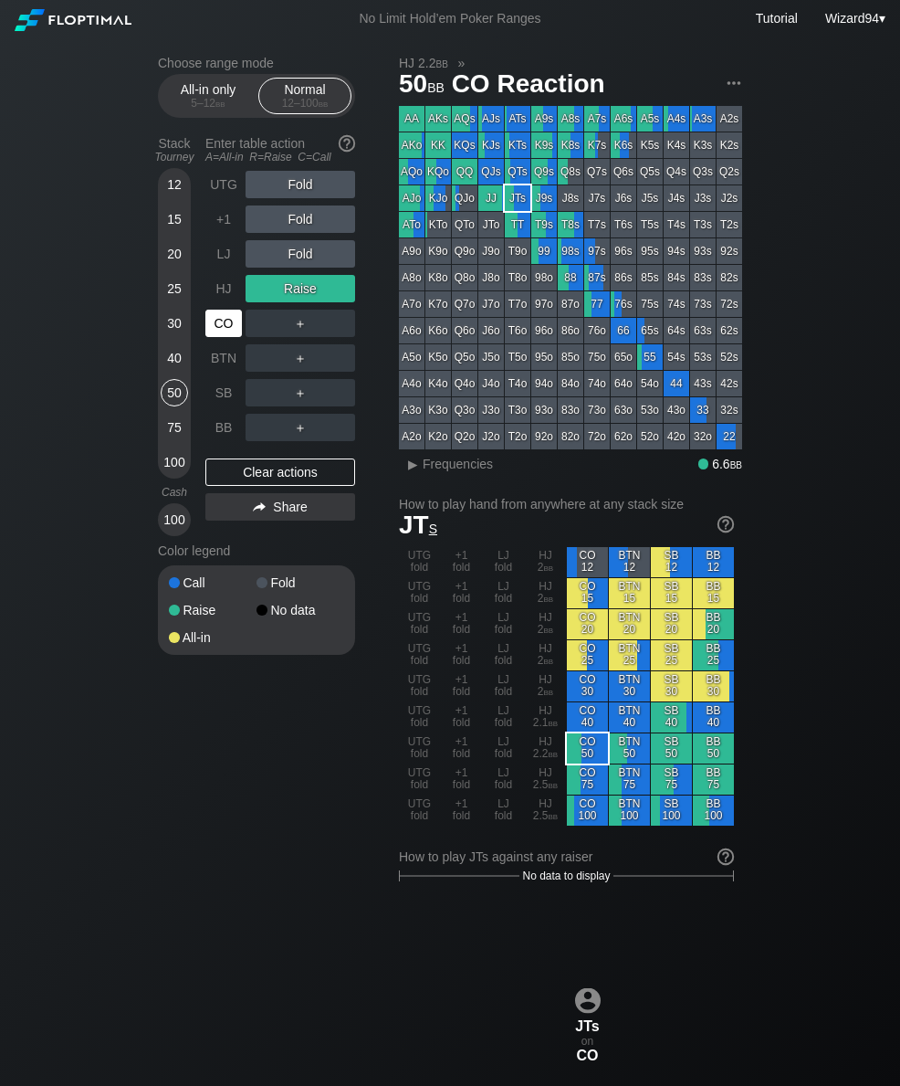
click at [211, 321] on div "CO" at bounding box center [223, 323] width 37 height 27
click at [173, 318] on div "30" at bounding box center [174, 323] width 27 height 27
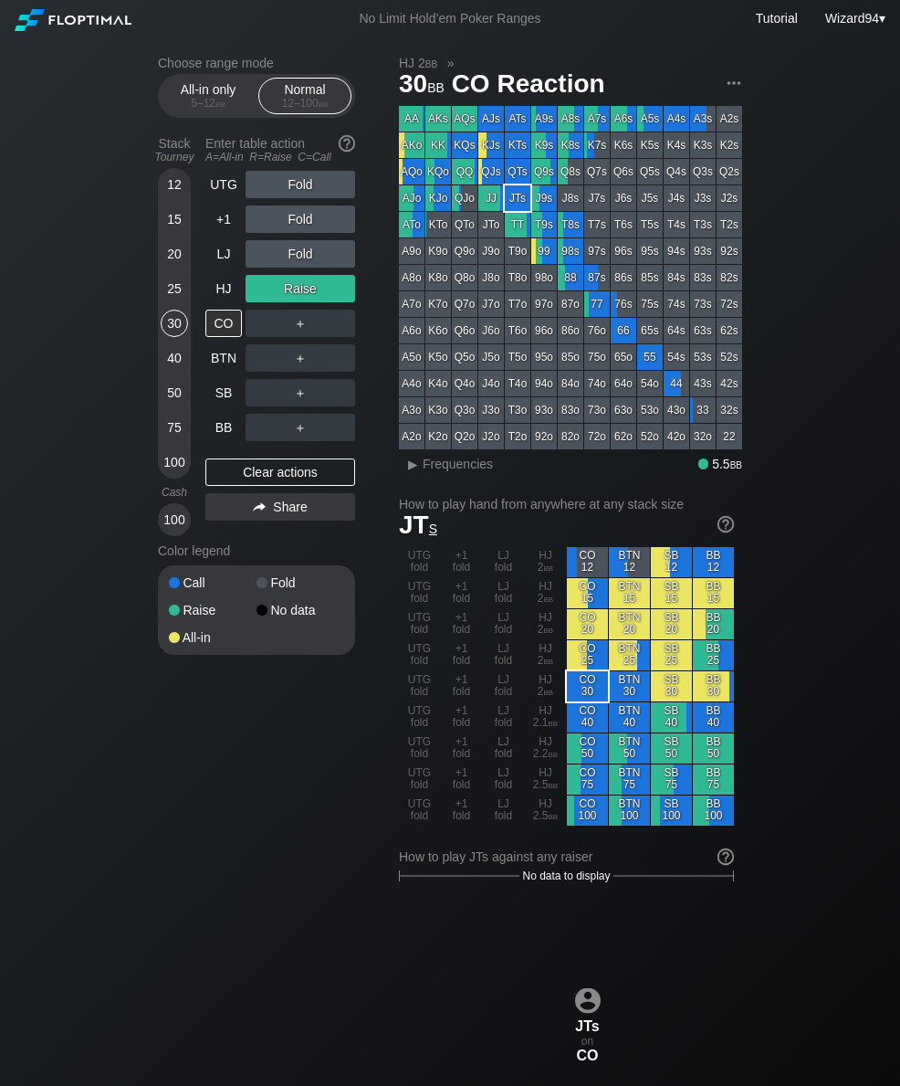
click at [223, 280] on div "HJ" at bounding box center [225, 288] width 40 height 35
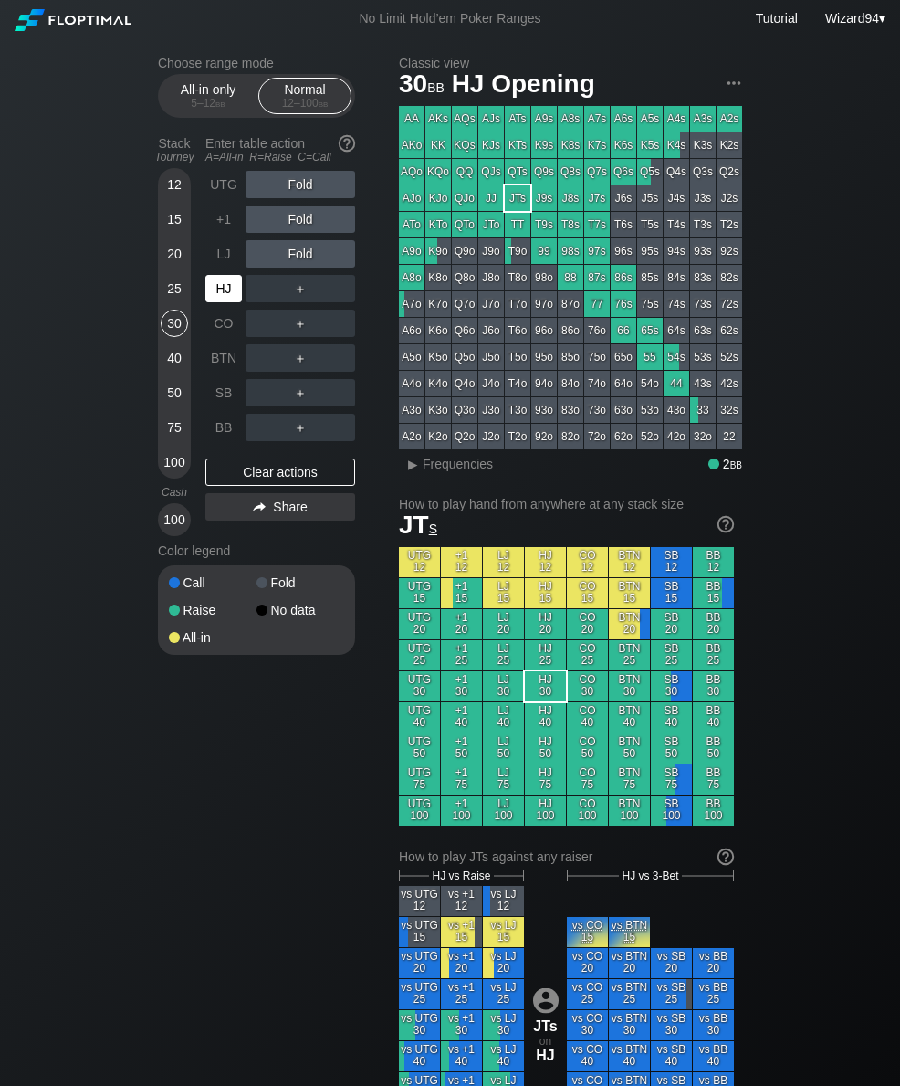
click at [218, 361] on div "BTN" at bounding box center [223, 357] width 37 height 27
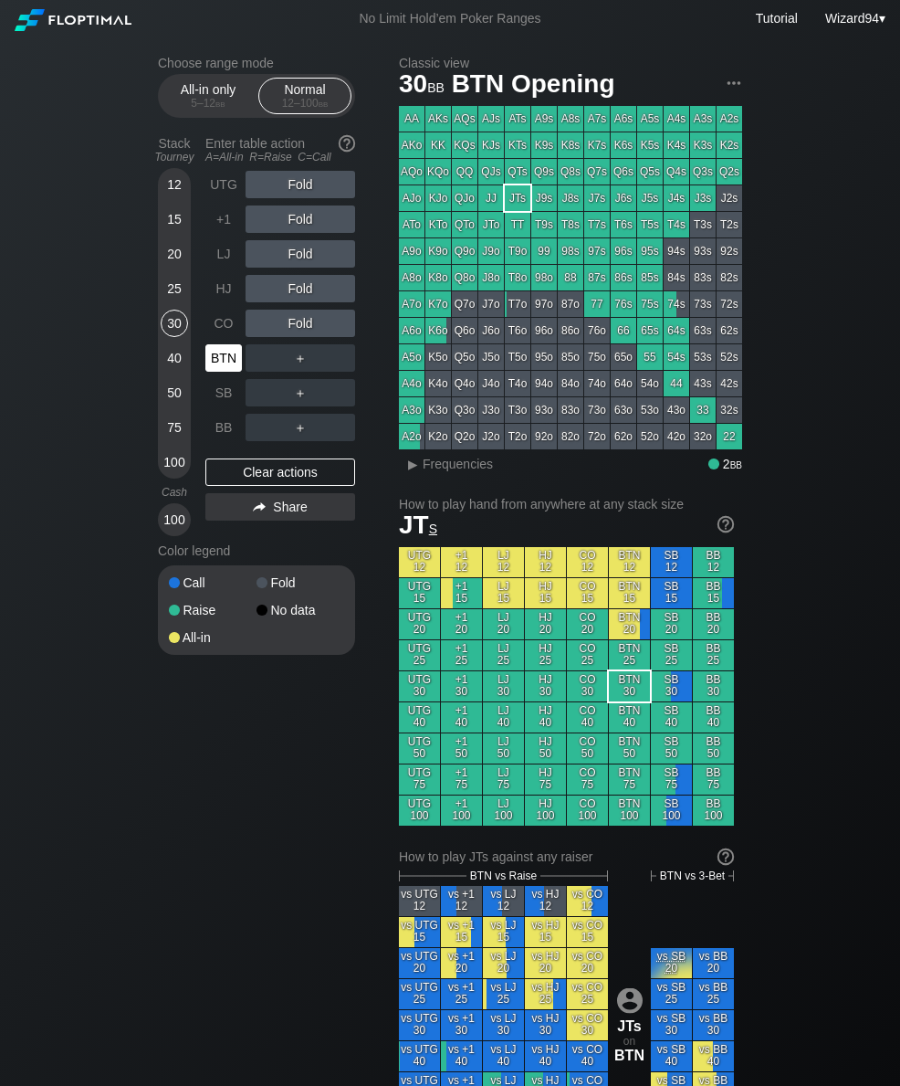
click at [228, 362] on div "BTN" at bounding box center [223, 357] width 37 height 27
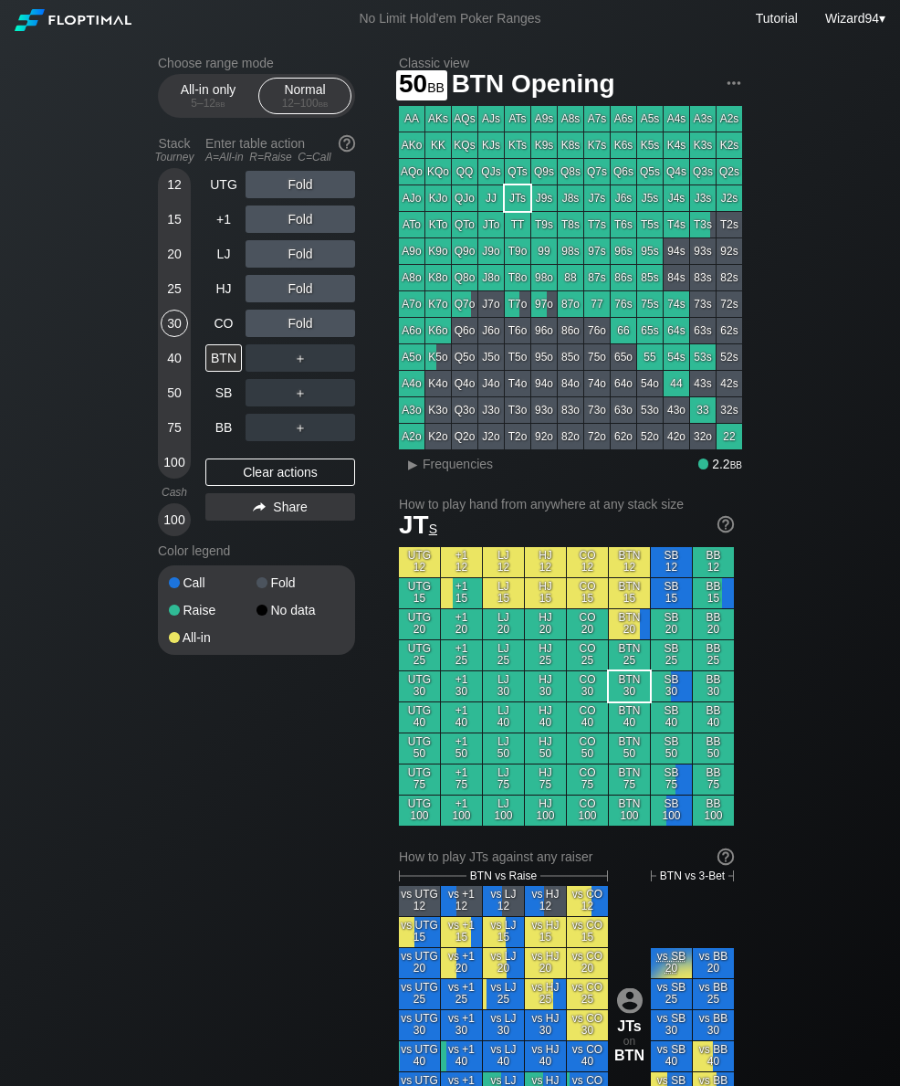
click at [173, 394] on div "50" at bounding box center [174, 392] width 27 height 27
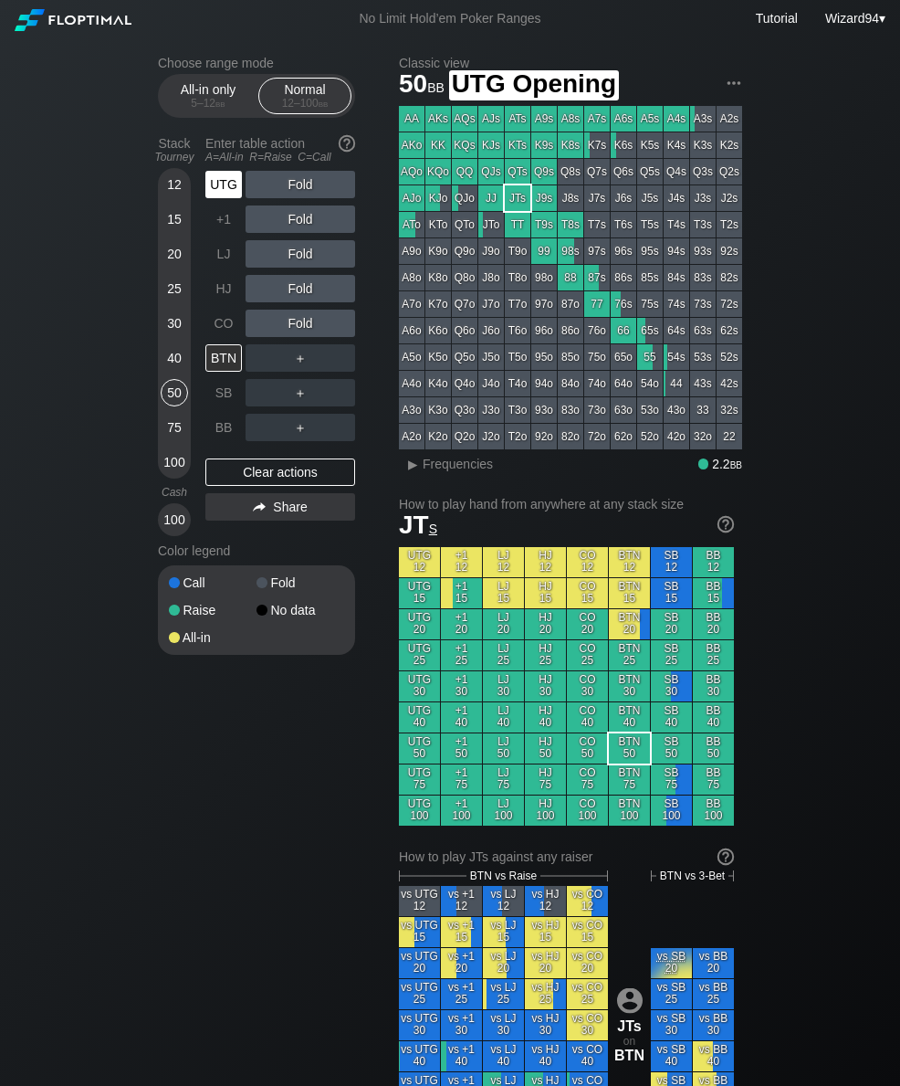
click at [221, 184] on div "UTG" at bounding box center [223, 184] width 37 height 27
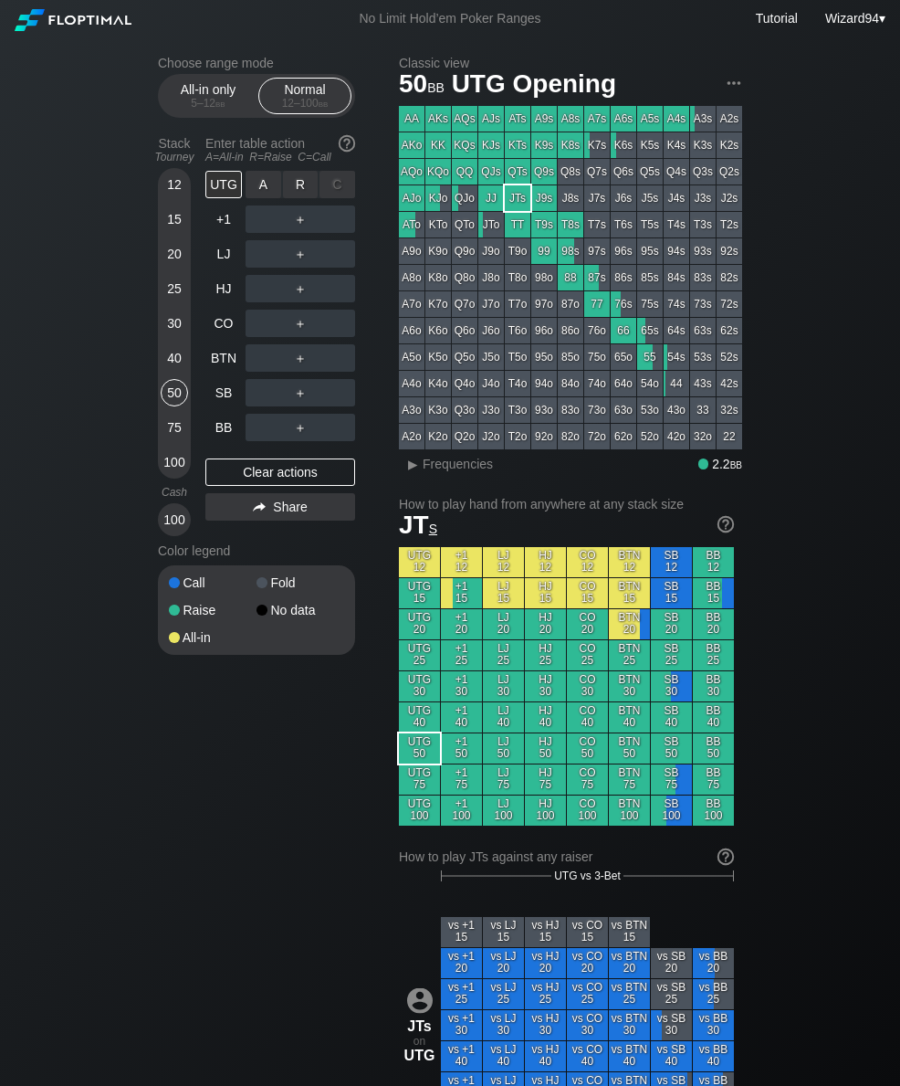
click at [296, 189] on div "R ✕" at bounding box center [301, 184] width 36 height 27
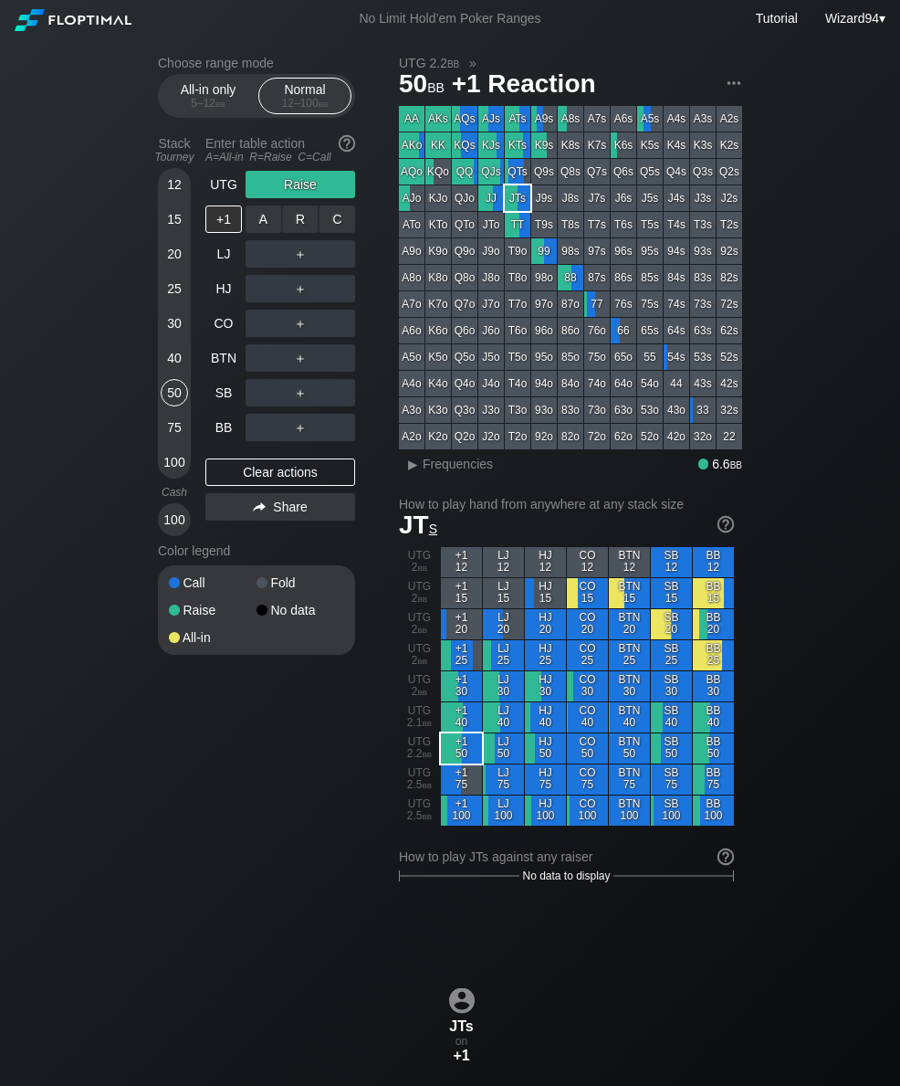
click at [301, 226] on div "R ✕" at bounding box center [301, 218] width 36 height 27
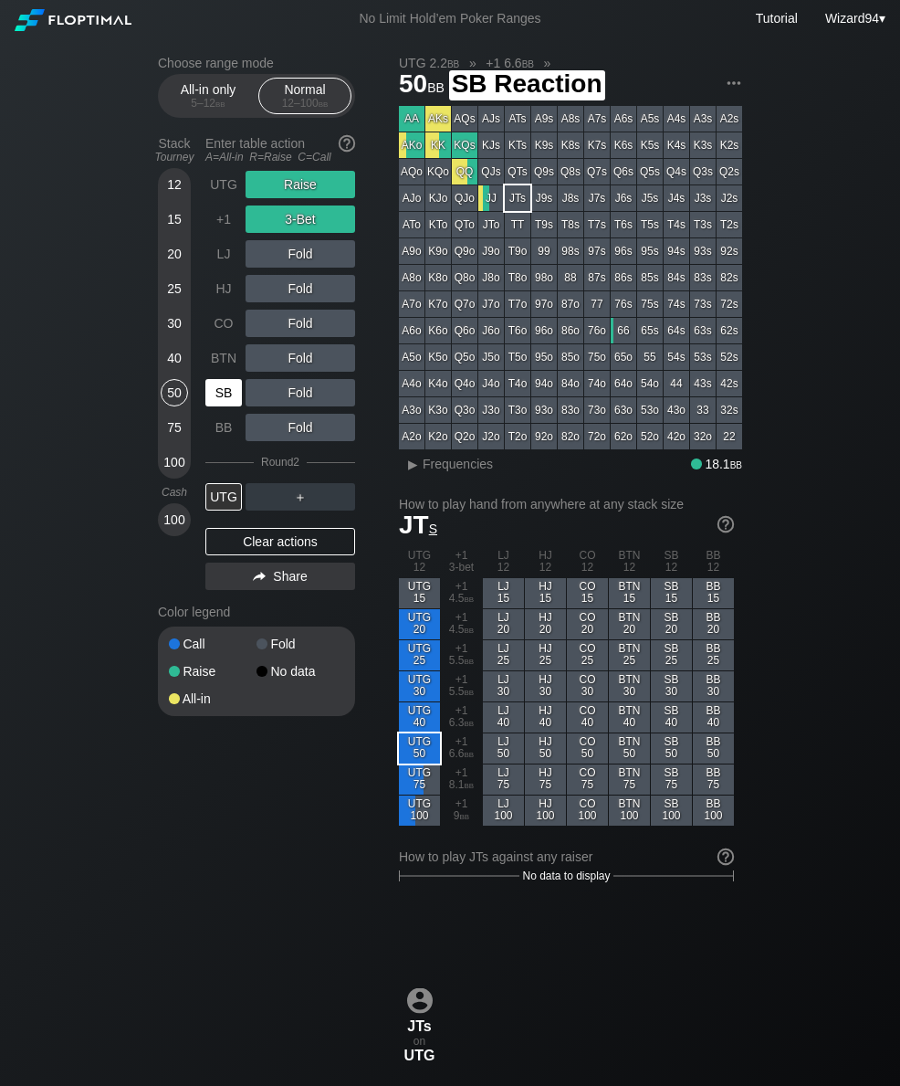
click at [236, 400] on div "SB" at bounding box center [223, 392] width 37 height 27
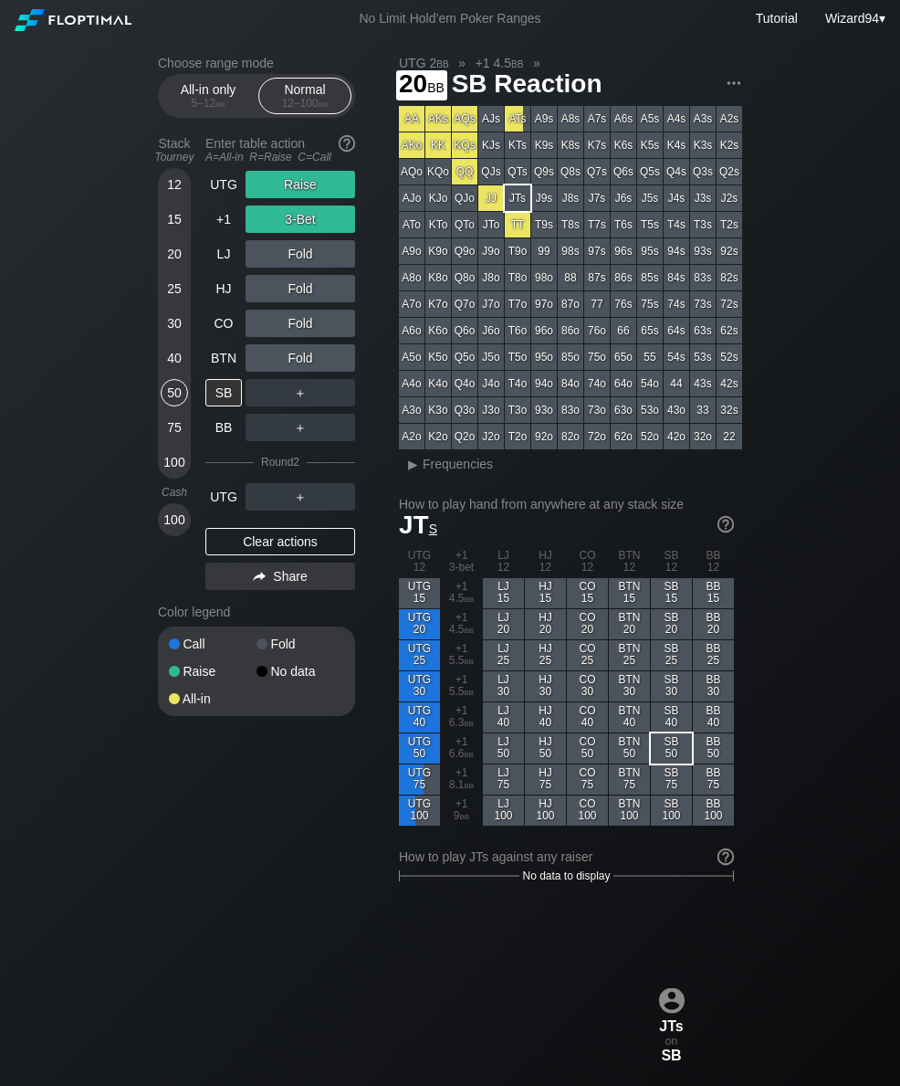
click at [178, 268] on div "20" at bounding box center [174, 253] width 27 height 27
click at [228, 195] on div "UTG" at bounding box center [223, 184] width 37 height 27
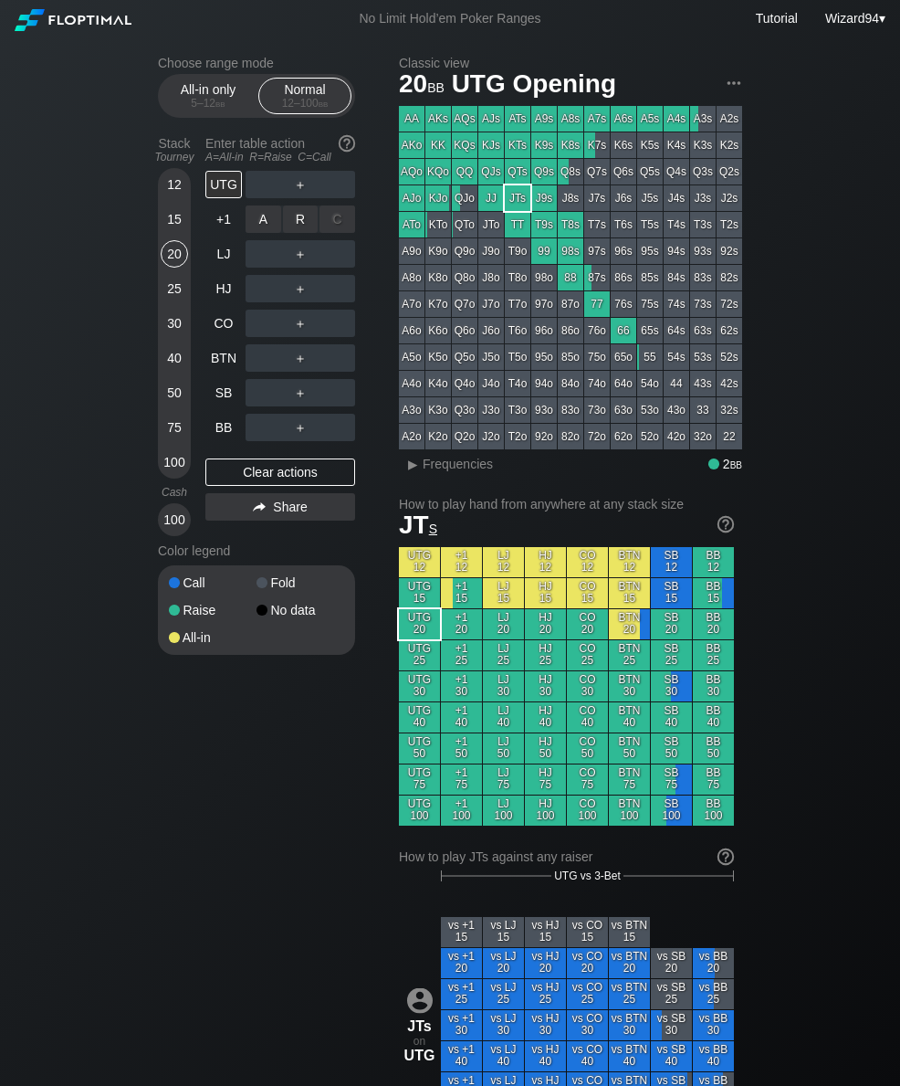
click at [294, 220] on div "R ✕" at bounding box center [301, 218] width 36 height 27
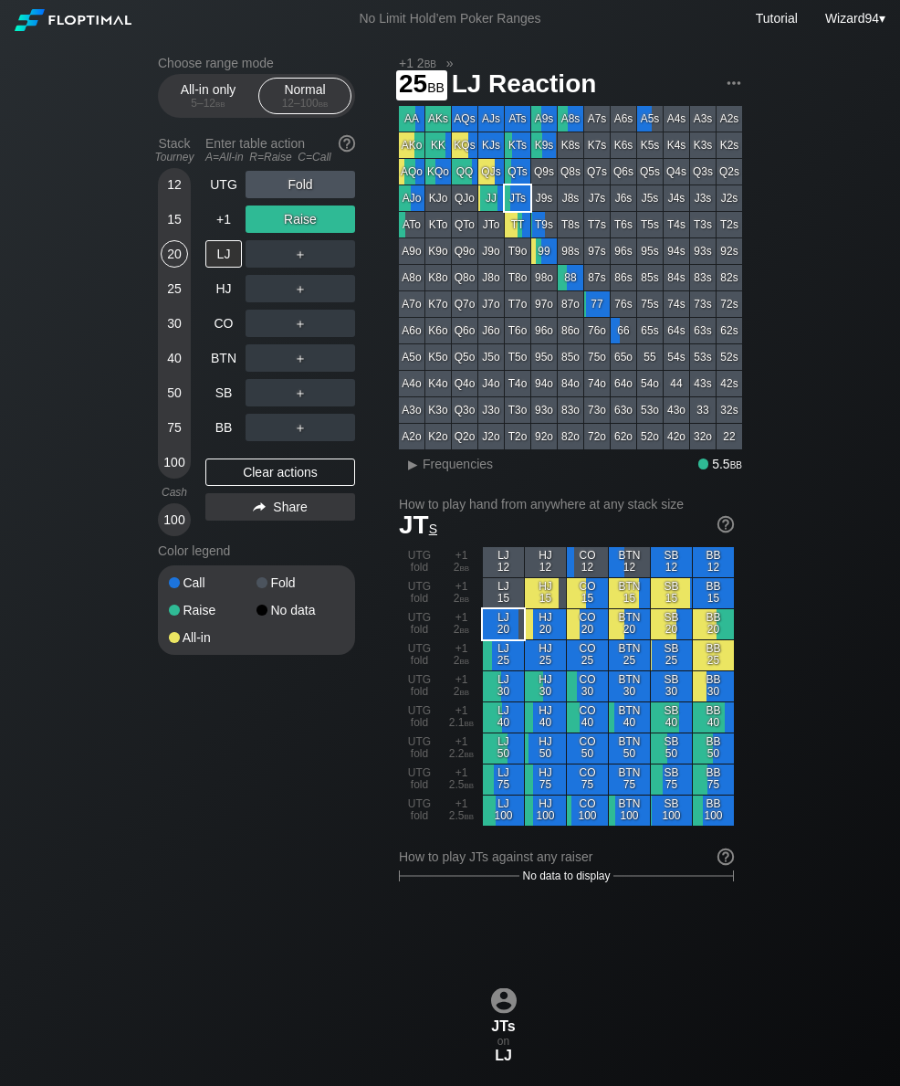
click at [171, 291] on div "25" at bounding box center [174, 288] width 27 height 27
click at [226, 229] on div "+1" at bounding box center [223, 218] width 37 height 27
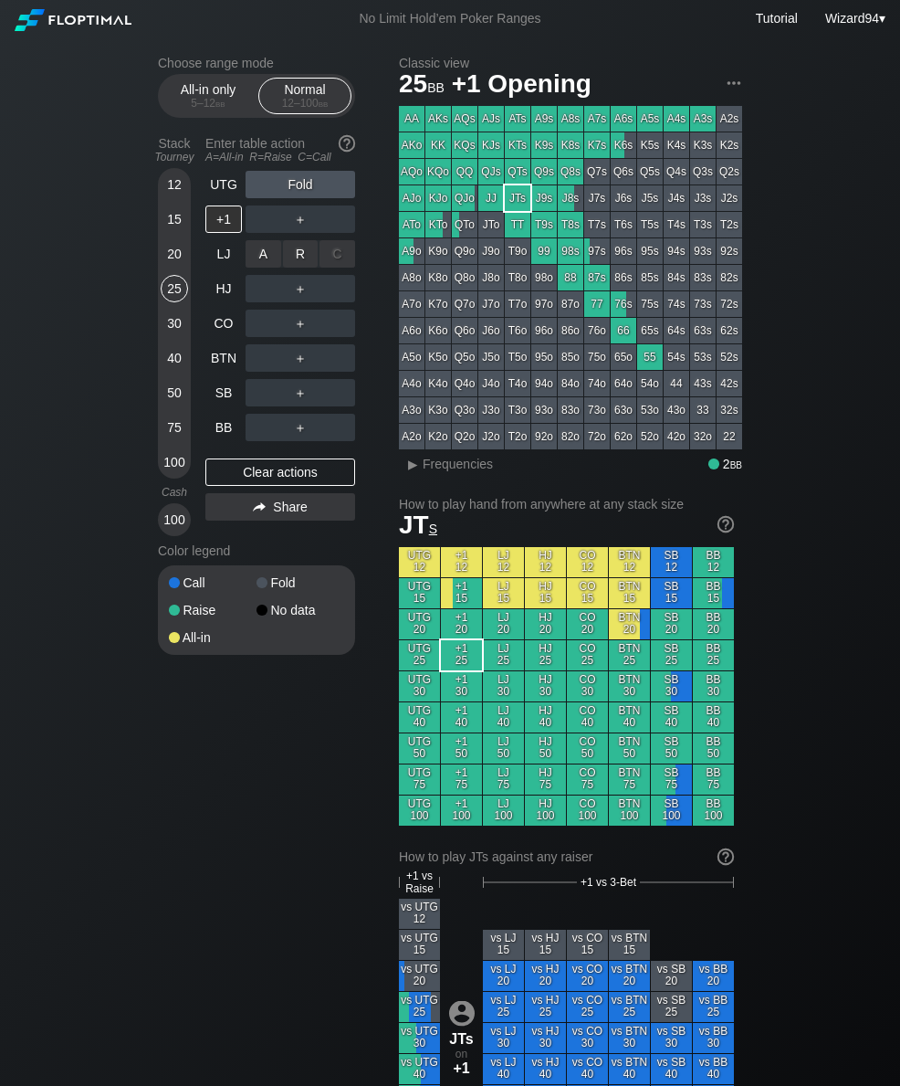
click at [303, 260] on div "R ✕" at bounding box center [301, 253] width 36 height 27
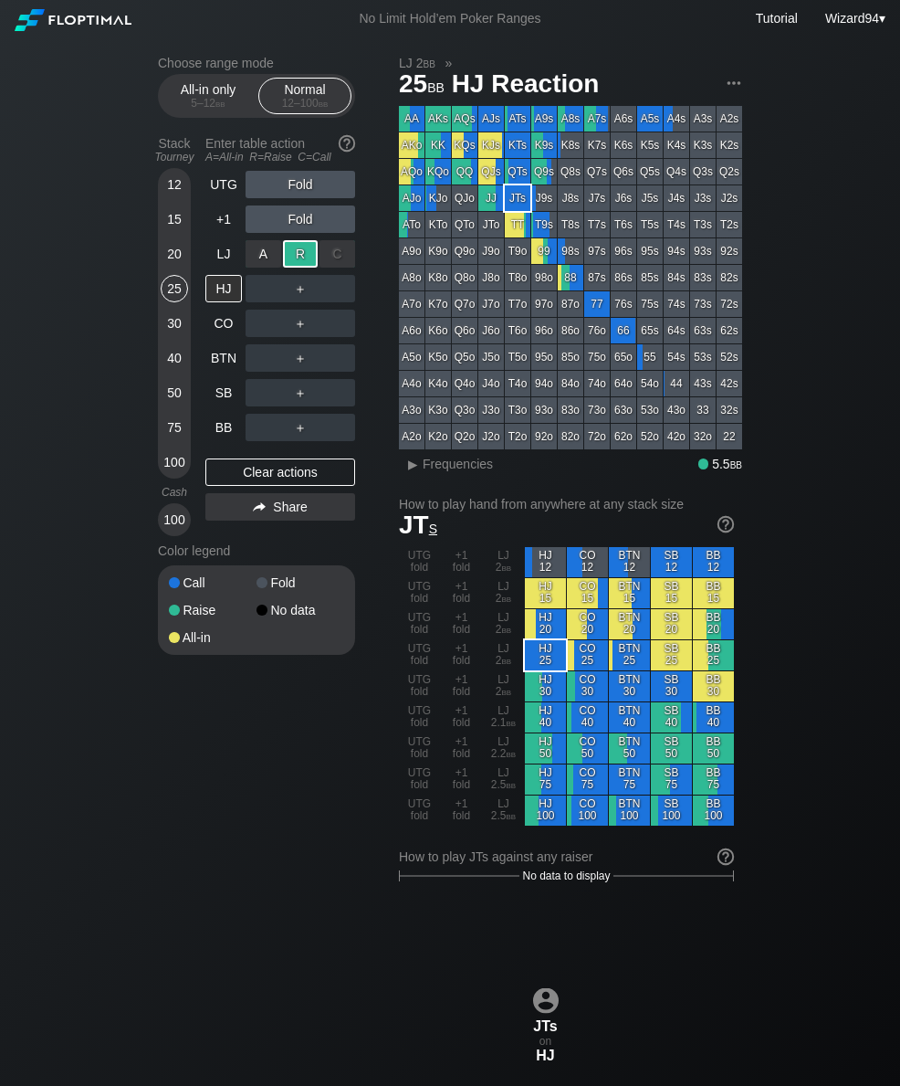
click at [231, 244] on div "LJ" at bounding box center [225, 253] width 40 height 35
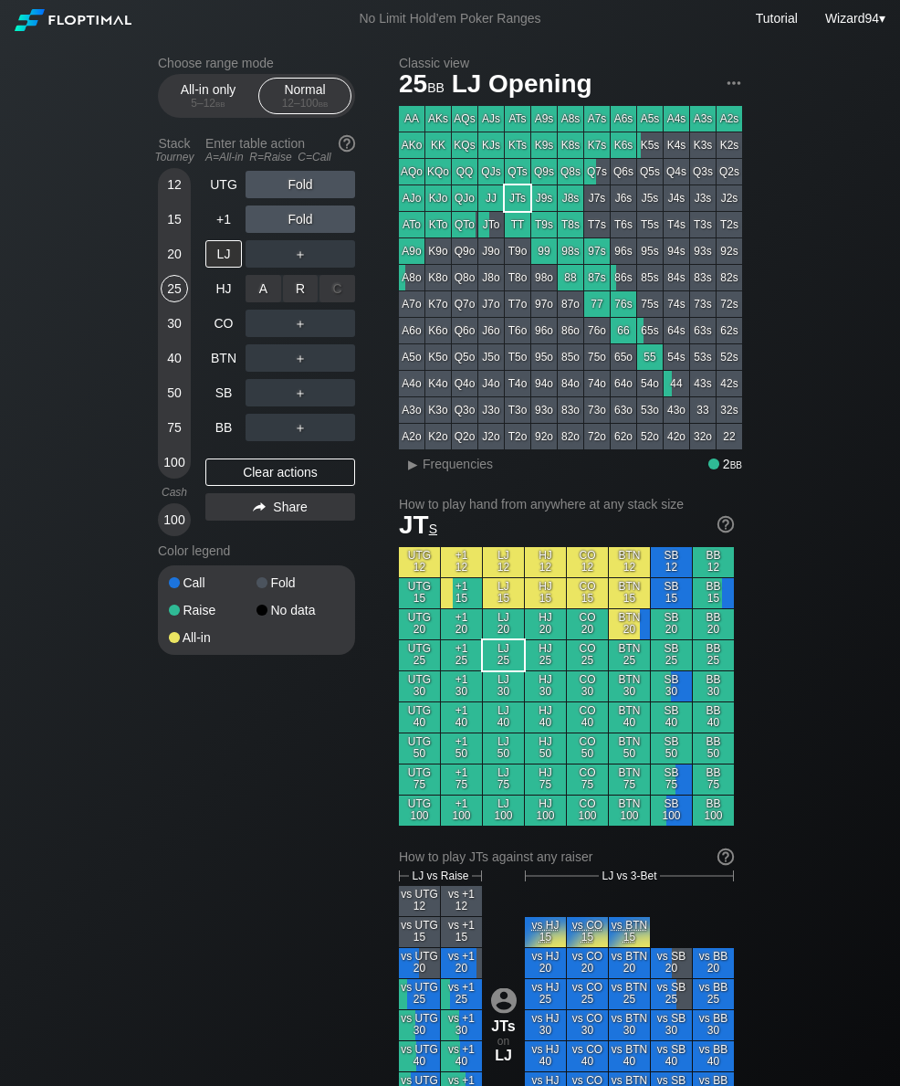
click at [301, 302] on div "R ✕" at bounding box center [301, 288] width 36 height 27
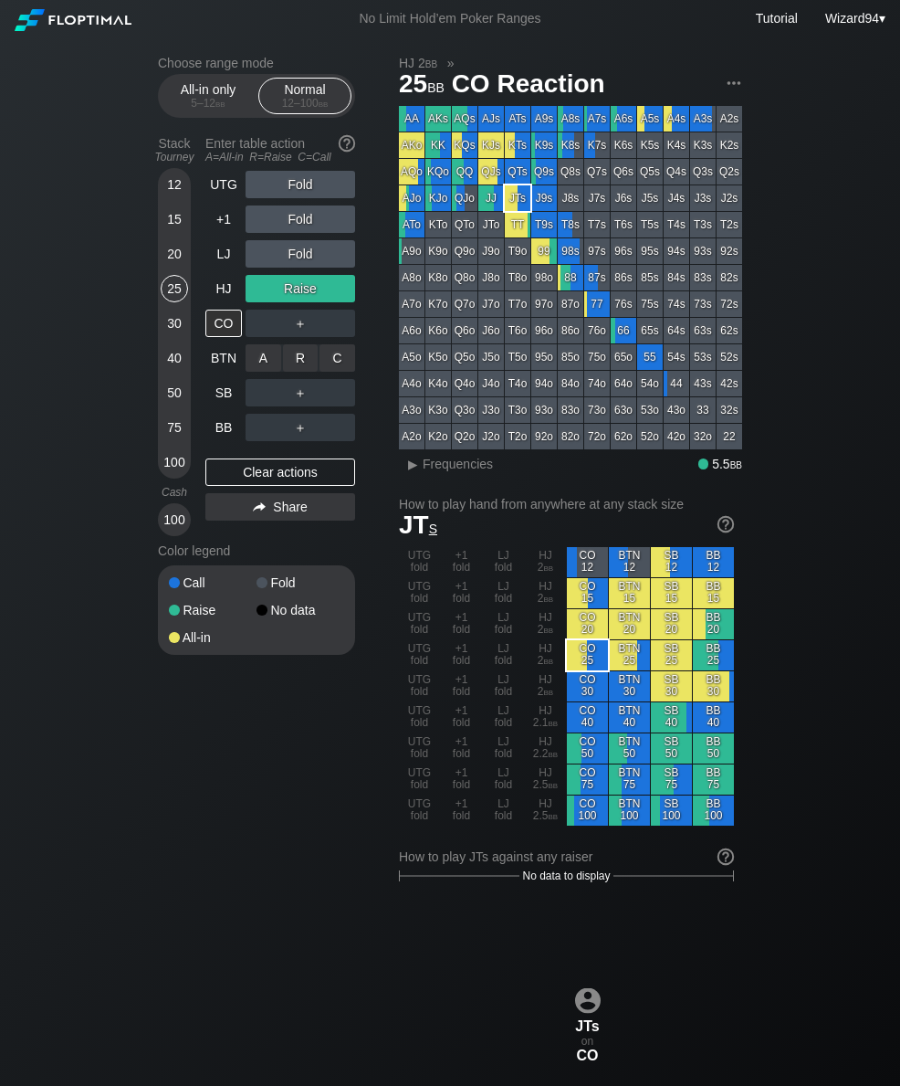
click at [333, 360] on div "C ✕" at bounding box center [338, 357] width 36 height 27
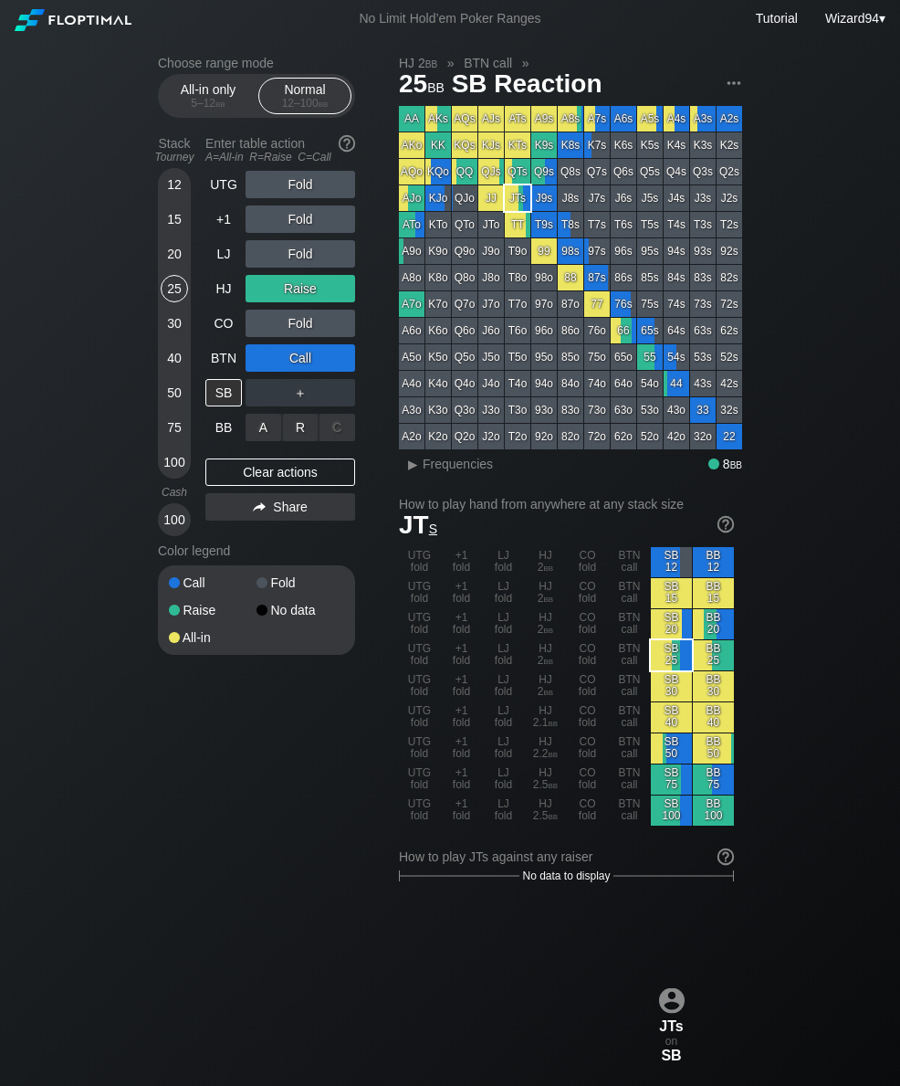
click at [262, 432] on div "A ✕" at bounding box center [264, 427] width 36 height 27
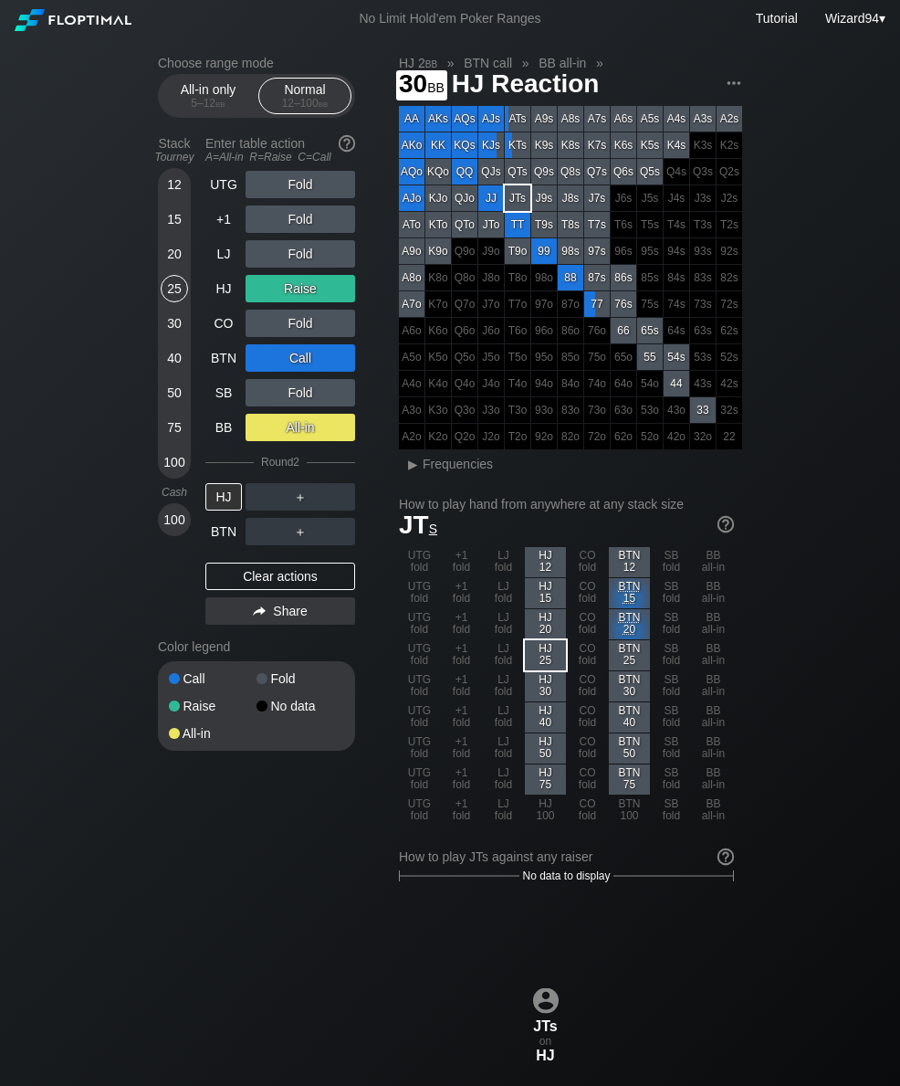
click at [169, 335] on div "30" at bounding box center [174, 323] width 27 height 27
click at [170, 372] on div "40" at bounding box center [174, 357] width 27 height 27
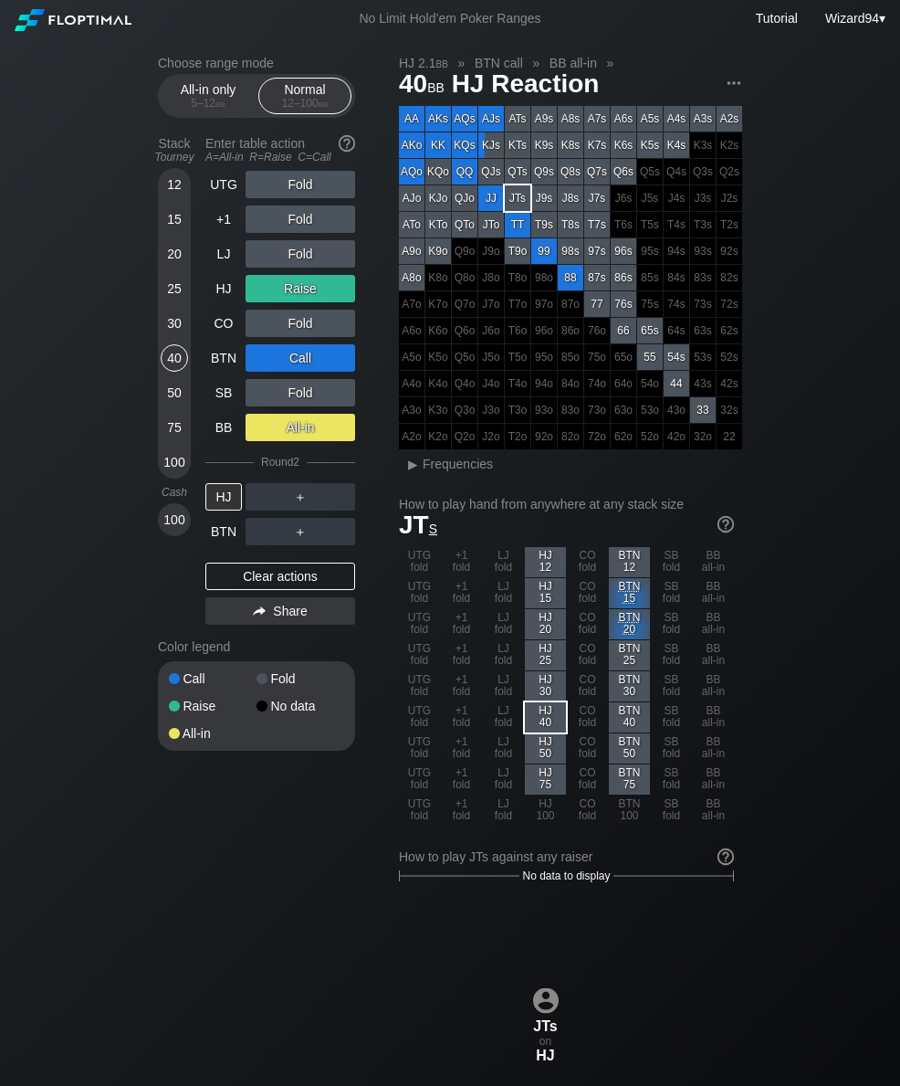
click at [224, 288] on div "HJ" at bounding box center [223, 288] width 37 height 27
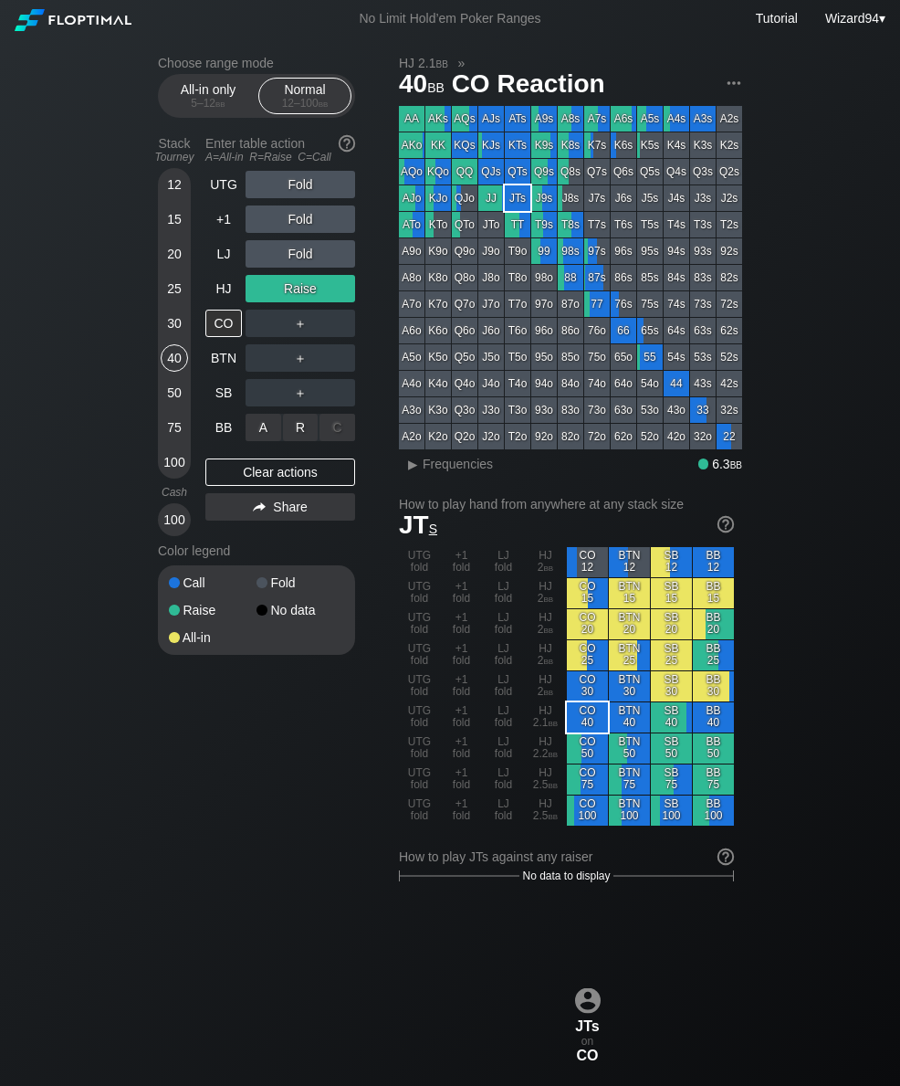
click at [290, 431] on div "R ✕" at bounding box center [301, 427] width 36 height 27
